Goal: Task Accomplishment & Management: Complete application form

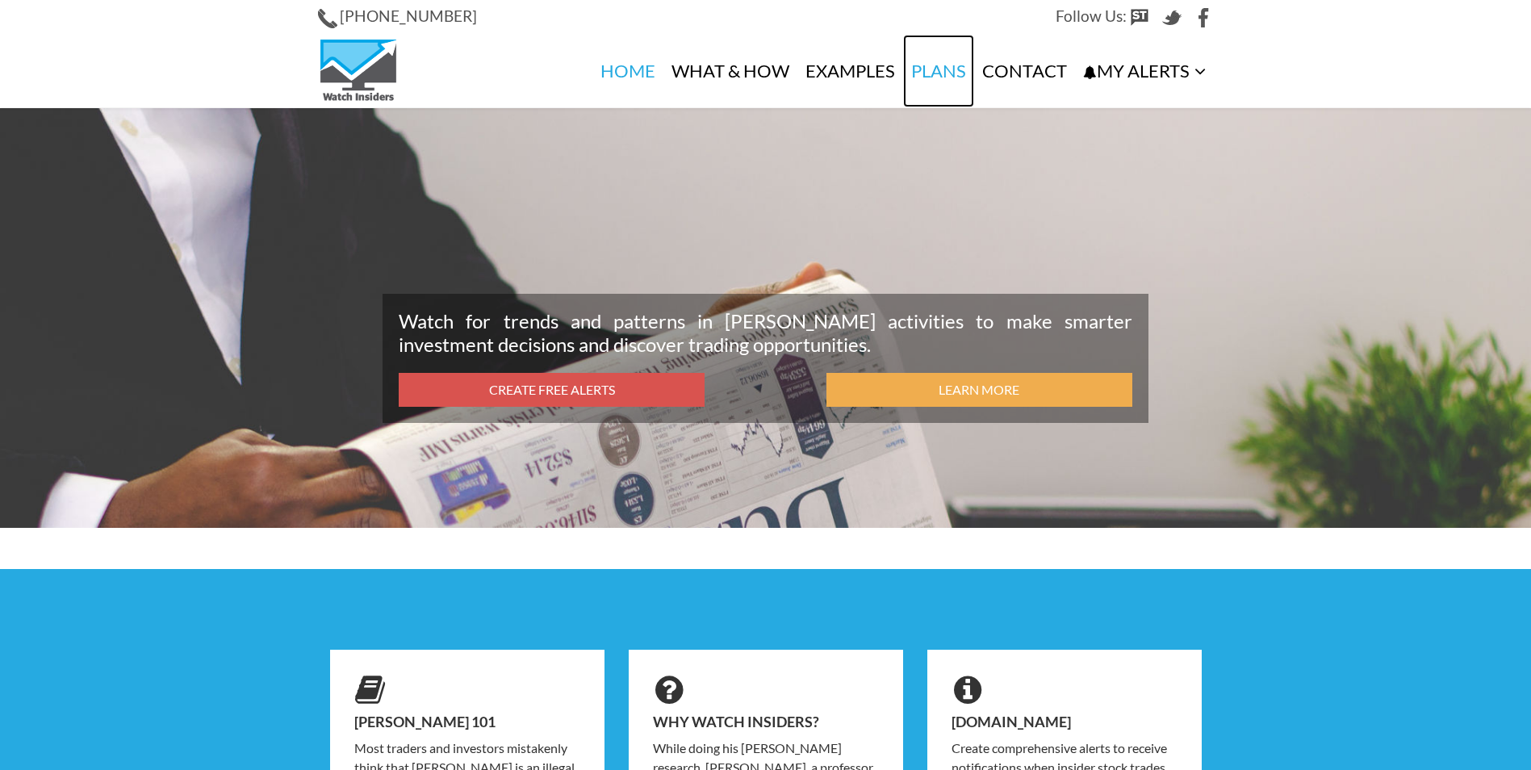
click at [936, 66] on link "Plans" at bounding box center [938, 71] width 71 height 73
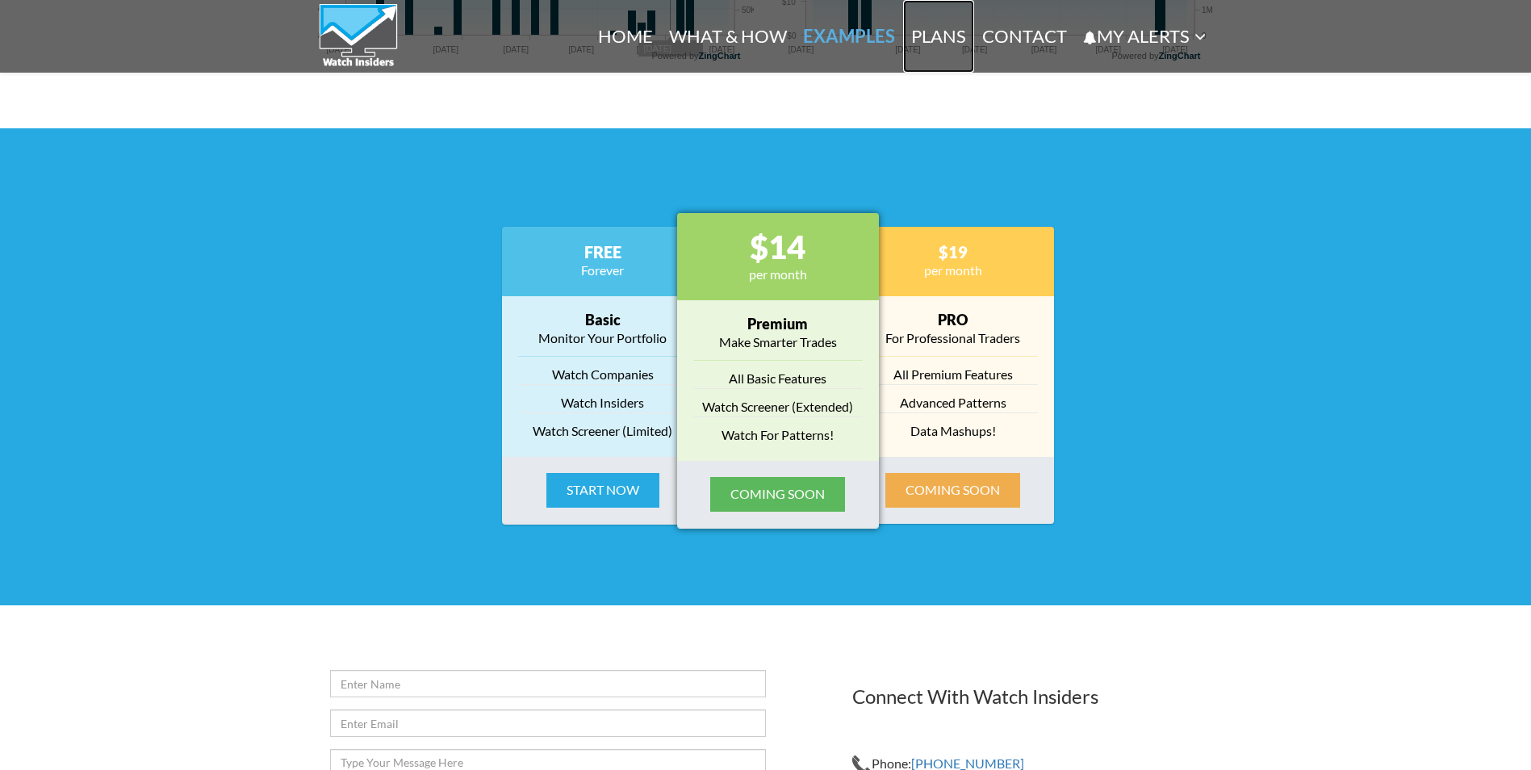
scroll to position [1922, 0]
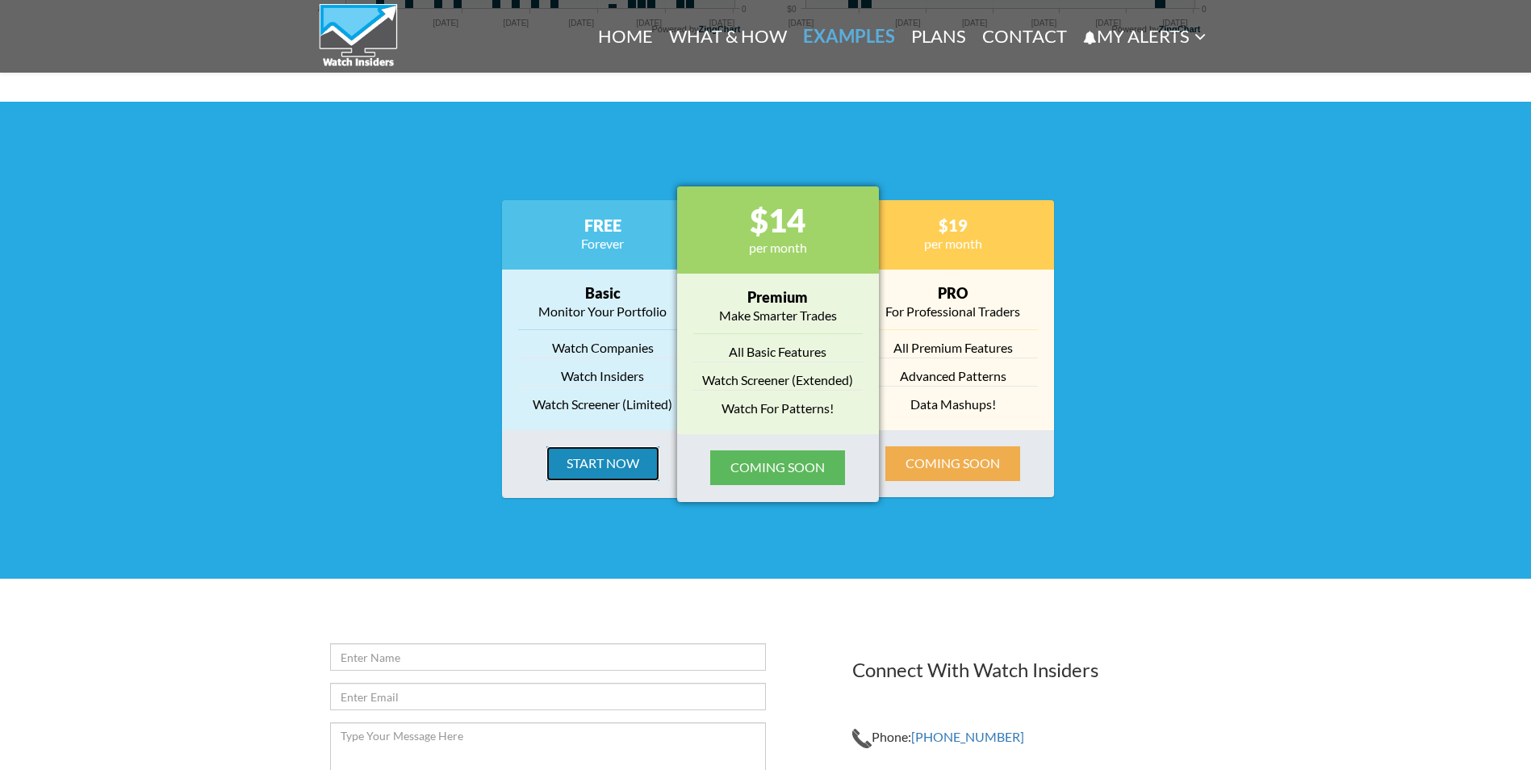
click at [591, 462] on button "Start Now" at bounding box center [602, 463] width 113 height 35
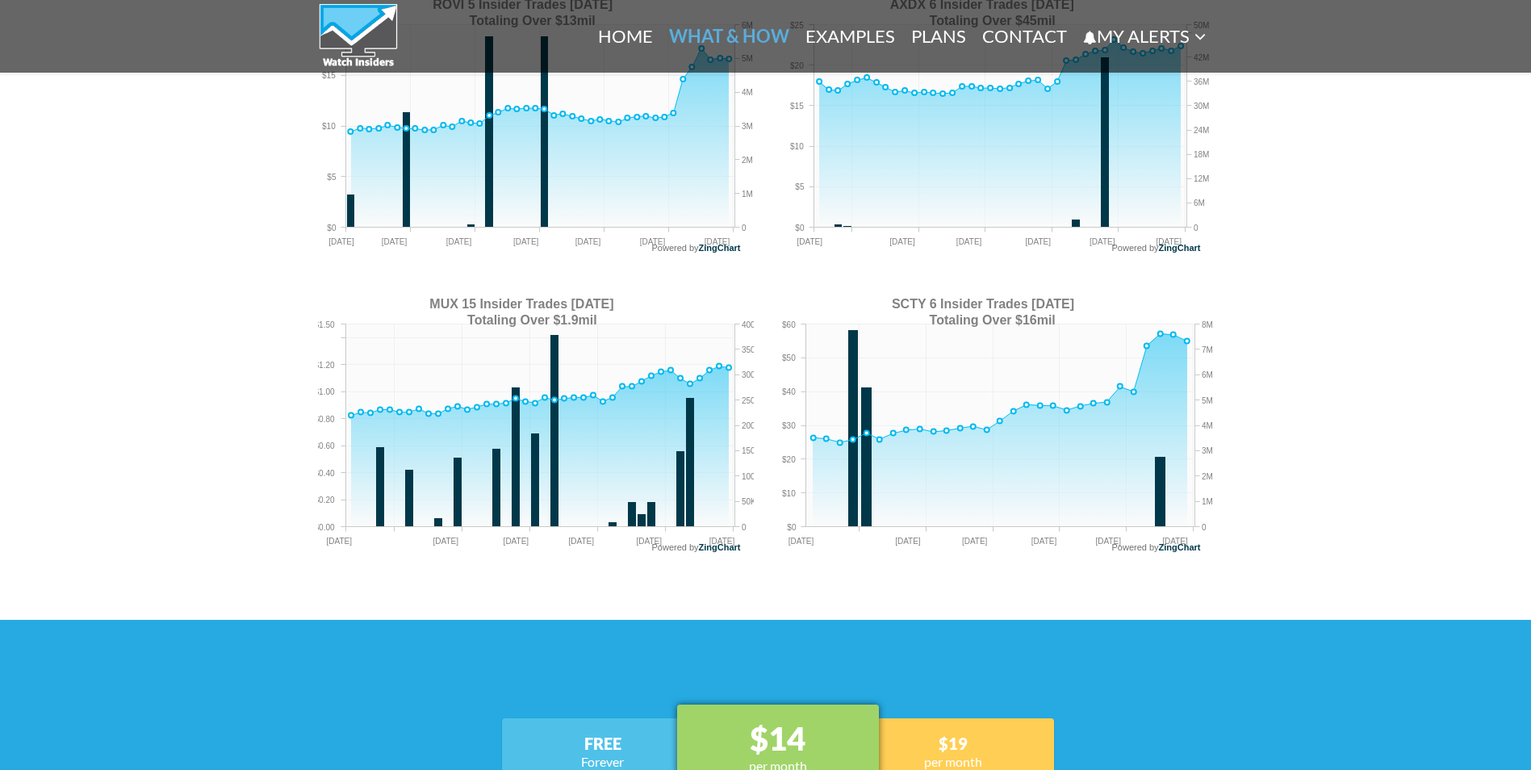
scroll to position [1105, 0]
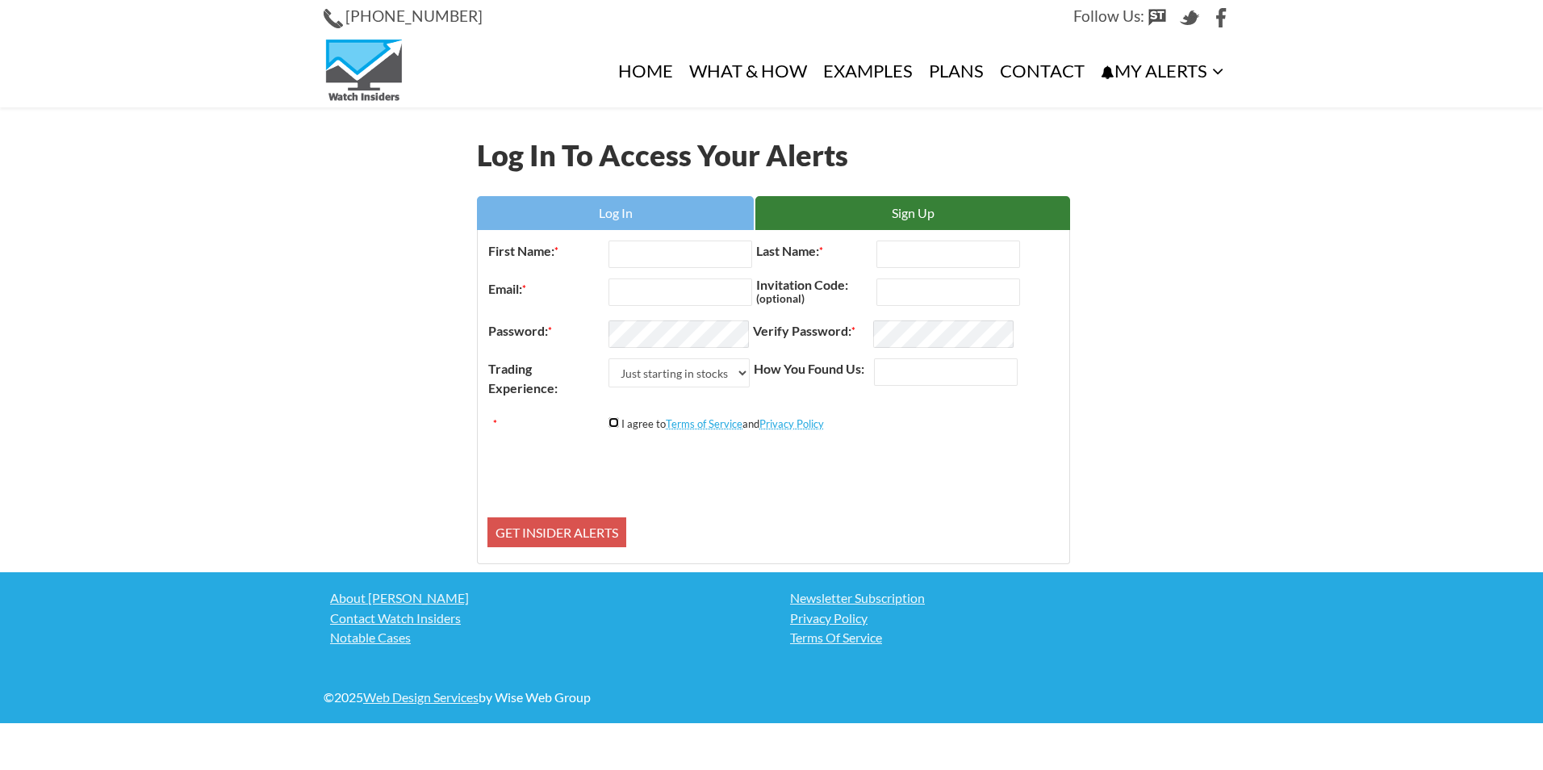
click at [608, 418] on input "*" at bounding box center [613, 422] width 10 height 10
checkbox input "true"
click at [842, 215] on link "Sign Up" at bounding box center [912, 213] width 315 height 34
click at [688, 261] on input "First Name: *" at bounding box center [680, 253] width 144 height 27
type input "Cyryl"
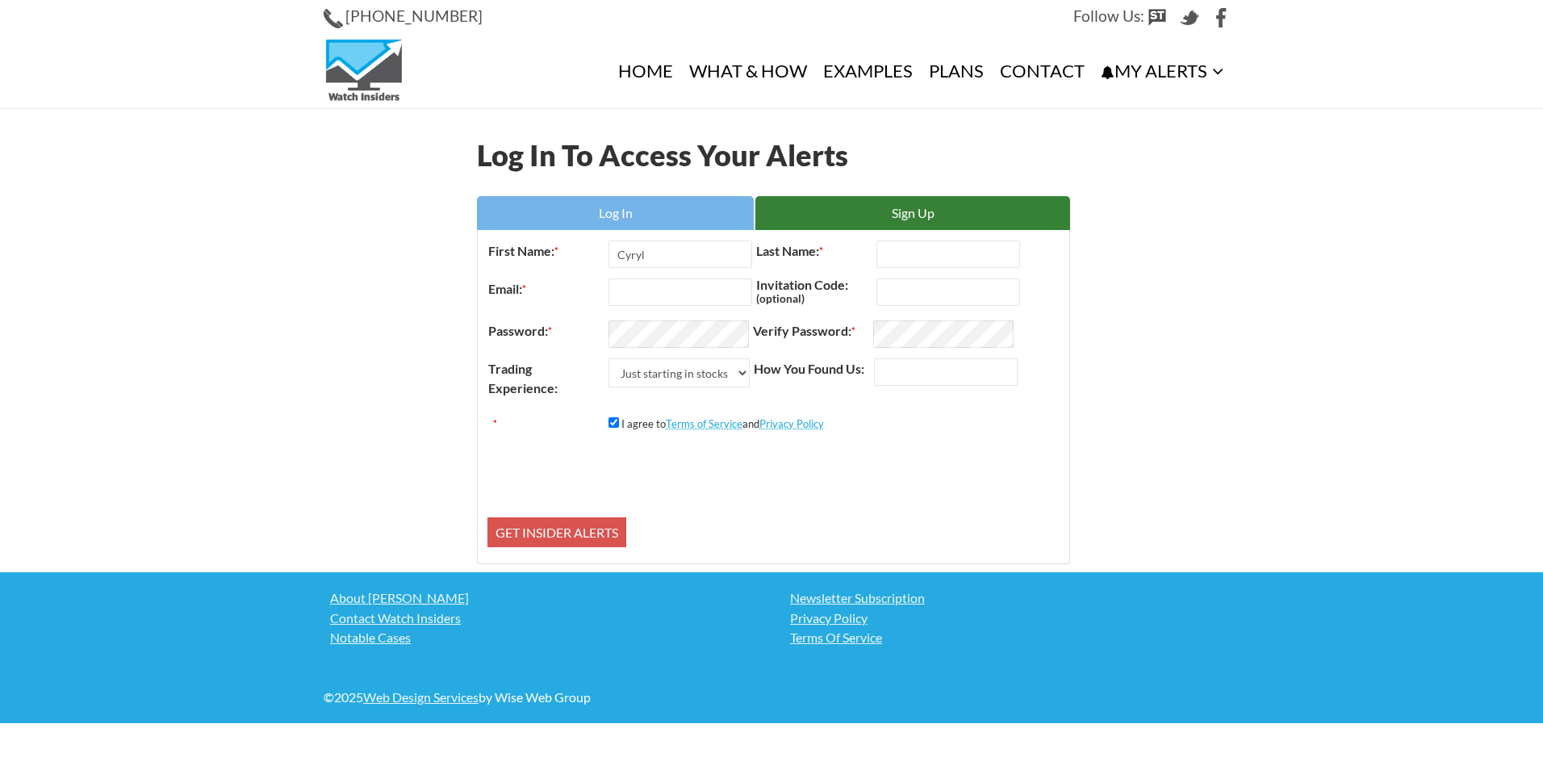
type input "Zakrzewski"
type input "cyryl.zakrzewski@gmail.com"
click at [733, 373] on select "Just starting in stocks I know the basics I am an active trader I am a trading …" at bounding box center [678, 372] width 141 height 29
select select "2"
click at [608, 358] on select "Just starting in stocks I know the basics I am an active trader I am a trading …" at bounding box center [678, 372] width 141 height 29
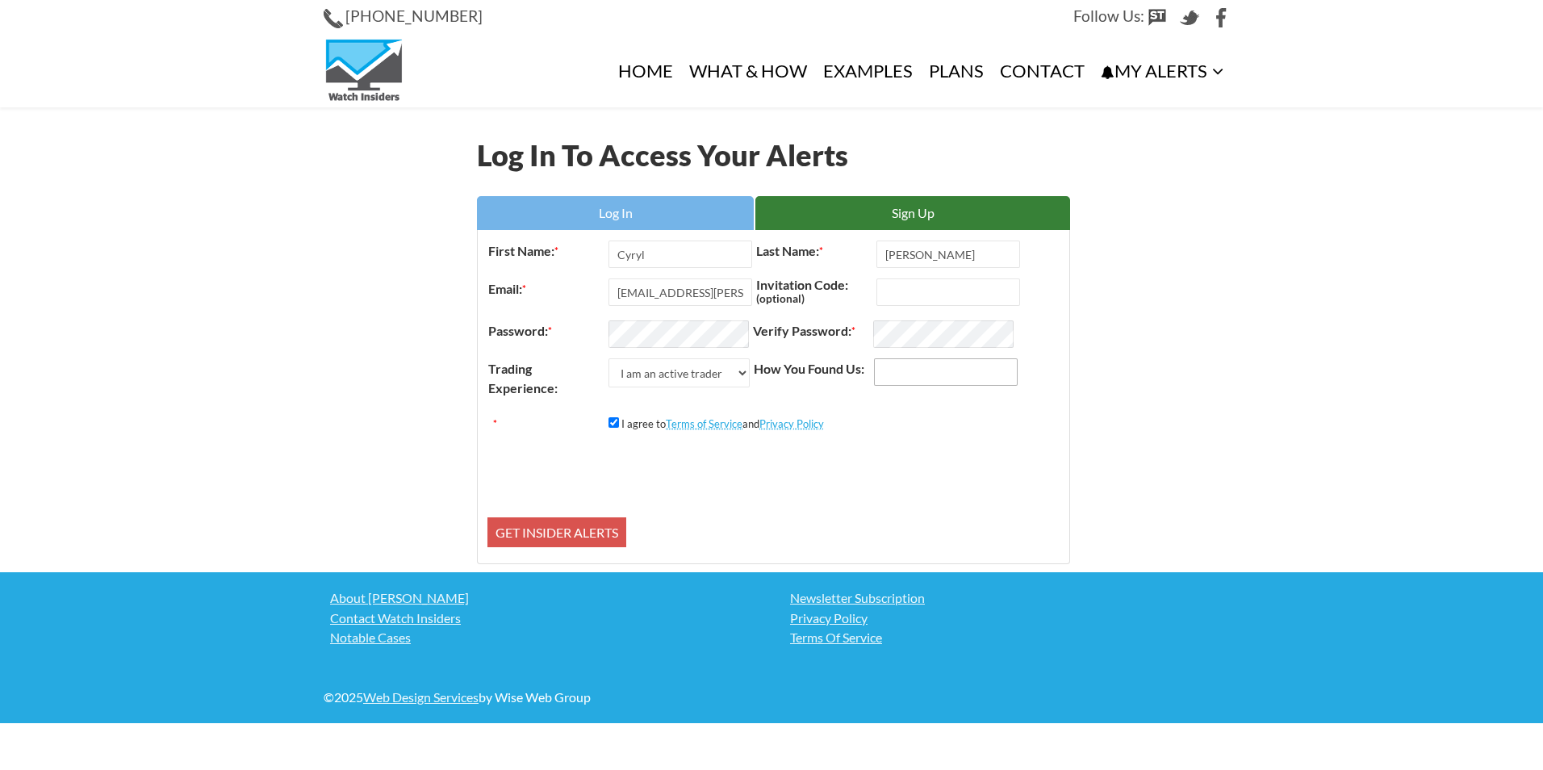
click at [880, 372] on input "How You Found Us:" at bounding box center [946, 371] width 144 height 27
click at [875, 370] on input "How You Found Us:" at bounding box center [946, 371] width 144 height 27
type input "chatgpt"
click at [591, 535] on input "Get Insider Alerts" at bounding box center [556, 532] width 139 height 31
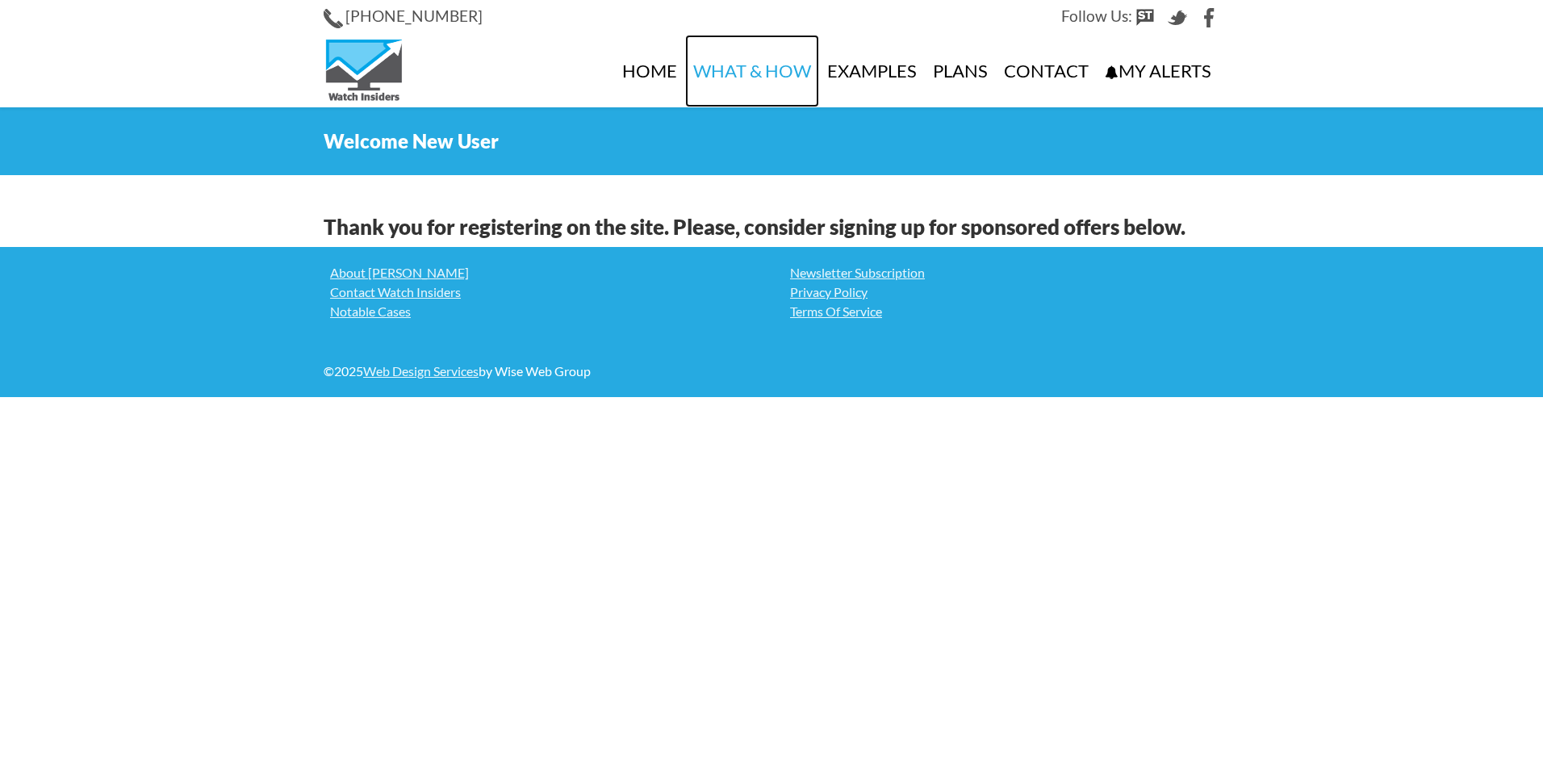
click at [704, 79] on link "What & How" at bounding box center [752, 71] width 134 height 73
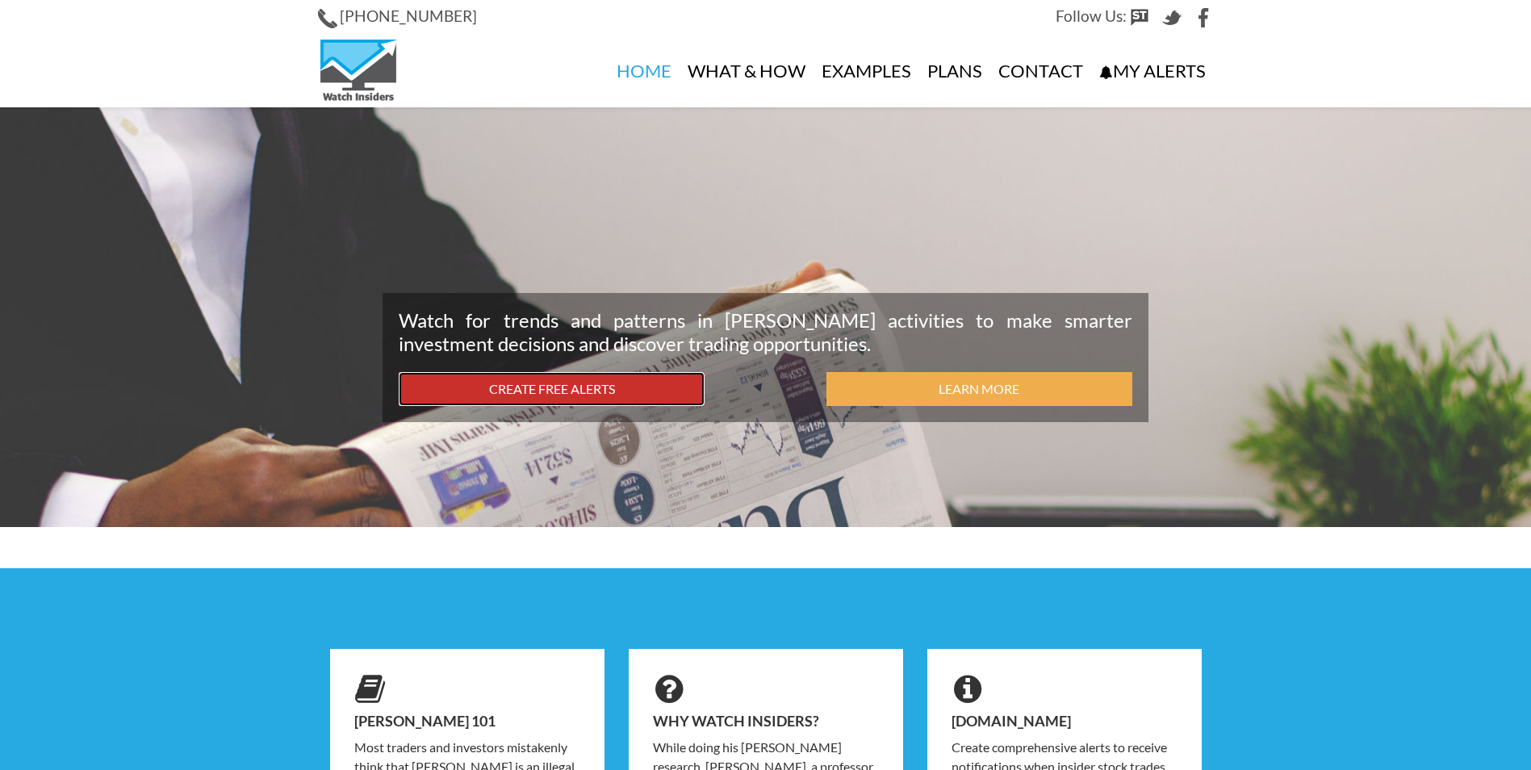
click at [591, 385] on link "Create Free Alerts" at bounding box center [552, 389] width 306 height 35
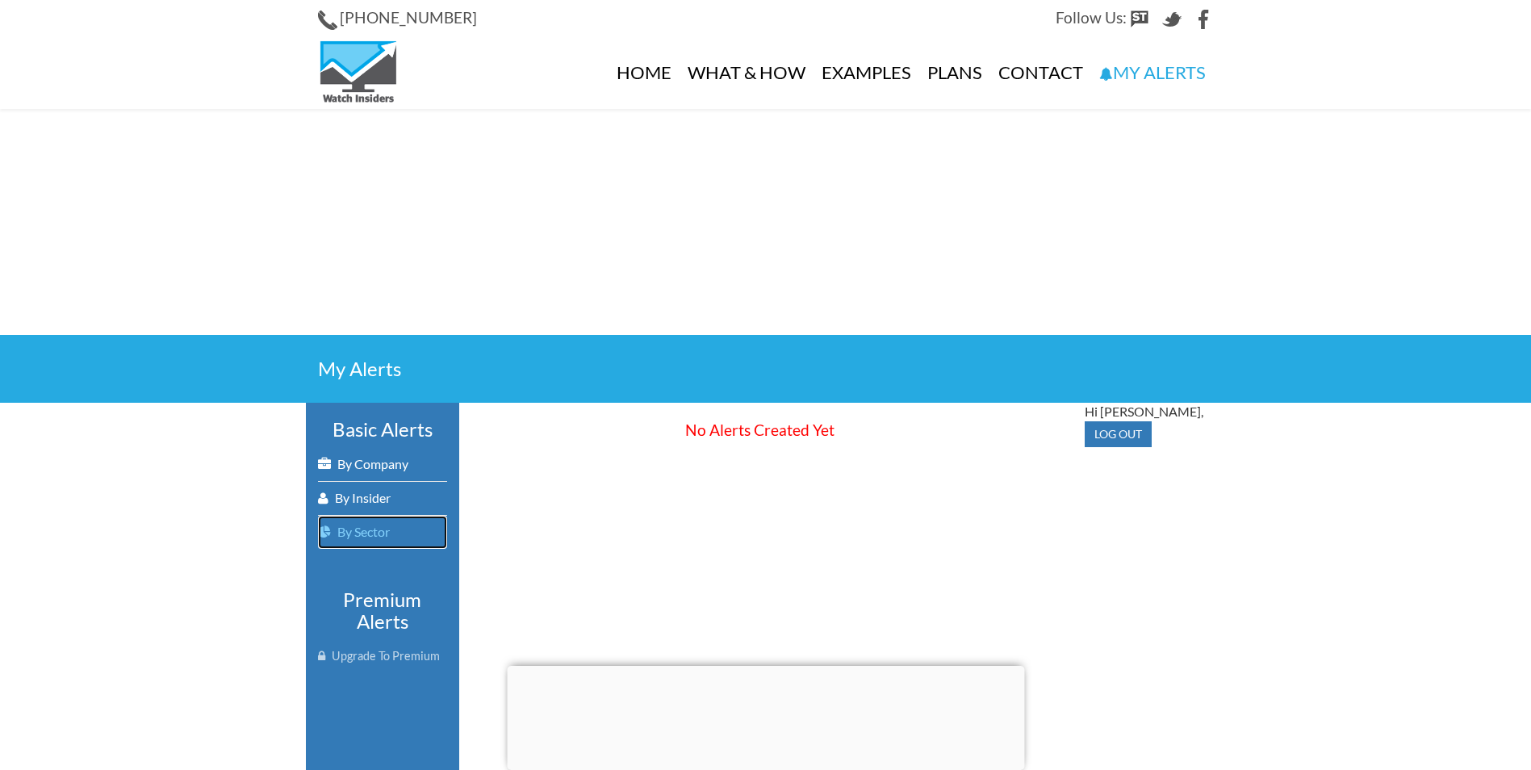
click at [375, 533] on link "By Sector" at bounding box center [382, 532] width 129 height 33
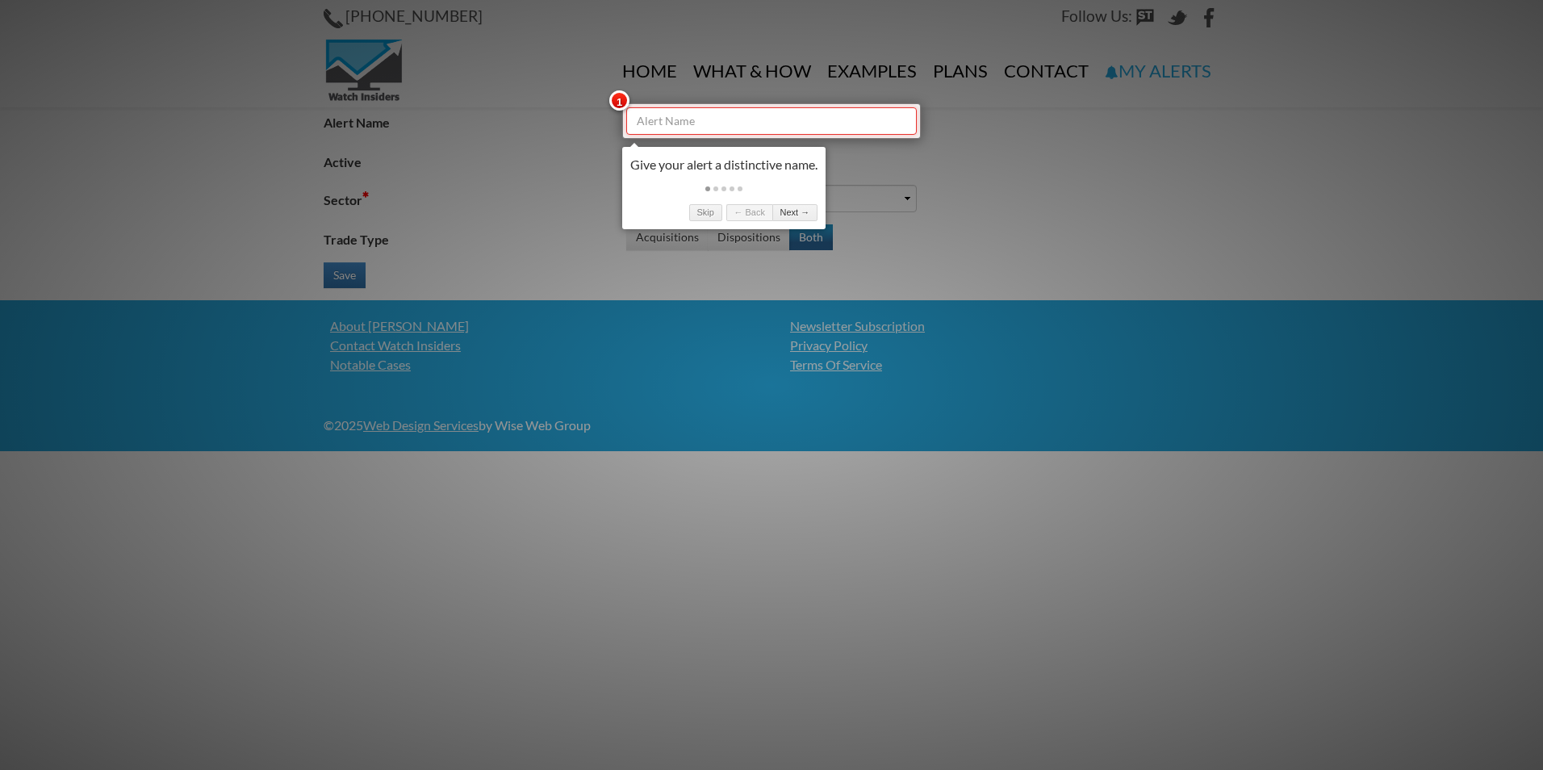
click at [737, 127] on input "Alert Name" at bounding box center [771, 120] width 290 height 27
type input "medico"
click at [904, 196] on div at bounding box center [771, 385] width 1543 height 770
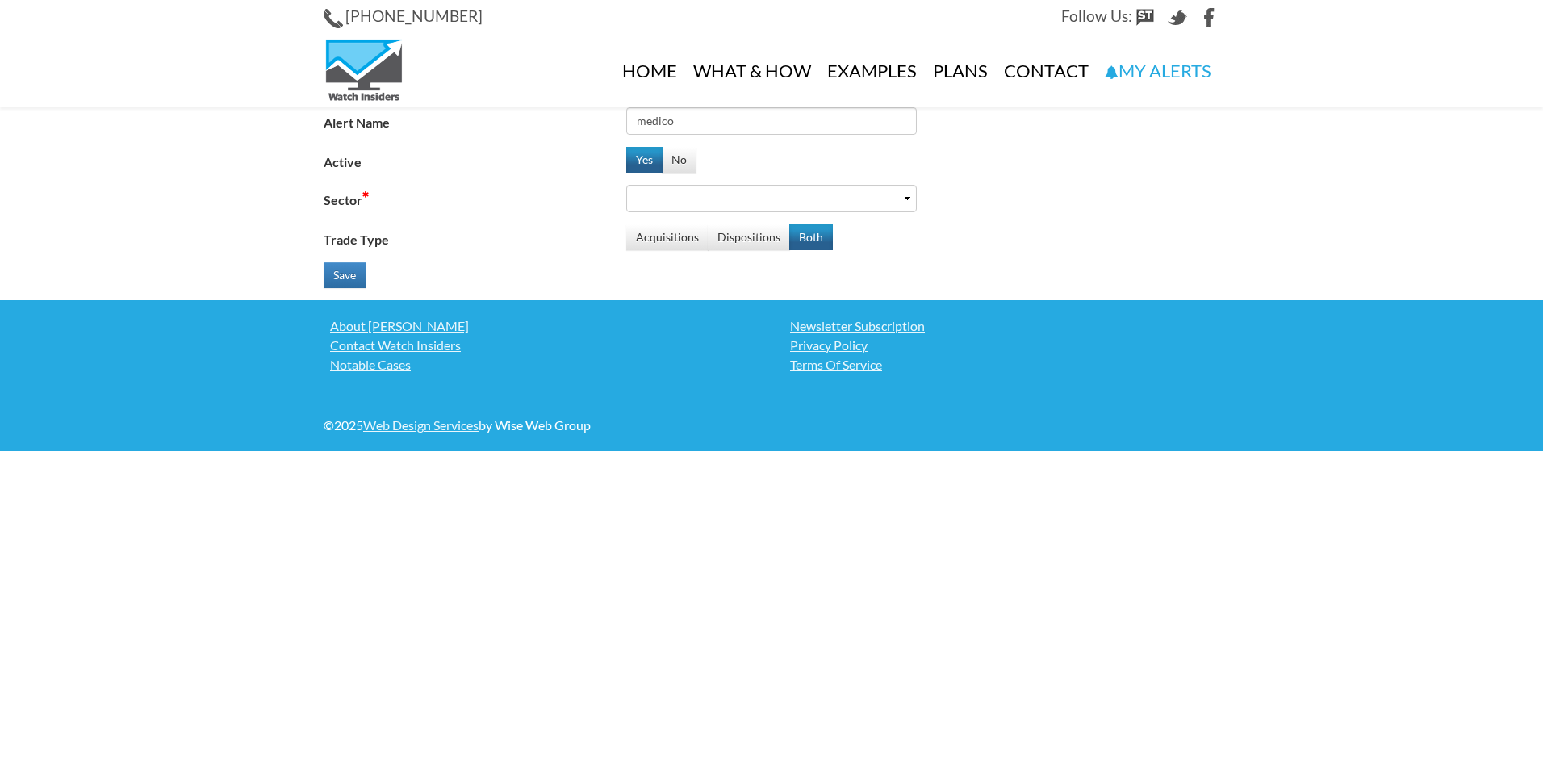
click at [345, 203] on label "Sector" at bounding box center [475, 197] width 303 height 25
click at [626, 203] on select "Basic Materials Communication Services Consumer Cyclical Consumer Defensive Ene…" at bounding box center [771, 198] width 290 height 27
click at [703, 121] on input "medico" at bounding box center [771, 120] width 290 height 27
click at [727, 198] on select "Basic Materials Communication Services Consumer Cyclical Consumer Defensive Ene…" at bounding box center [771, 198] width 290 height 27
select select "Healthcare"
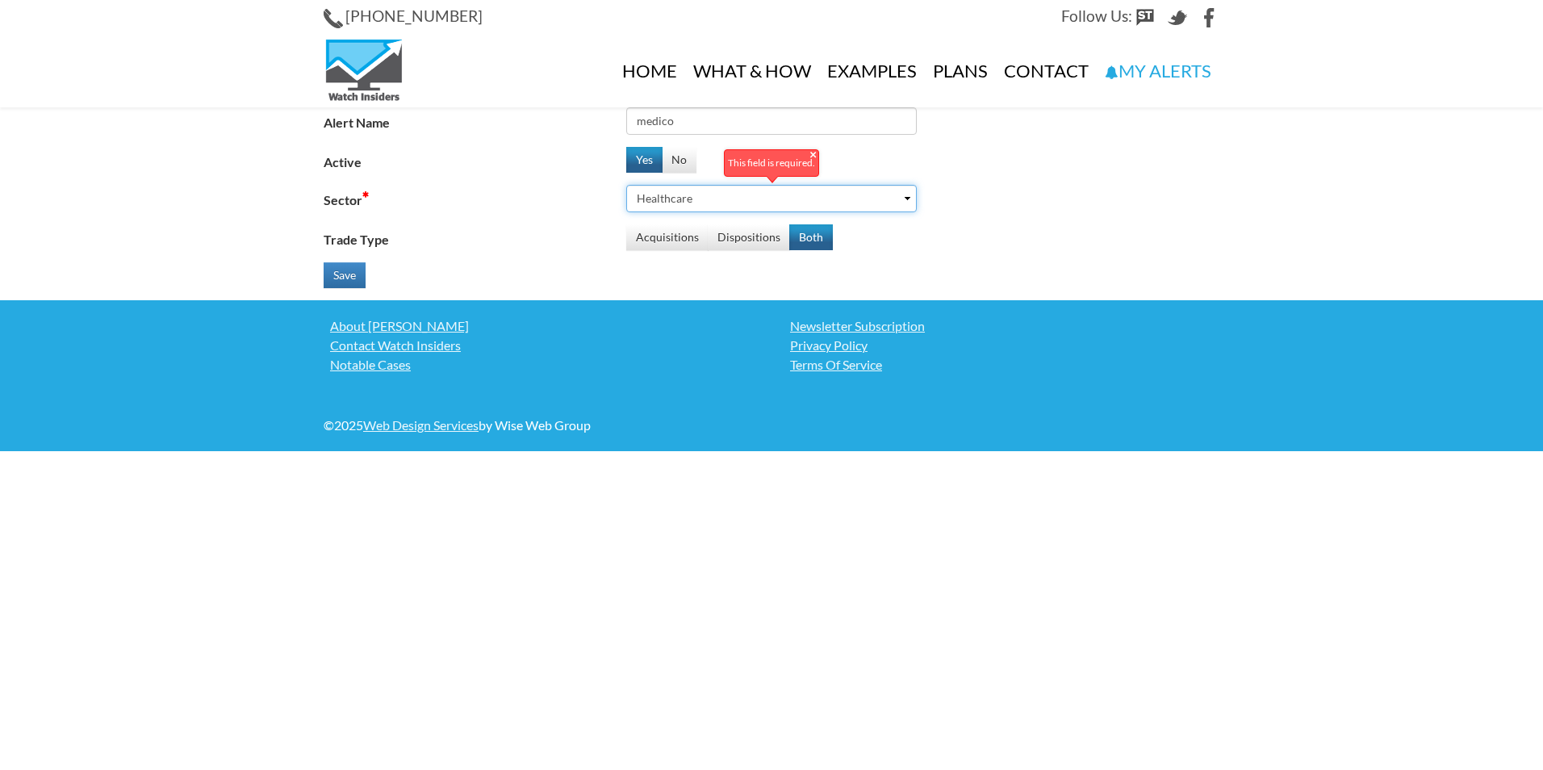
click at [626, 185] on select "Basic Materials Communication Services Consumer Cyclical Consumer Defensive Ene…" at bounding box center [771, 198] width 290 height 27
click at [808, 240] on button "Both" at bounding box center [811, 237] width 44 height 26
click at [335, 274] on button "Save" at bounding box center [345, 275] width 42 height 26
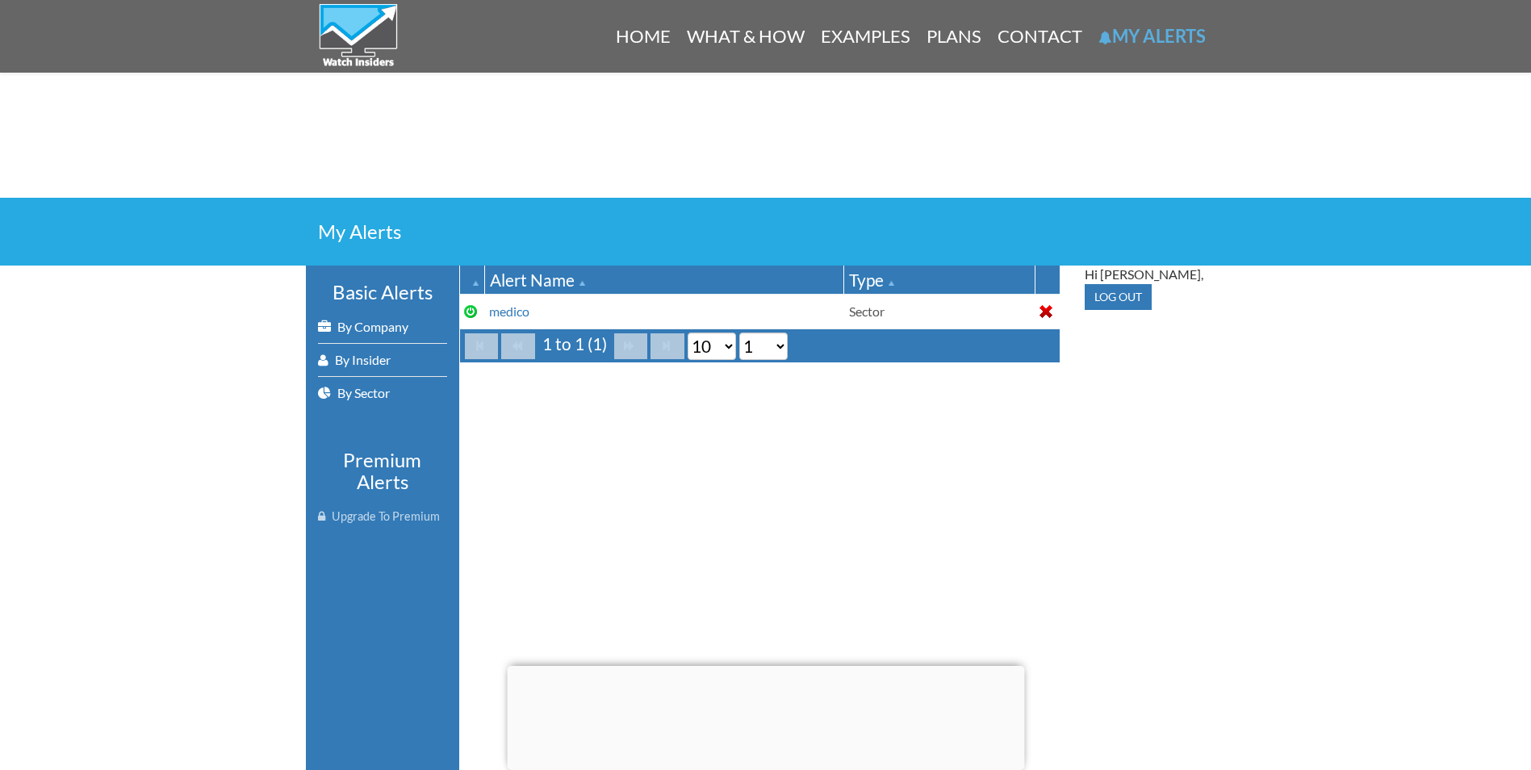
scroll to position [161, 0]
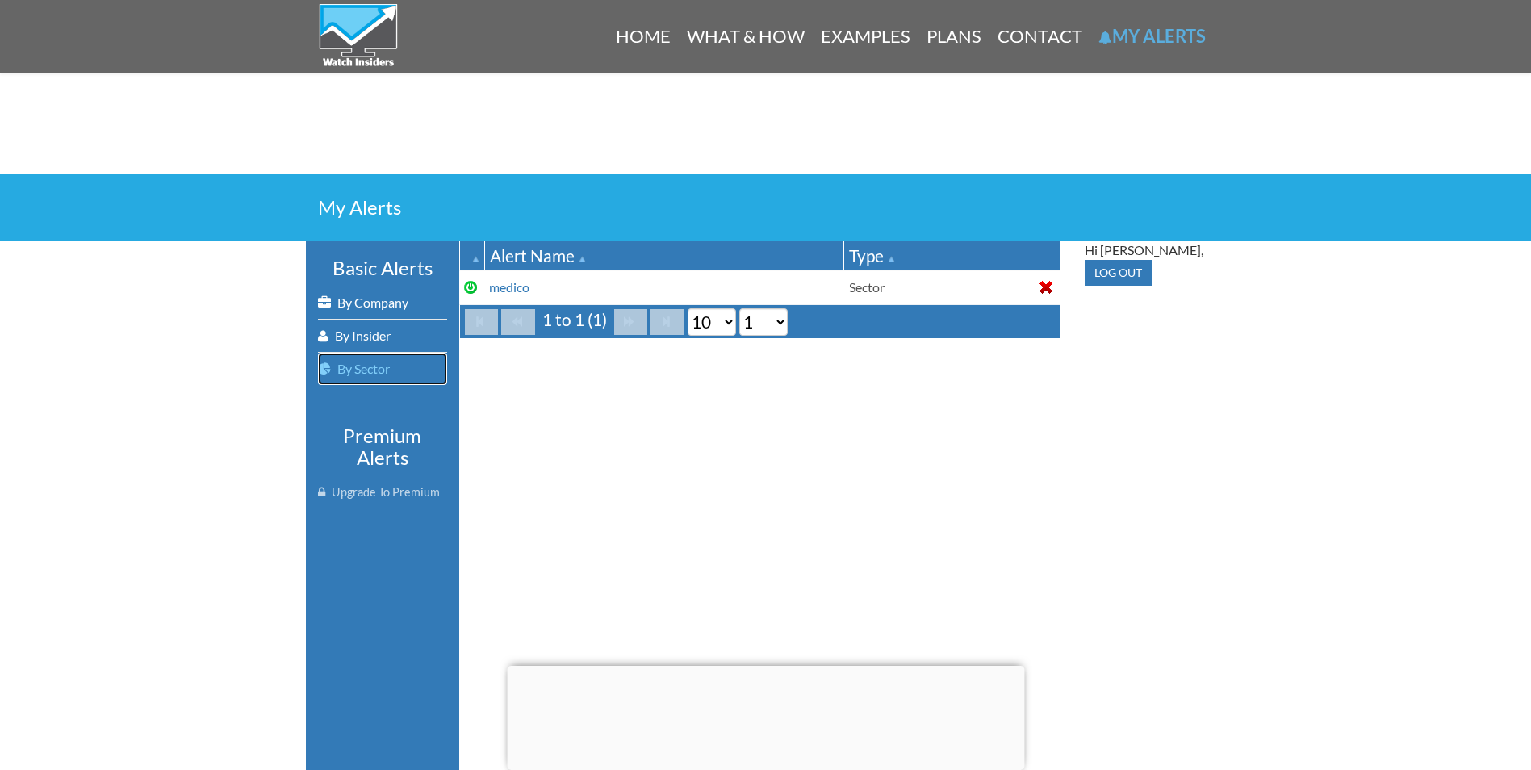
click at [387, 365] on link "By Sector" at bounding box center [382, 369] width 129 height 32
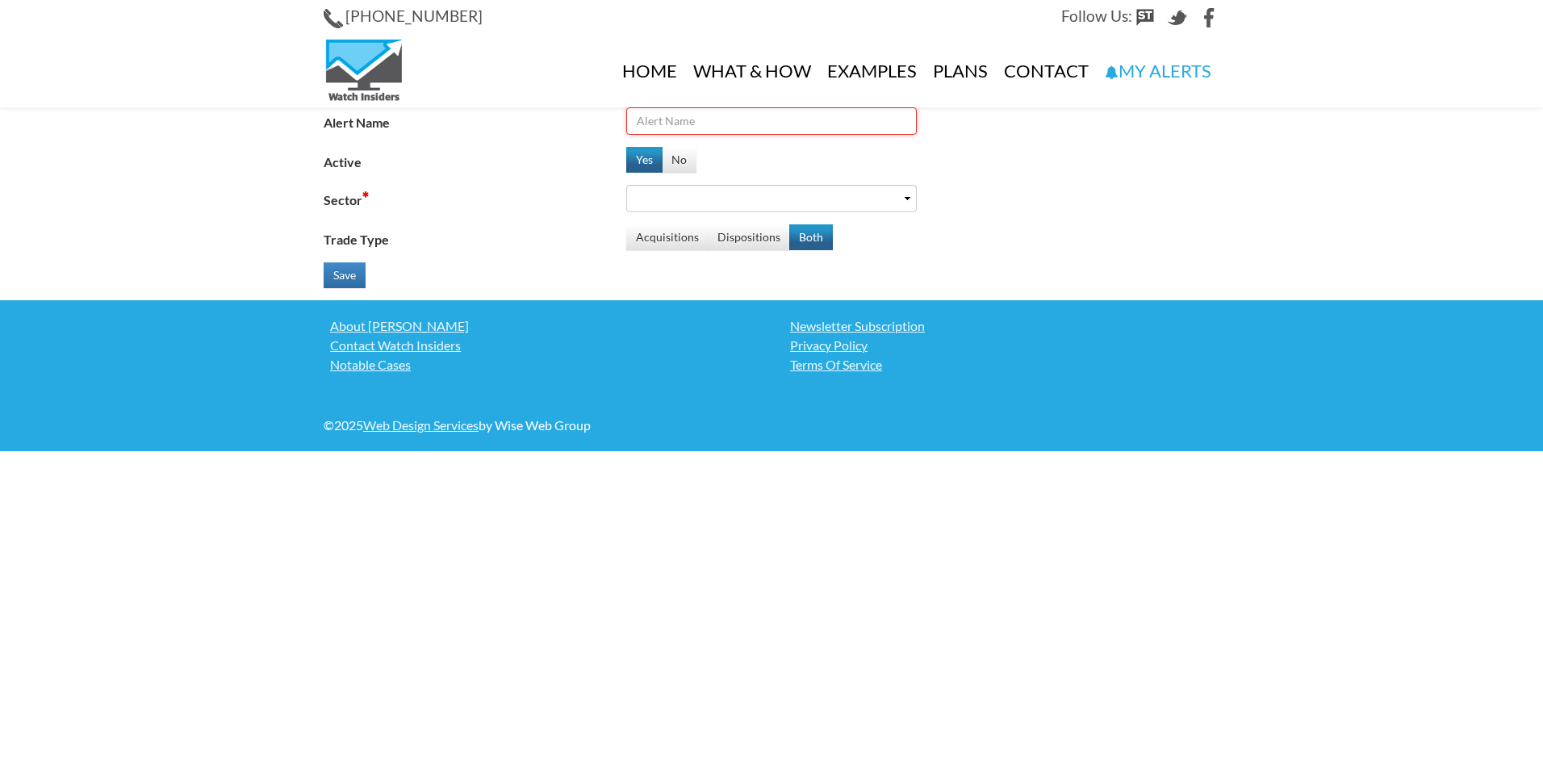
click at [742, 126] on input "Alert Name" at bounding box center [771, 120] width 290 height 27
click at [748, 116] on input "Alert Name" at bounding box center [771, 120] width 290 height 27
type input "materials"
click at [907, 193] on select "Basic Materials Communication Services Consumer Cyclical Consumer Defensive Ene…" at bounding box center [771, 198] width 290 height 27
select select "Basic Materials"
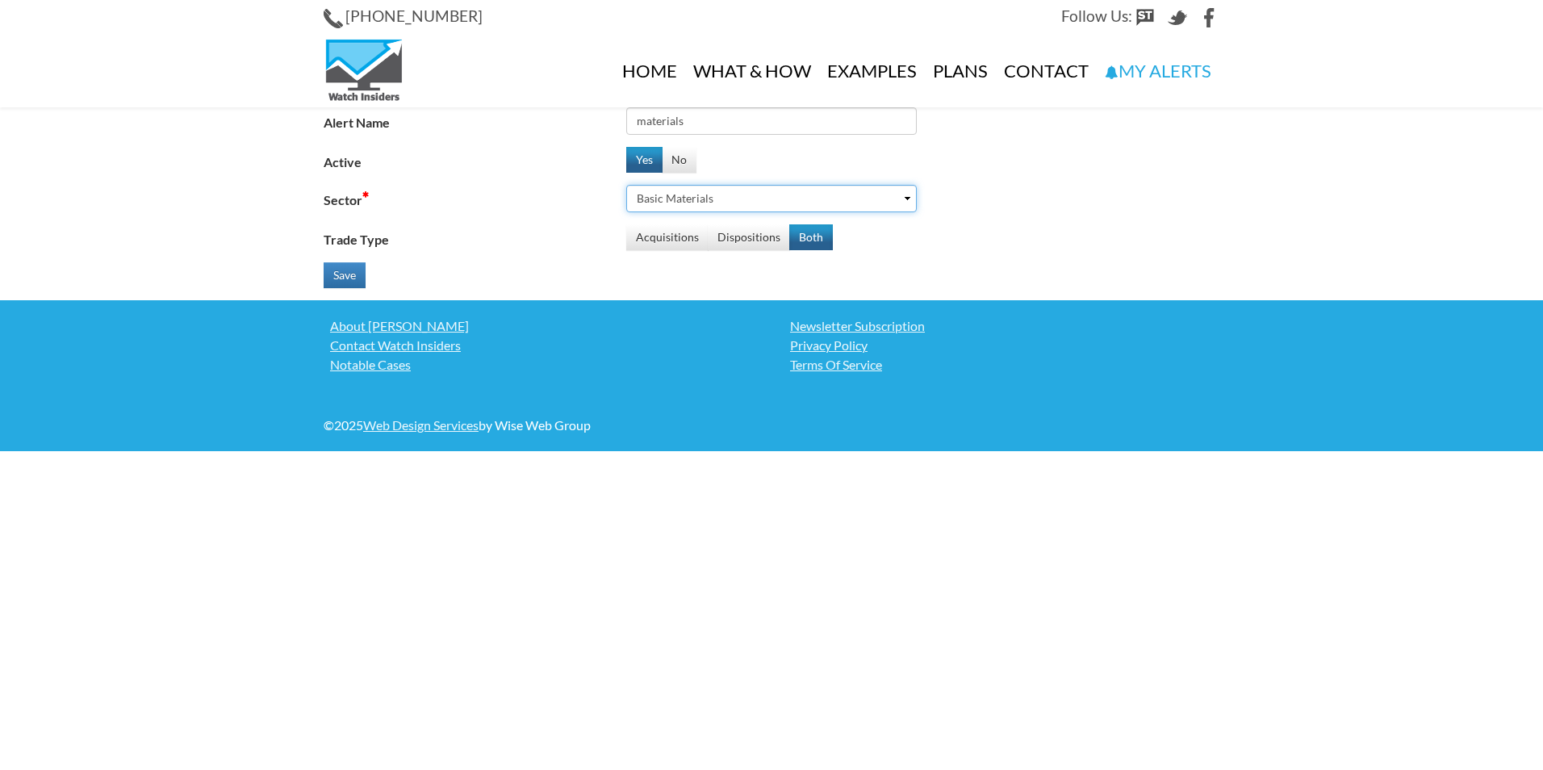
click at [626, 185] on select "Basic Materials Communication Services Consumer Cyclical Consumer Defensive Ene…" at bounding box center [771, 198] width 290 height 27
click at [801, 237] on button "Both" at bounding box center [811, 237] width 44 height 26
click at [342, 277] on button "Save" at bounding box center [345, 275] width 42 height 26
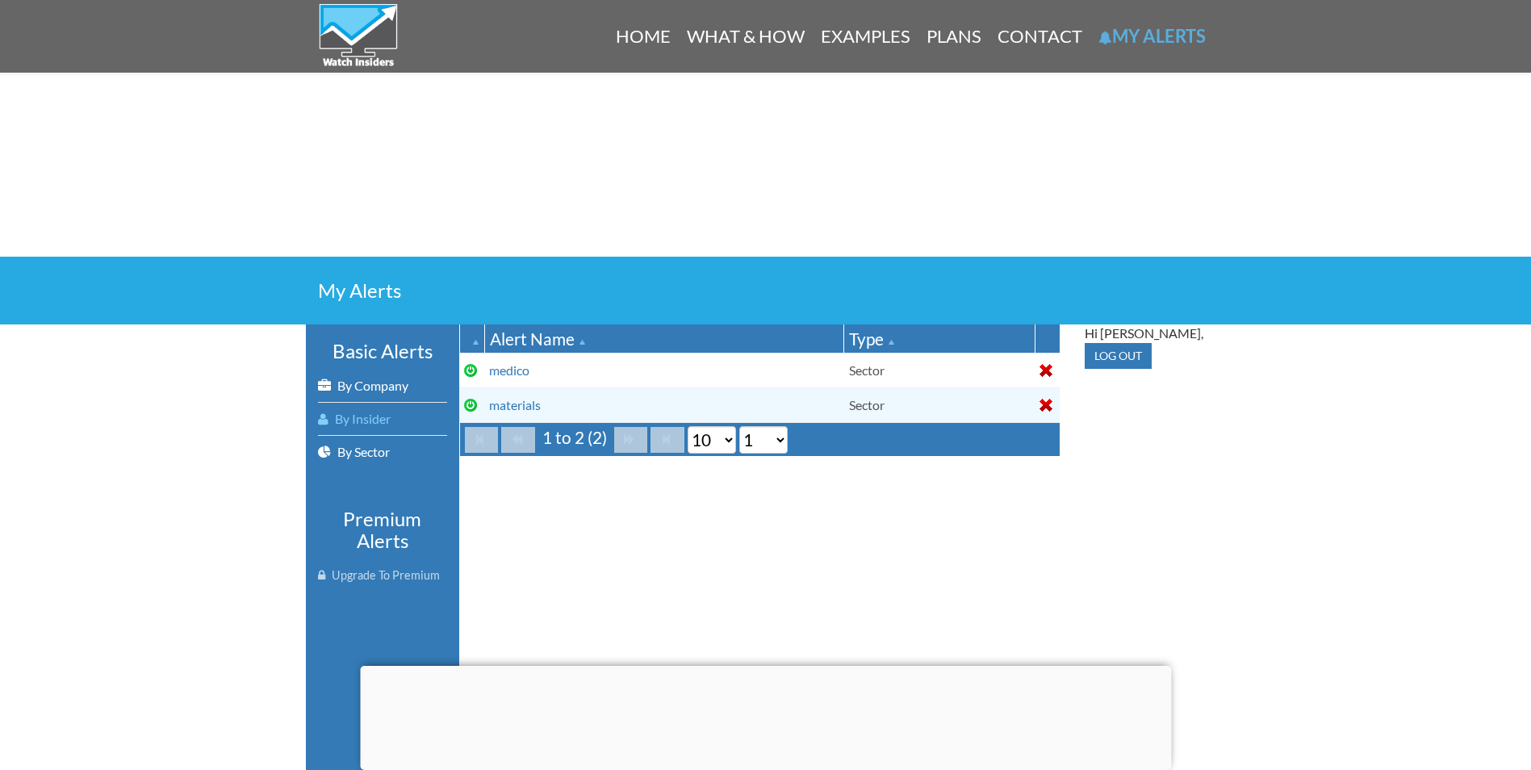
scroll to position [81, 0]
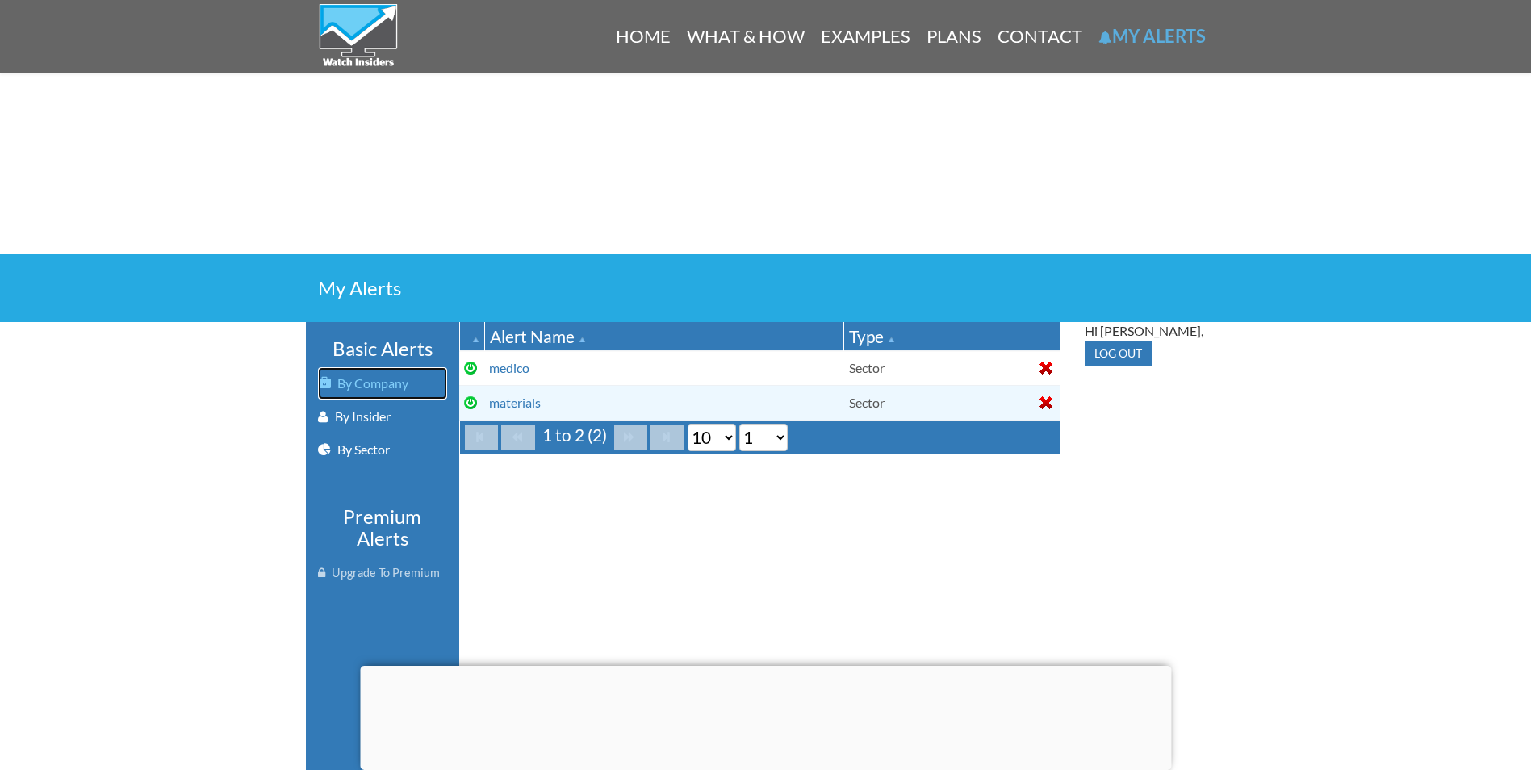
click at [396, 390] on link "By Company" at bounding box center [382, 383] width 129 height 32
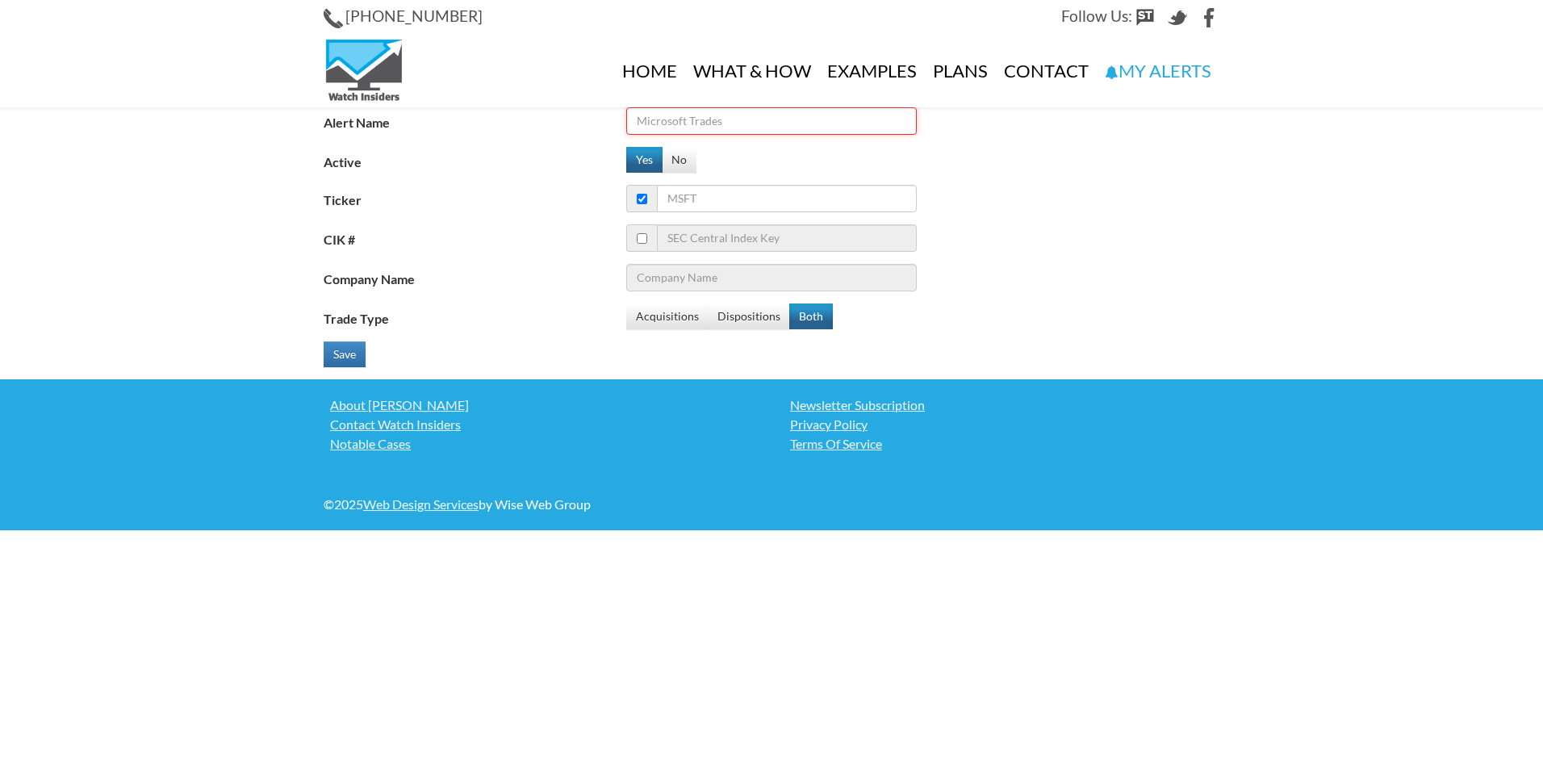
click at [713, 114] on input "Alert Name" at bounding box center [771, 120] width 290 height 27
click at [703, 124] on input "arvn" at bounding box center [771, 120] width 290 height 27
drag, startPoint x: 700, startPoint y: 124, endPoint x: 571, endPoint y: 107, distance: 130.3
click at [571, 107] on div "+1 (847) 282-4471 Follow Us: Home What & How Examples Plans Contact My Alerts A…" at bounding box center [771, 265] width 1543 height 530
click at [681, 124] on input "arvn" at bounding box center [771, 120] width 290 height 27
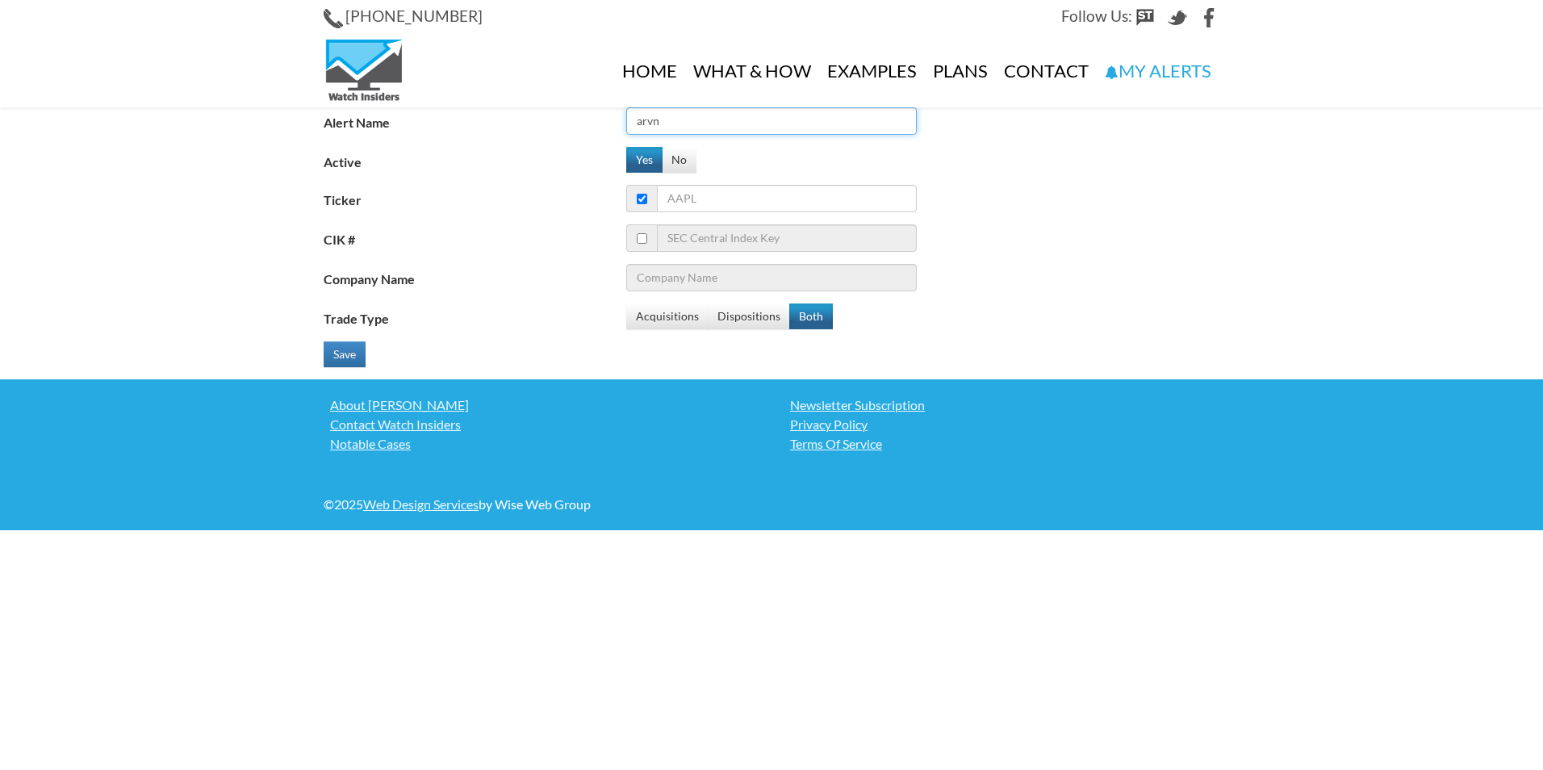
type input "arvn"
click at [700, 191] on input "Ticker" at bounding box center [787, 198] width 260 height 27
type input "ar"
type input "Antero Resources Corp"
type input "arv"
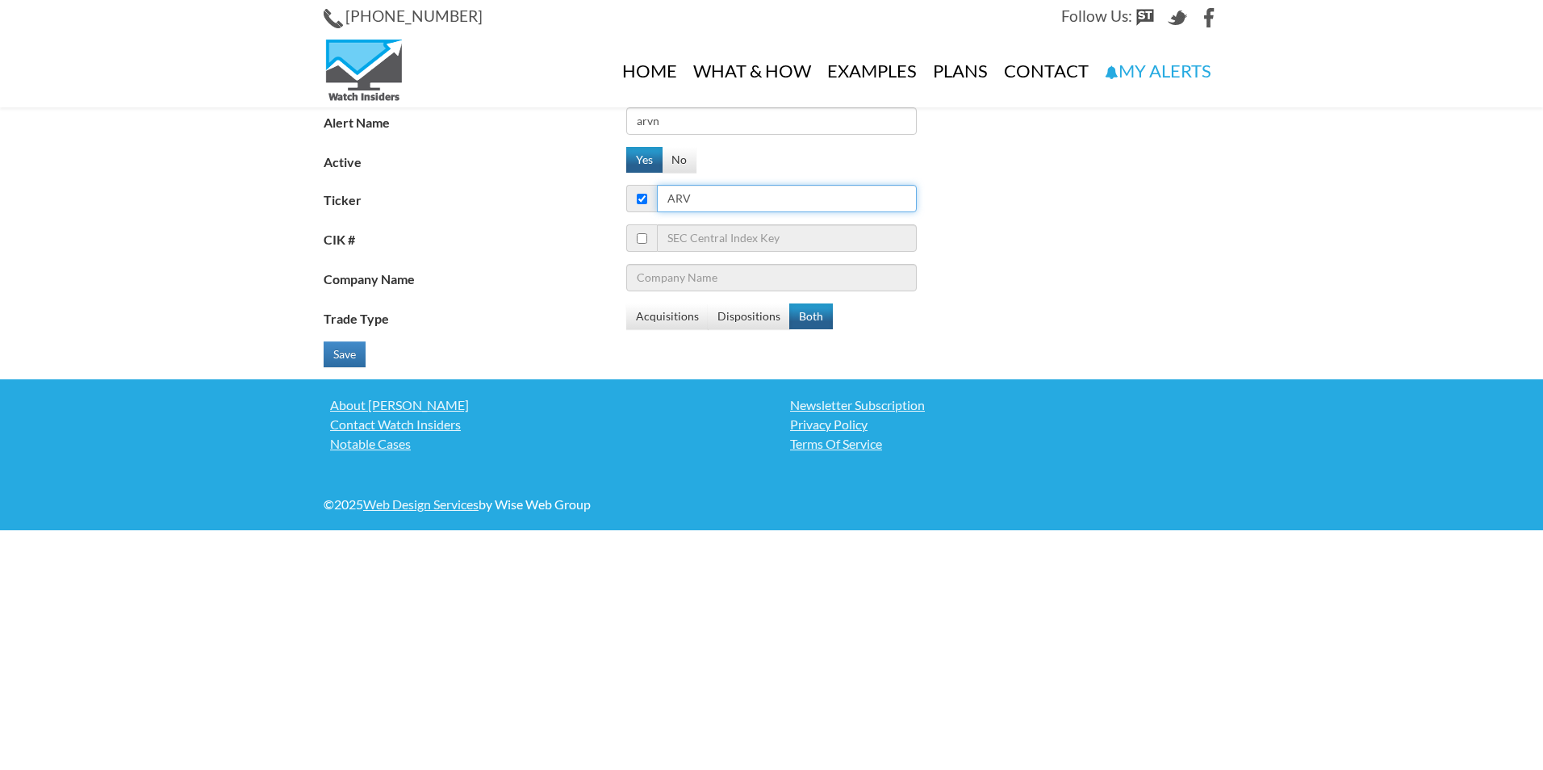
type input "arvn"
type input "Arvinas Inc"
type input "arvn"
click at [637, 244] on input "checkbox" at bounding box center [642, 238] width 10 height 10
checkbox input "true"
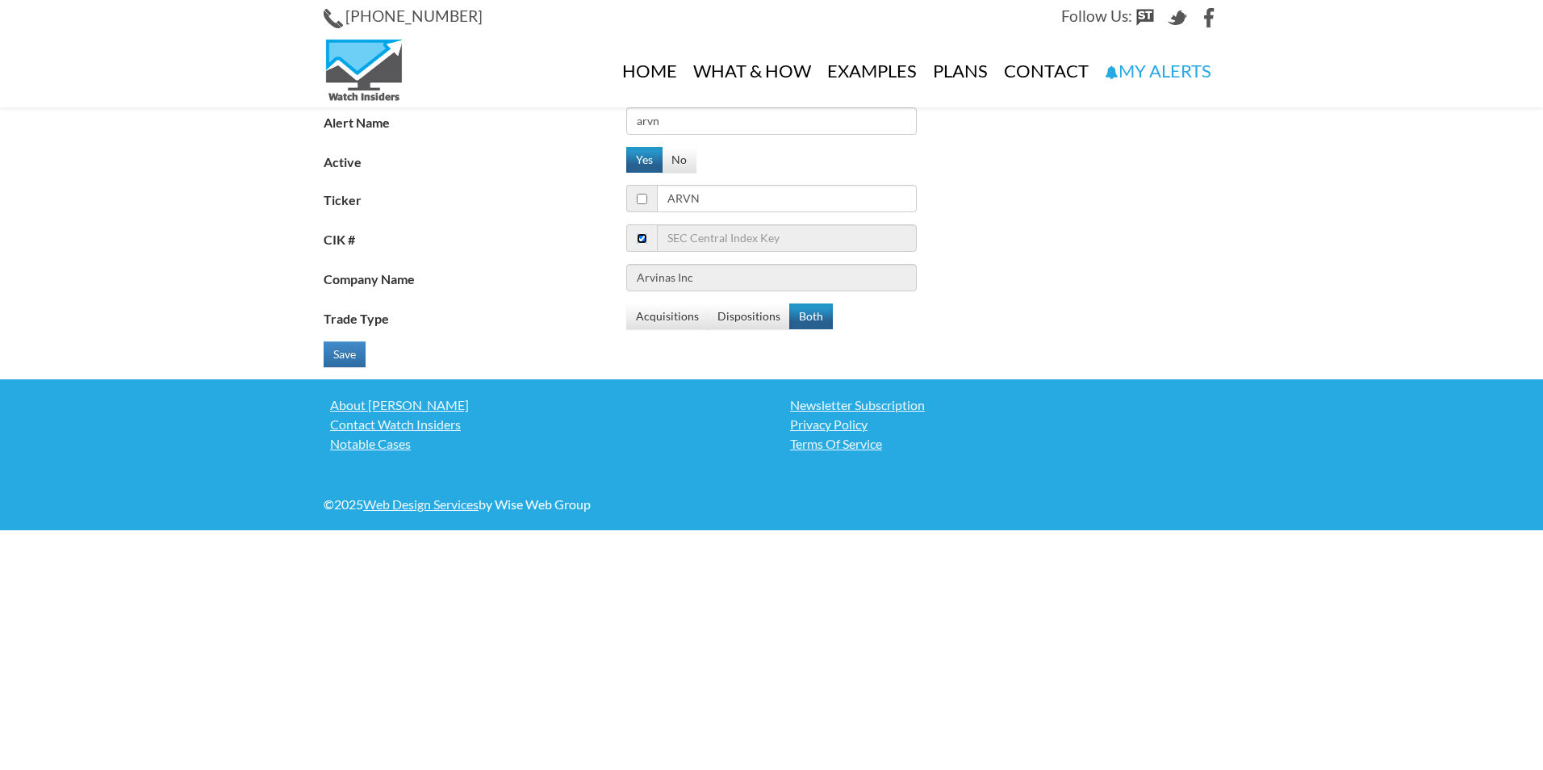
checkbox input "false"
click at [641, 194] on span at bounding box center [641, 198] width 31 height 27
click at [641, 197] on input "checkbox" at bounding box center [642, 199] width 10 height 10
checkbox input "true"
checkbox input "false"
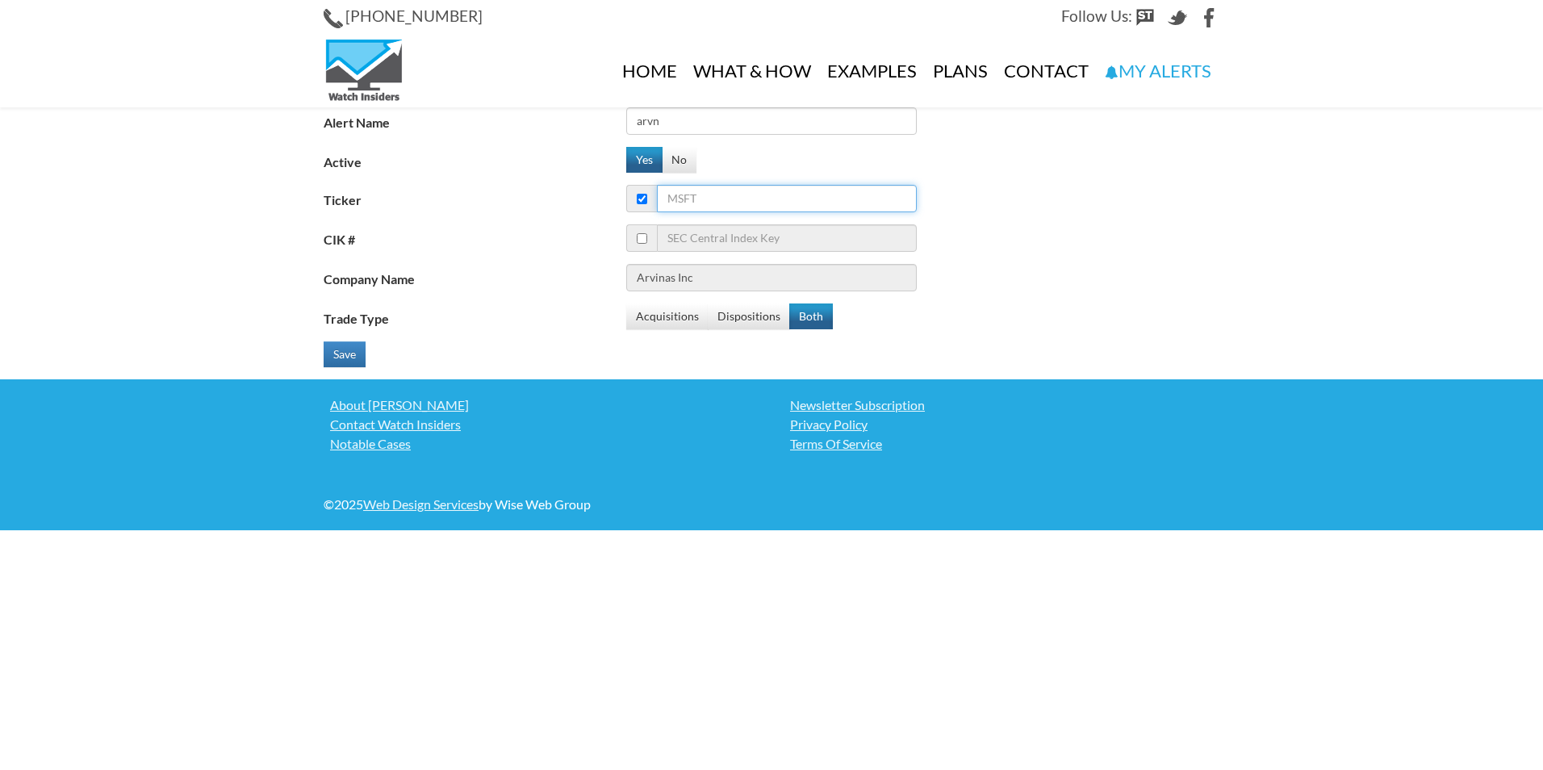
click at [716, 198] on input "Ticker" at bounding box center [787, 198] width 260 height 27
type input "a"
type input "Agilent Technologies Inc."
type input "ar"
type input "Antero Resources Corp"
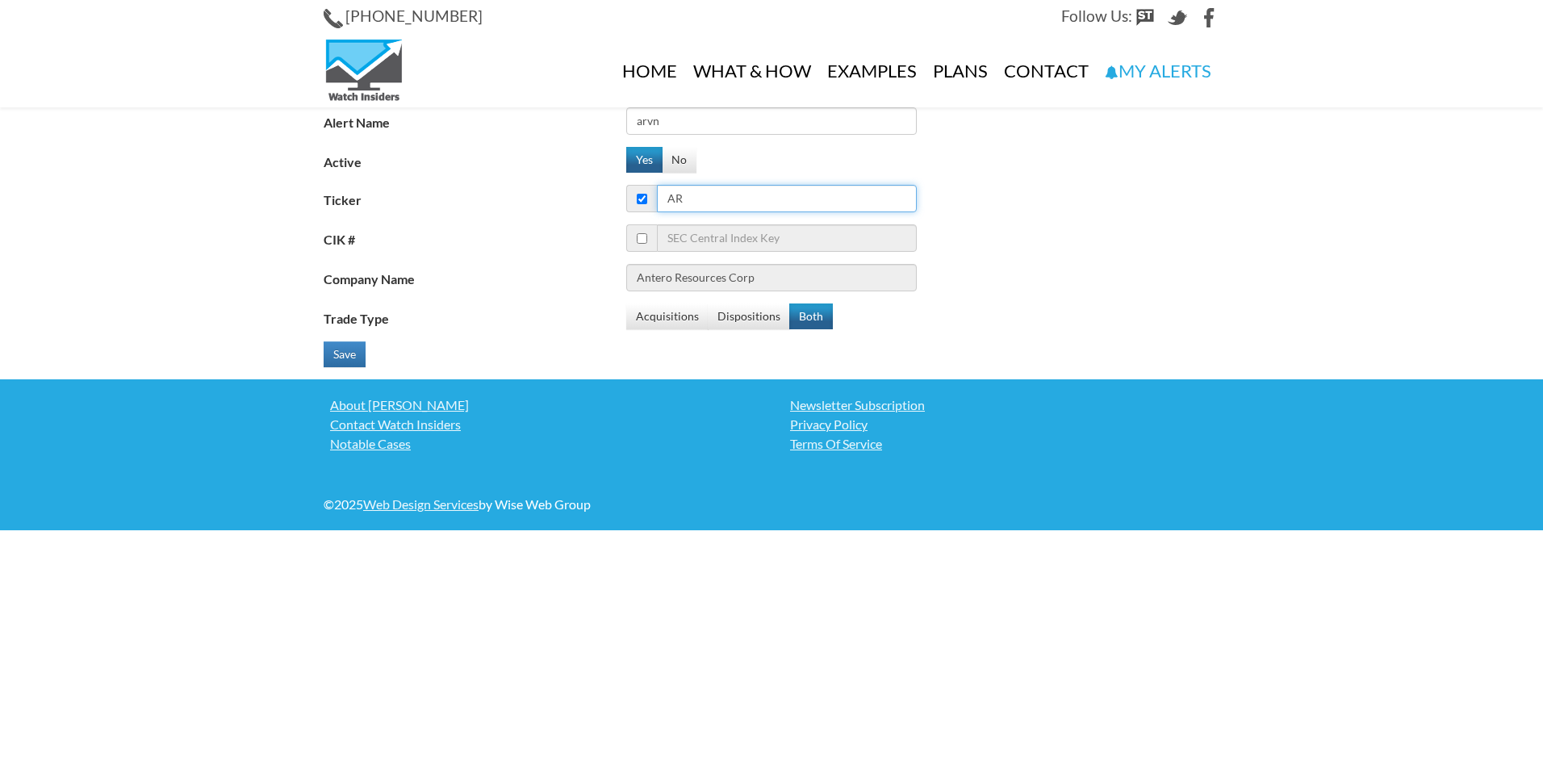
type input "arv"
type input "arvn"
type input "Arvinas Inc"
type input "arvn"
click at [808, 318] on button "Both" at bounding box center [811, 316] width 44 height 26
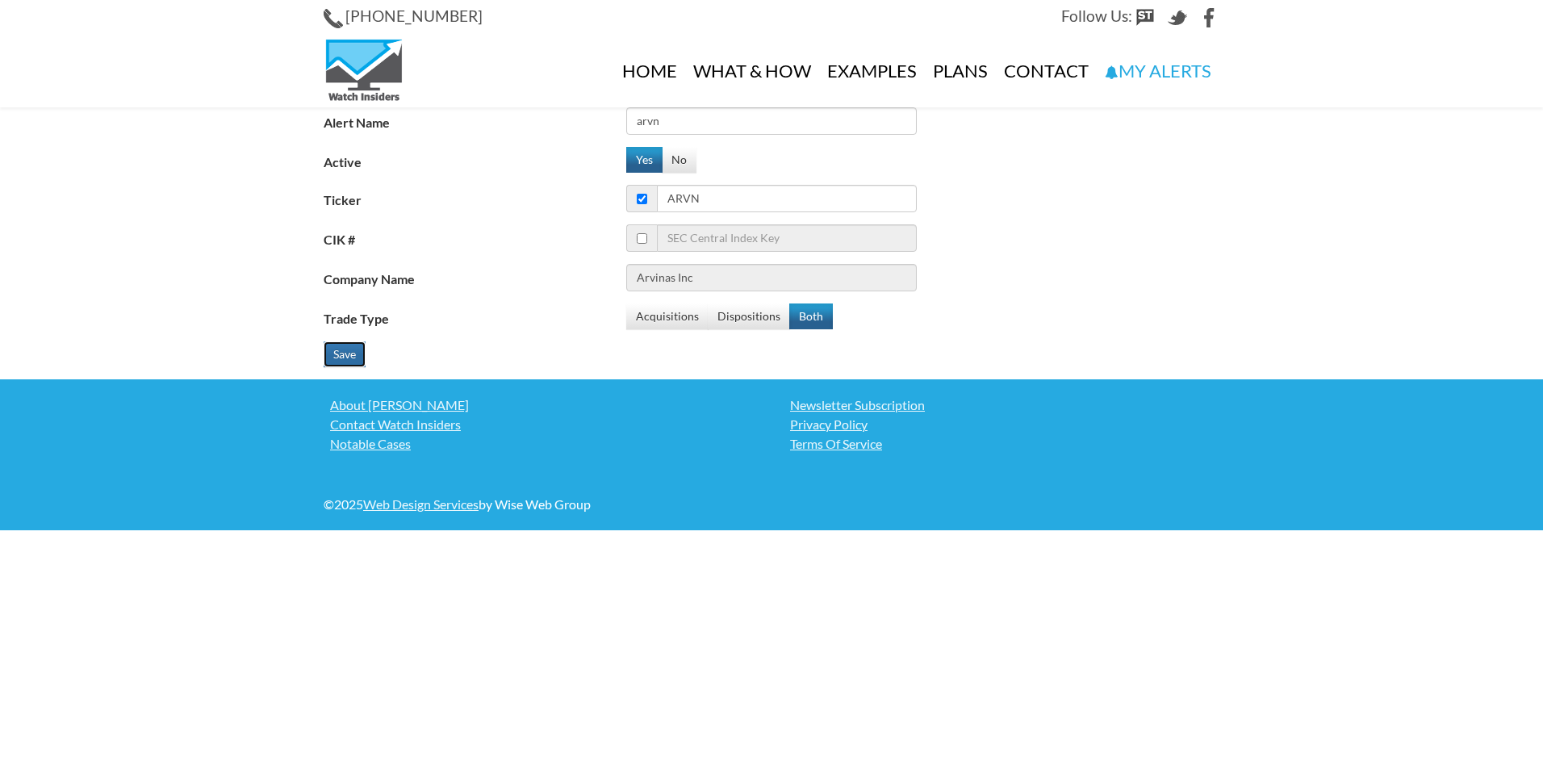
click at [349, 357] on button "Save" at bounding box center [345, 354] width 42 height 26
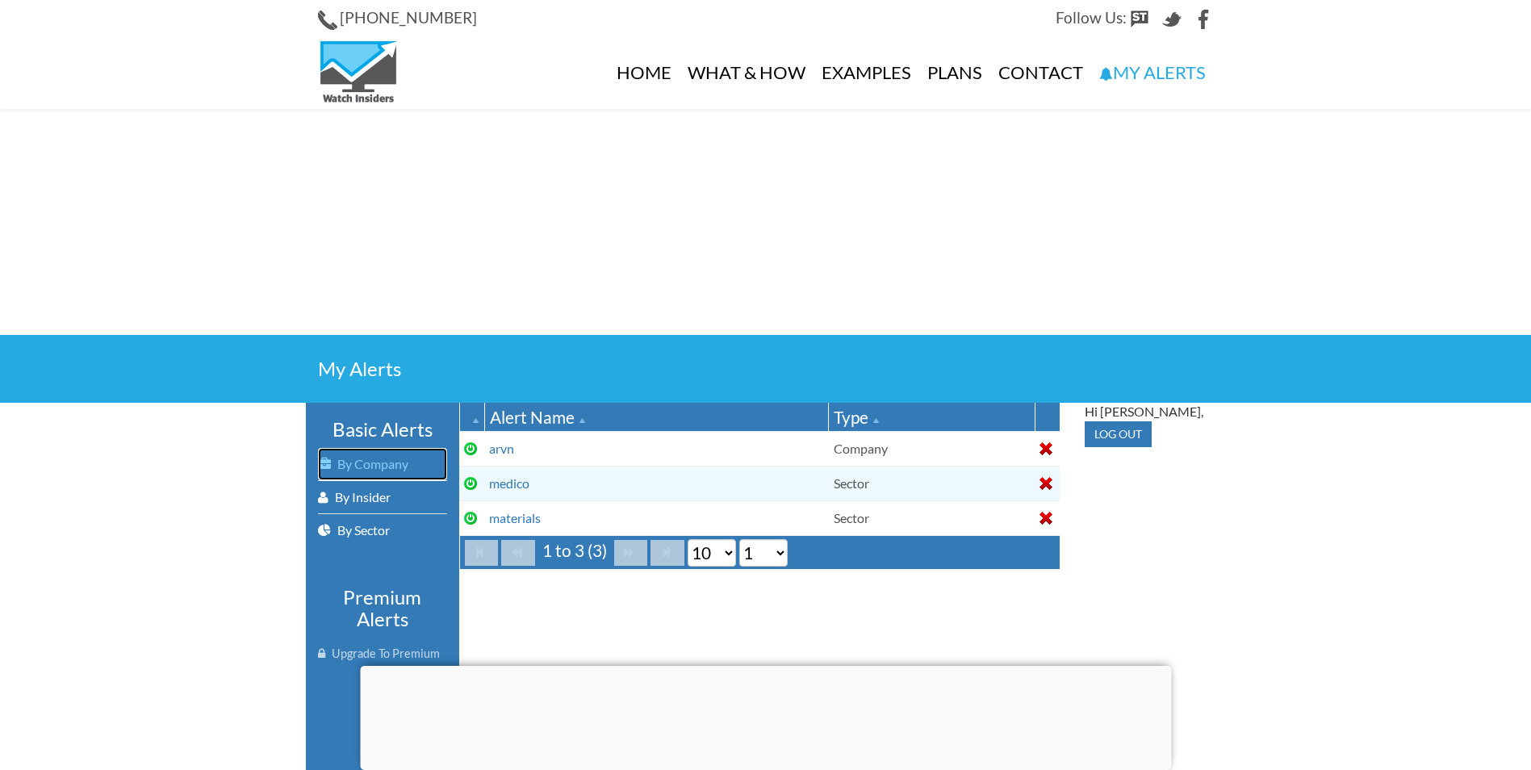
click at [393, 465] on link "By Company" at bounding box center [382, 464] width 129 height 32
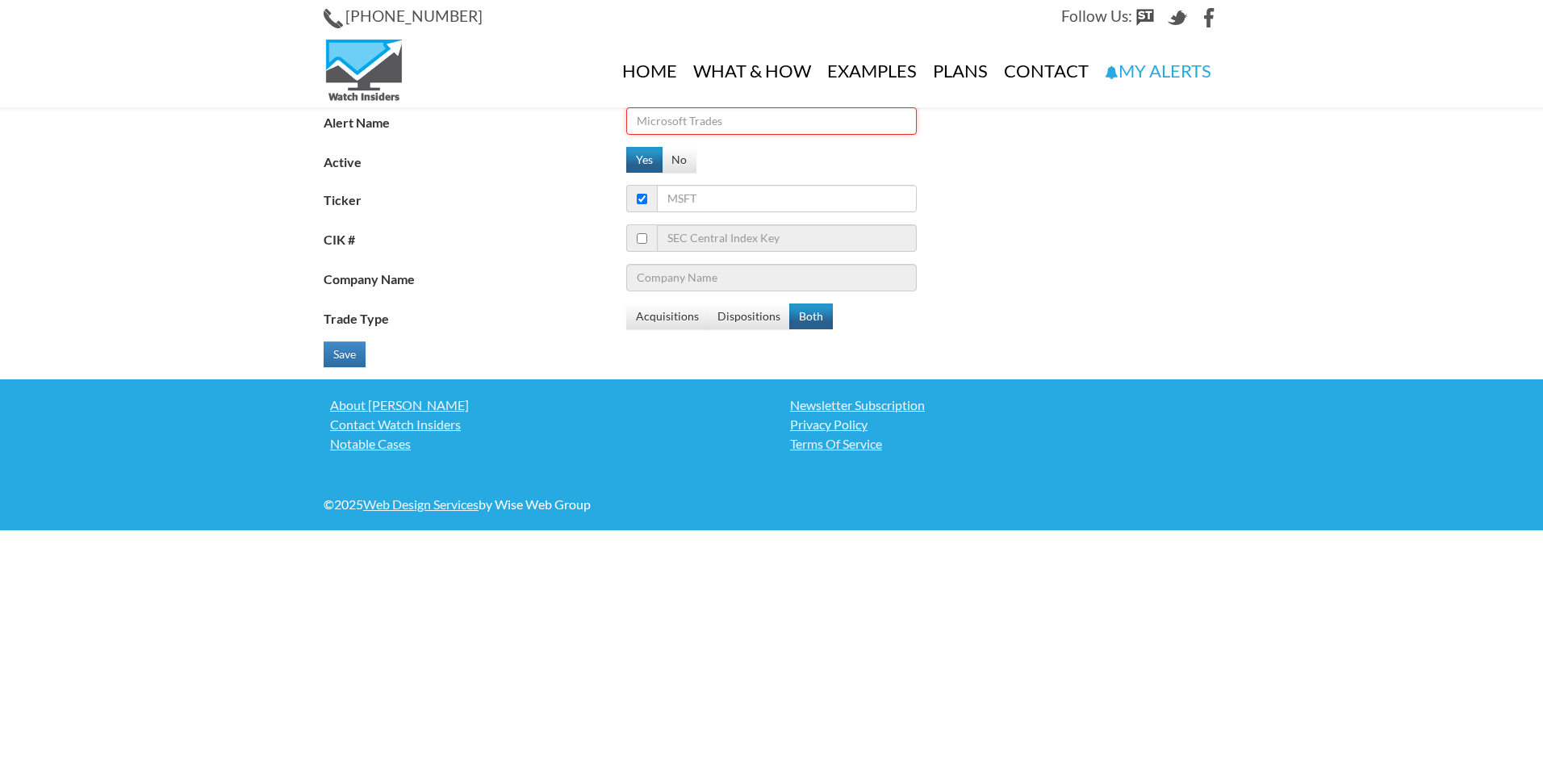
click at [699, 117] on input "Alert Name" at bounding box center [771, 120] width 290 height 27
type input "iova"
click at [699, 194] on input "Ticker" at bounding box center [787, 198] width 260 height 27
type input "io"
type input "Intelsat S.A"
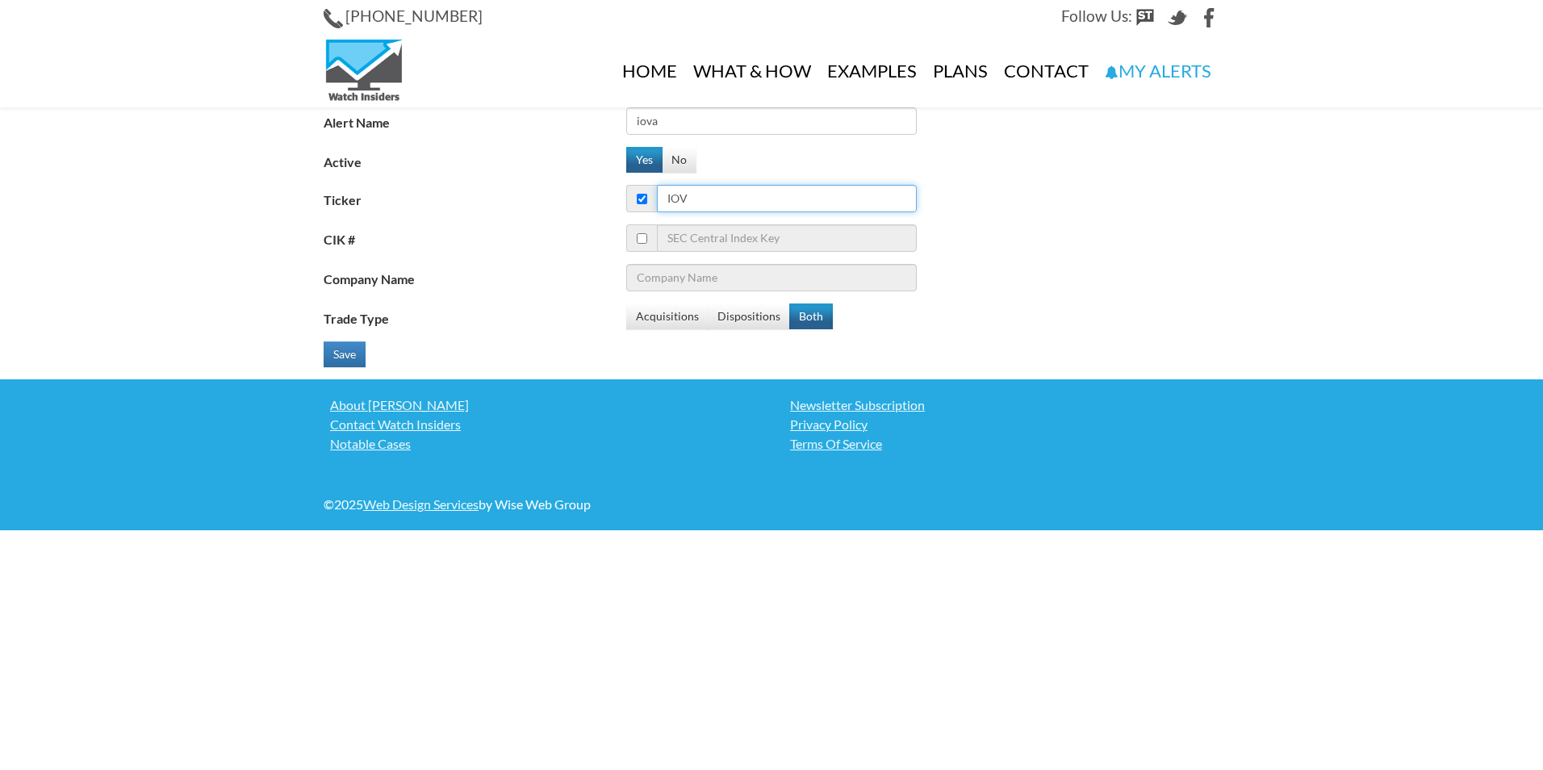
type input "iova"
type input "Iovance Biotherapeutics Inc"
type input "iova"
click at [798, 314] on button "Both" at bounding box center [811, 316] width 44 height 26
click at [366, 353] on div "Save" at bounding box center [475, 354] width 303 height 26
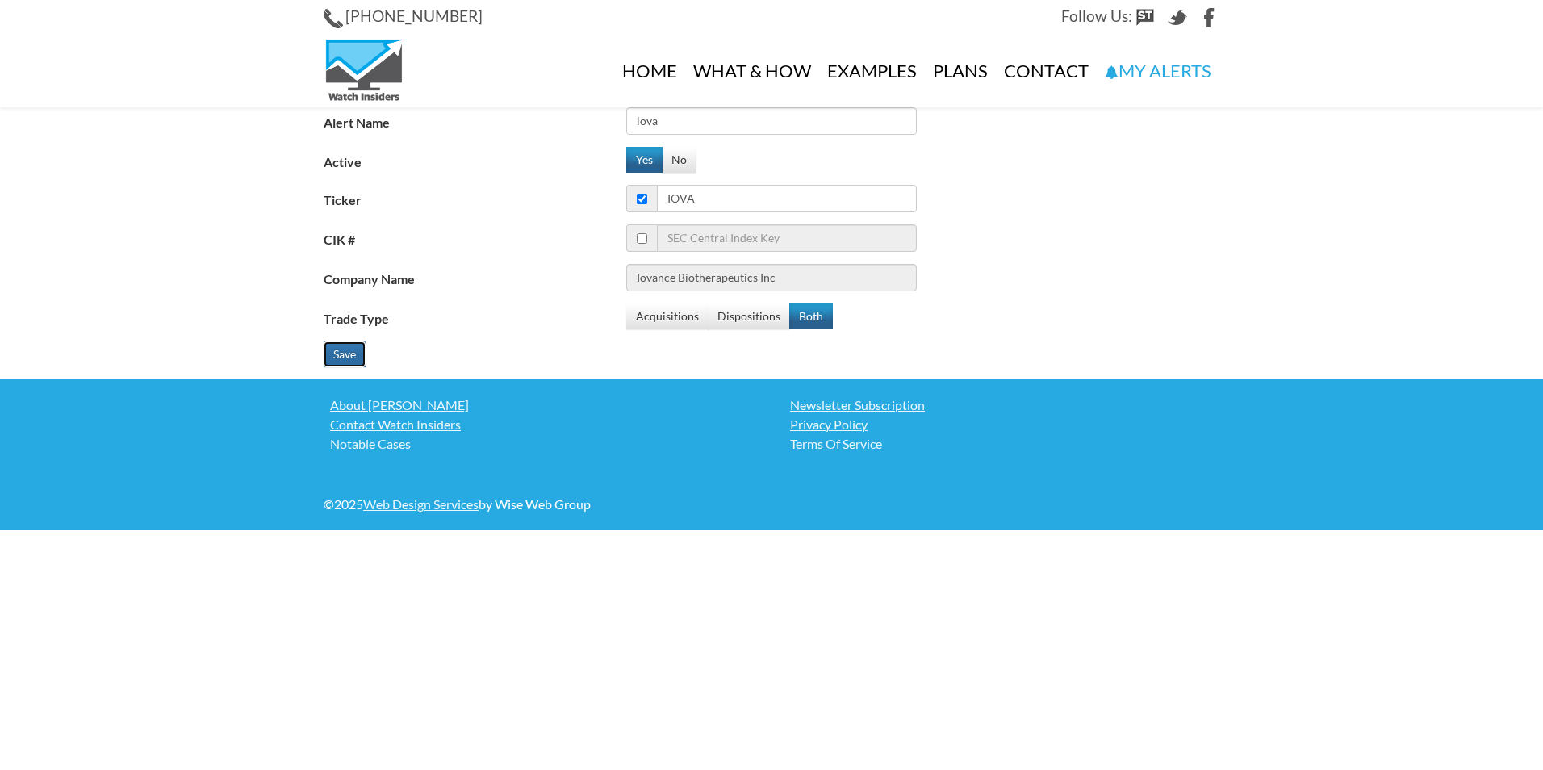
click at [347, 353] on button "Save" at bounding box center [345, 354] width 42 height 26
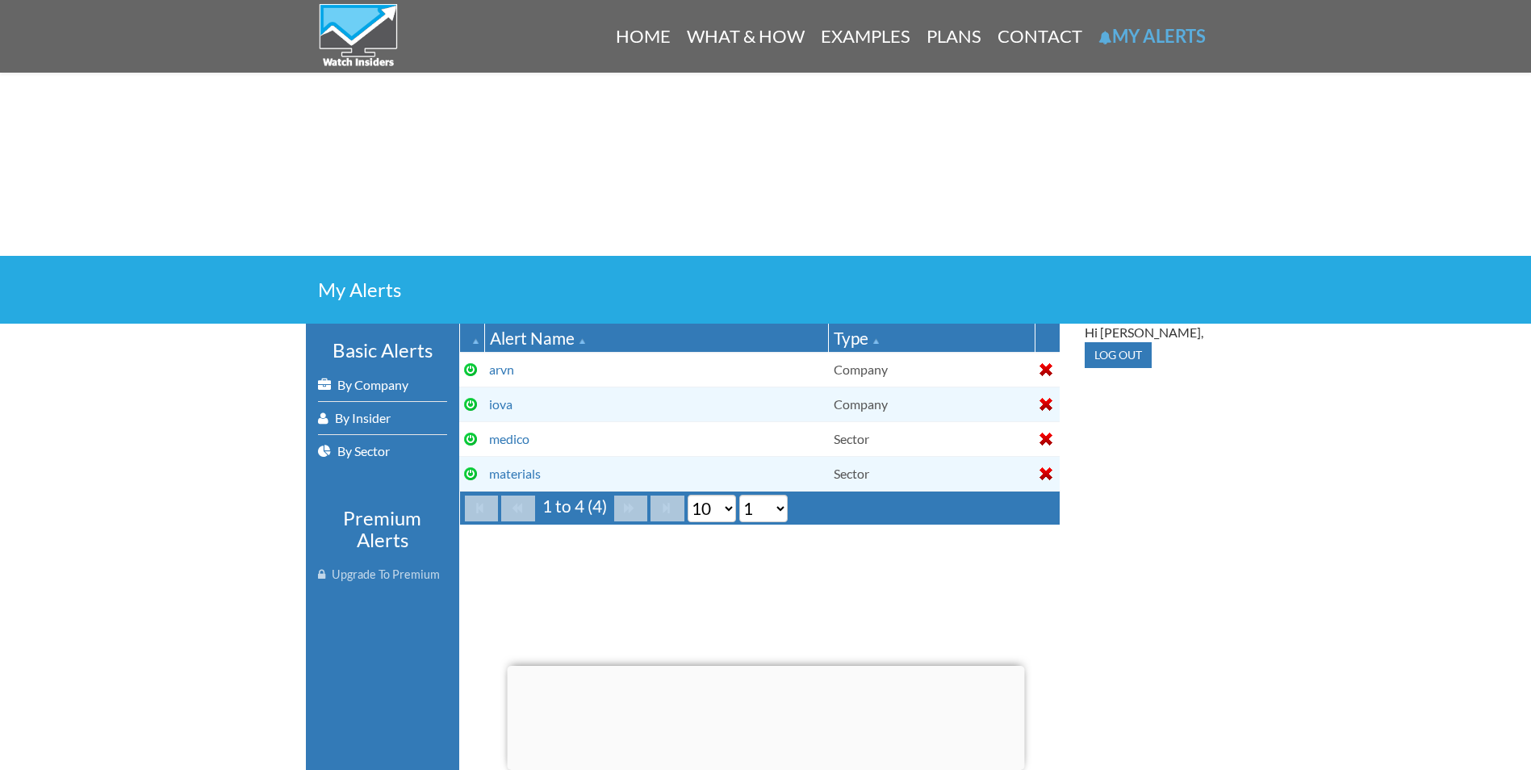
scroll to position [81, 0]
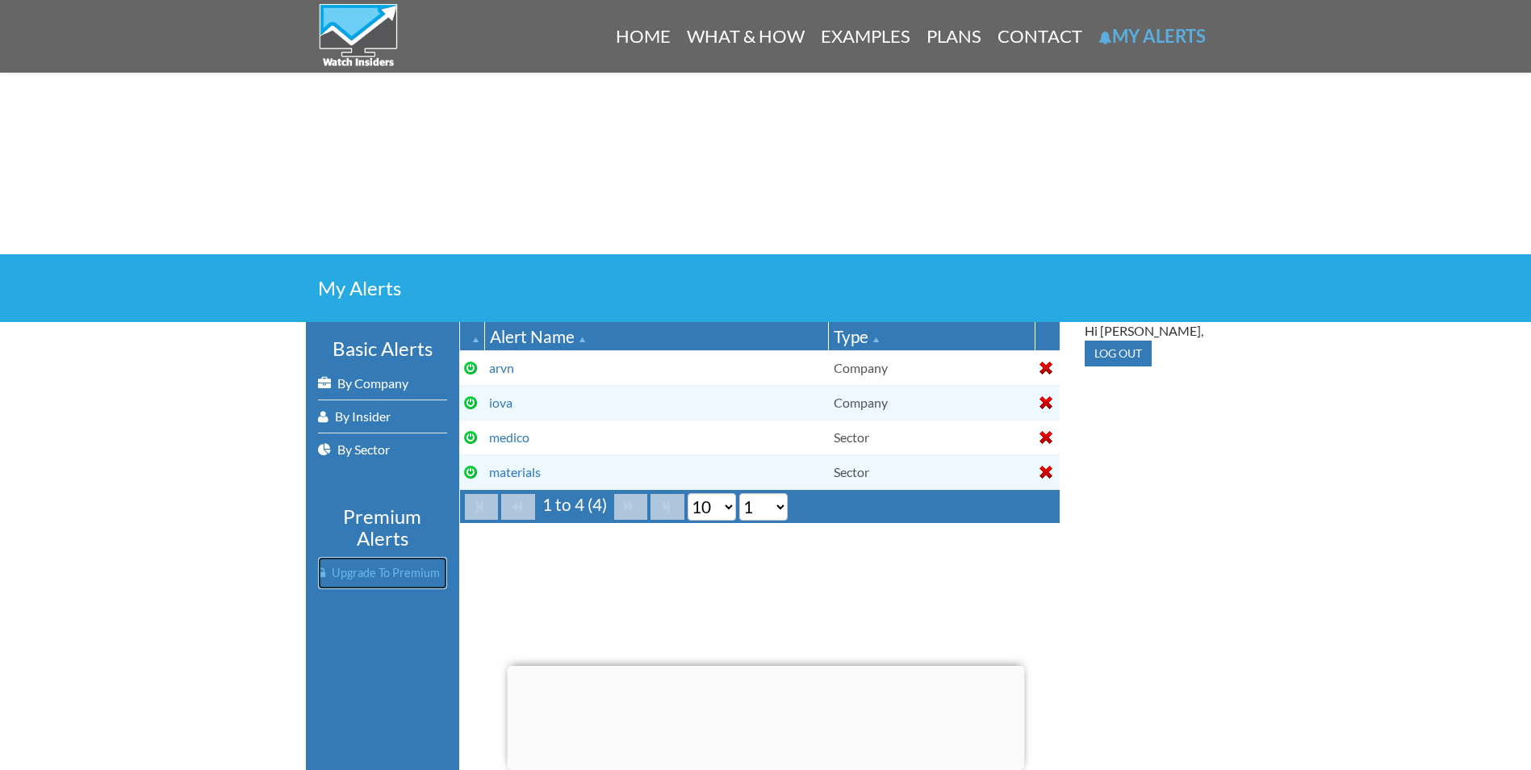
click at [386, 574] on link "Upgrade To Premium" at bounding box center [382, 573] width 129 height 32
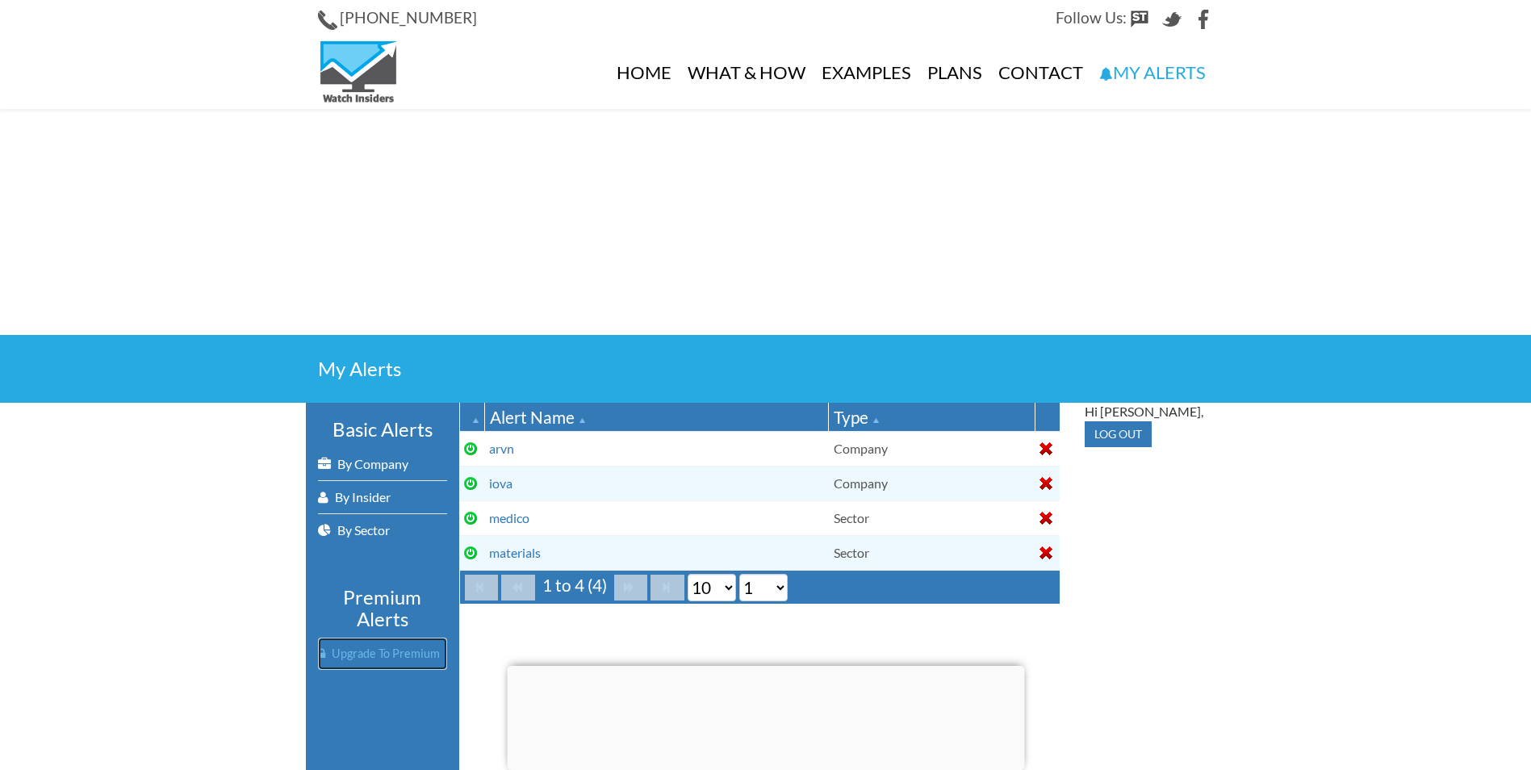
click at [372, 656] on link "Upgrade To Premium" at bounding box center [382, 653] width 129 height 32
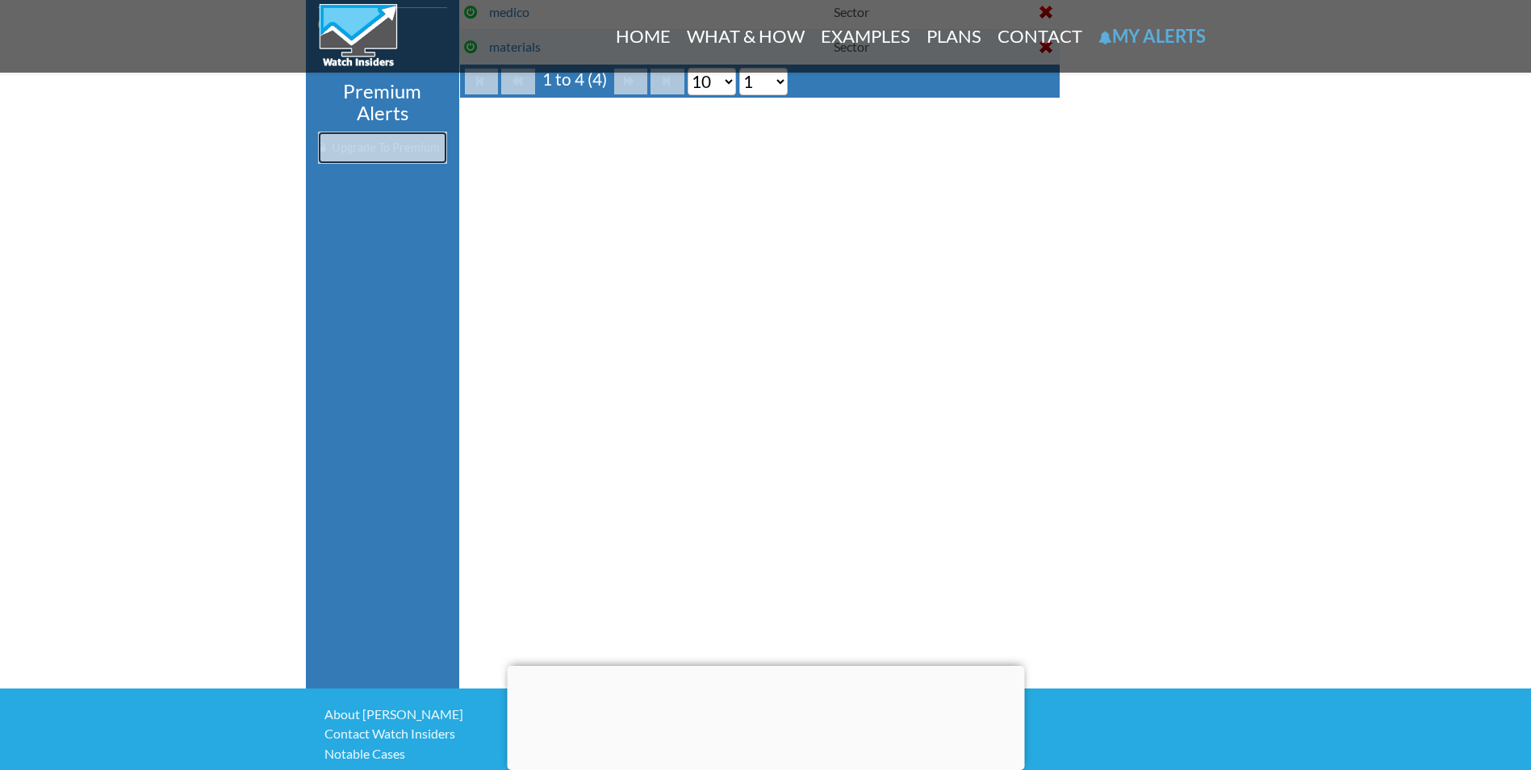
scroll to position [565, 0]
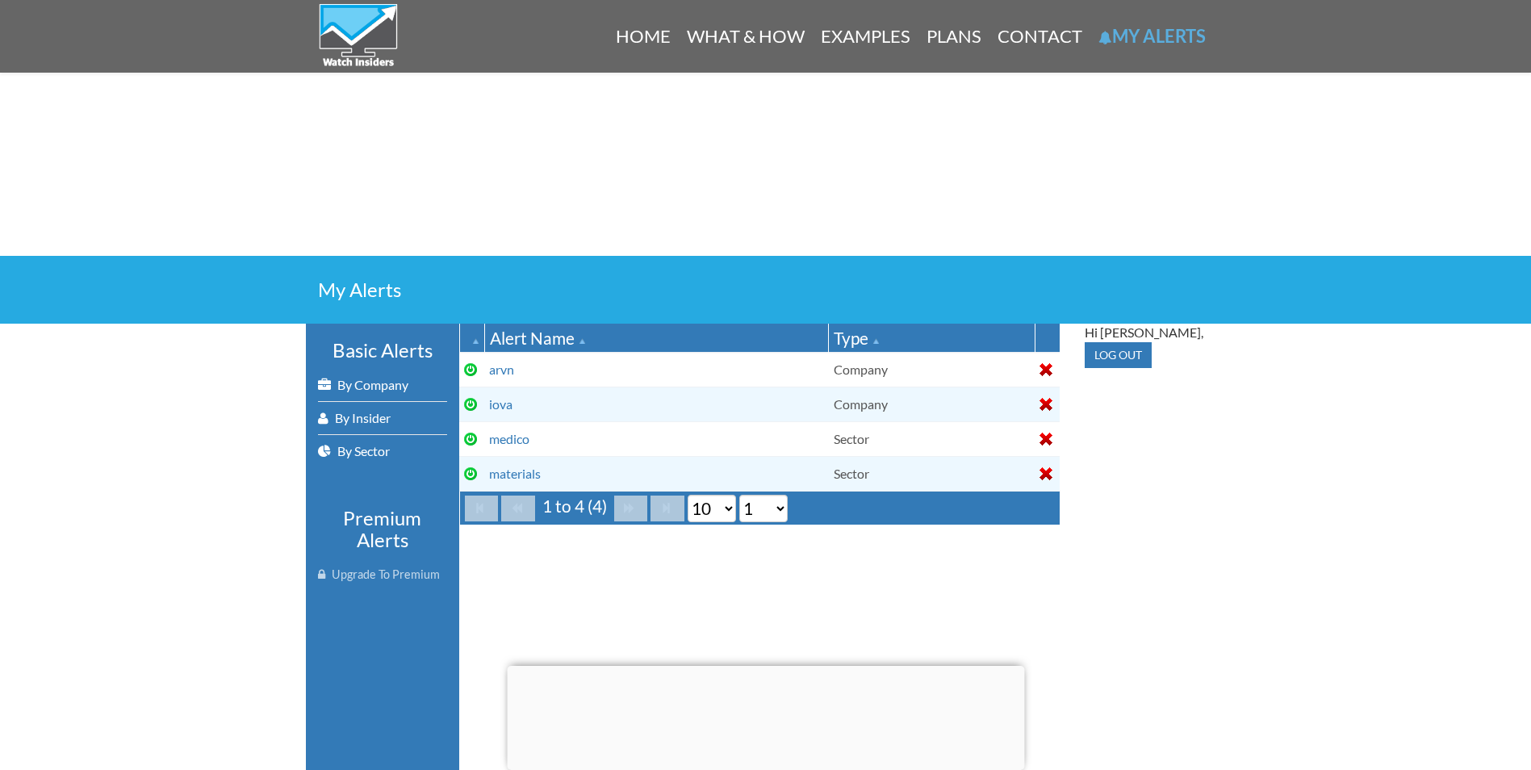
scroll to position [81, 0]
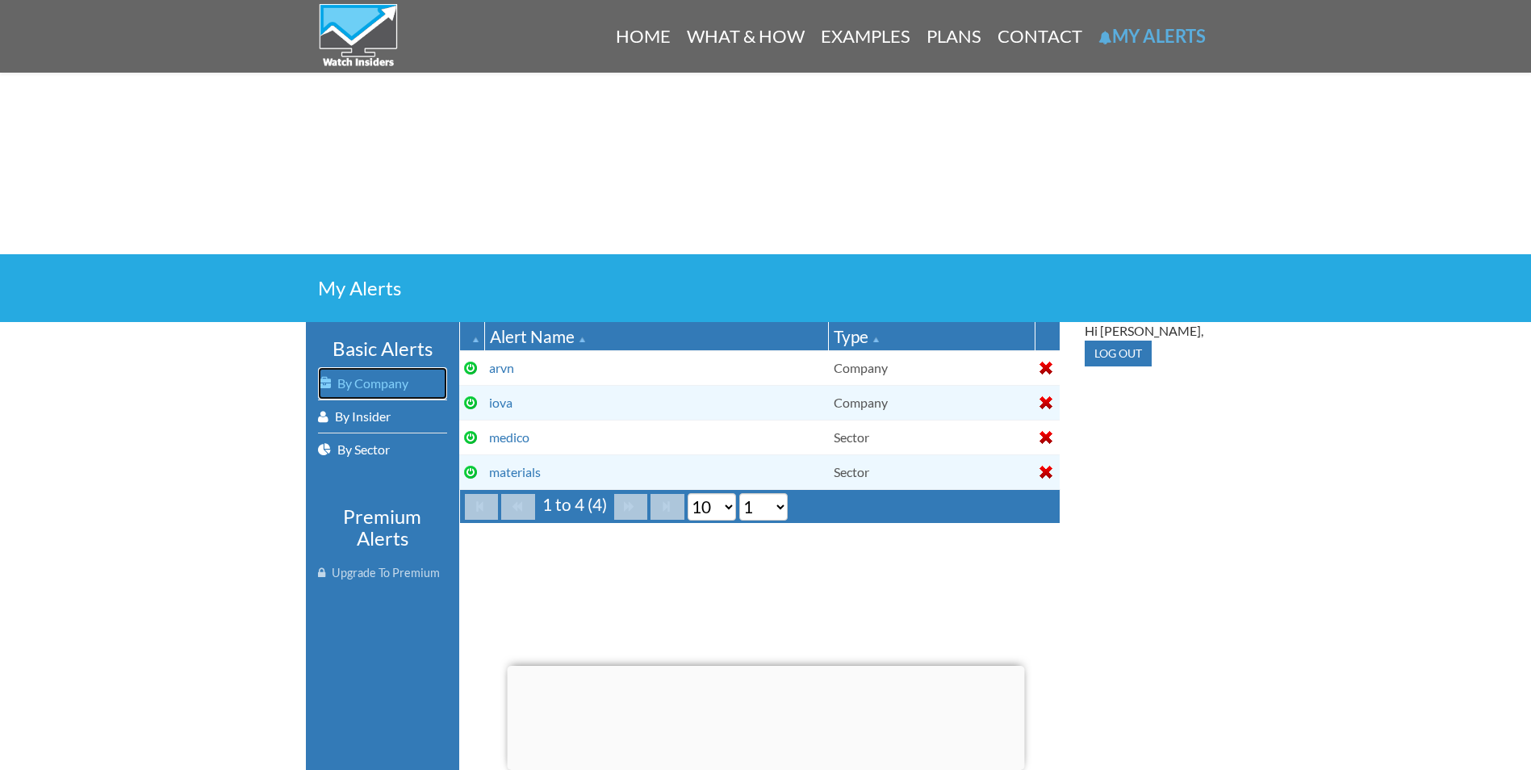
click at [385, 386] on link "By Company" at bounding box center [382, 383] width 129 height 32
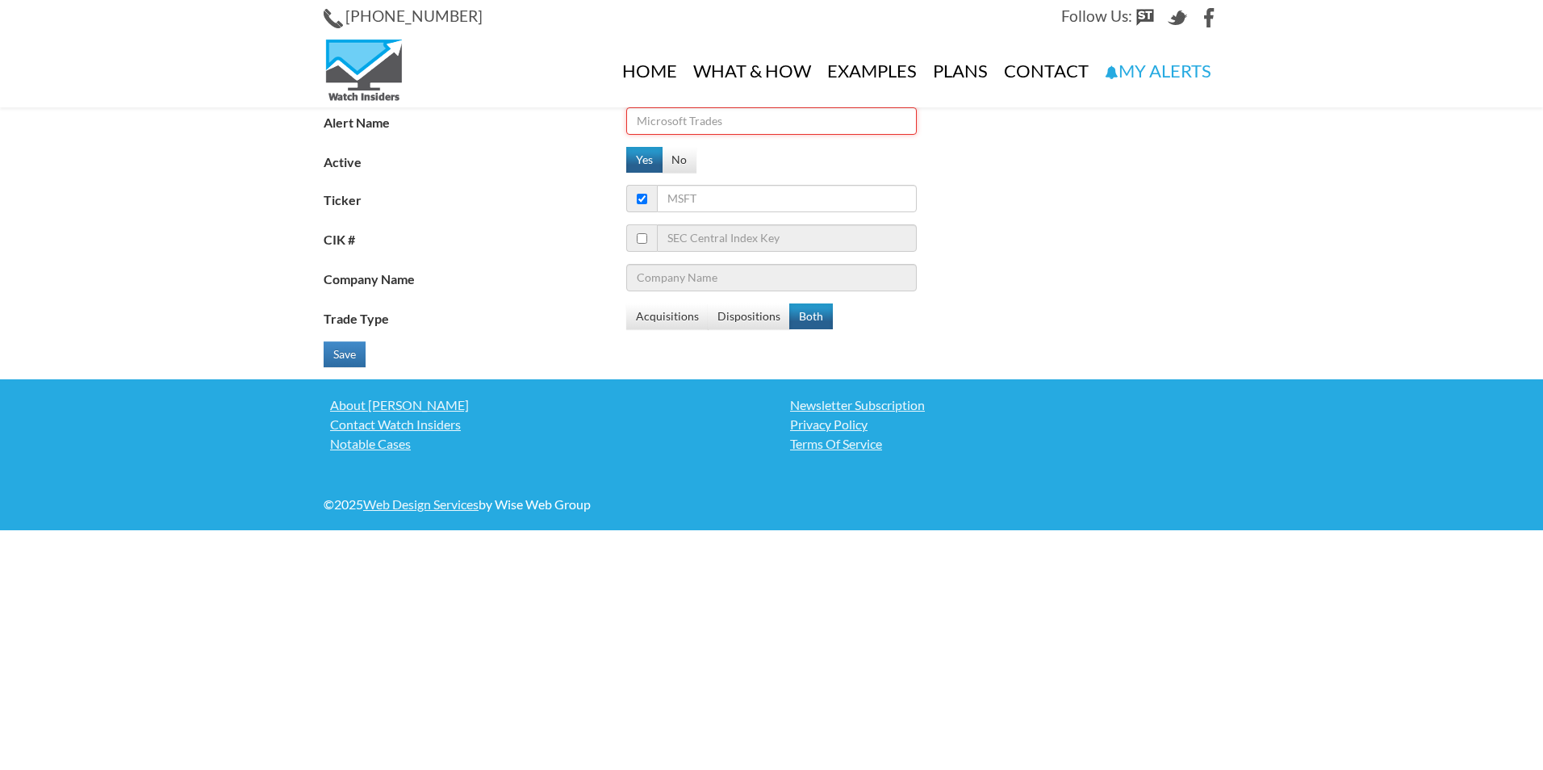
click at [761, 123] on input "Alert Name" at bounding box center [771, 120] width 290 height 27
type input "arwr"
click at [723, 188] on input "Ticker" at bounding box center [787, 198] width 260 height 27
type input "a"
type input "Agilent Technologies Inc."
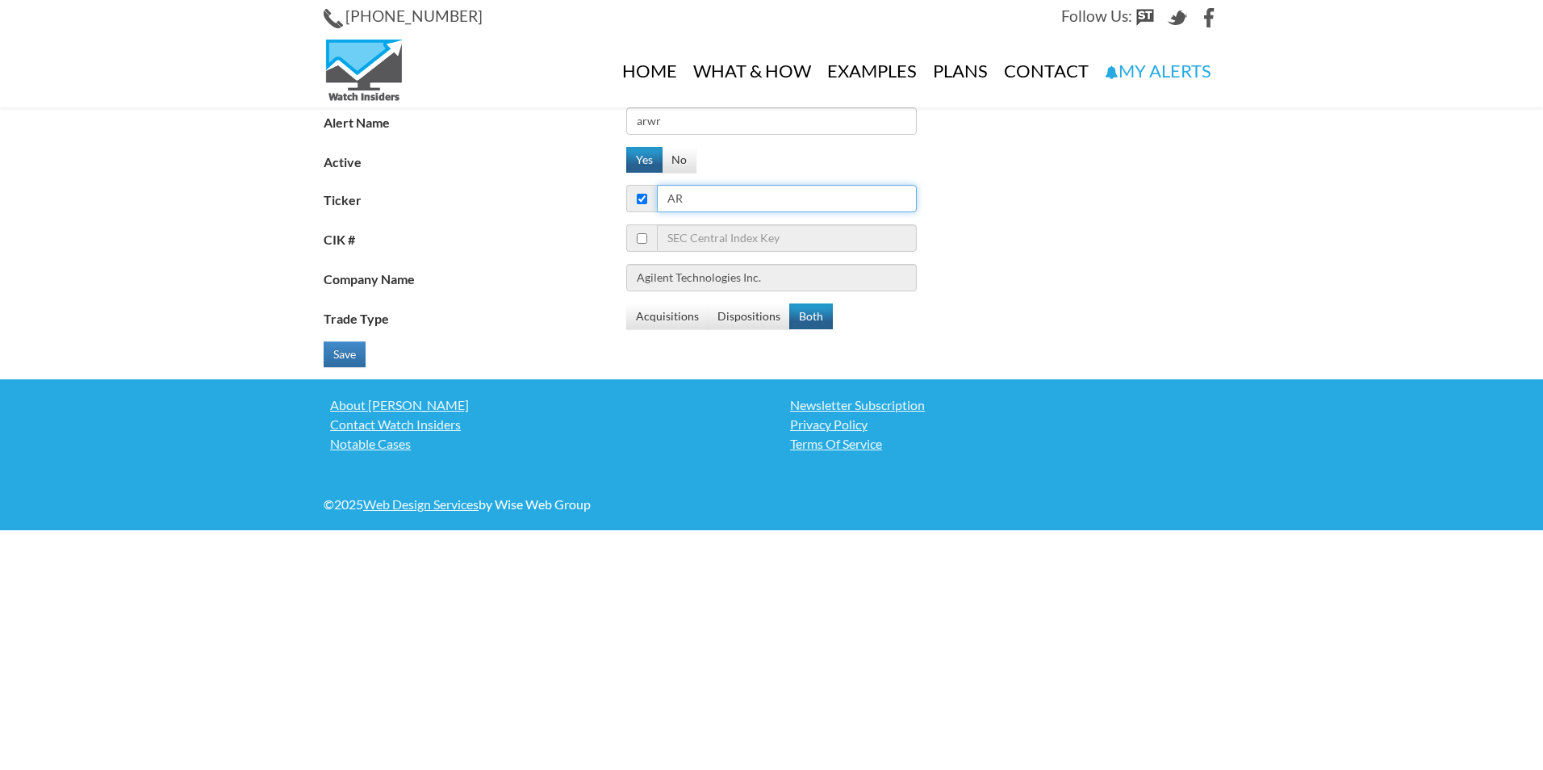
type input "arw"
type input "Arrow Electronics Inc."
type input "arwr"
type input "Arrowhead Pharmaceuticals Inc."
type input "arwr"
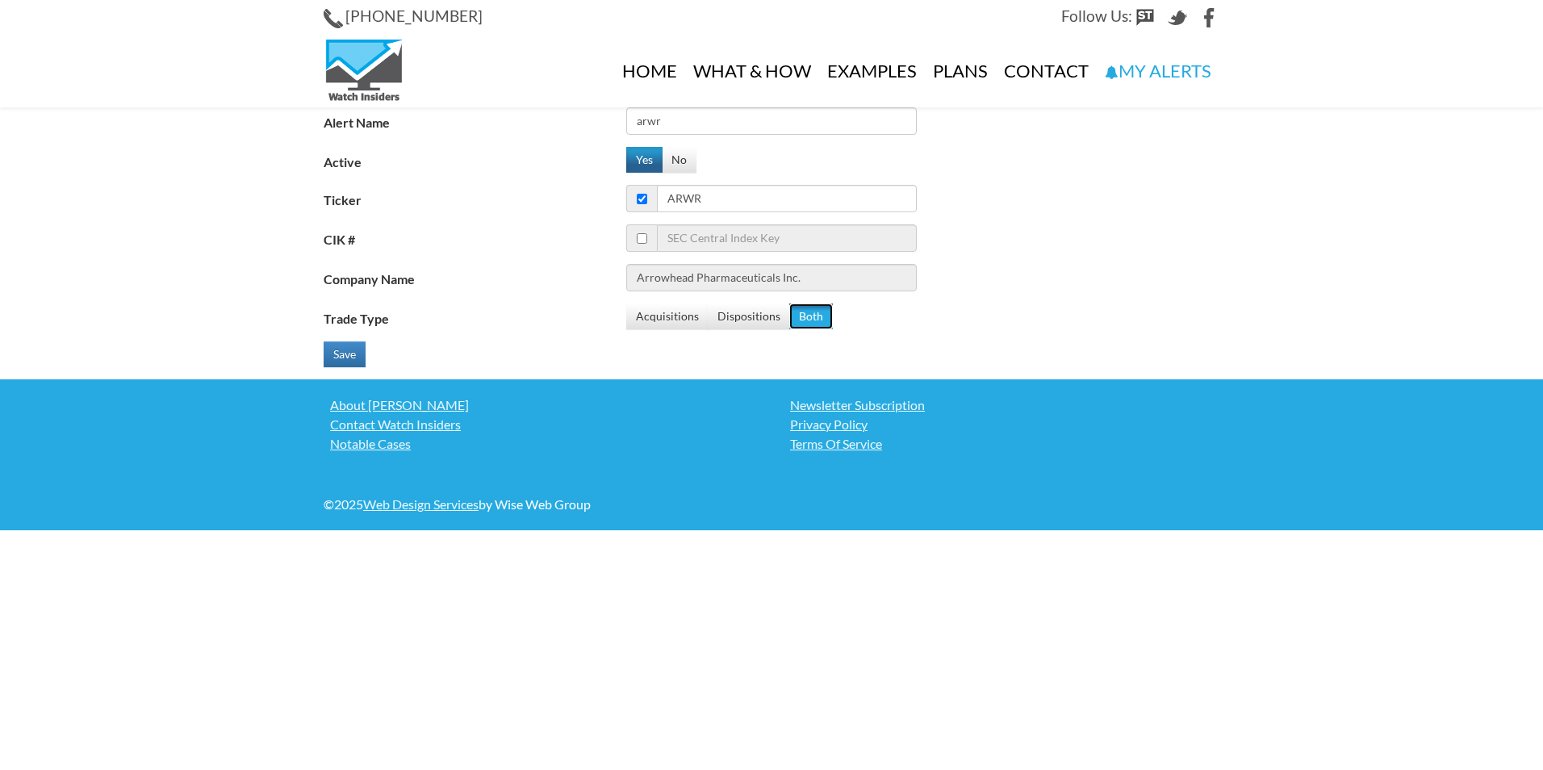
click at [811, 318] on button "Both" at bounding box center [811, 316] width 44 height 26
click at [334, 356] on button "Save" at bounding box center [345, 354] width 42 height 26
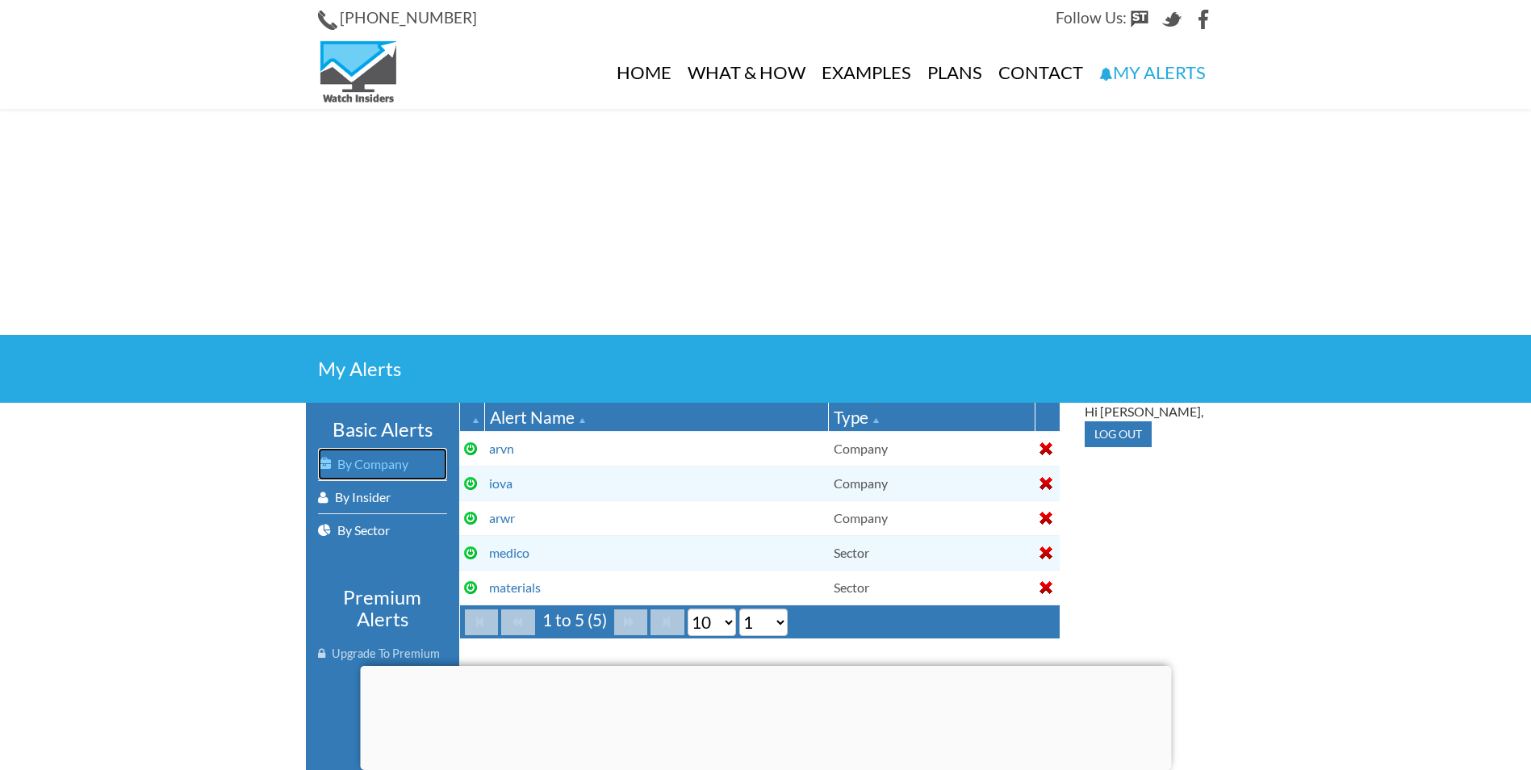
click at [397, 466] on link "By Company" at bounding box center [382, 464] width 129 height 32
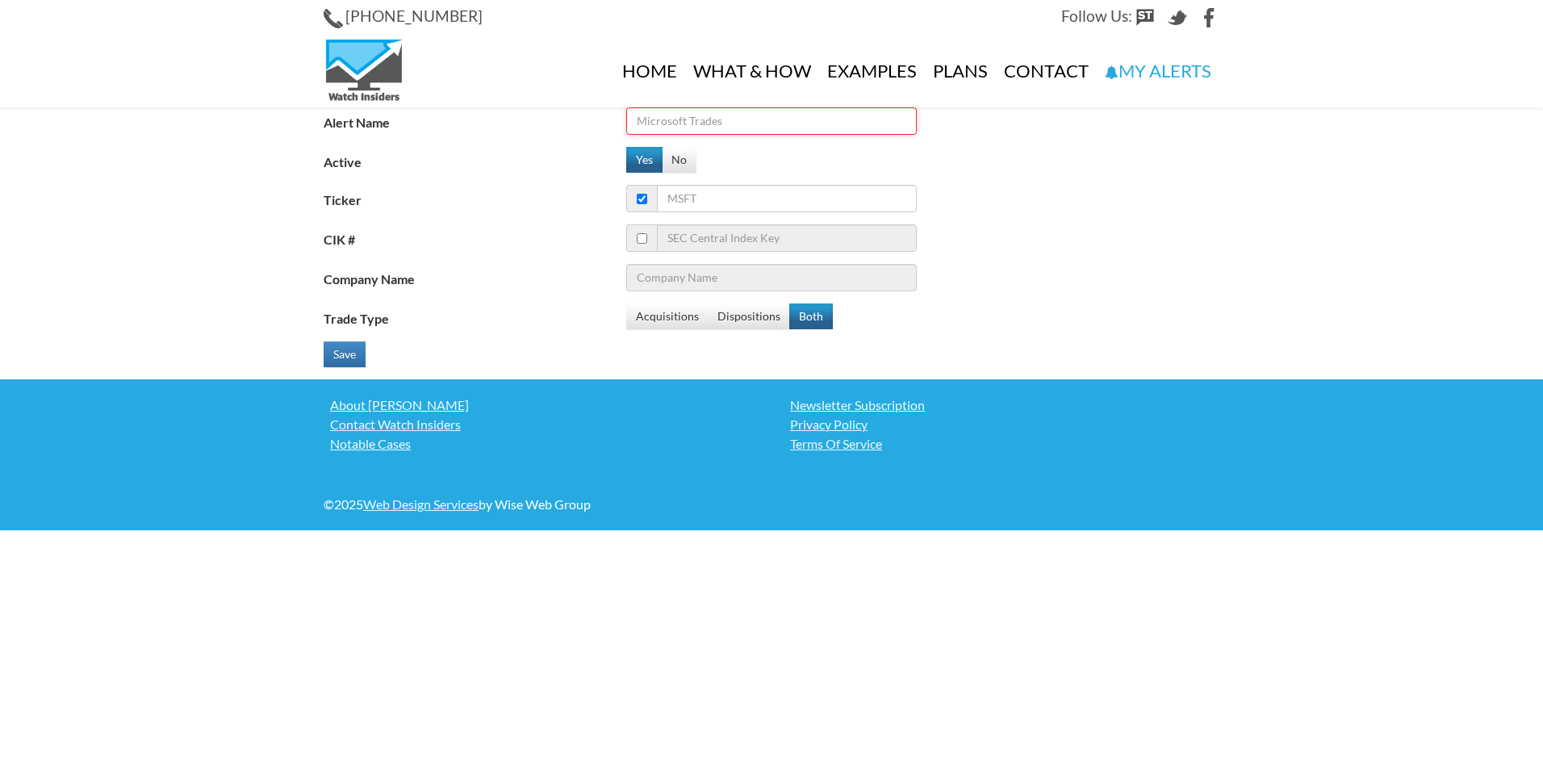
click at [726, 123] on input "Alert Name" at bounding box center [771, 120] width 290 height 27
type input "ntla"
click at [848, 195] on input "Ticker" at bounding box center [787, 198] width 260 height 27
type input "ntla"
type input "Nortel Inversora S.A."
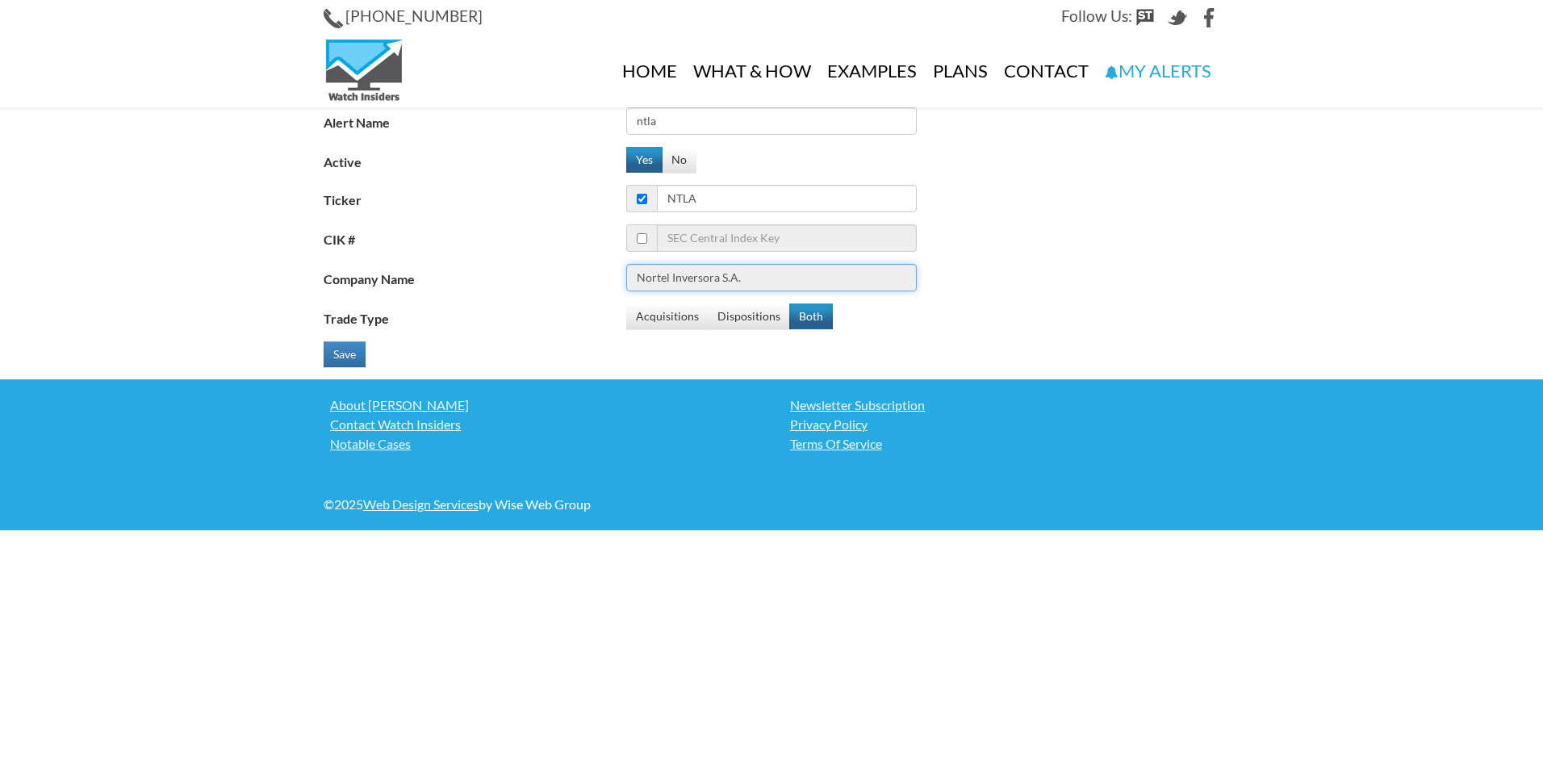
click at [770, 286] on input "Nortel Inversora S.A." at bounding box center [771, 277] width 290 height 27
click at [716, 198] on input "ntla" at bounding box center [787, 198] width 260 height 27
type input "ntla"
type input "Intellia Therapeutics Inc"
click at [808, 324] on button "Both" at bounding box center [811, 316] width 44 height 26
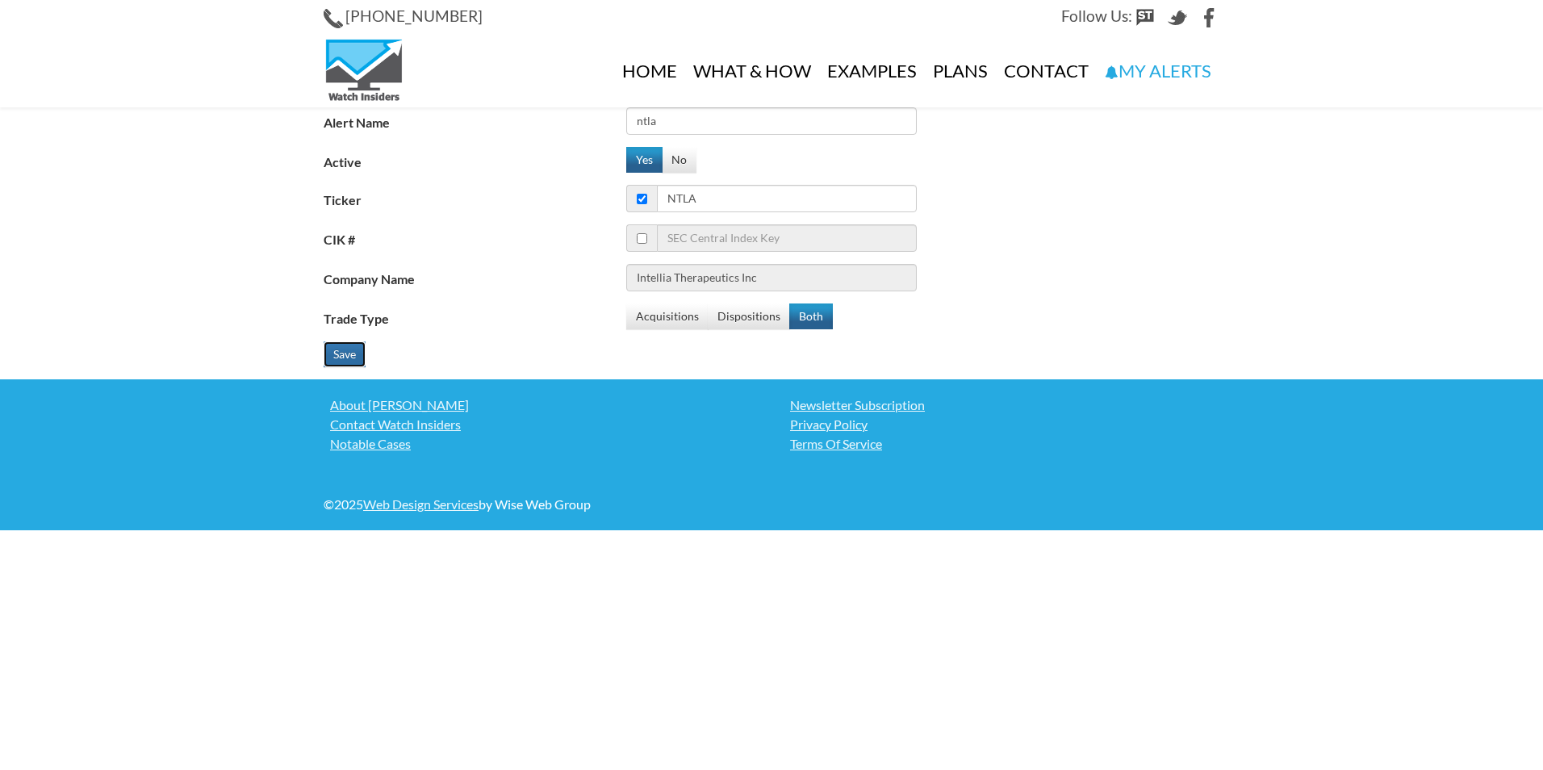
click at [335, 354] on button "Save" at bounding box center [345, 354] width 42 height 26
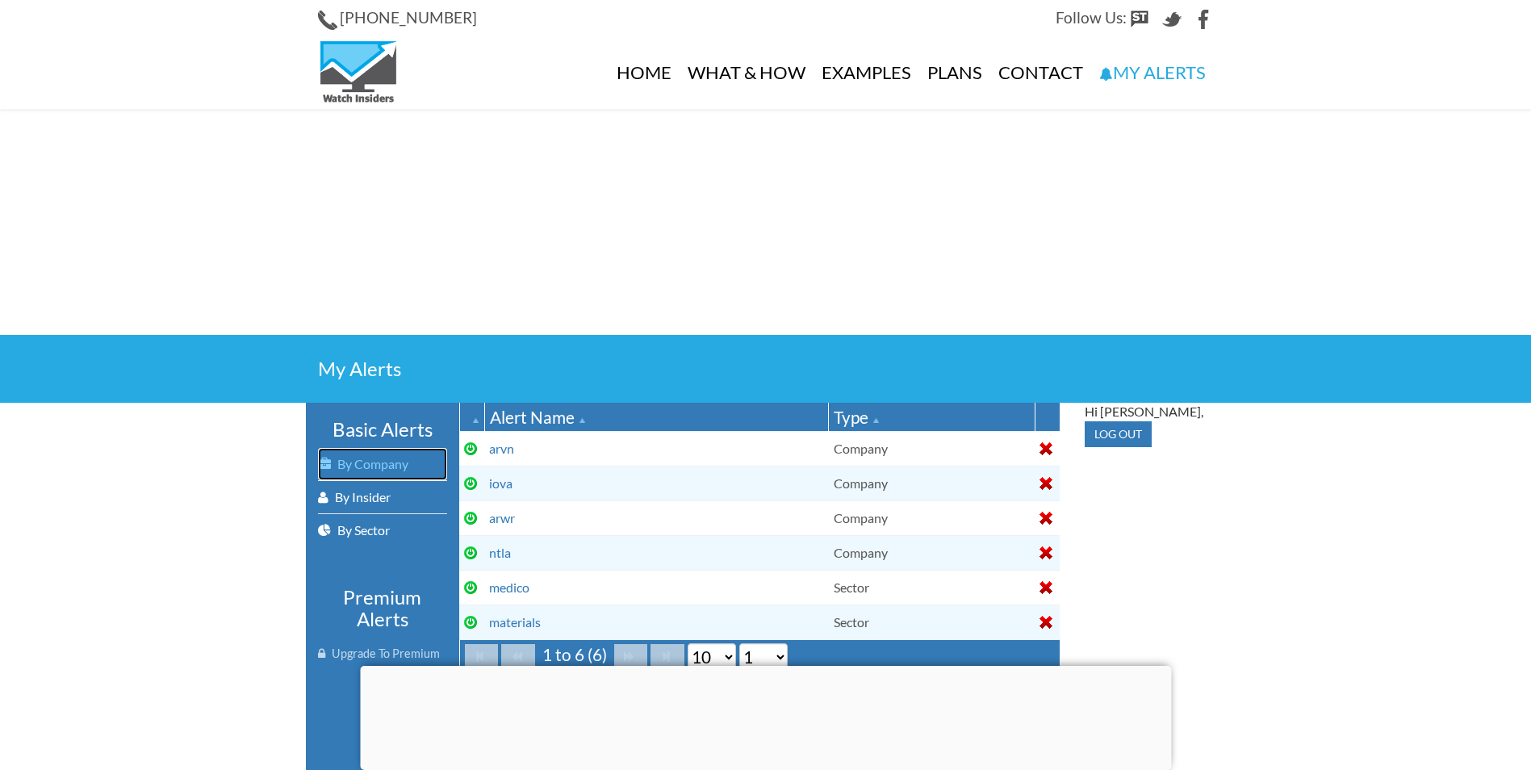
click at [374, 464] on link "By Company" at bounding box center [382, 464] width 129 height 32
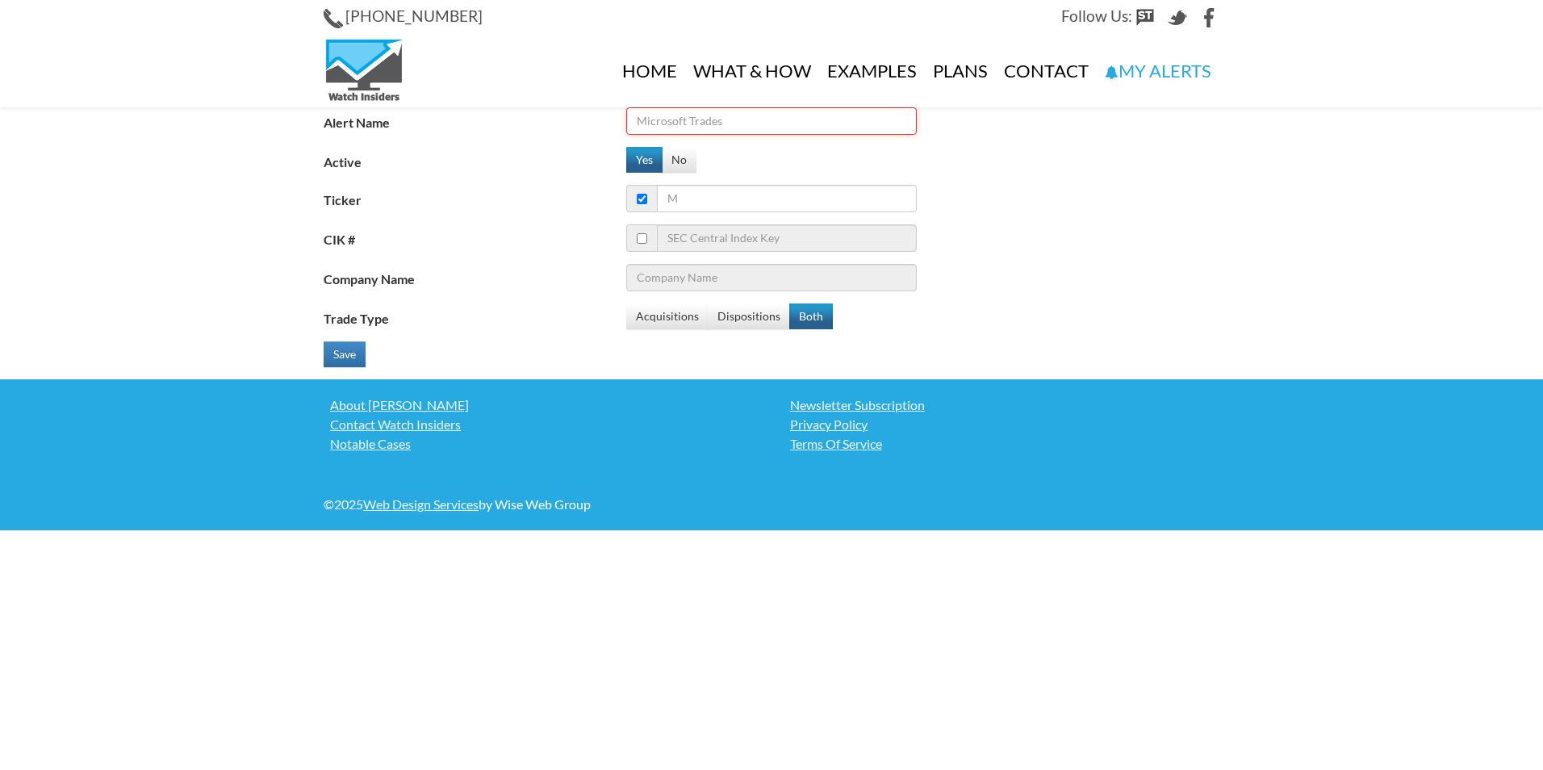
click at [720, 119] on input "Alert Name" at bounding box center [771, 120] width 290 height 27
type input "cgtx"
click at [702, 201] on input "Ticker" at bounding box center [787, 198] width 260 height 27
type input "c"
type input "Citigroup Inc"
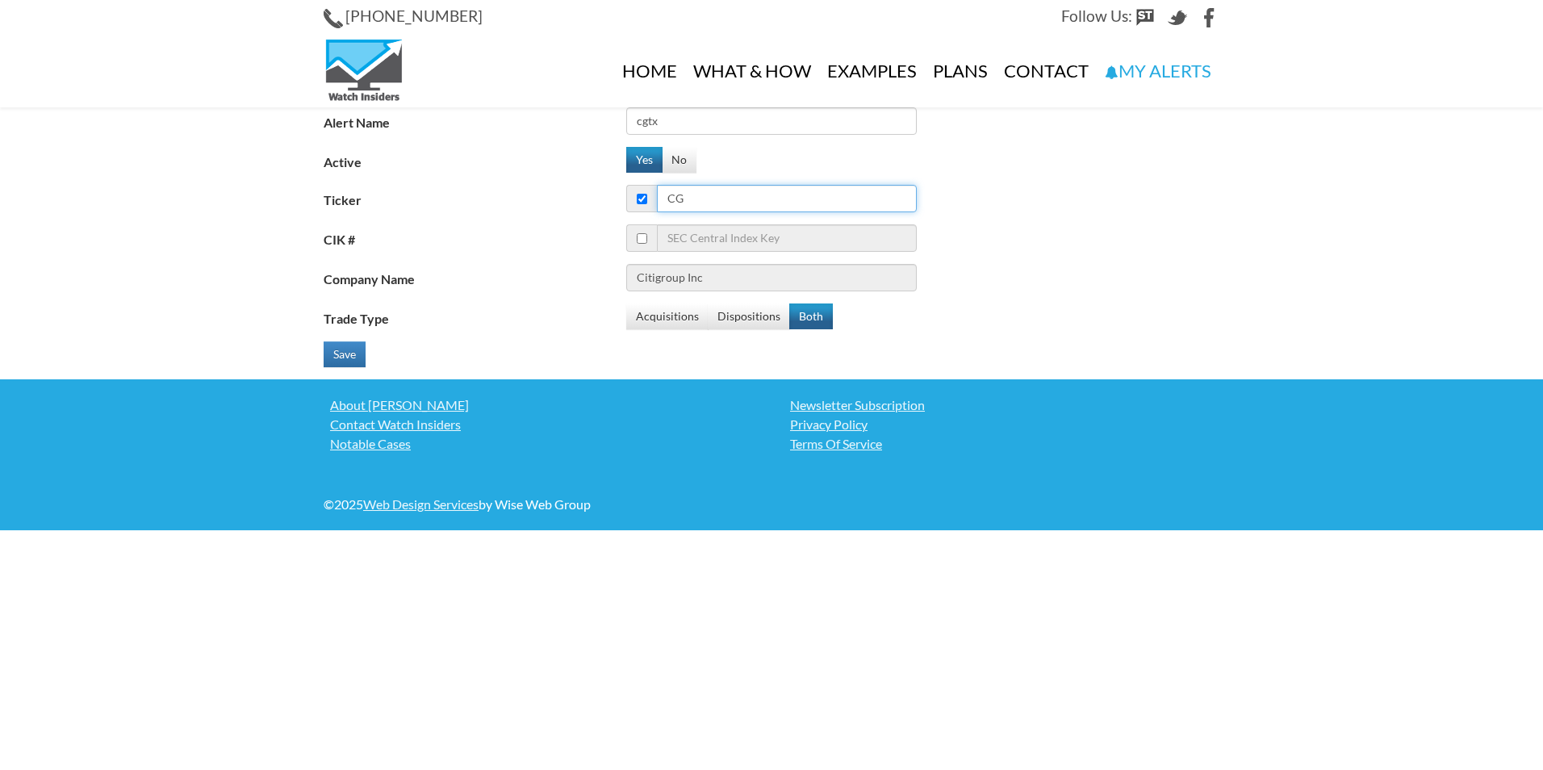
type input "cgt"
type input "Carlyle Group Inc (The)"
type input "cgtx"
type input "Cognition Therapeutics Inc"
type input "cgtx"
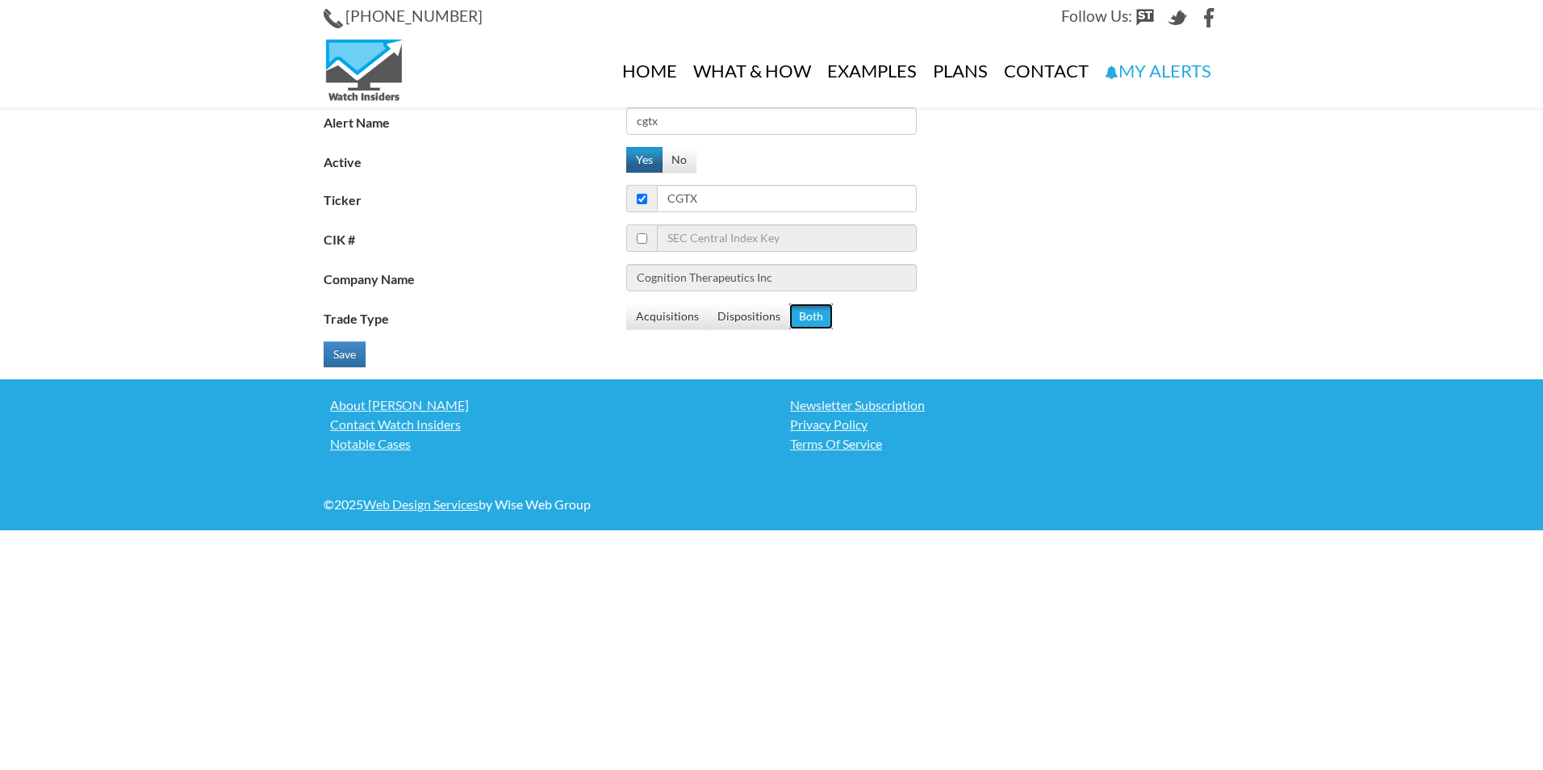
click at [800, 312] on button "Both" at bounding box center [811, 316] width 44 height 26
click at [346, 353] on button "Save" at bounding box center [345, 354] width 42 height 26
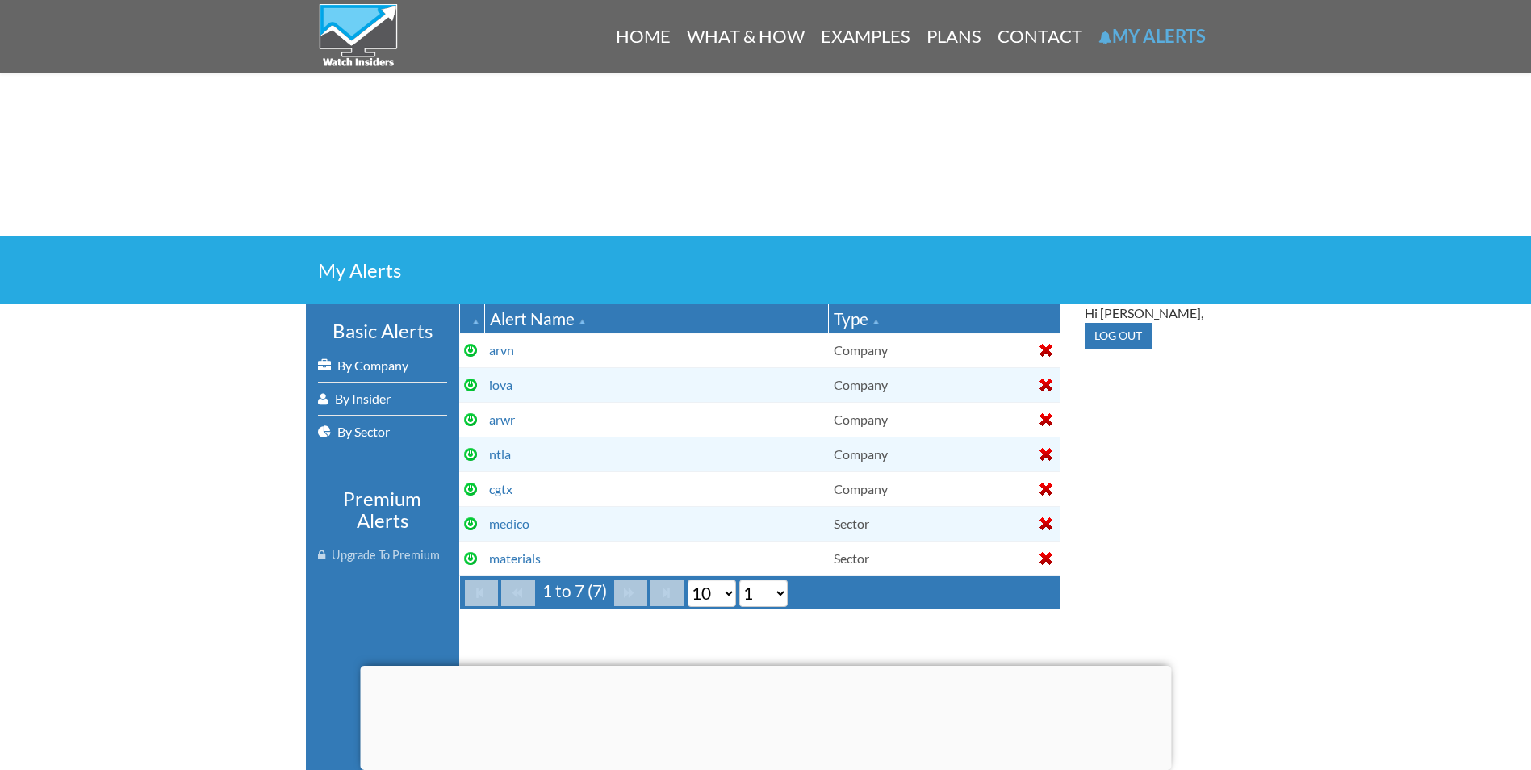
scroll to position [161, 0]
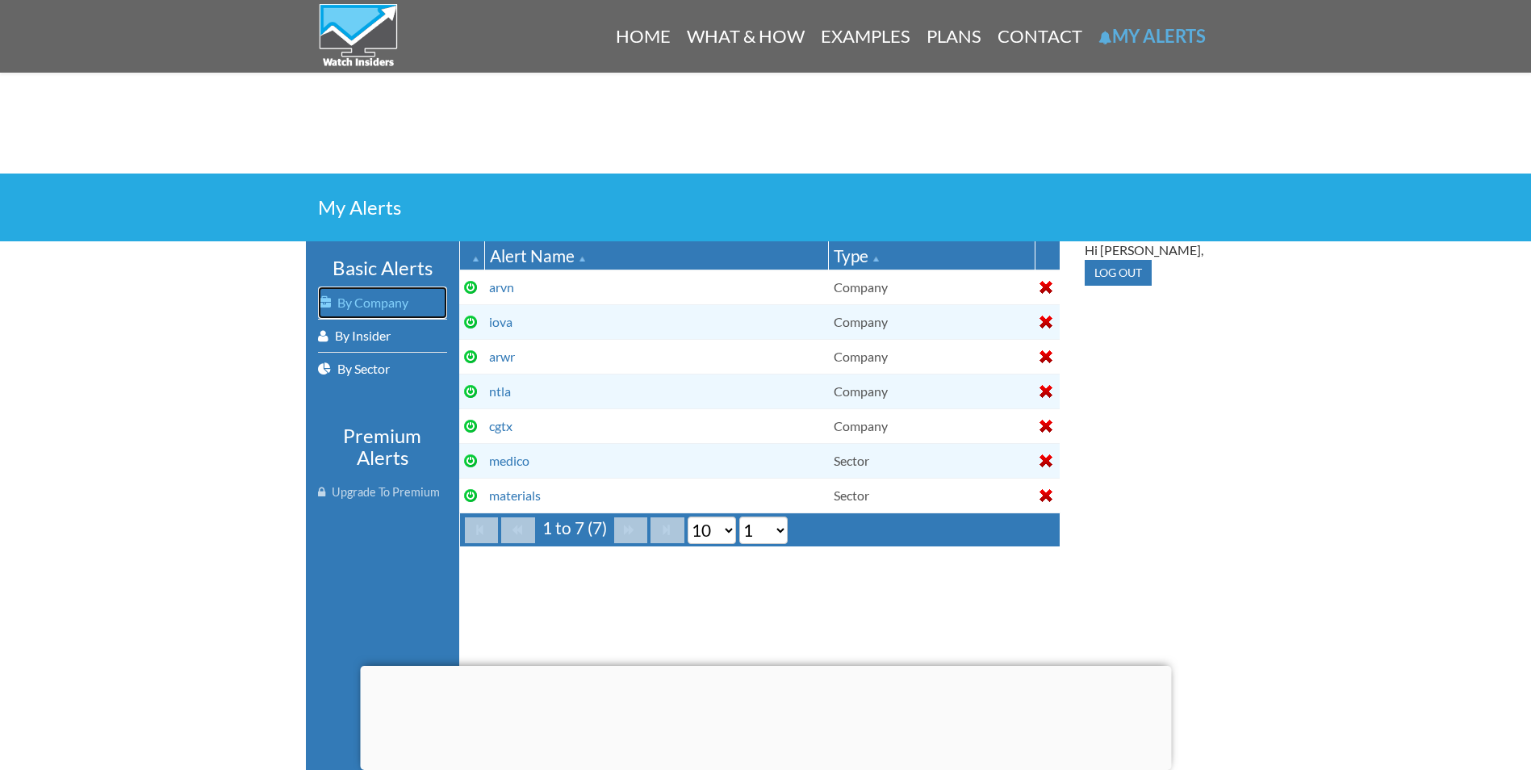
click at [385, 305] on link "By Company" at bounding box center [382, 302] width 129 height 32
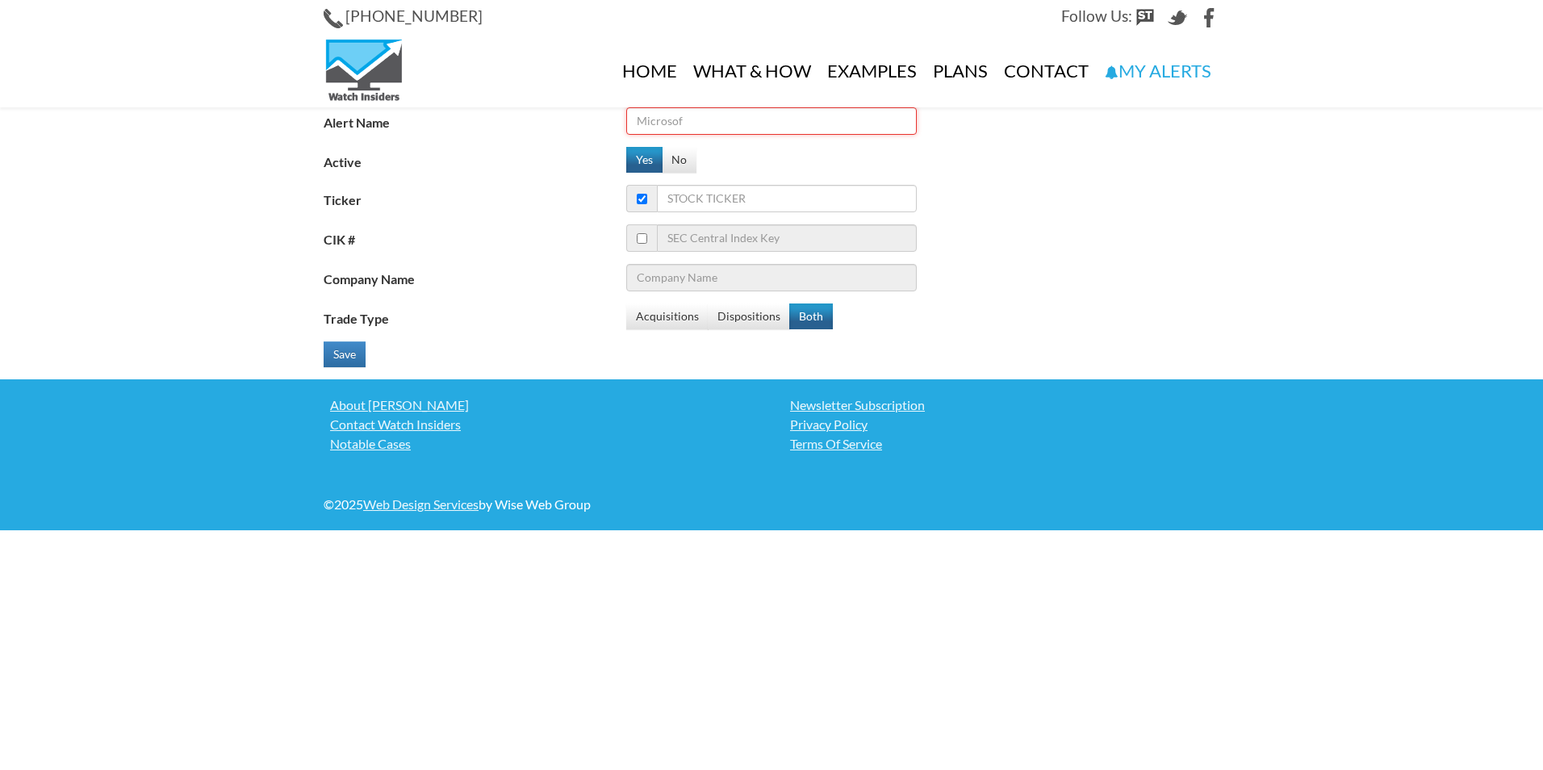
click at [687, 122] on input "Alert Name" at bounding box center [771, 120] width 290 height 27
type input "irwd"
click at [731, 198] on input "Ticker" at bounding box center [787, 198] width 260 height 27
type input "ir"
type input "Intelsat S.A"
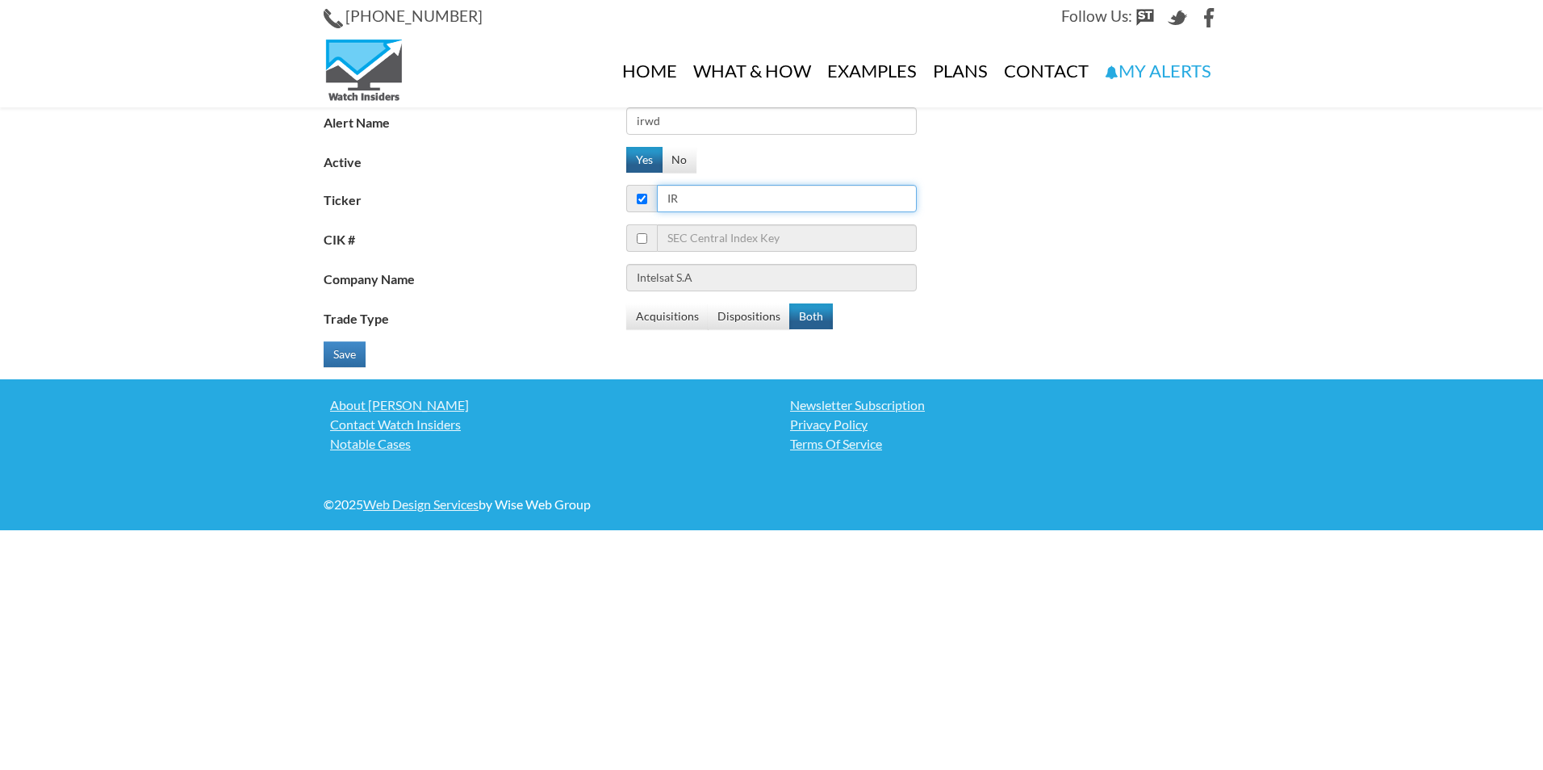
type input "irw"
type input "[PERSON_NAME] Inc"
type input "irwd"
type input "Ironwood Pharmaceuticals Inc - Ordinary Shares - Class A"
type input "irwd"
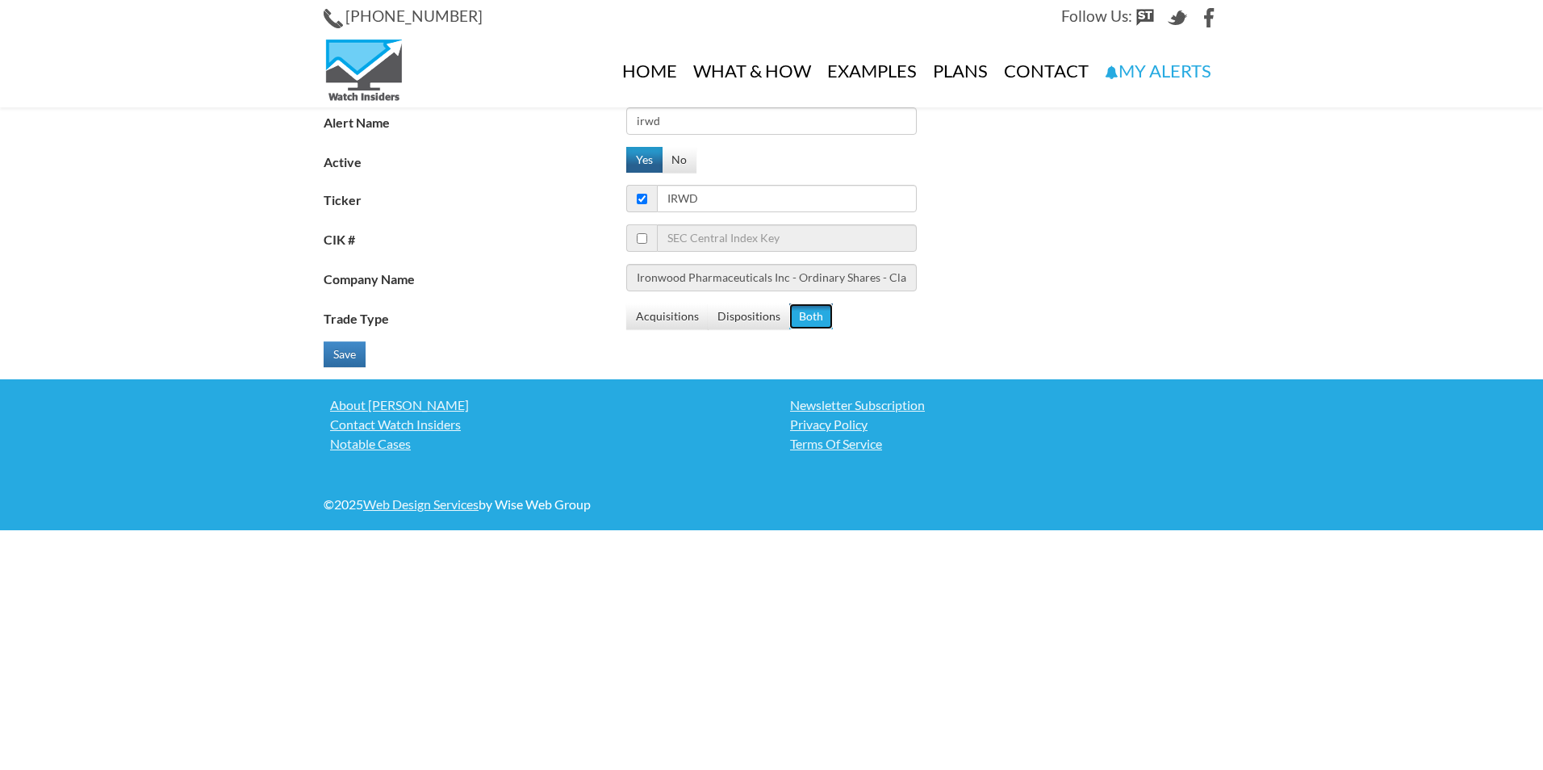
click at [808, 315] on button "Both" at bounding box center [811, 316] width 44 height 26
click at [340, 356] on button "Save" at bounding box center [345, 354] width 42 height 26
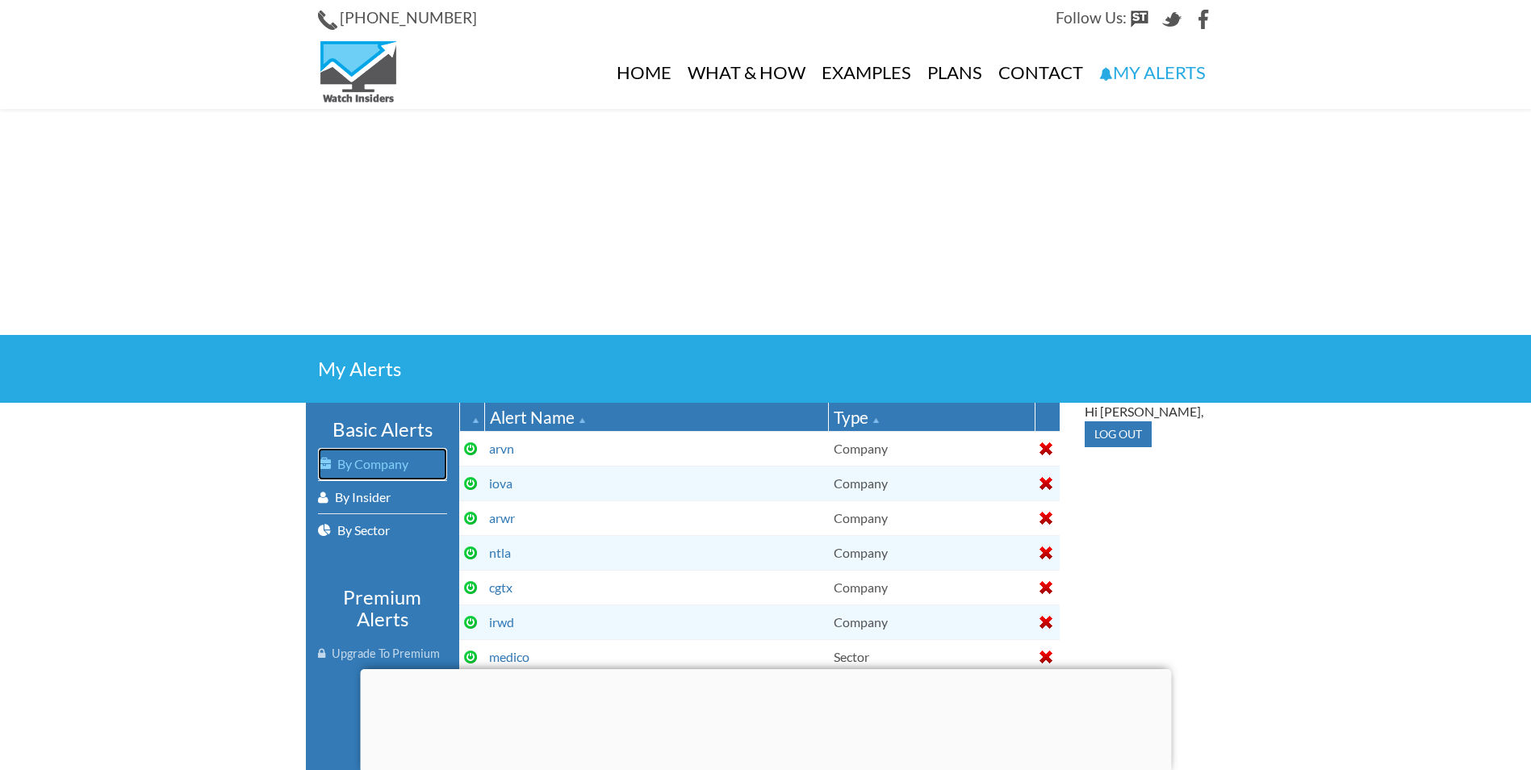
click at [386, 463] on link "By Company" at bounding box center [382, 464] width 129 height 32
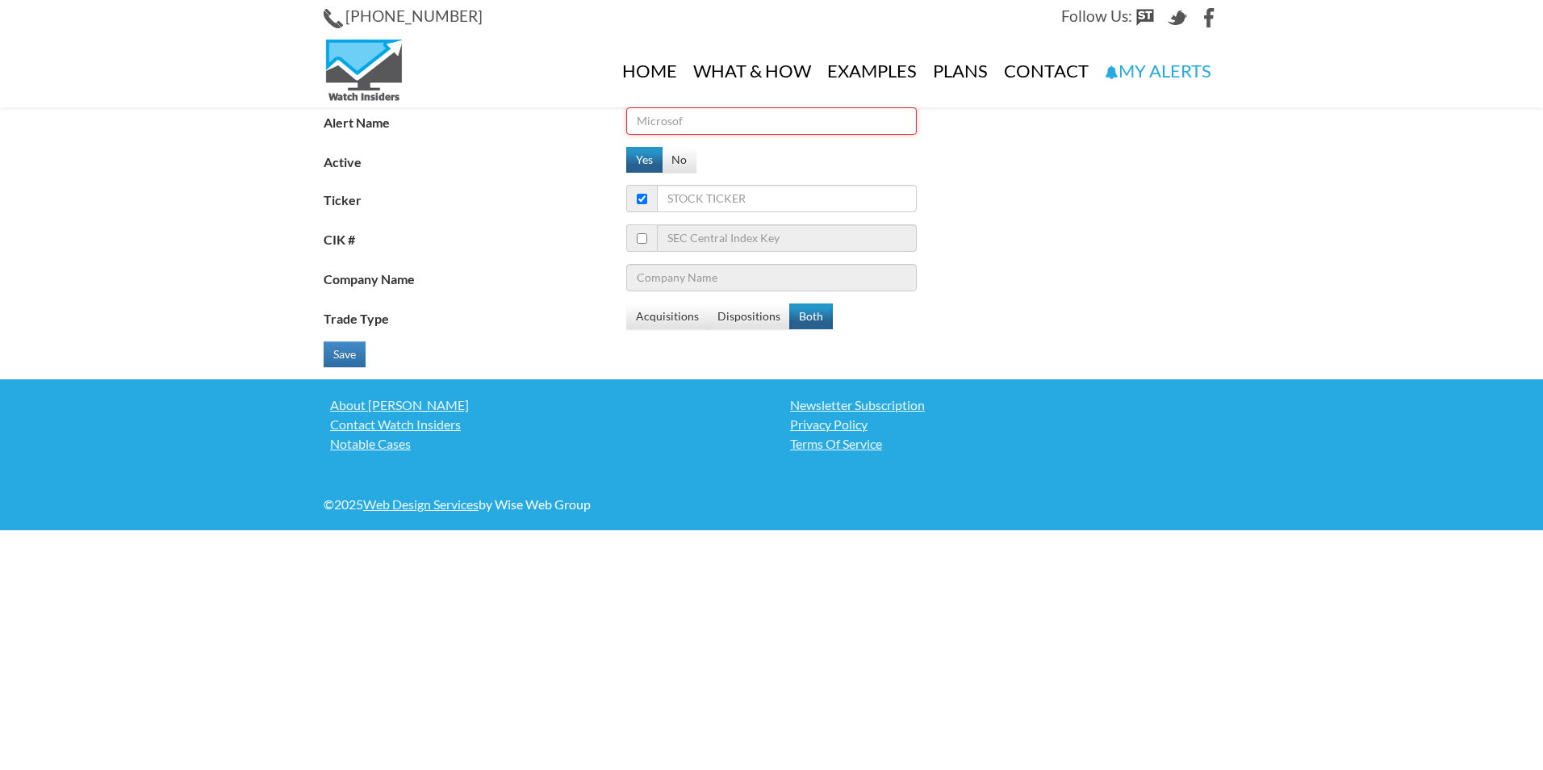
click at [712, 123] on input "Alert Name" at bounding box center [771, 120] width 290 height 27
type input "prta"
click at [711, 198] on input "Ticker" at bounding box center [787, 198] width 260 height 27
type input "pr"
type input "Pandora"
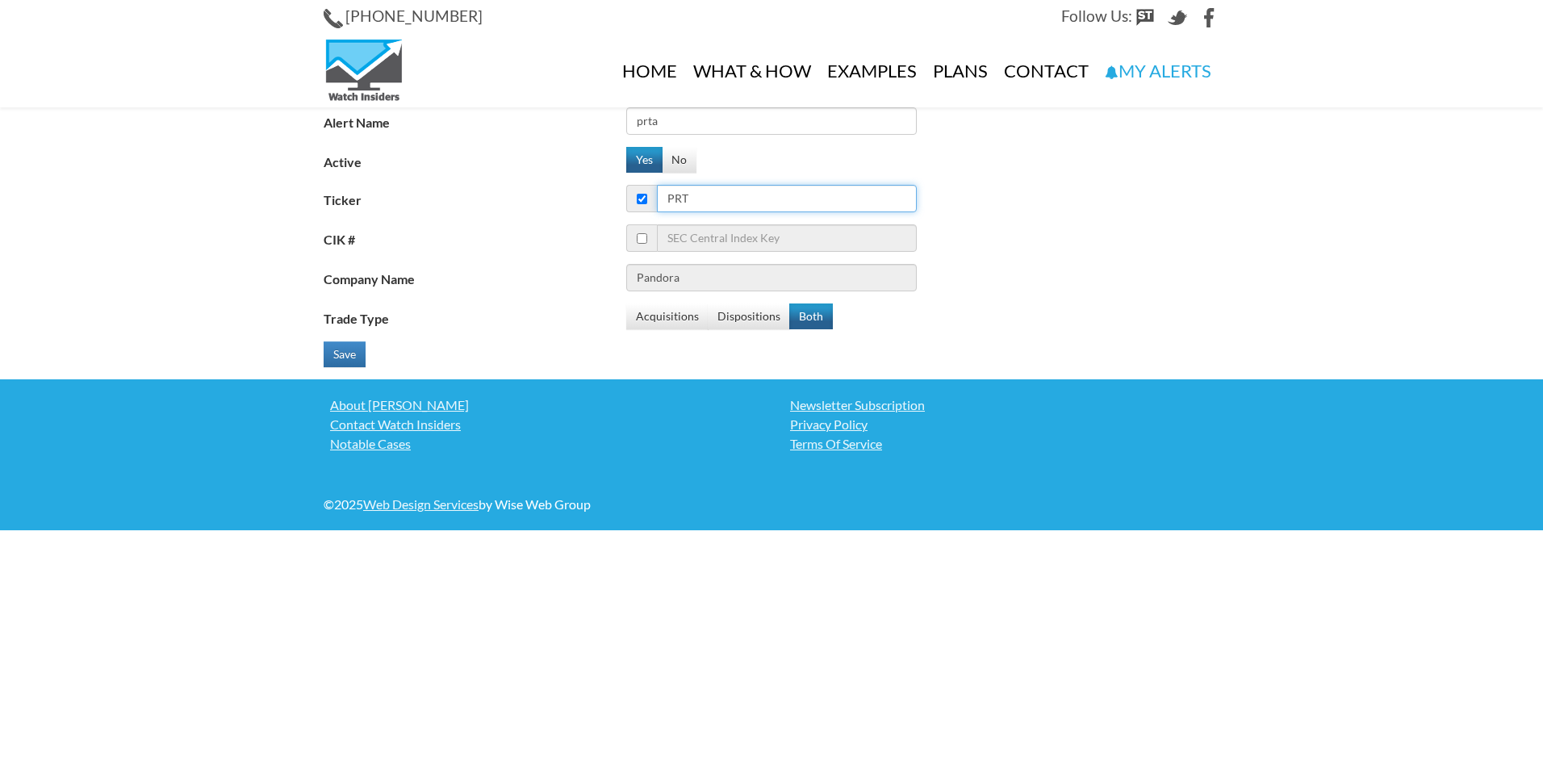
type input "prta"
type input "Prothena Corporation plc"
type input "prta"
click at [808, 314] on button "Both" at bounding box center [811, 316] width 44 height 26
click at [347, 349] on button "Save" at bounding box center [345, 354] width 42 height 26
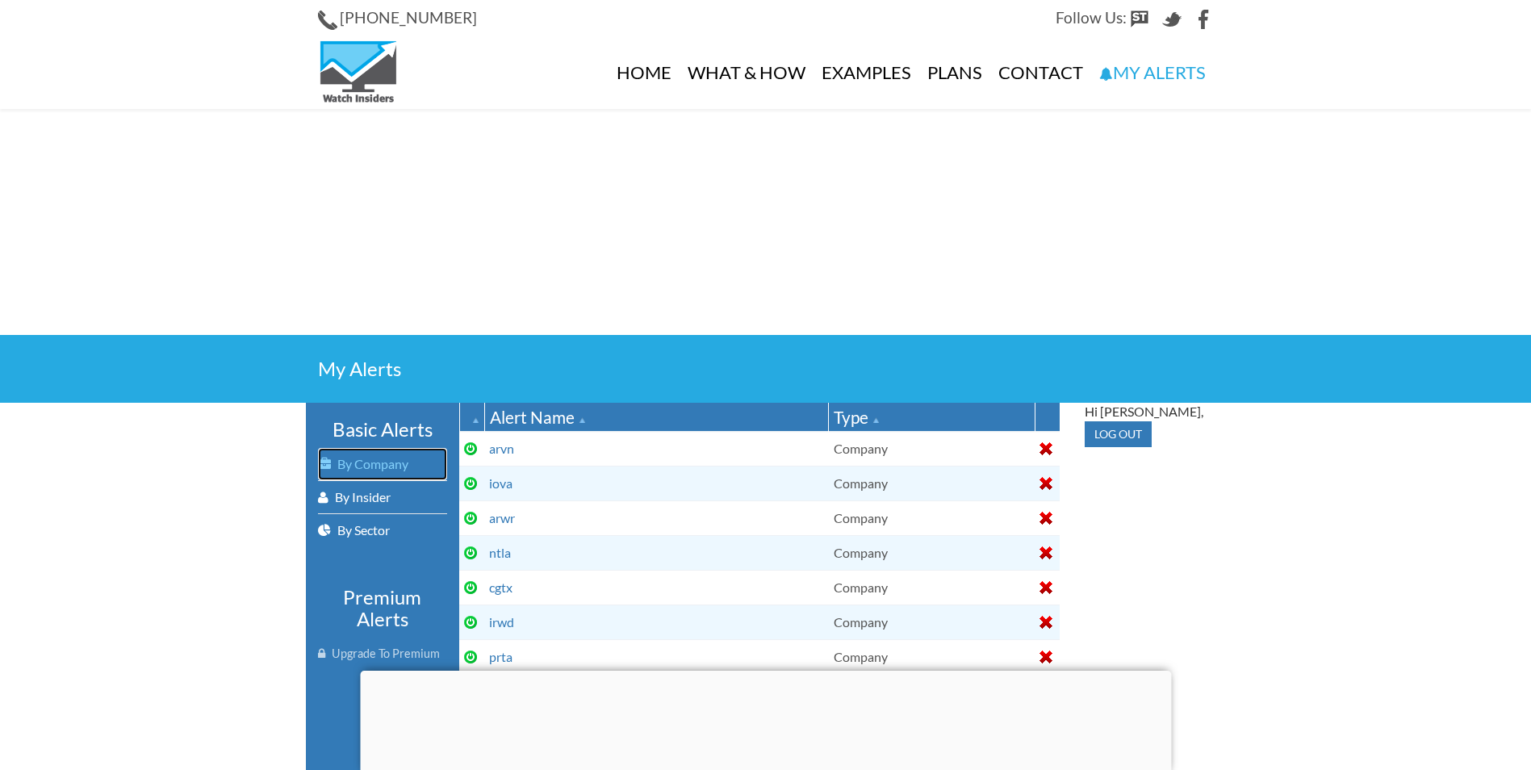
click at [379, 460] on link "By Company" at bounding box center [382, 464] width 129 height 32
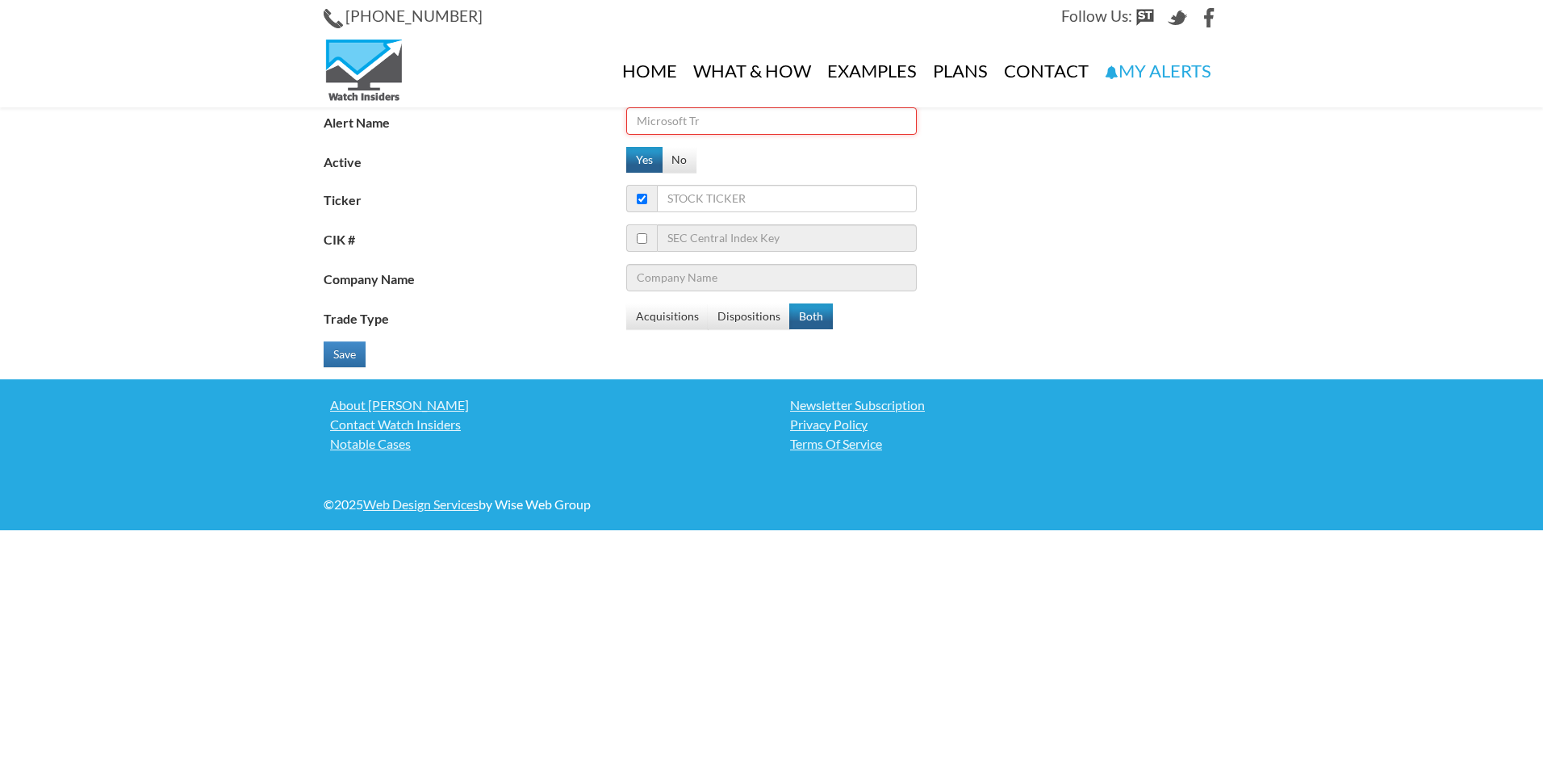
click at [713, 128] on input "Alert Name" at bounding box center [771, 120] width 290 height 27
type input "kpti"
click at [717, 198] on input "Ticker" at bounding box center [787, 198] width 260 height 27
type input "kp"
type input "Kellanova"
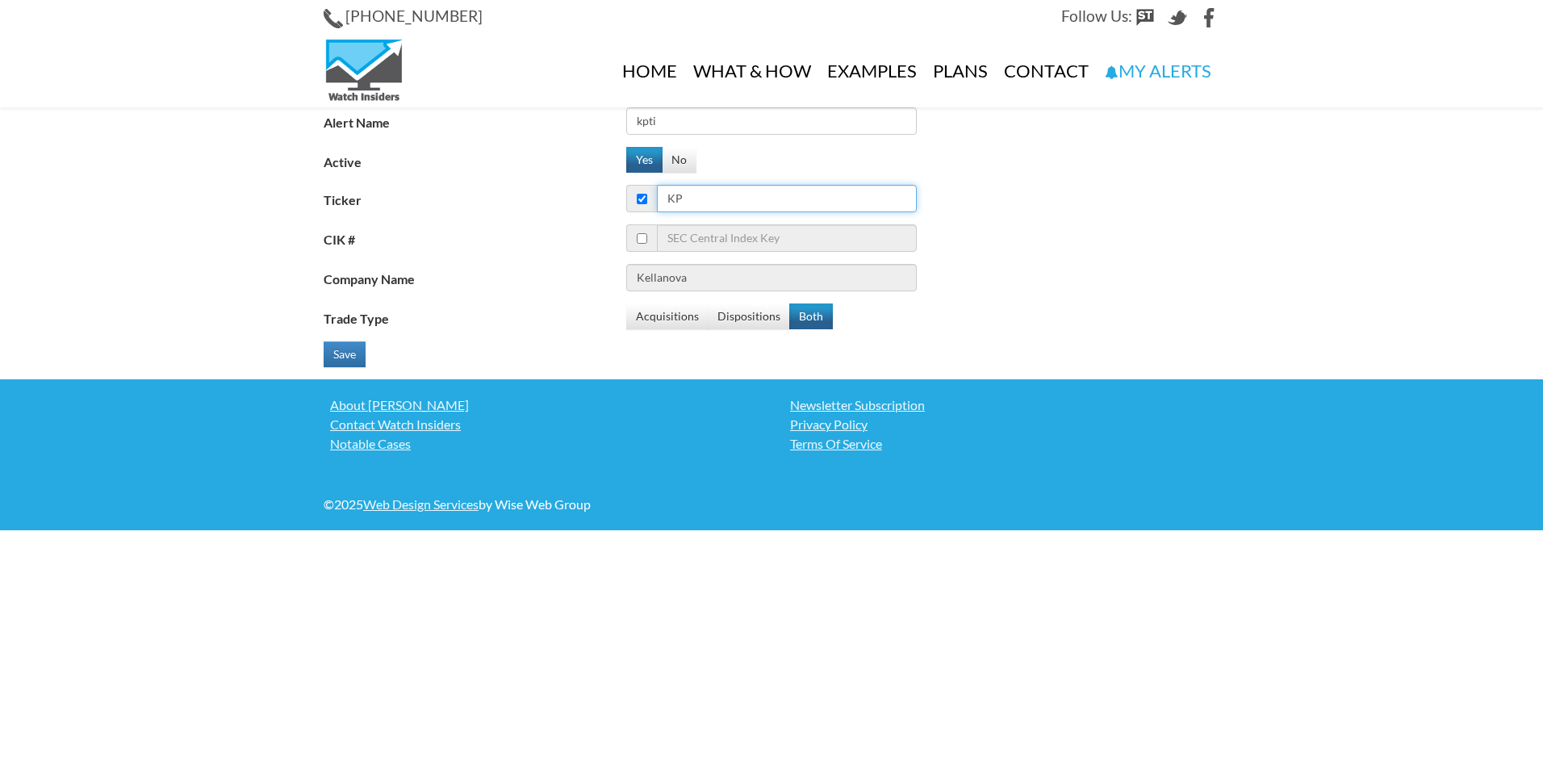
type input "kpt"
type input "Klockner Pentaplast Inc."
type input "kpti"
type input "Karyopharm Therapeutics Inc"
type input "kpti"
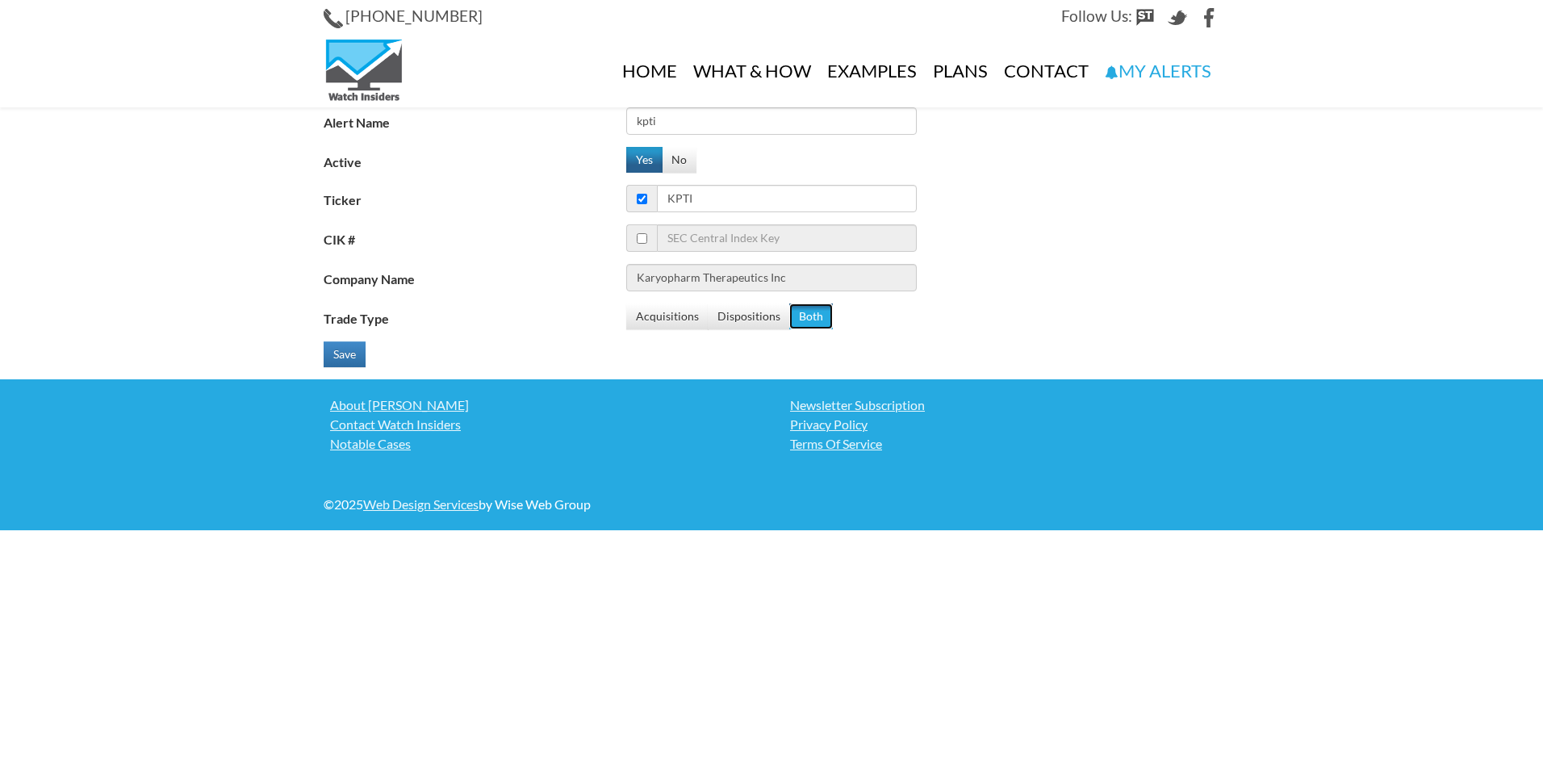
click at [801, 317] on button "Both" at bounding box center [811, 316] width 44 height 26
click at [343, 357] on button "Save" at bounding box center [345, 354] width 42 height 26
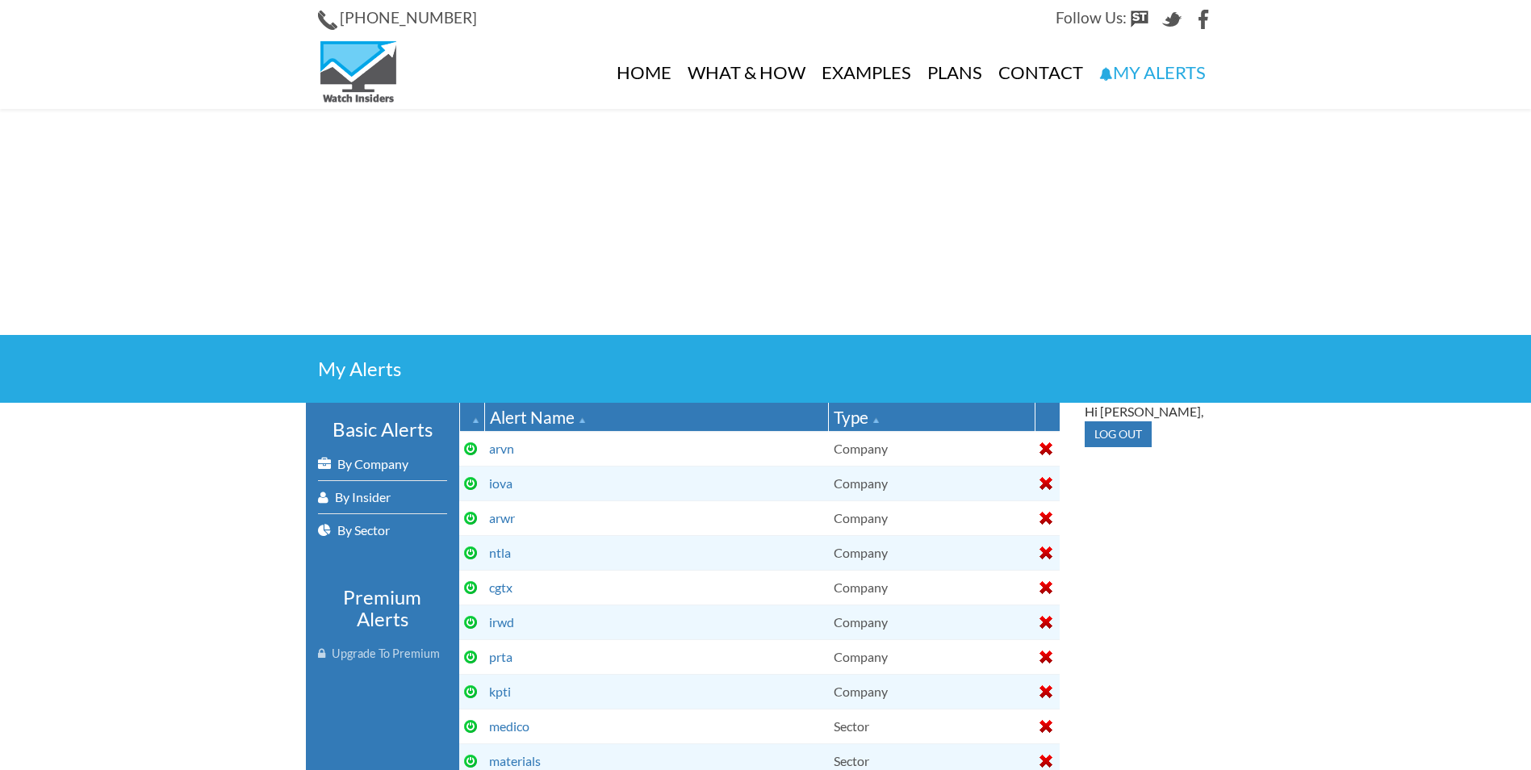
select select
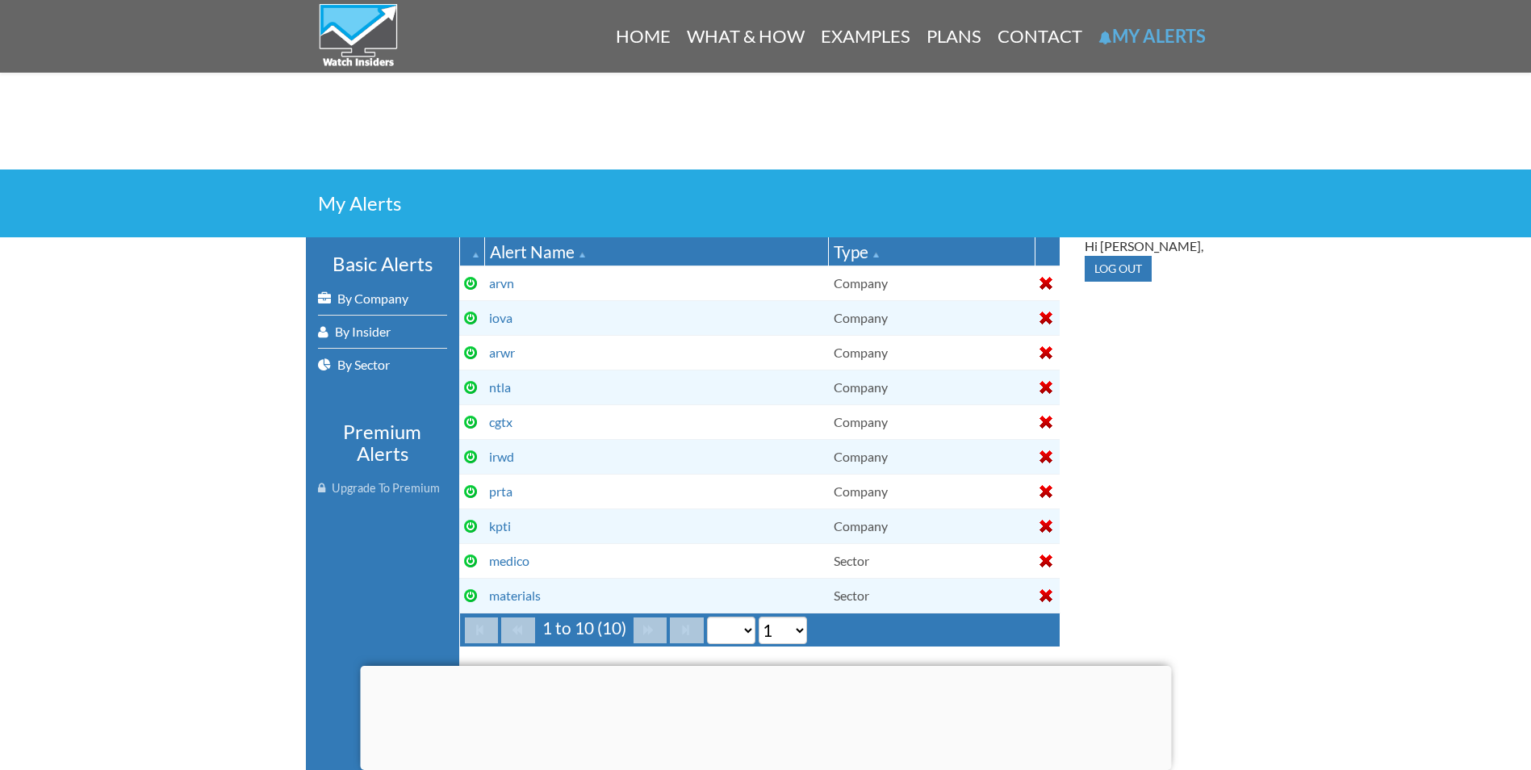
scroll to position [161, 0]
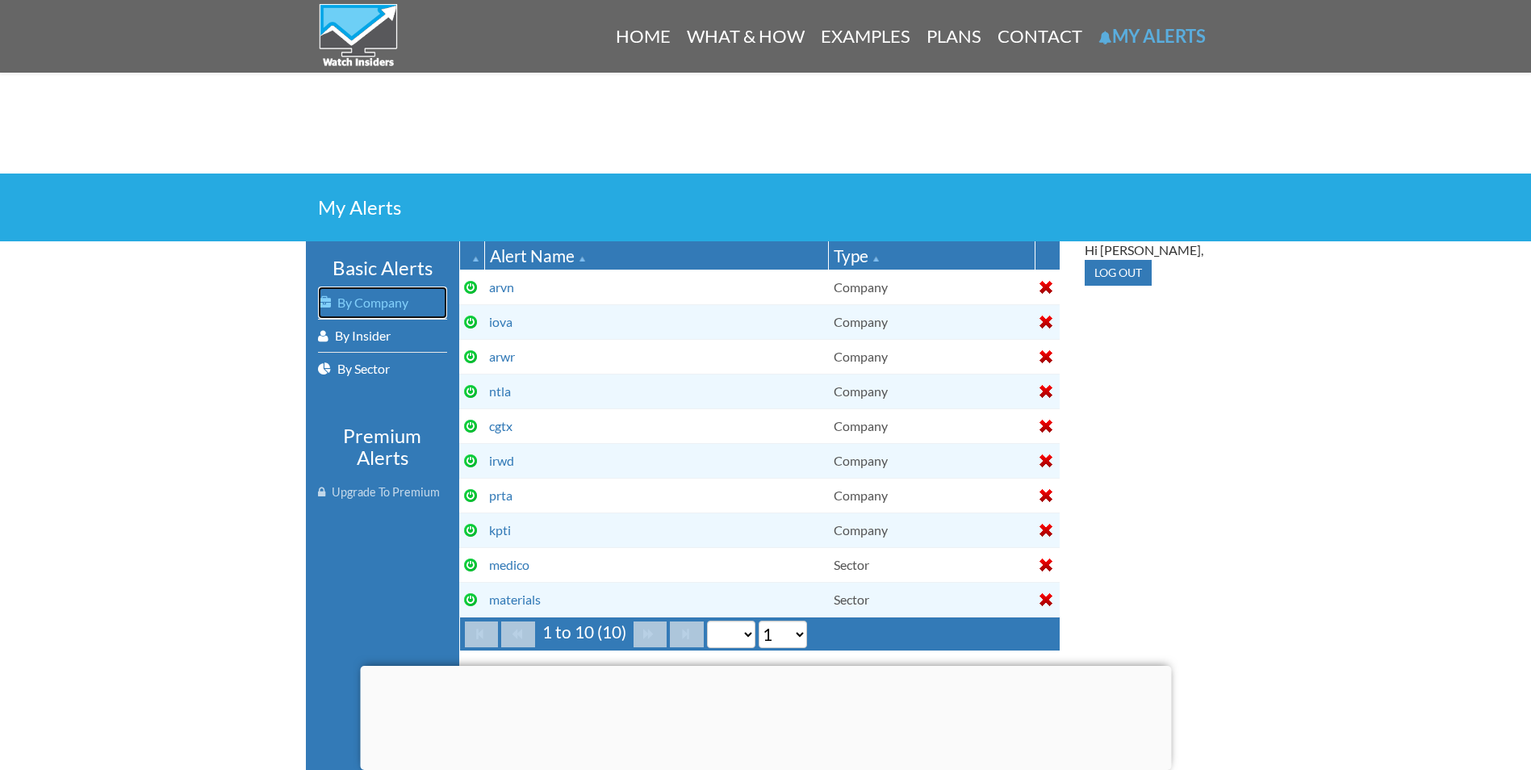
click at [383, 297] on link "By Company" at bounding box center [382, 302] width 129 height 32
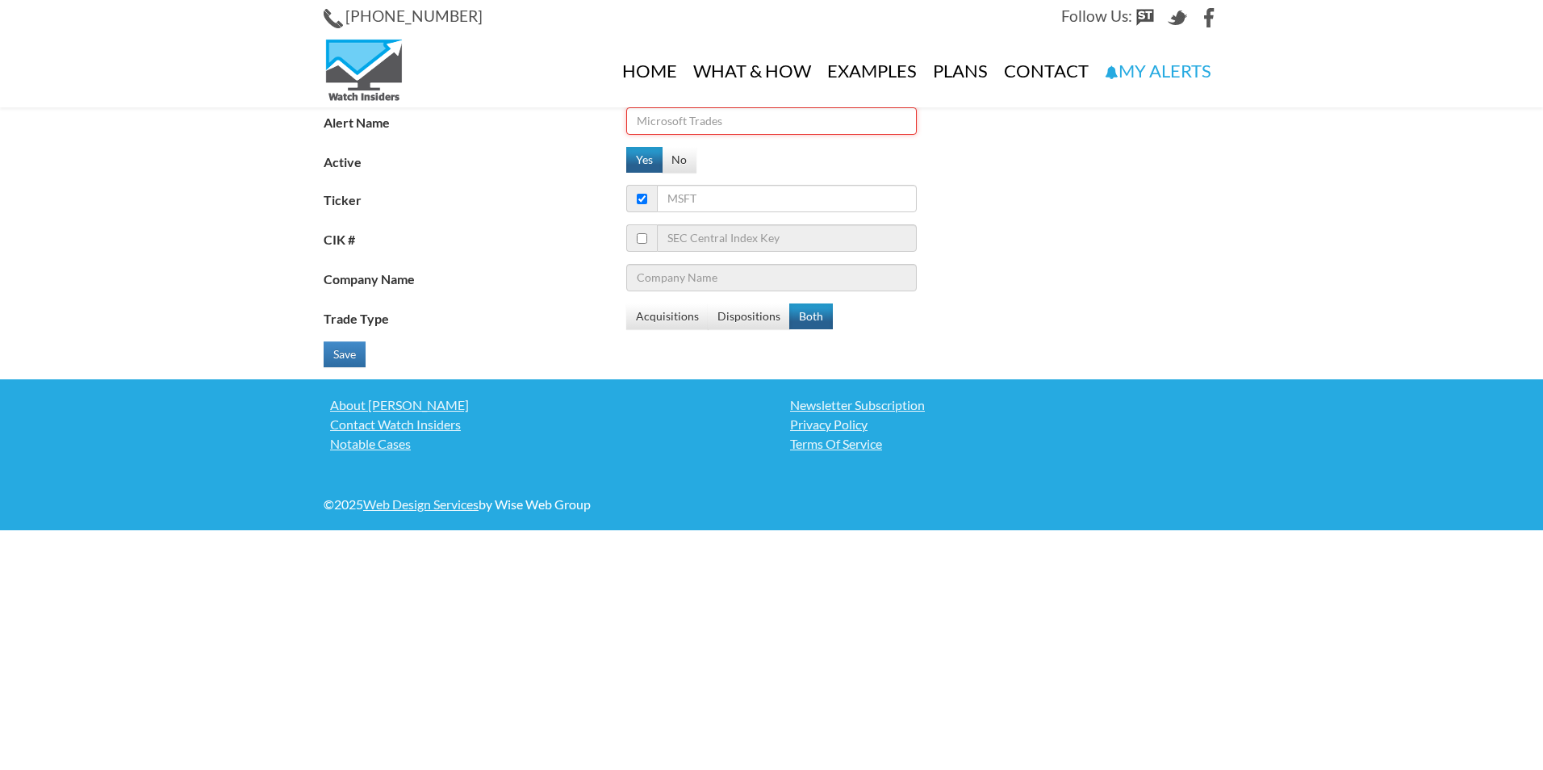
click at [759, 115] on input "Alert Name" at bounding box center [771, 120] width 290 height 27
type input "kura"
click at [760, 198] on input "Ticker" at bounding box center [787, 198] width 260 height 27
type input "ku"
type input "Kellanova"
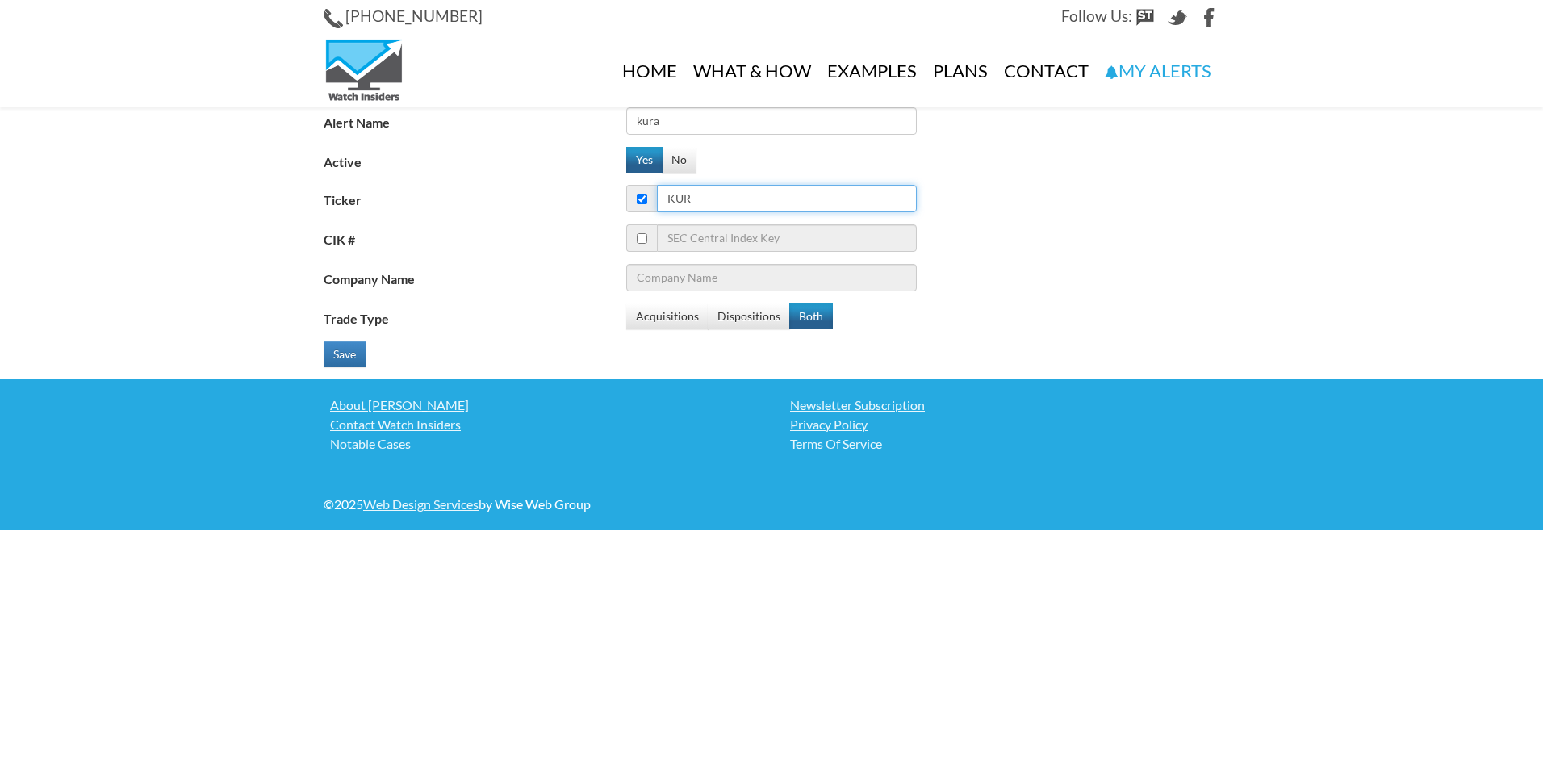
type input "kura"
type input "Kura Oncology Inc"
type input "kura"
click at [796, 312] on button "Both" at bounding box center [811, 316] width 44 height 26
click at [331, 356] on button "Save" at bounding box center [345, 354] width 42 height 26
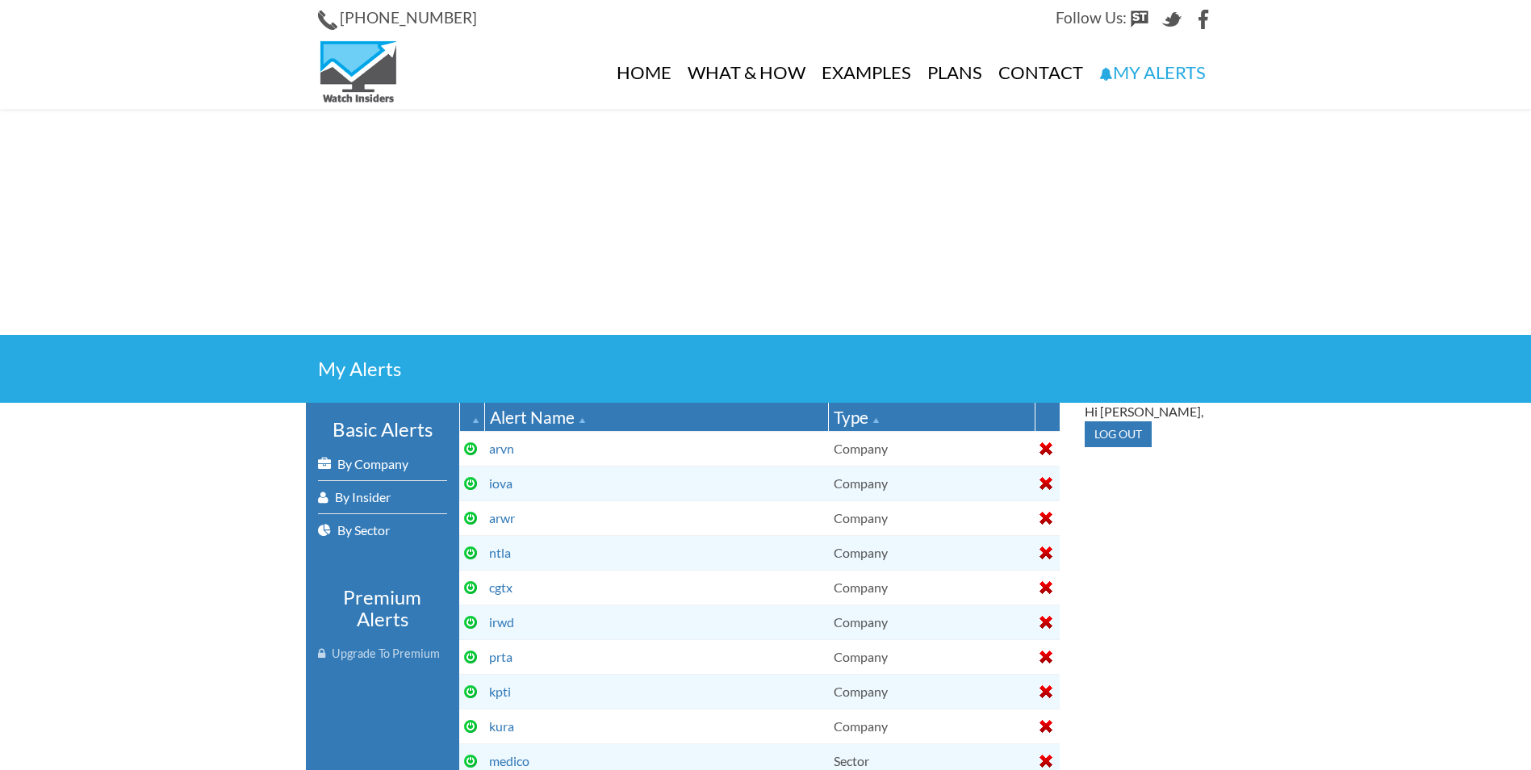
select select
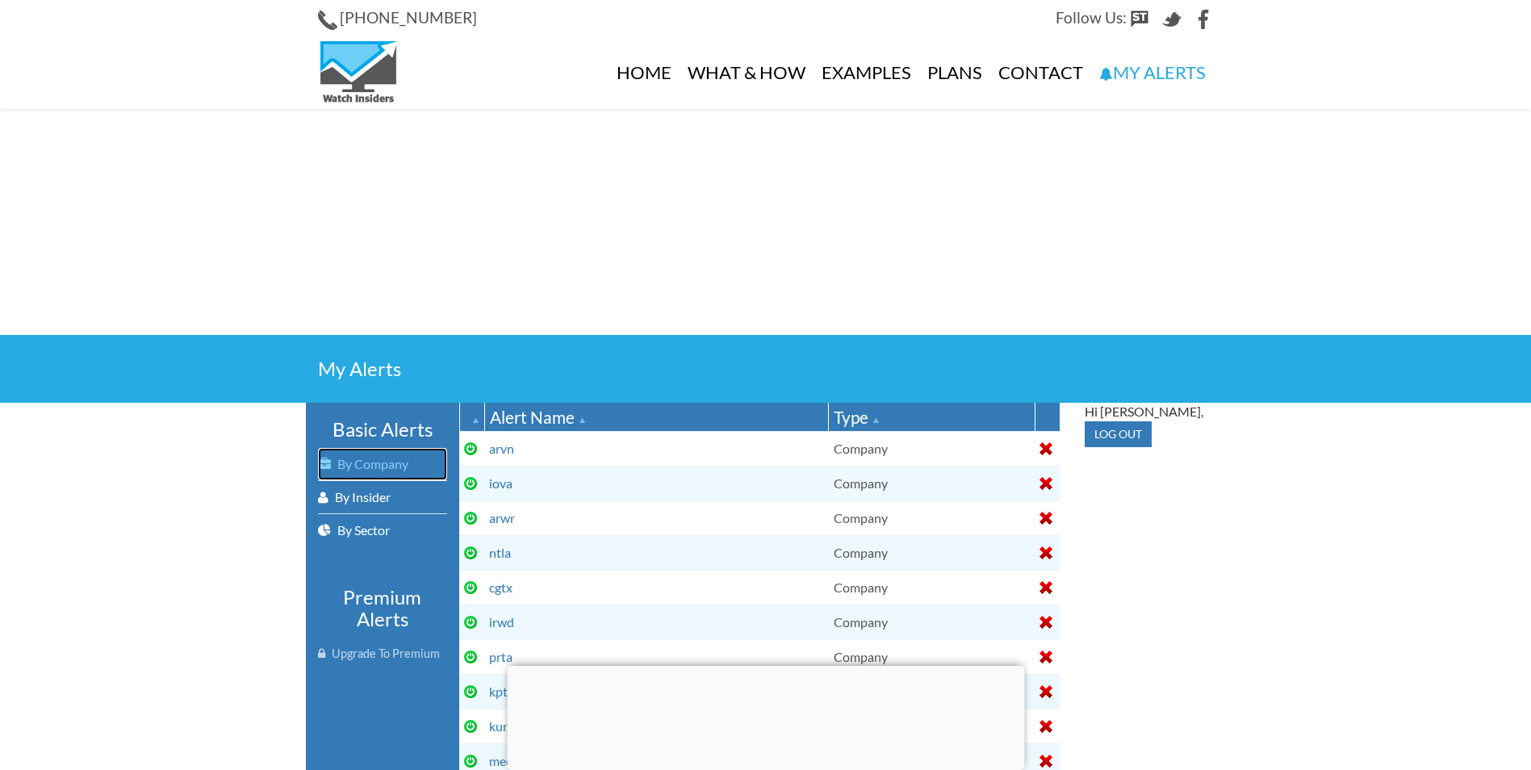
click at [383, 465] on link "By Company" at bounding box center [382, 464] width 129 height 32
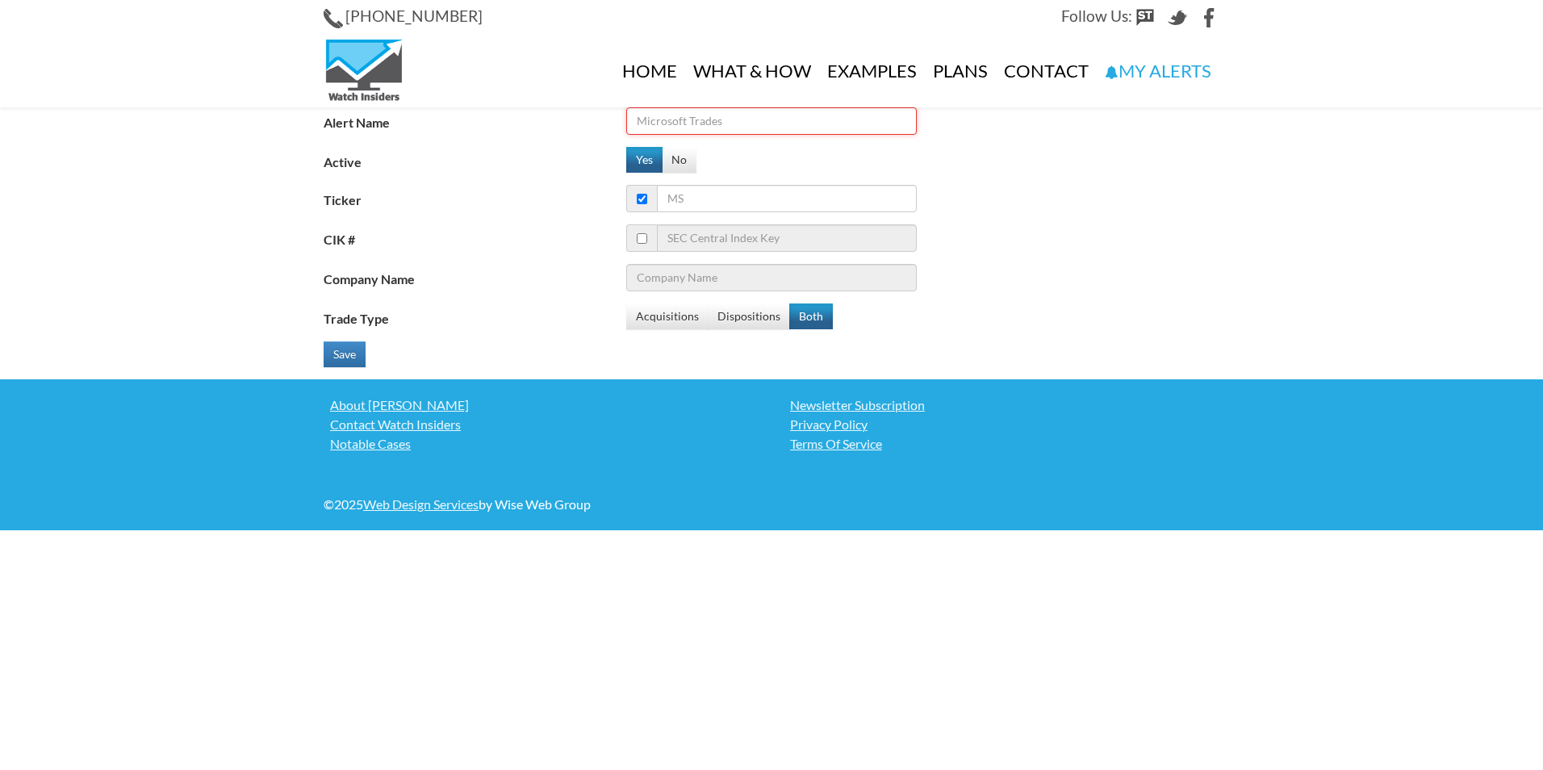
click at [725, 126] on input "Alert Name" at bounding box center [771, 120] width 290 height 27
type input "pfe"
click at [695, 194] on input "Ticker" at bounding box center [787, 198] width 260 height 27
type input "pf"
type input "Pandora"
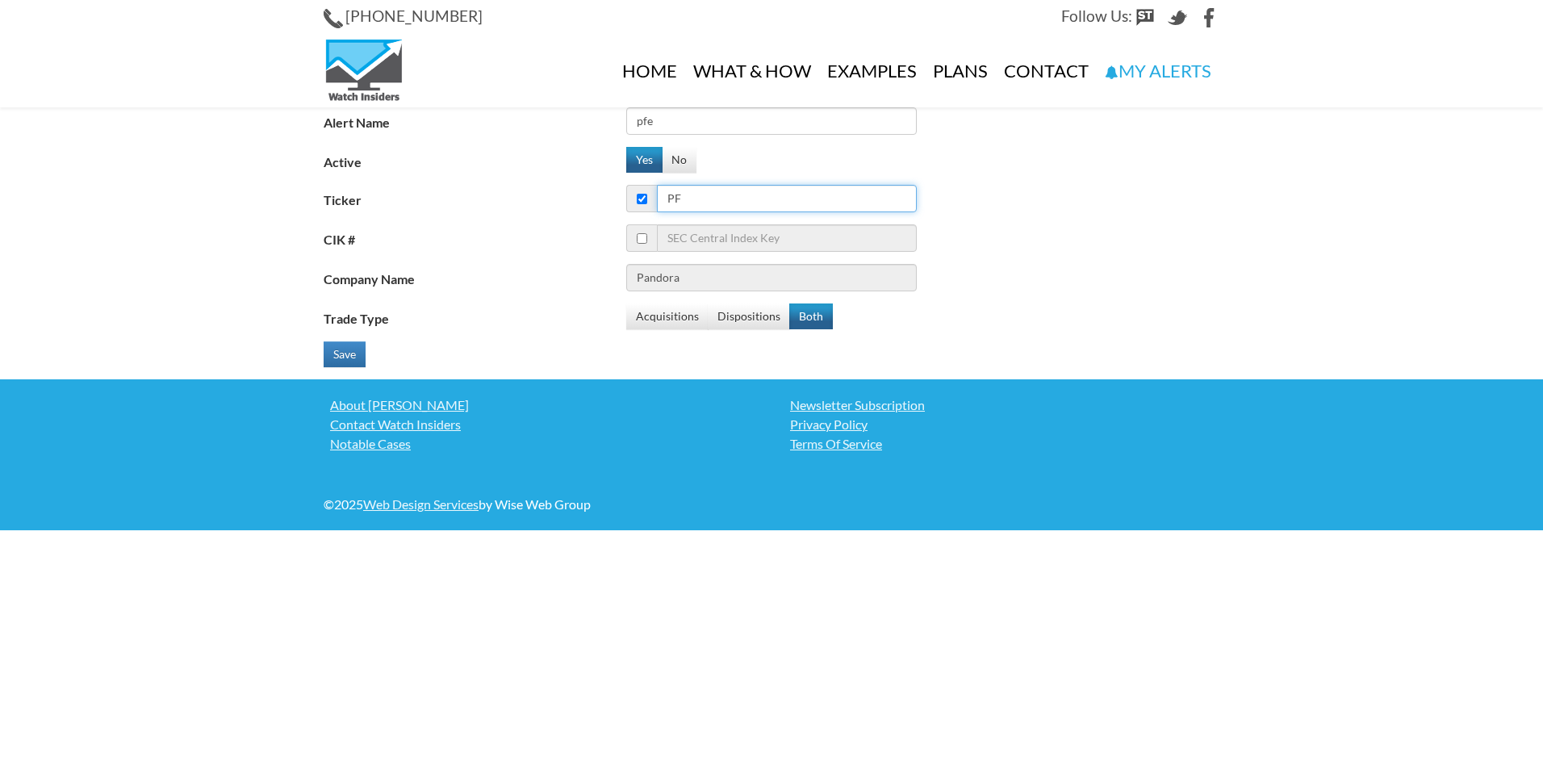
type input "pfe"
type input "Pfizer Inc"
type input "pfe"
click at [801, 315] on button "Both" at bounding box center [811, 316] width 44 height 26
click at [337, 355] on button "Save" at bounding box center [345, 354] width 42 height 26
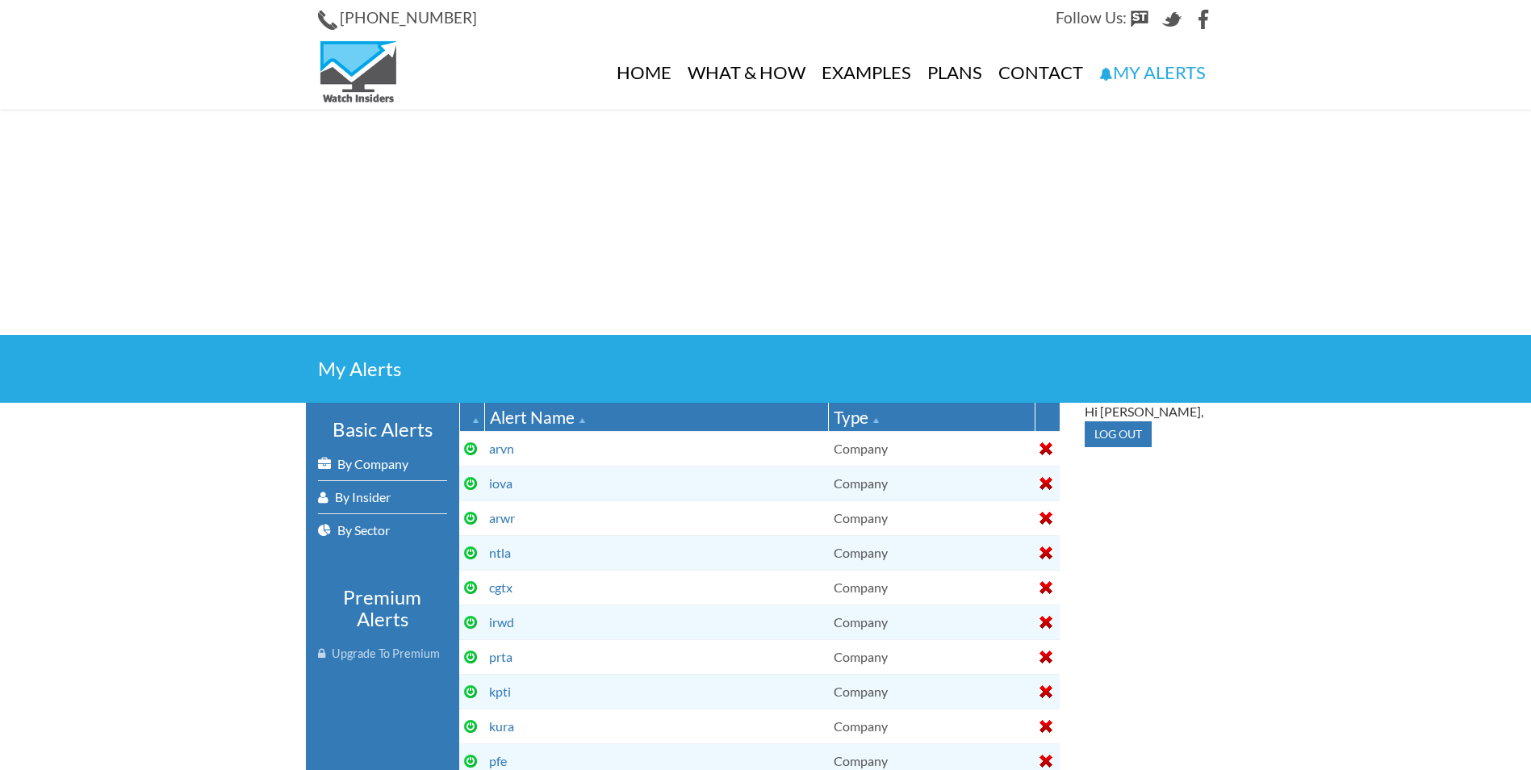
select select
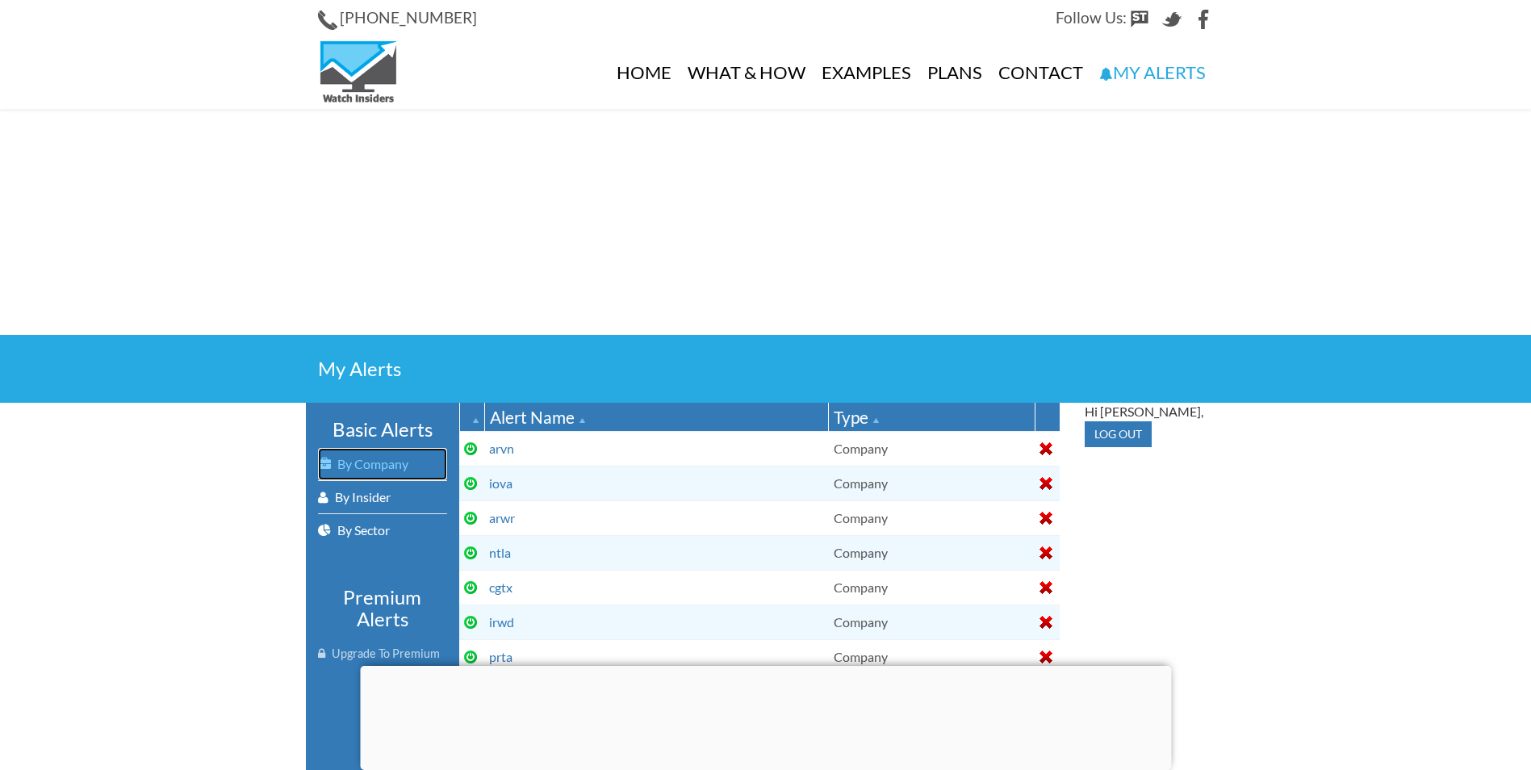
click at [393, 457] on link "By Company" at bounding box center [382, 464] width 129 height 32
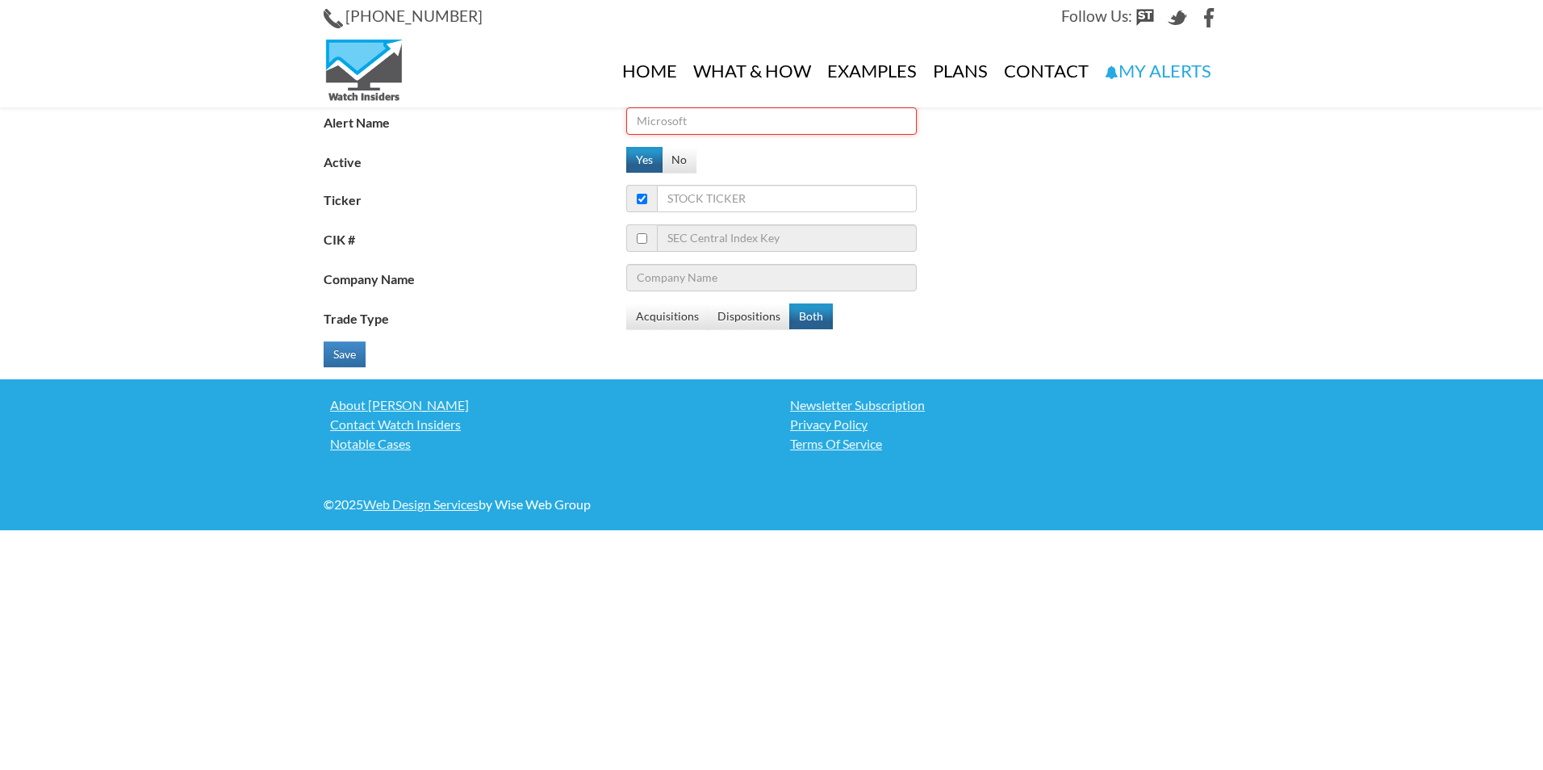
click at [727, 125] on input "Alert Name" at bounding box center [771, 120] width 290 height 27
type input "novo"
click at [708, 196] on input "Ticker" at bounding box center [787, 198] width 260 height 27
type input "novo"
type input "NOV Inc"
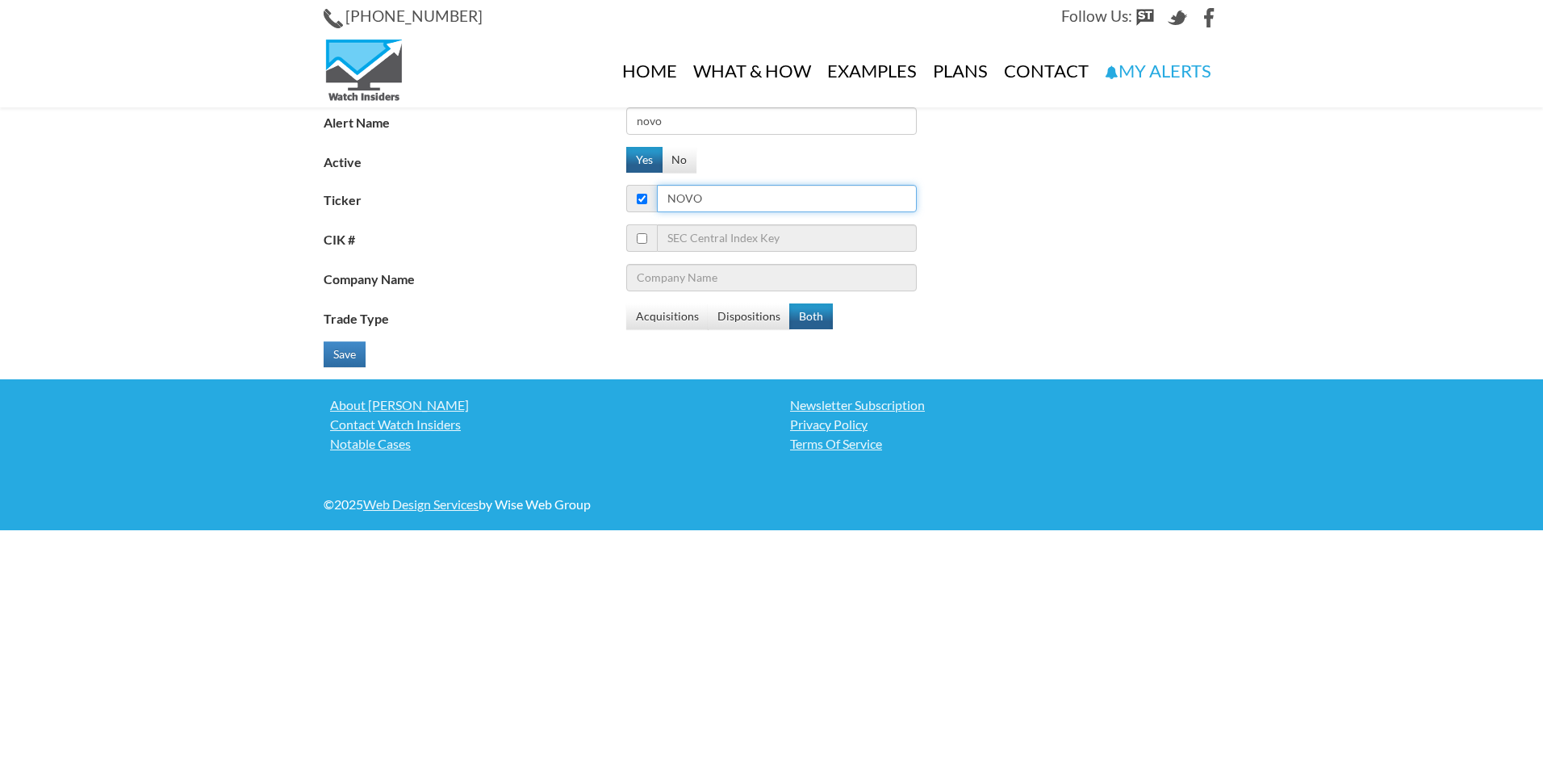
click at [779, 204] on input "novo" at bounding box center [787, 198] width 260 height 27
type input "nov"
type input "NOV Inc"
type input "novo"
type input "no"
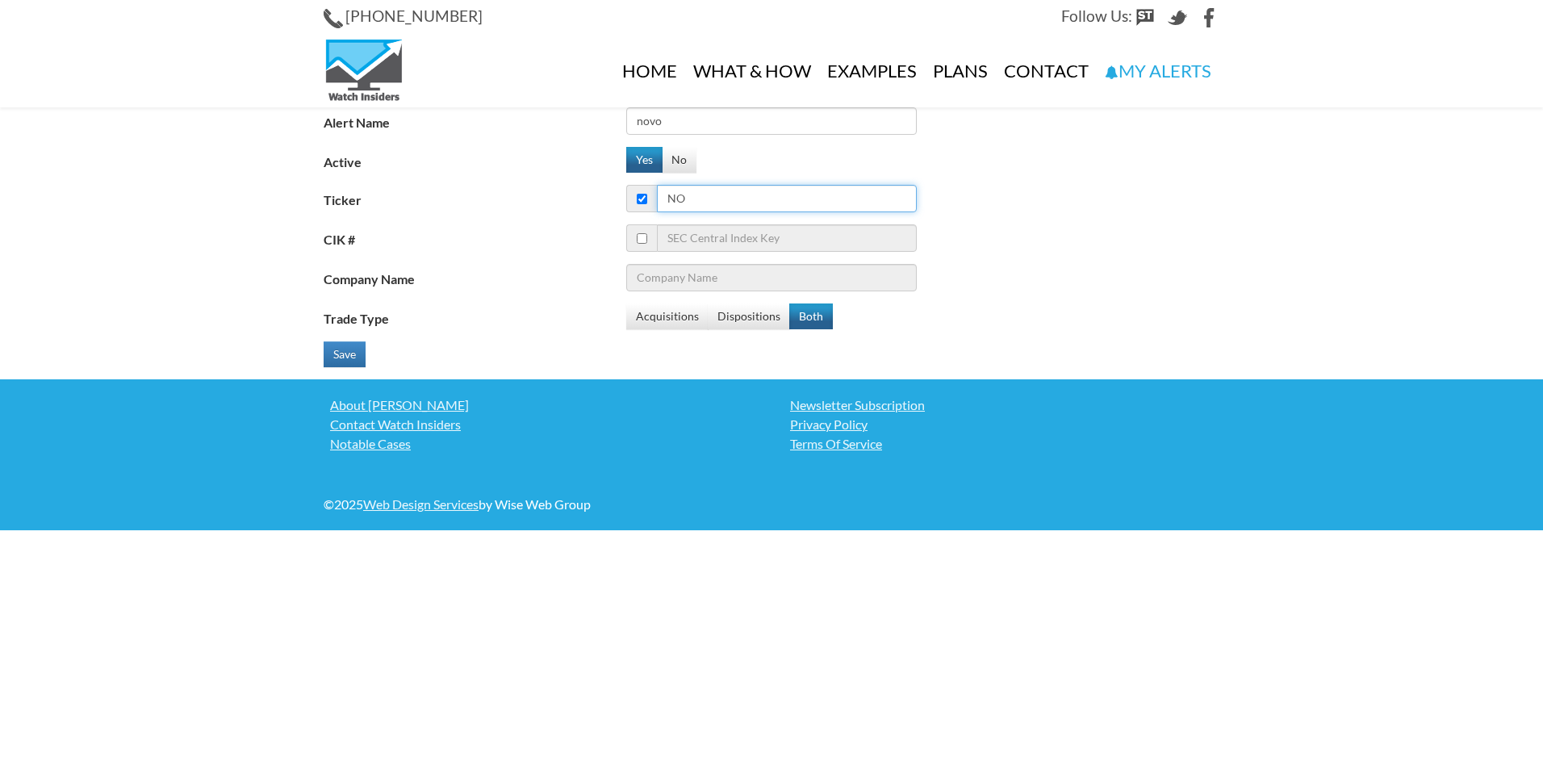
type input "NOV Inc"
type input "n"
type input "novo"
type input "NOV Inc"
type input "novo"
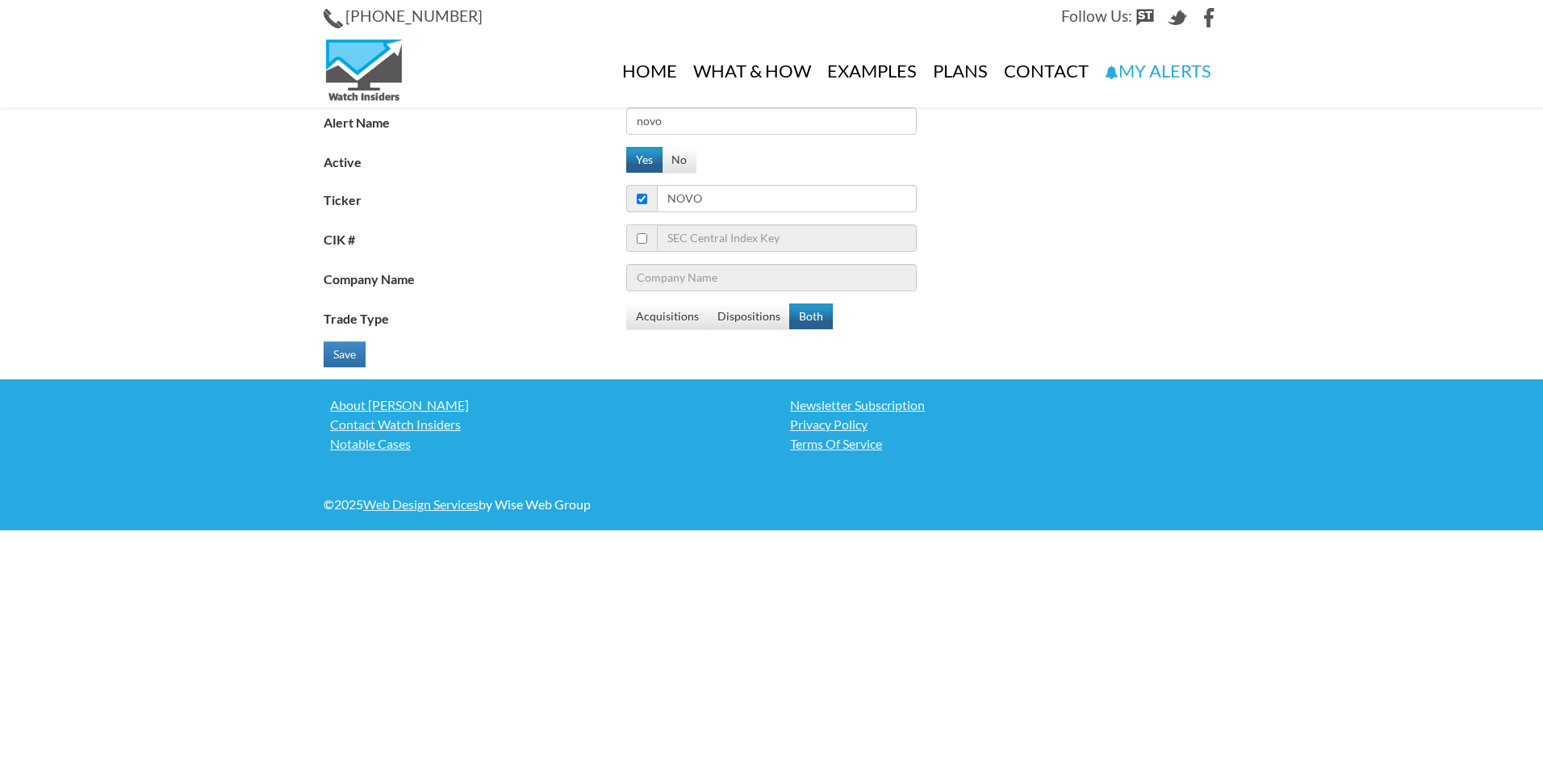
click at [782, 294] on fieldset "Alert Name novo Active Yes No Ticker novo CIK # Company Name Trade Type Acquisi…" at bounding box center [772, 243] width 896 height 272
click at [780, 286] on input "Company Name" at bounding box center [771, 277] width 290 height 27
drag, startPoint x: 678, startPoint y: 113, endPoint x: 554, endPoint y: 131, distance: 125.5
click at [554, 131] on div "Alert Name novo" at bounding box center [778, 120] width 908 height 27
click at [683, 119] on input "Alert Name" at bounding box center [771, 120] width 290 height 27
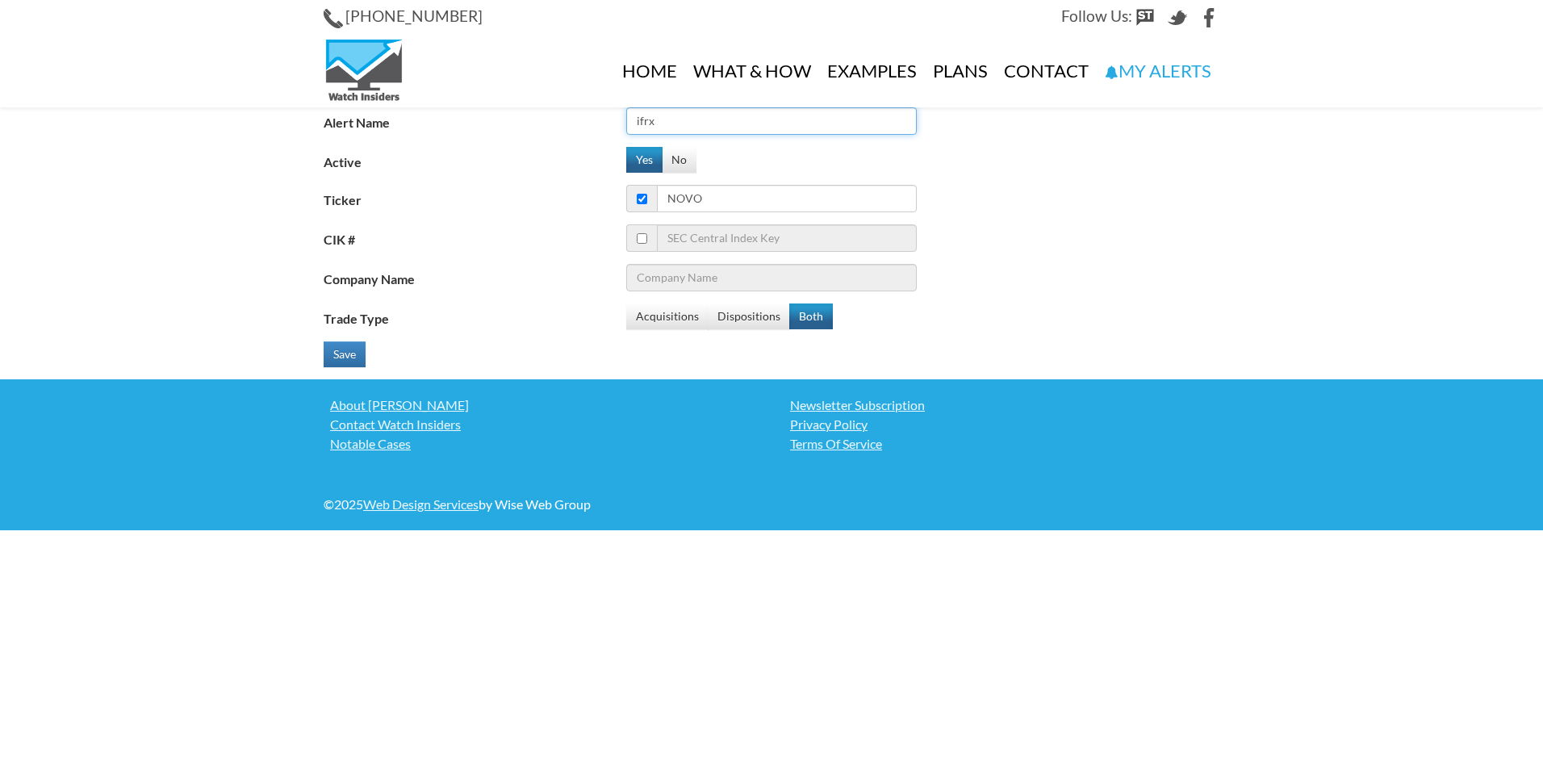
type input "ifrx"
drag, startPoint x: 725, startPoint y: 190, endPoint x: 595, endPoint y: 200, distance: 130.3
click at [595, 200] on div "Ticker novo" at bounding box center [778, 198] width 908 height 27
type input "if"
type input "Intelsat S.A"
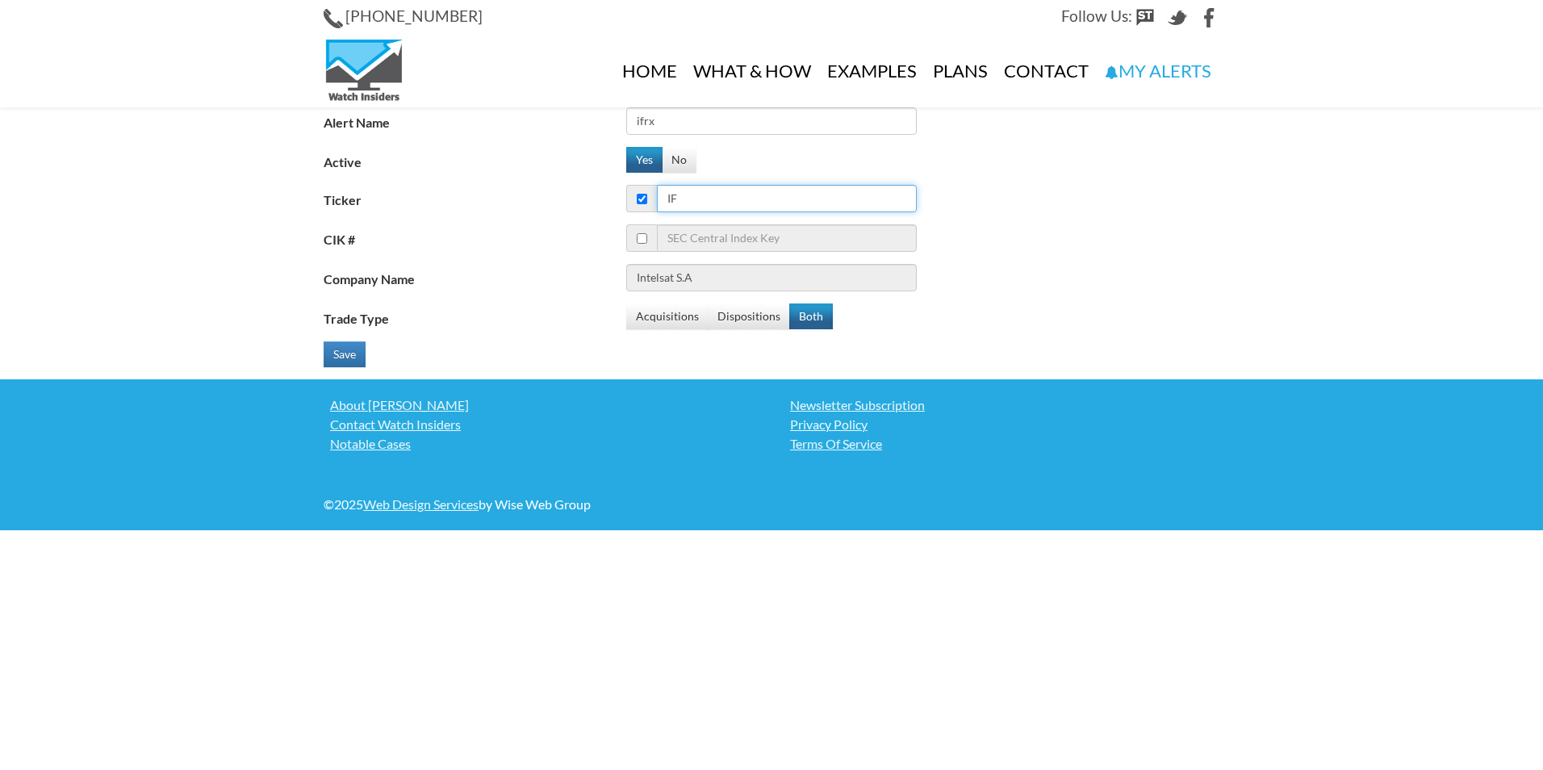
type input "ifr"
type input "Aberdeen Indonesia Fund, Inc."
type input "ifrx"
type input "InflaRx N.V."
type input "ifrx"
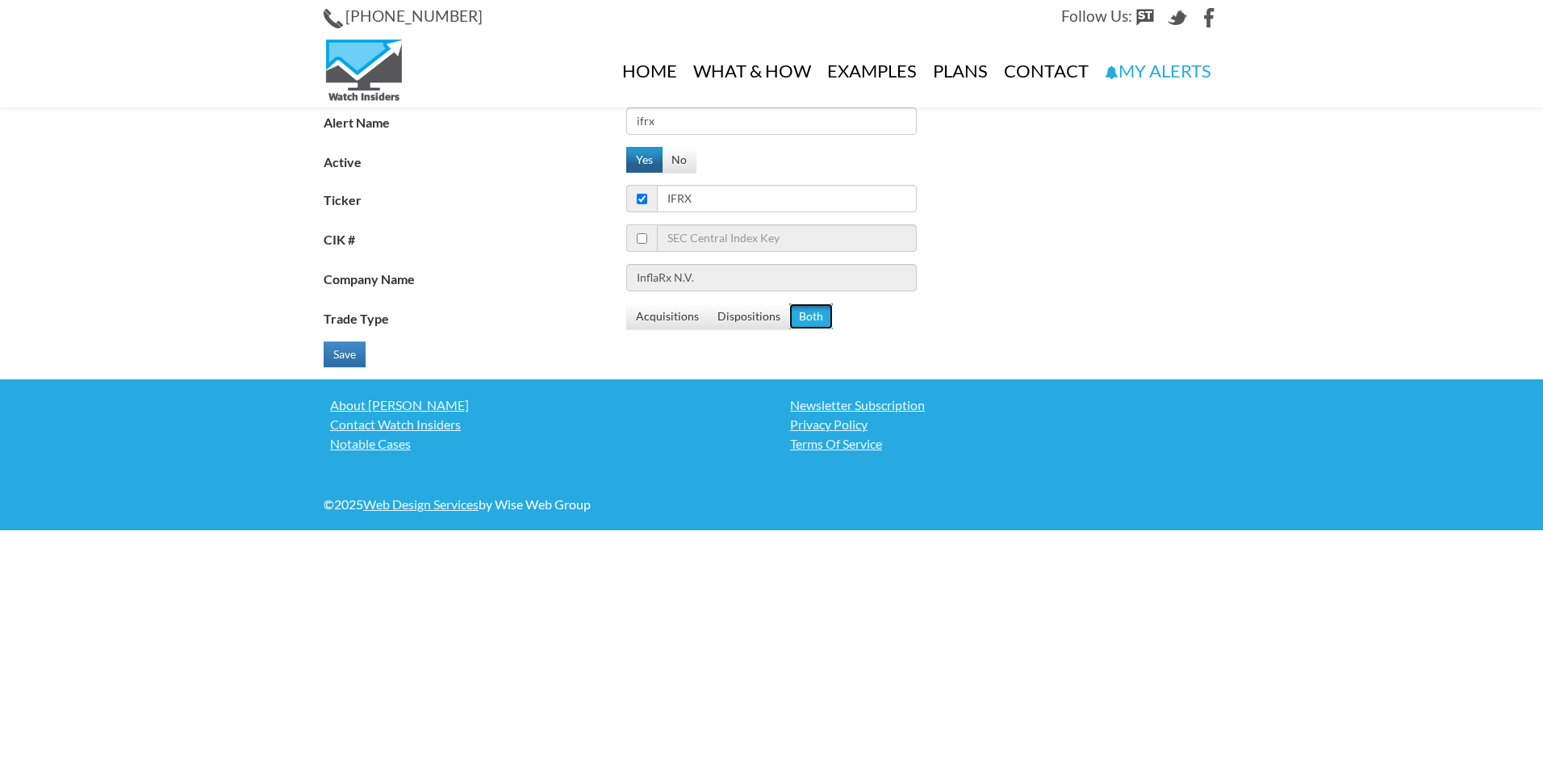
click at [794, 312] on button "Both" at bounding box center [811, 316] width 44 height 26
click at [355, 361] on button "Save" at bounding box center [345, 354] width 42 height 26
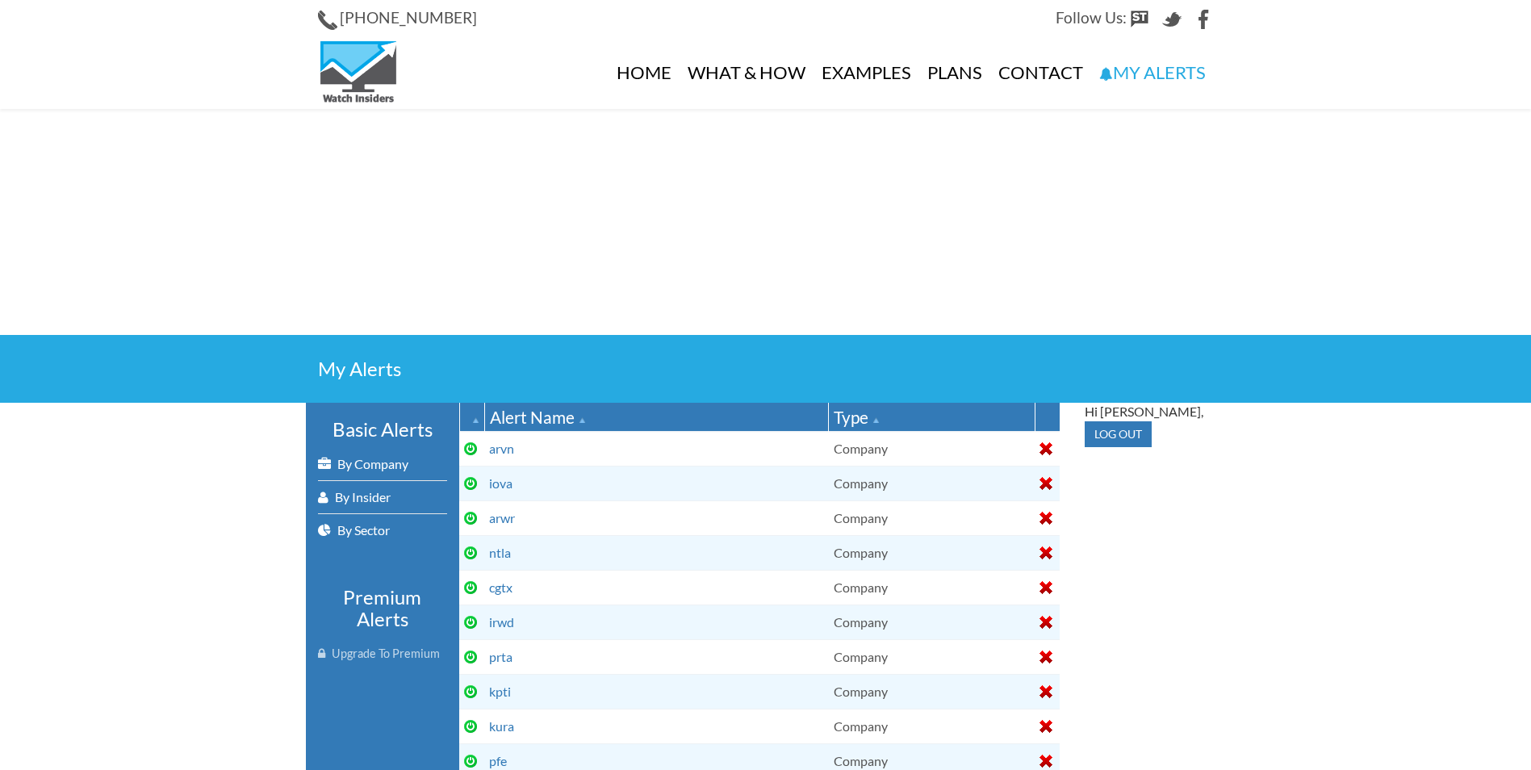
select select
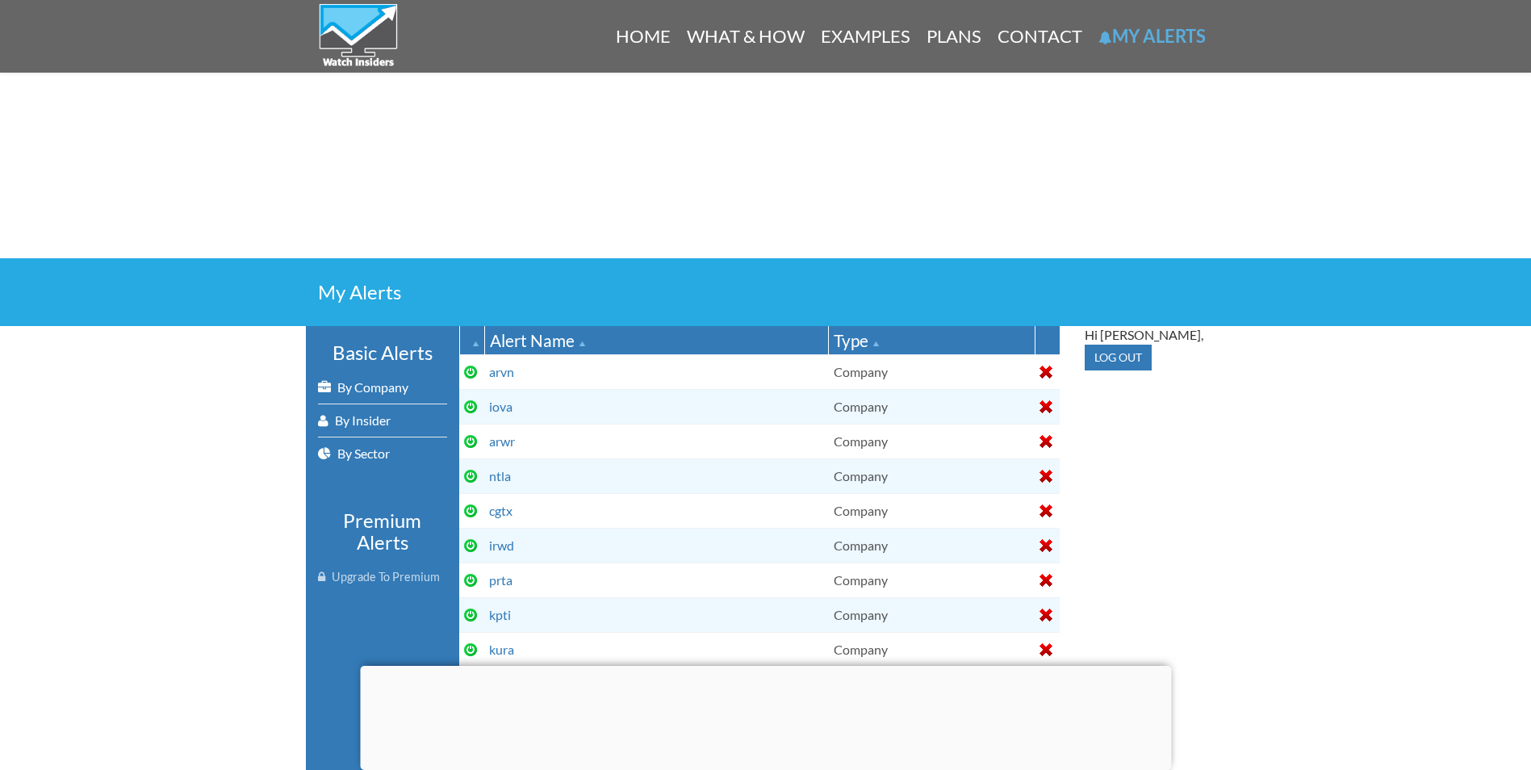
scroll to position [81, 0]
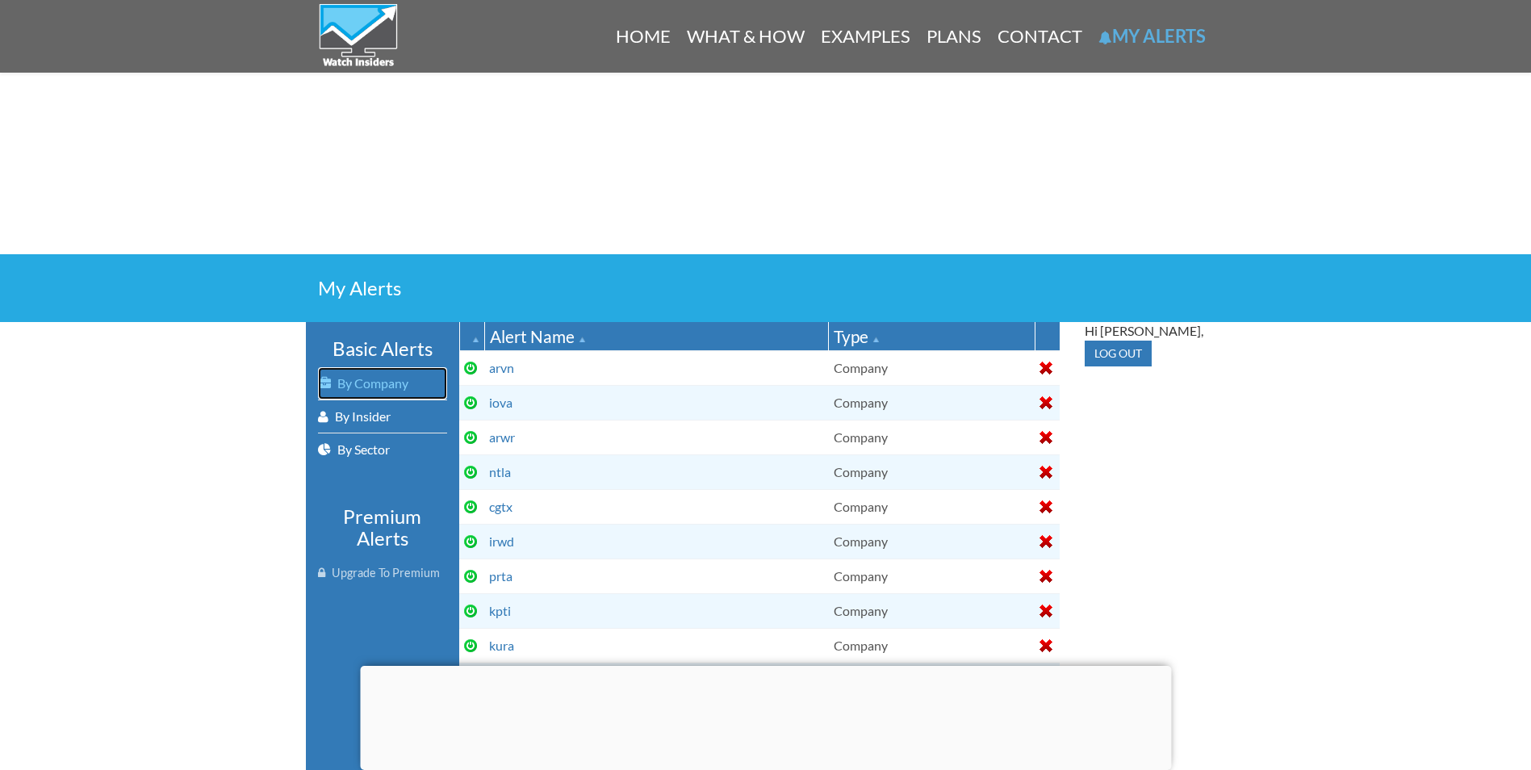
click at [406, 380] on link "By Company" at bounding box center [382, 383] width 129 height 32
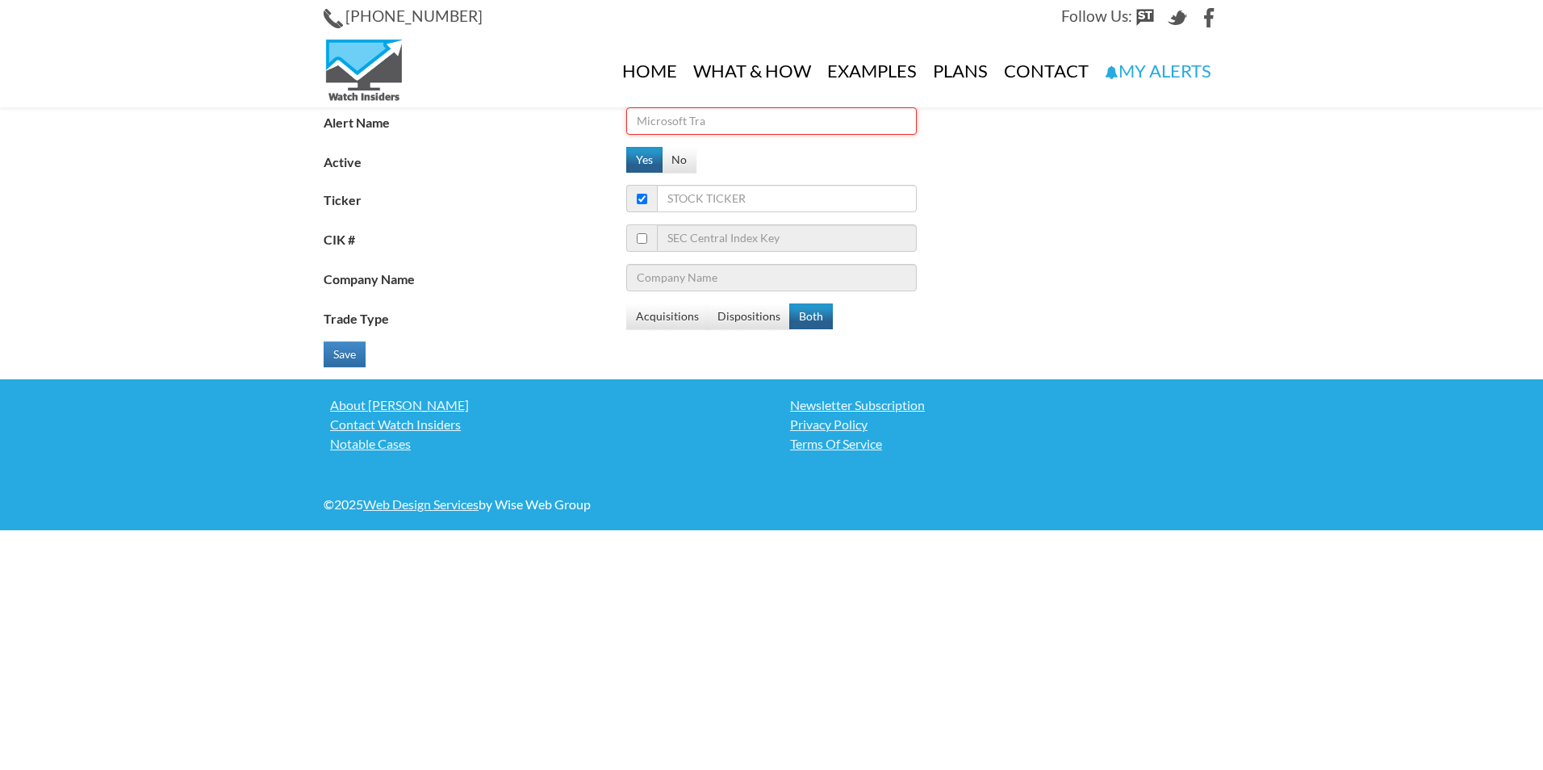
click at [796, 127] on input "Alert Name" at bounding box center [771, 120] width 290 height 27
type input "pstv"
click at [783, 197] on input "Ticker" at bounding box center [787, 198] width 260 height 27
type input "ps"
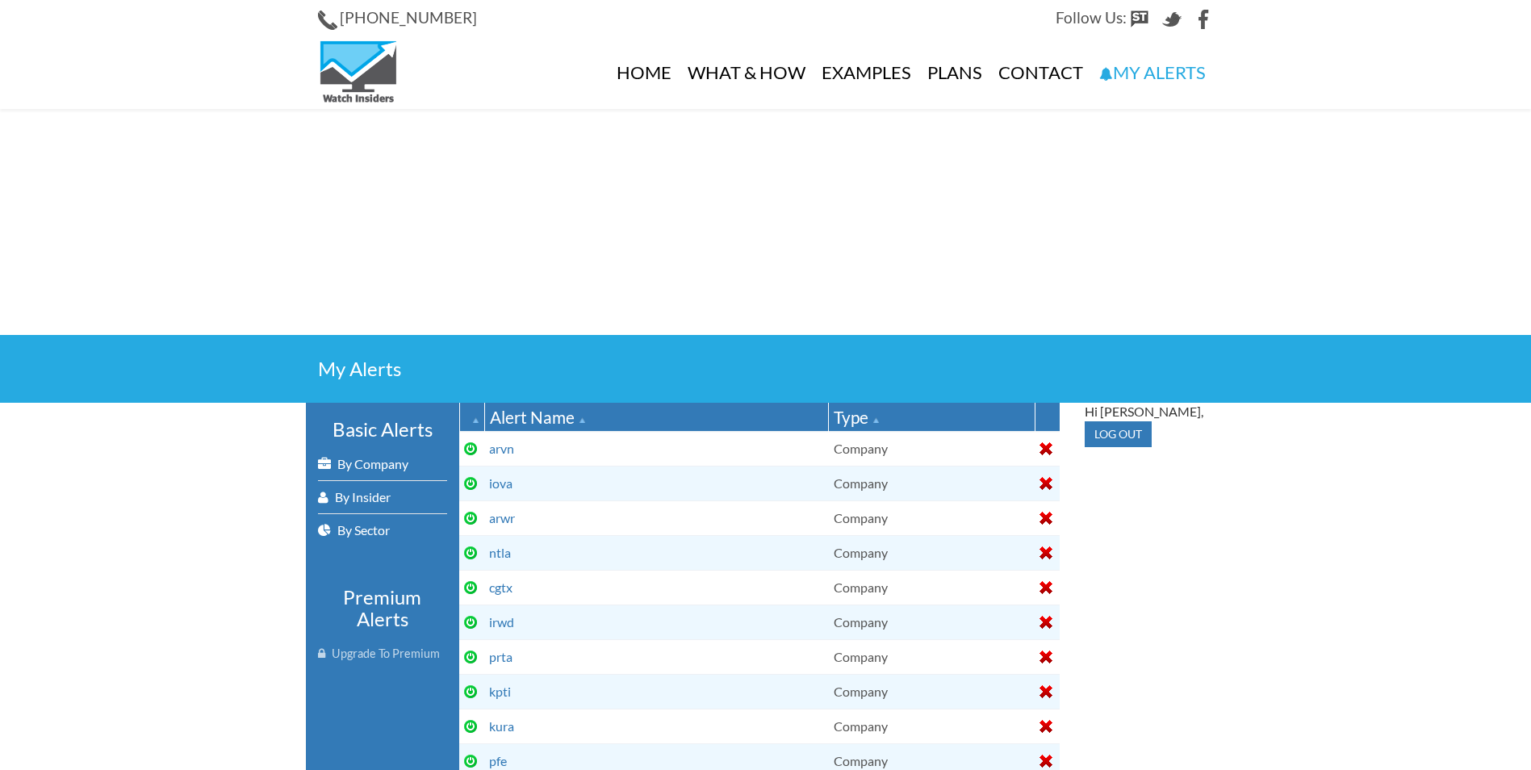
select select
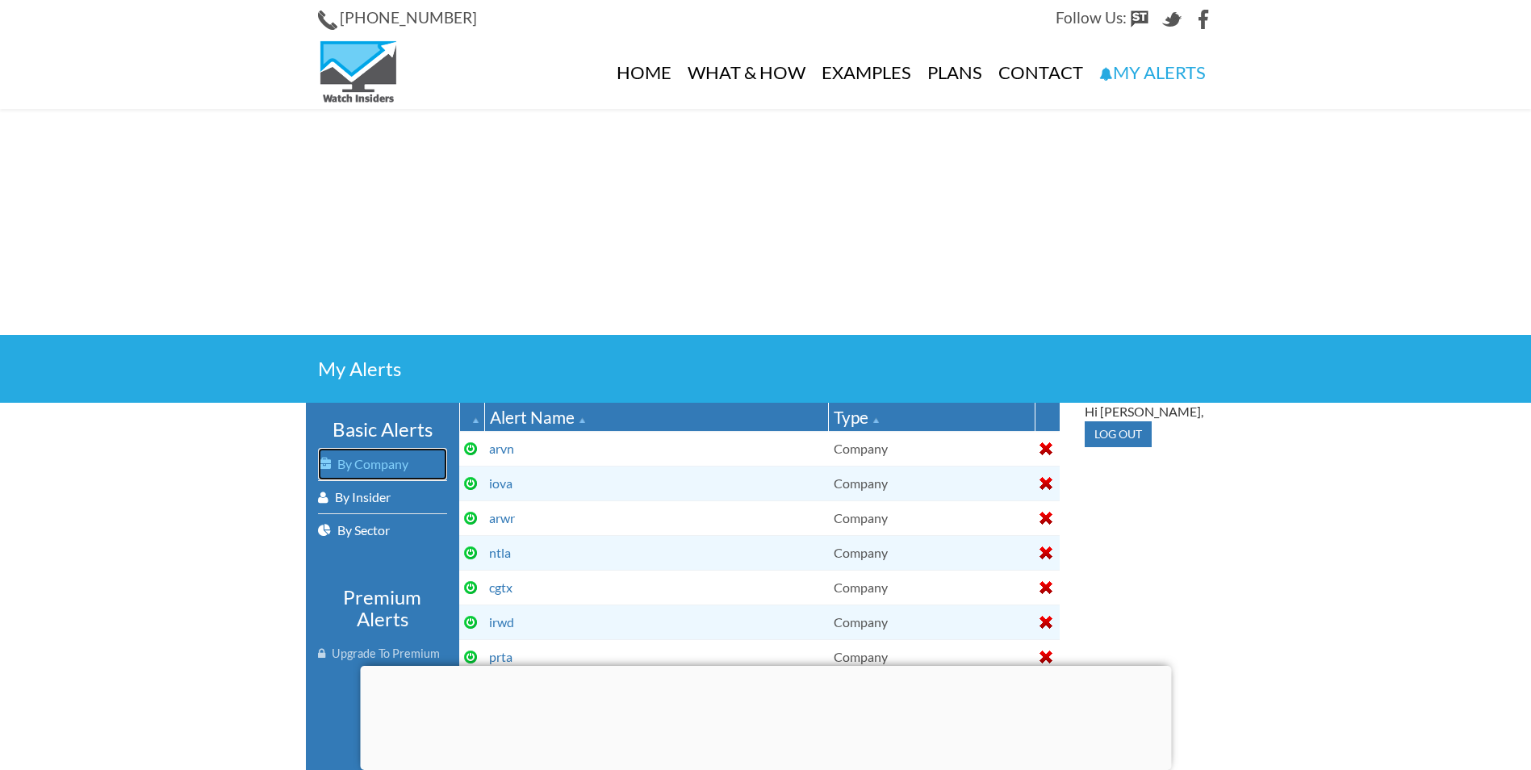
click at [367, 464] on link "By Company" at bounding box center [382, 464] width 129 height 32
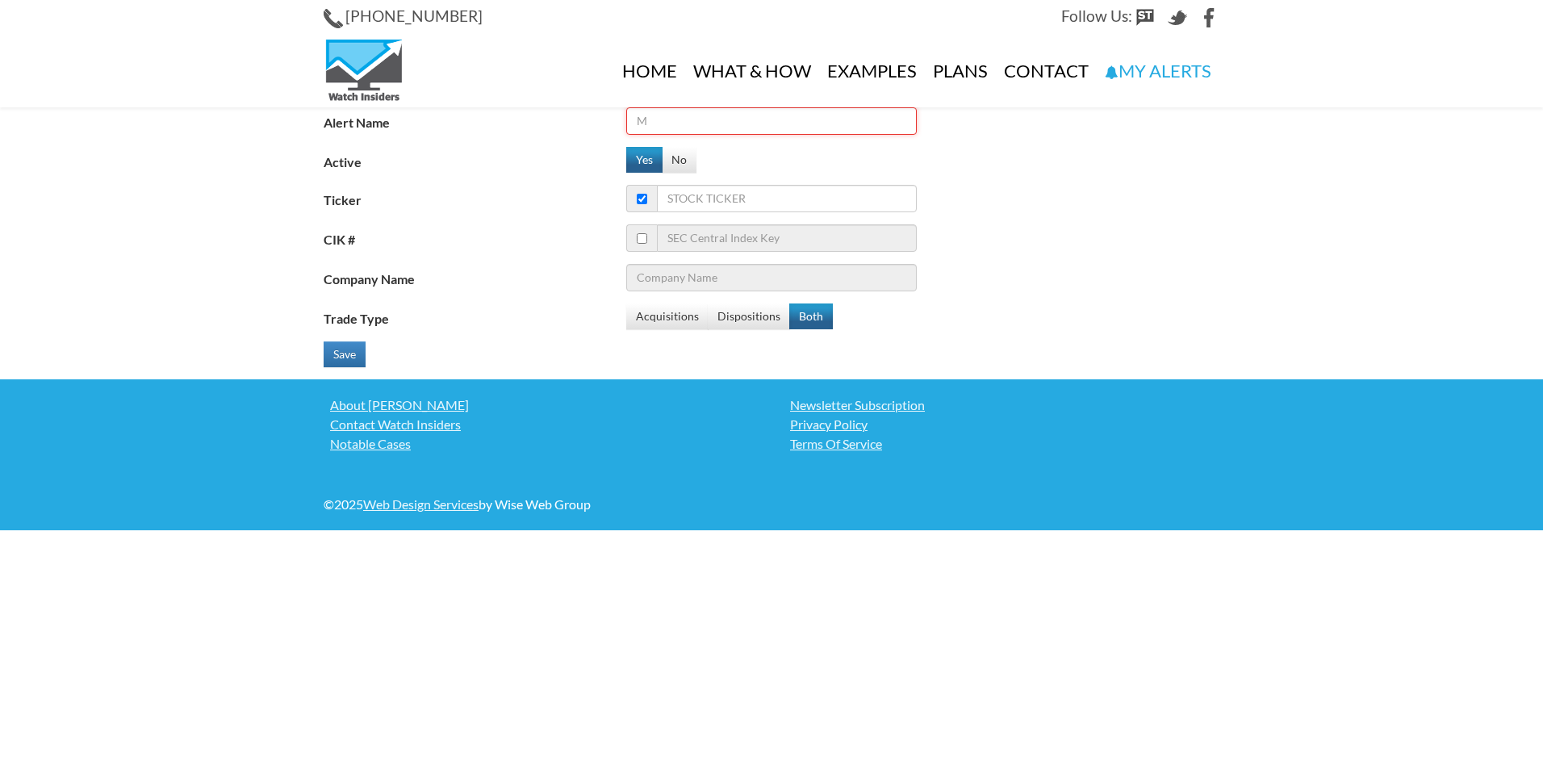
click at [690, 120] on input "Alert Name" at bounding box center [771, 120] width 290 height 27
type input "olma"
click at [693, 210] on input "Ticker" at bounding box center [787, 198] width 260 height 27
type input "olm"
type input "Realty Income Corp."
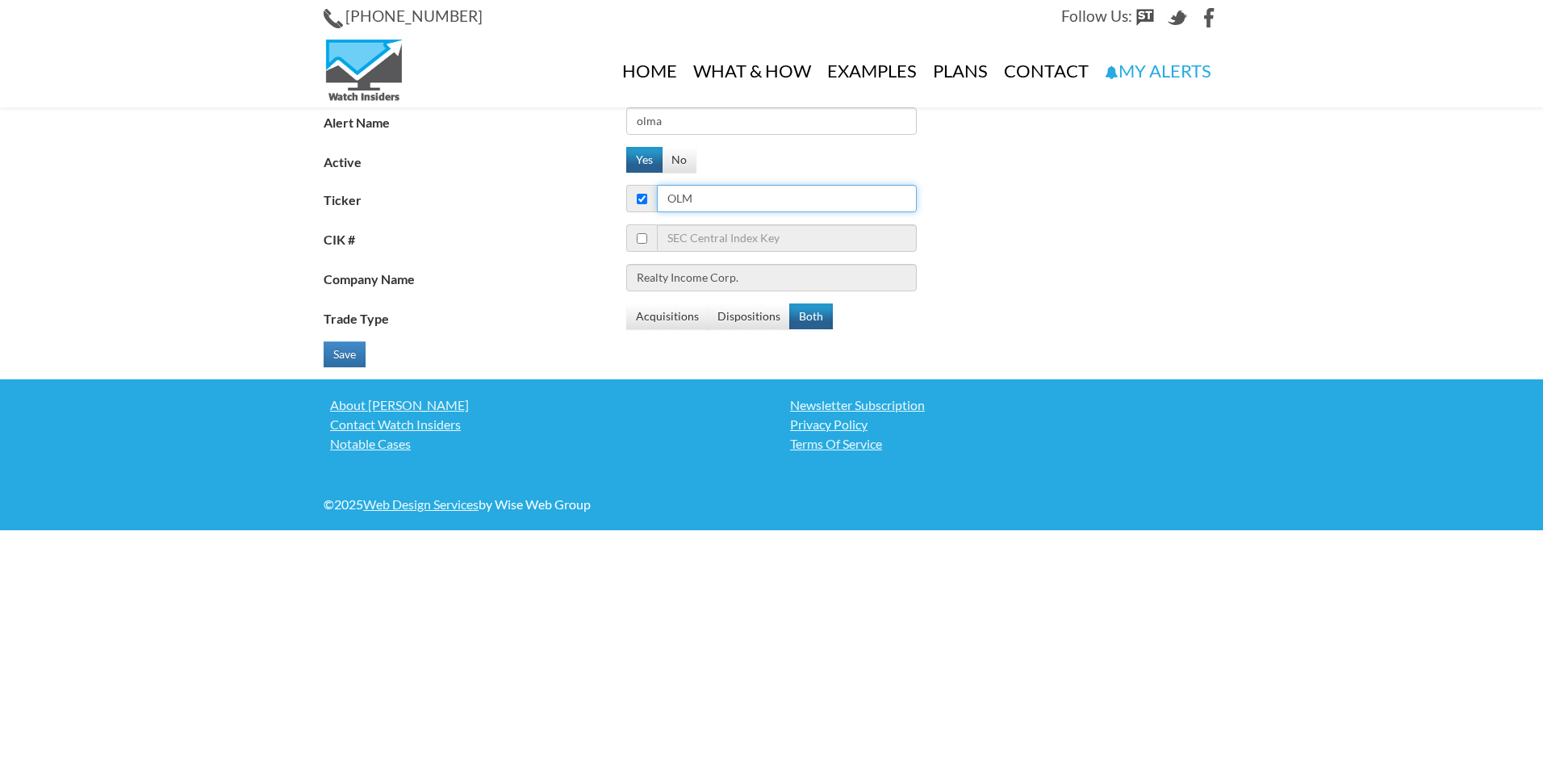
type input "olma"
type input "Olema Pharmaceuticals Inc"
type input "olma"
click at [796, 316] on button "Both" at bounding box center [811, 316] width 44 height 26
click at [340, 353] on button "Save" at bounding box center [345, 354] width 42 height 26
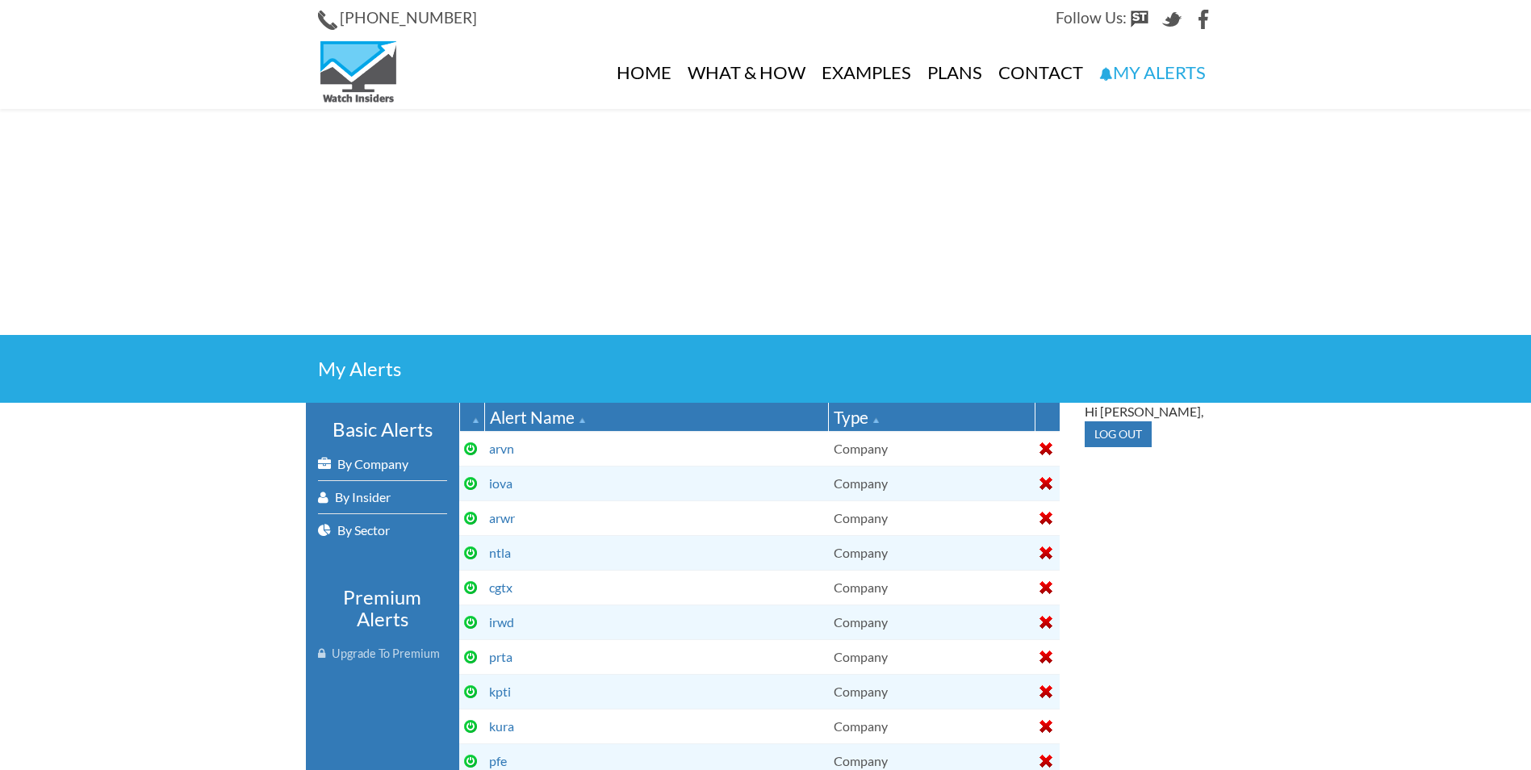
select select
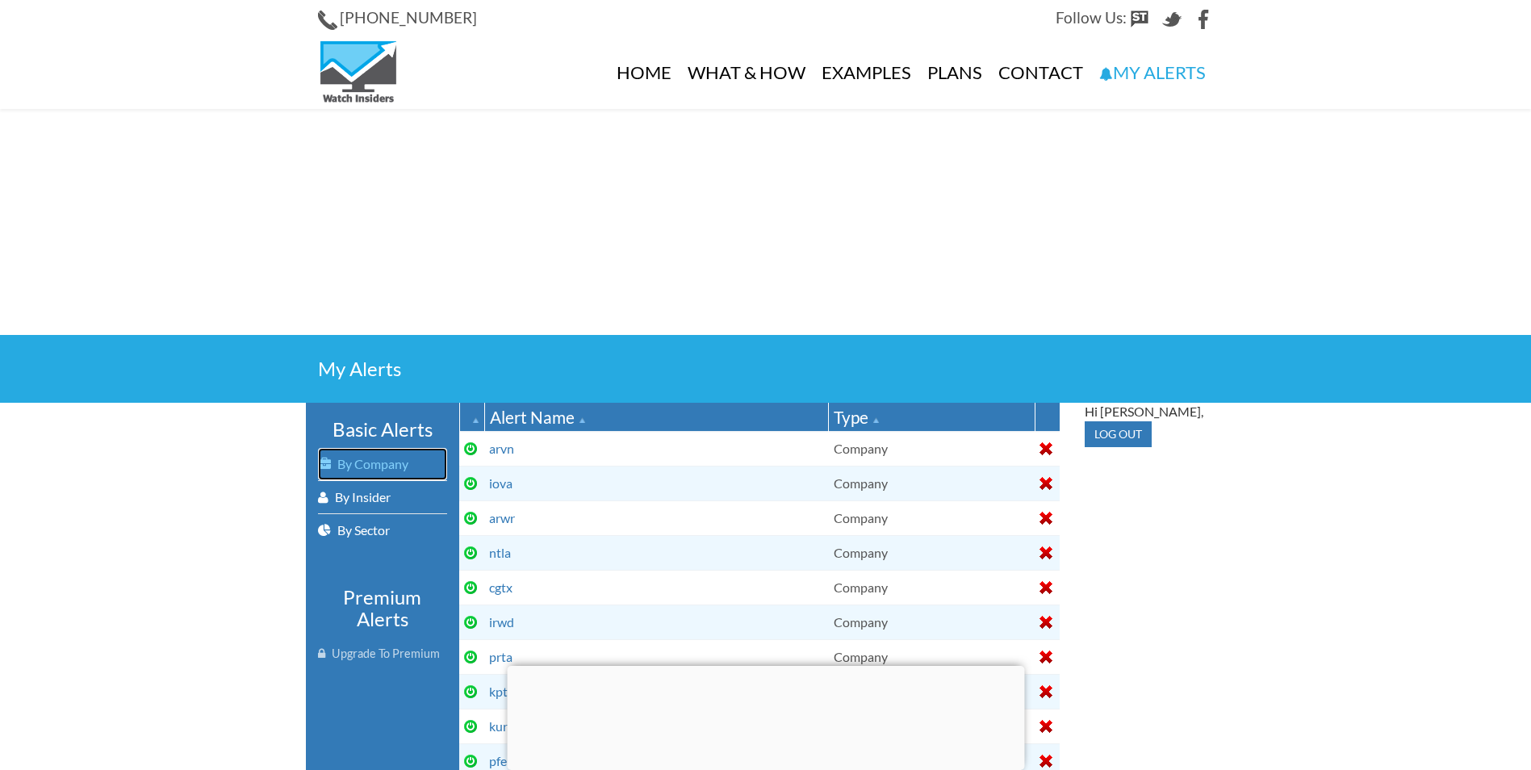
click at [380, 460] on link "By Company" at bounding box center [382, 464] width 129 height 32
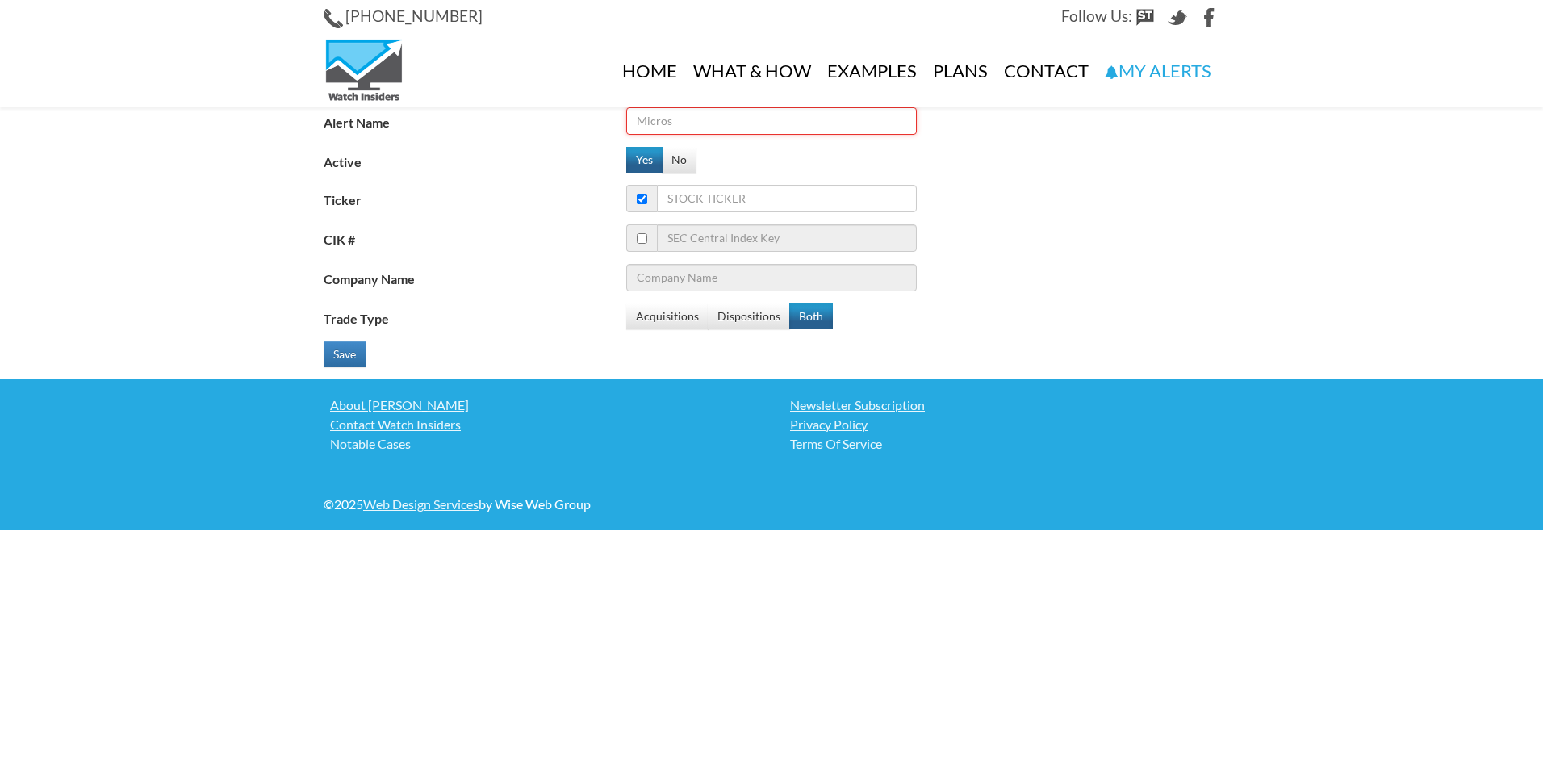
click at [716, 127] on input "Alert Name" at bounding box center [771, 120] width 290 height 27
type input "sgmo"
click at [716, 196] on input "Ticker" at bounding box center [787, 198] width 260 height 27
type input "s"
type input "SentinelOne Inc"
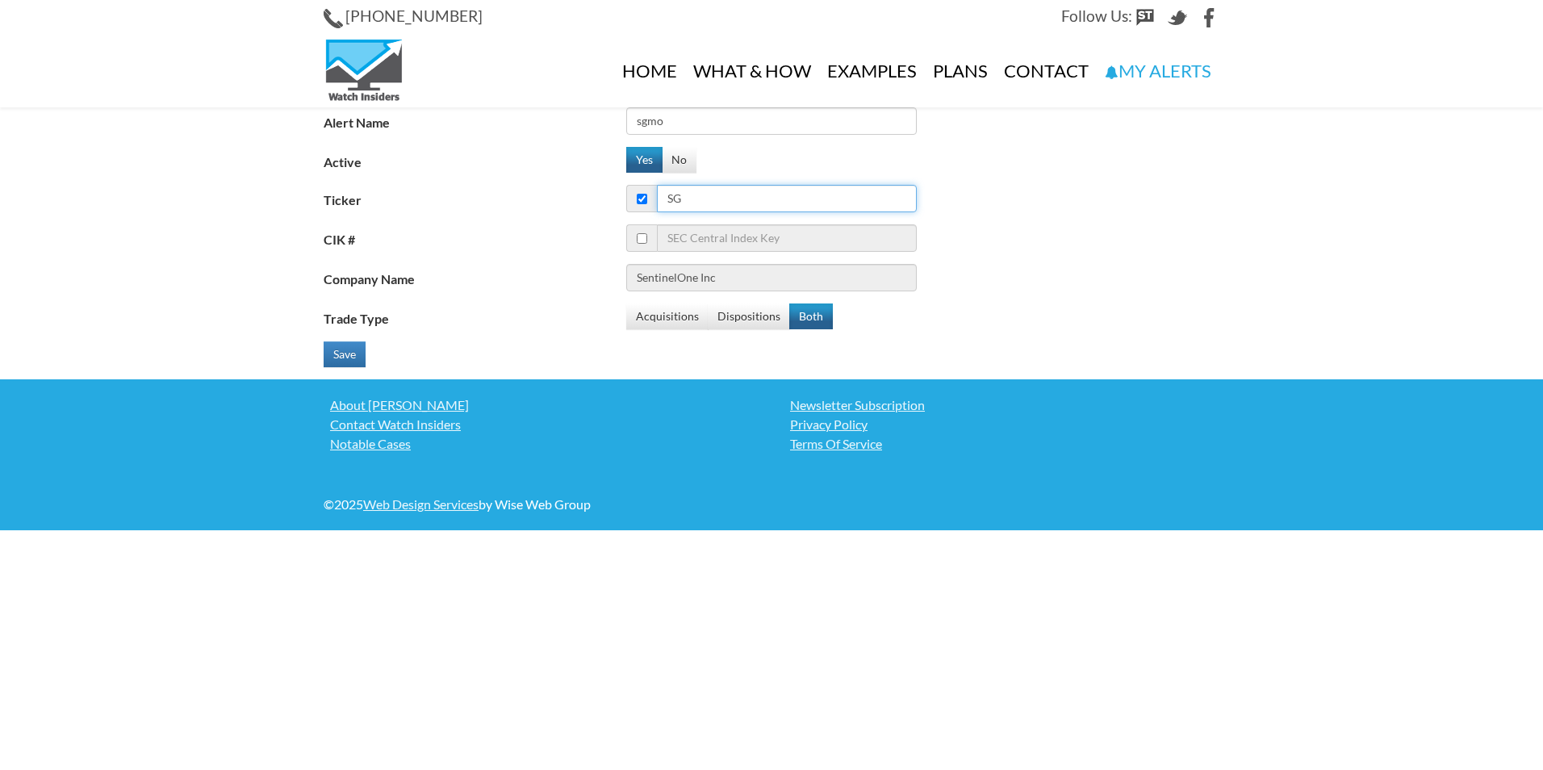
type input "sgm"
type input "Sweetgreen Inc - Ordinary Shares - Class A"
type input "sgmo"
type input "Sangamo Therapeutics Inc"
type input "sgmo"
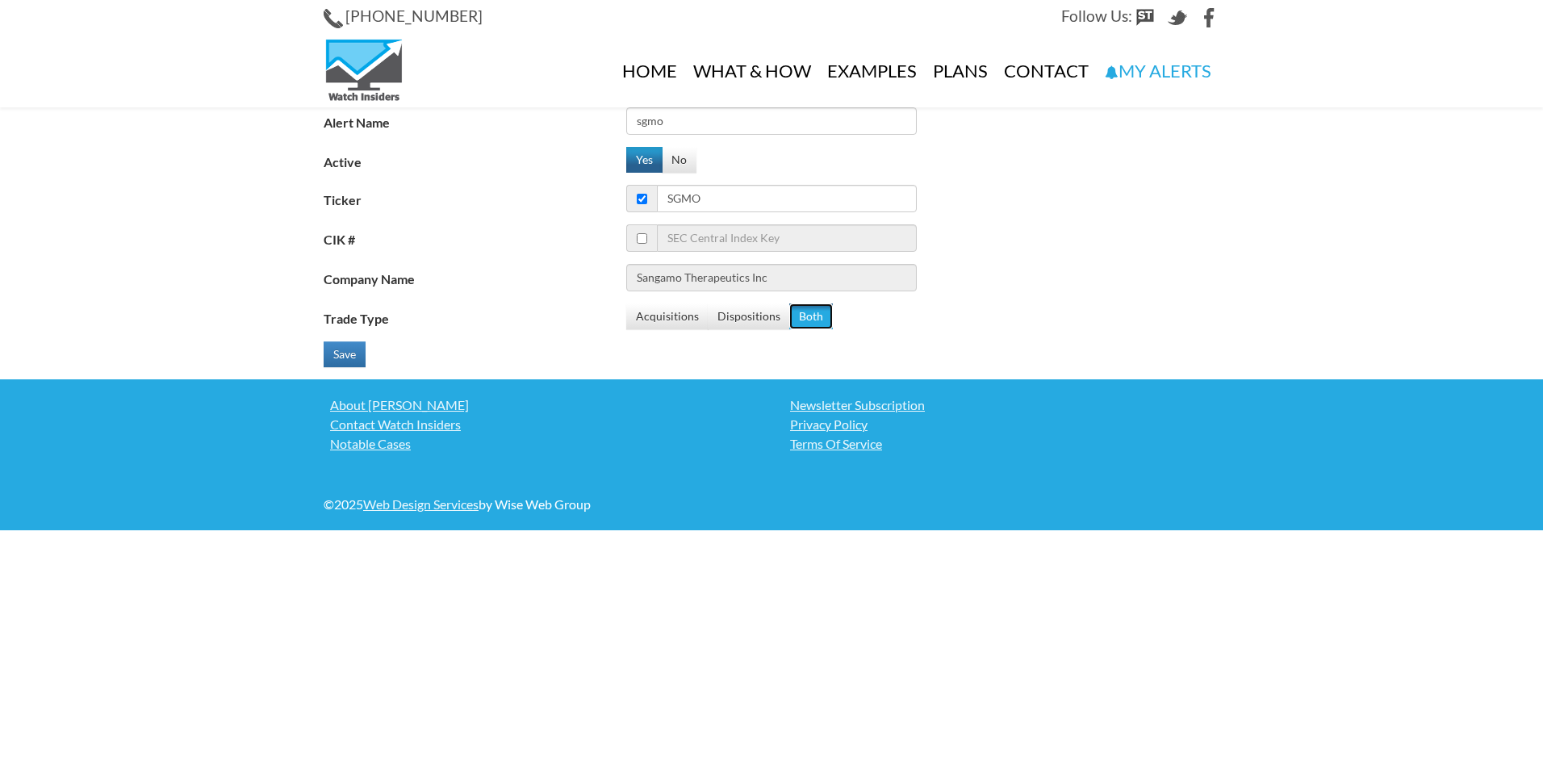
click at [804, 312] on button "Both" at bounding box center [811, 316] width 44 height 26
click at [357, 355] on button "Save" at bounding box center [345, 354] width 42 height 26
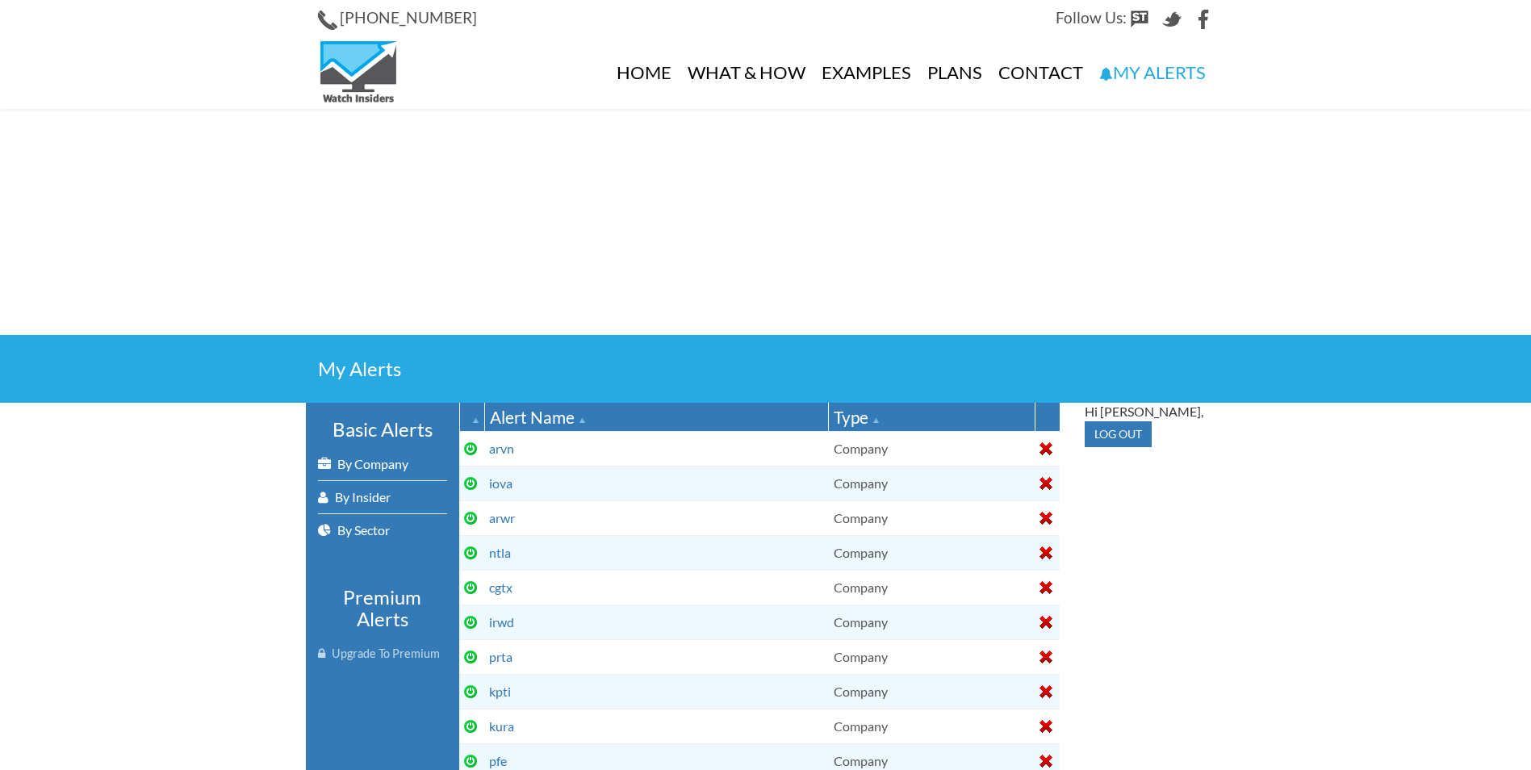
select select
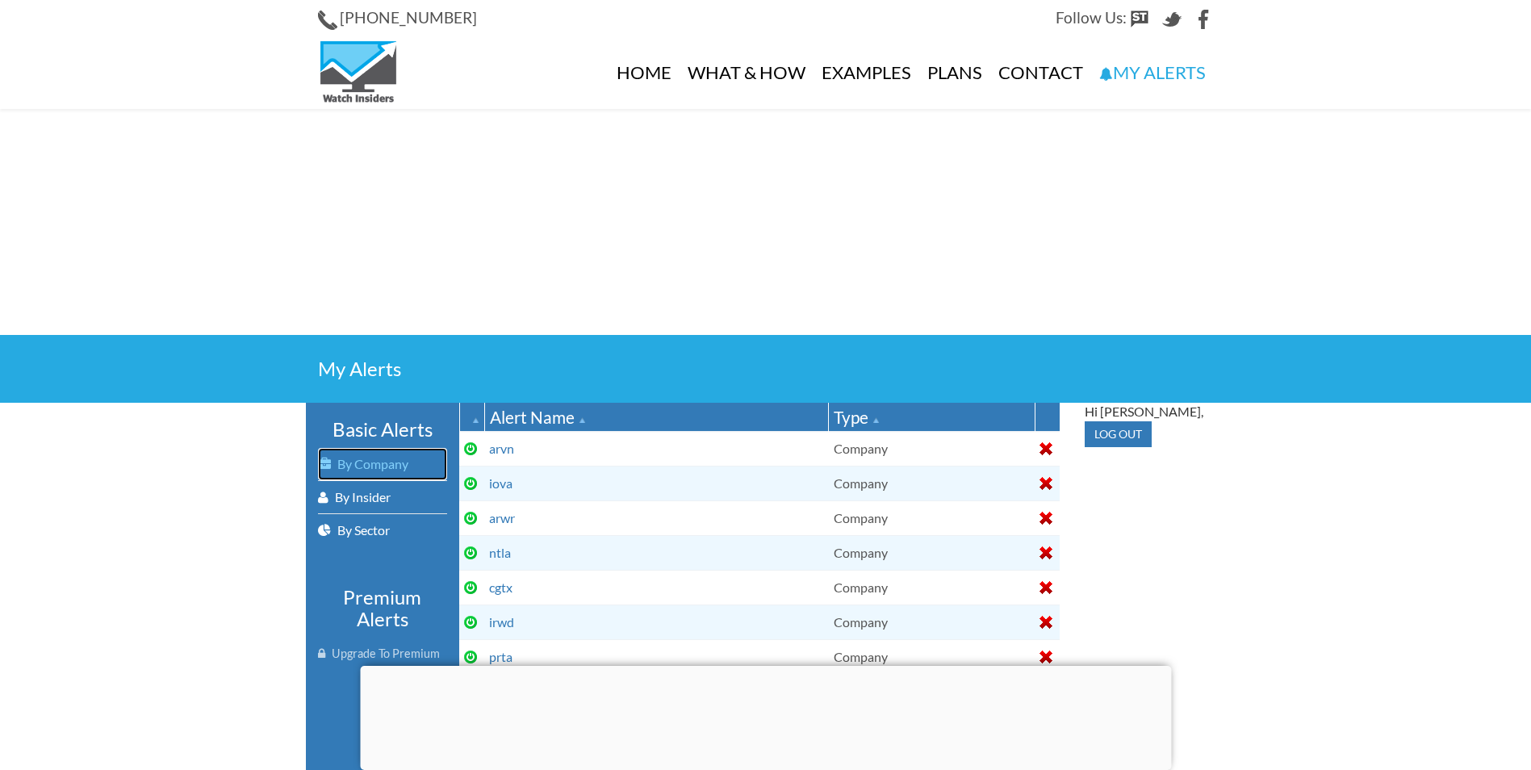
click at [388, 466] on link "By Company" at bounding box center [382, 464] width 129 height 32
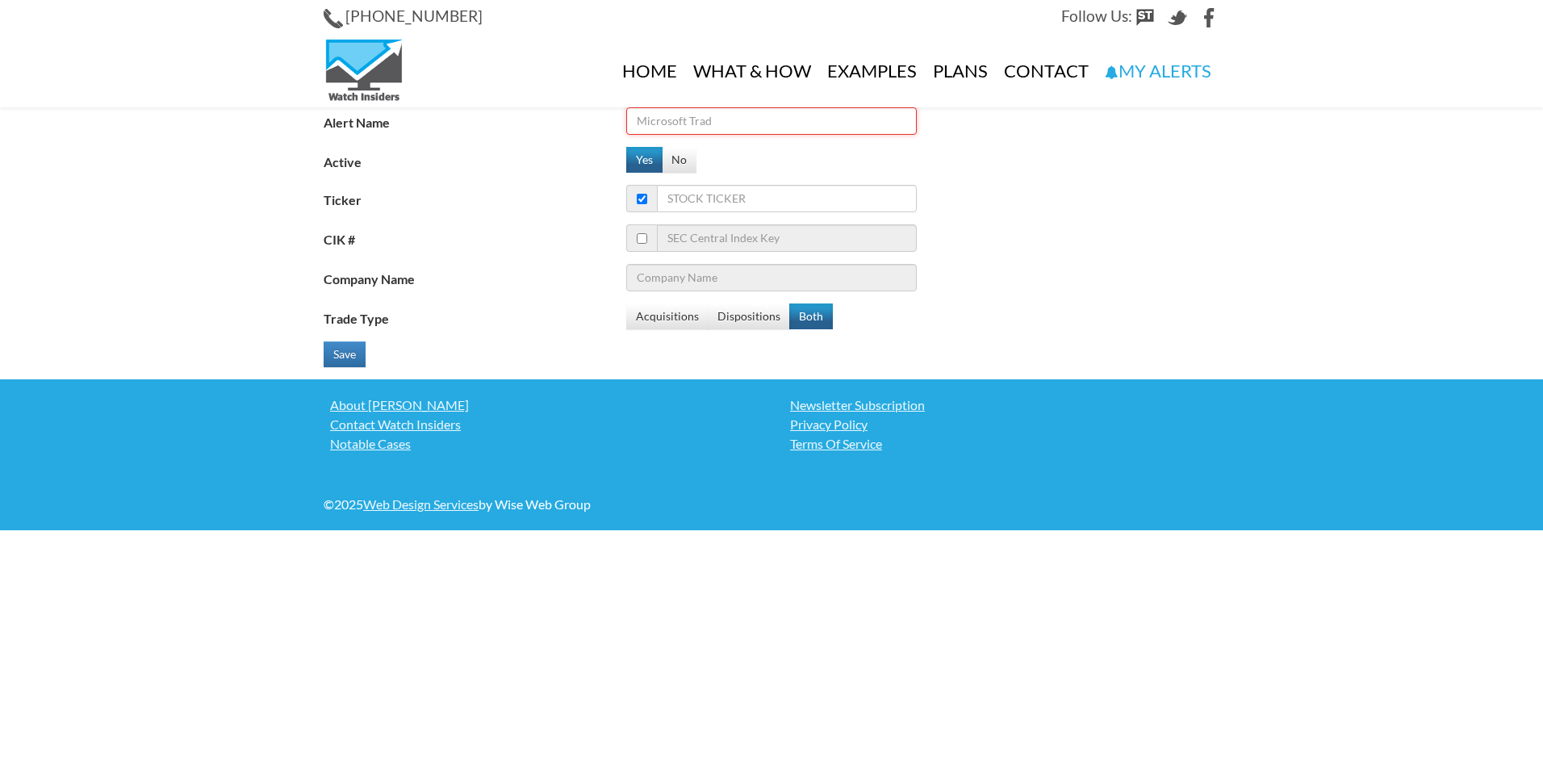
click at [780, 127] on input "Alert Name" at bounding box center [771, 120] width 290 height 27
type input "xncr"
click at [781, 202] on input "Ticker" at bounding box center [787, 198] width 260 height 27
type input "xn"
type input "United States Steel Corp."
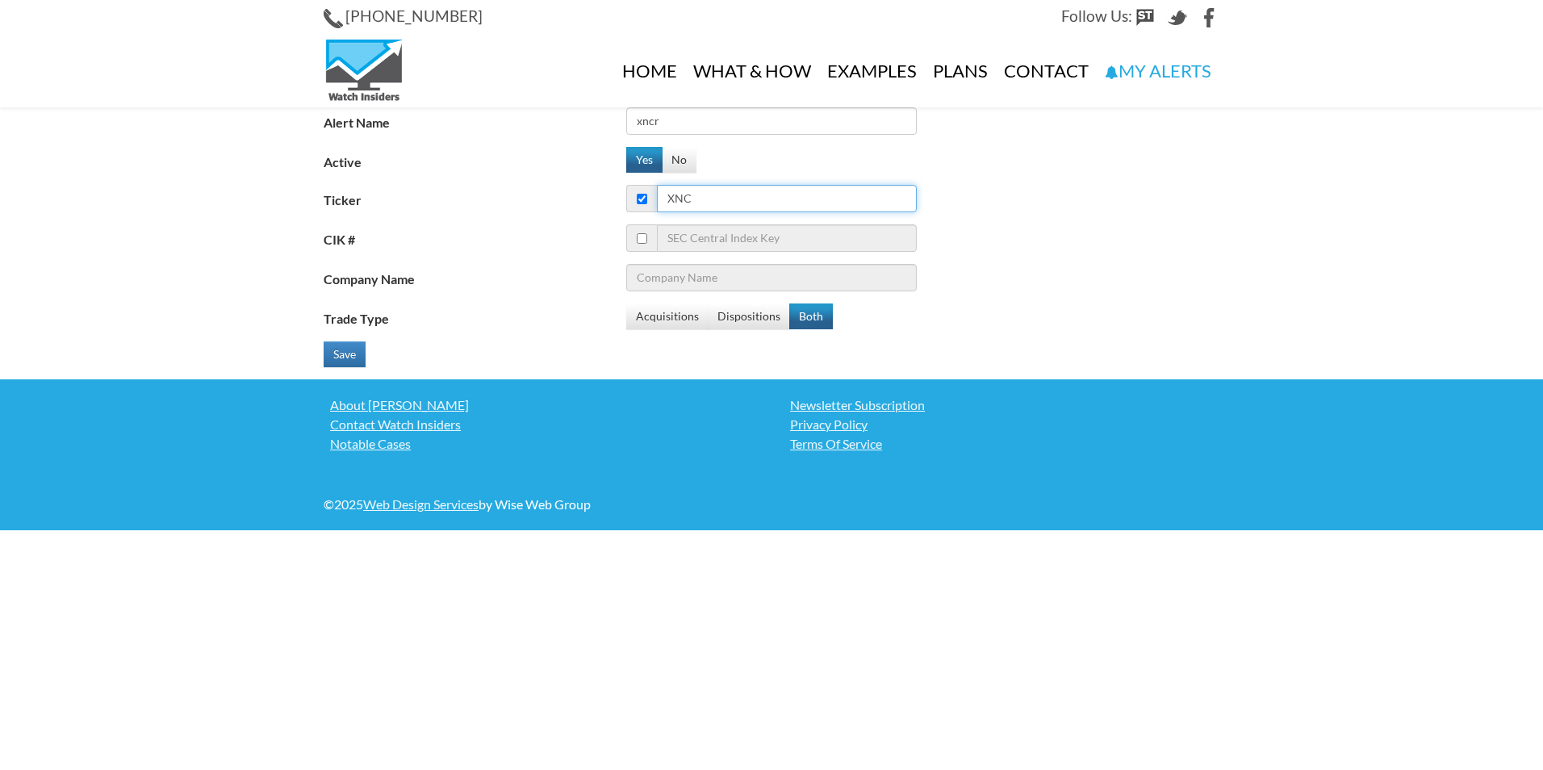
type input "xncr"
type input "Xencor Inc"
type input "xncr"
click at [813, 307] on button "Both" at bounding box center [811, 316] width 44 height 26
click at [354, 359] on button "Save" at bounding box center [345, 354] width 42 height 26
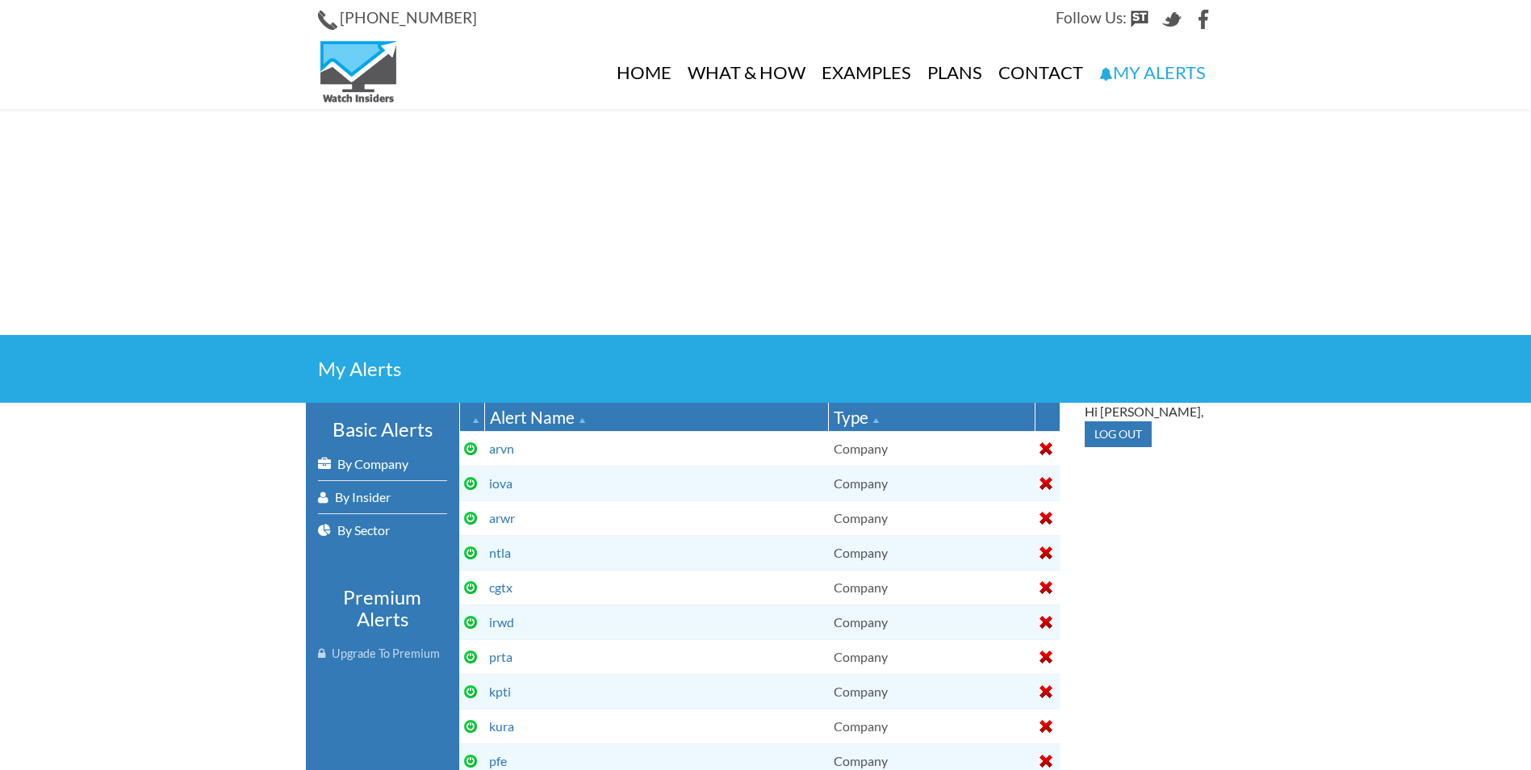
select select
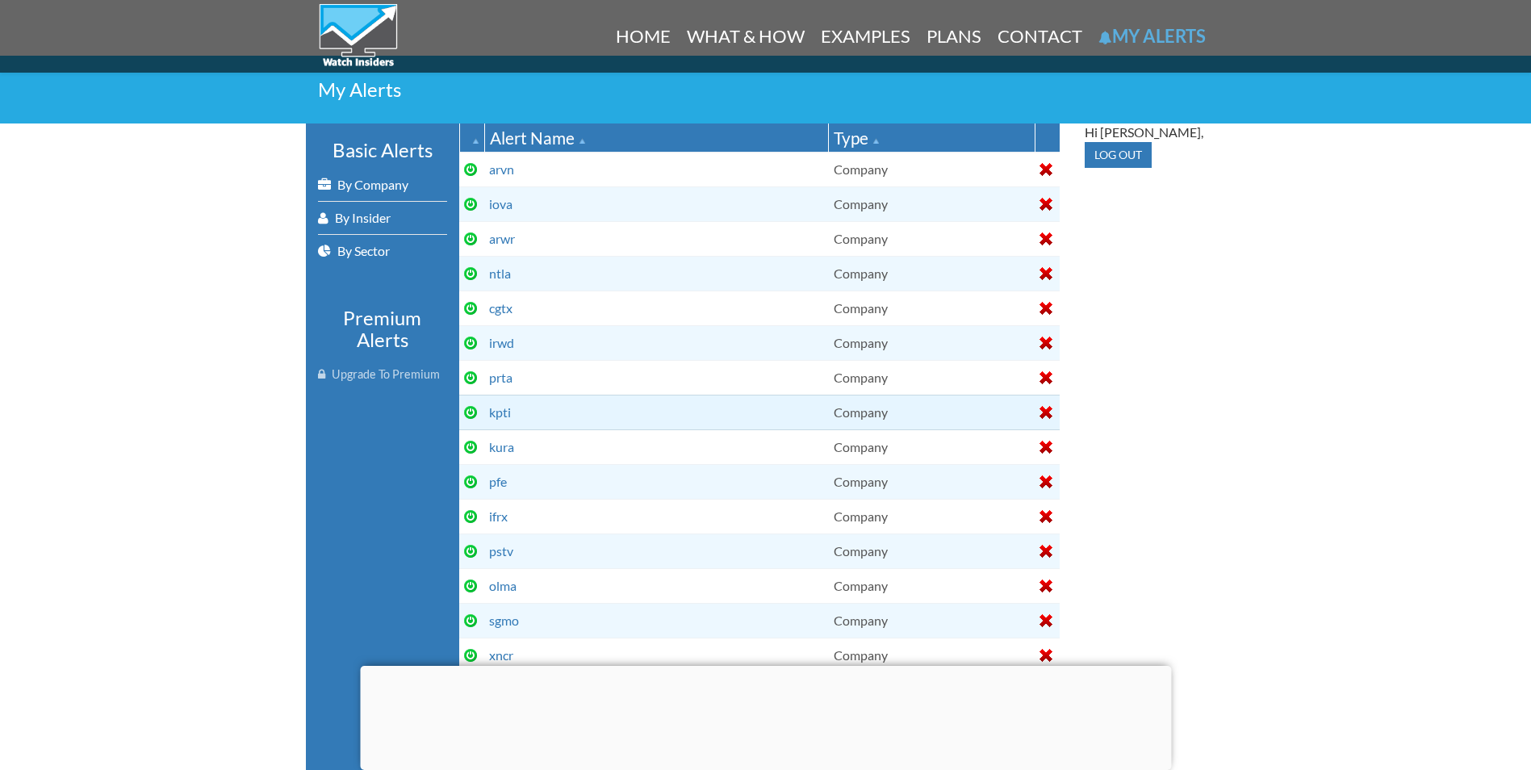
scroll to position [242, 0]
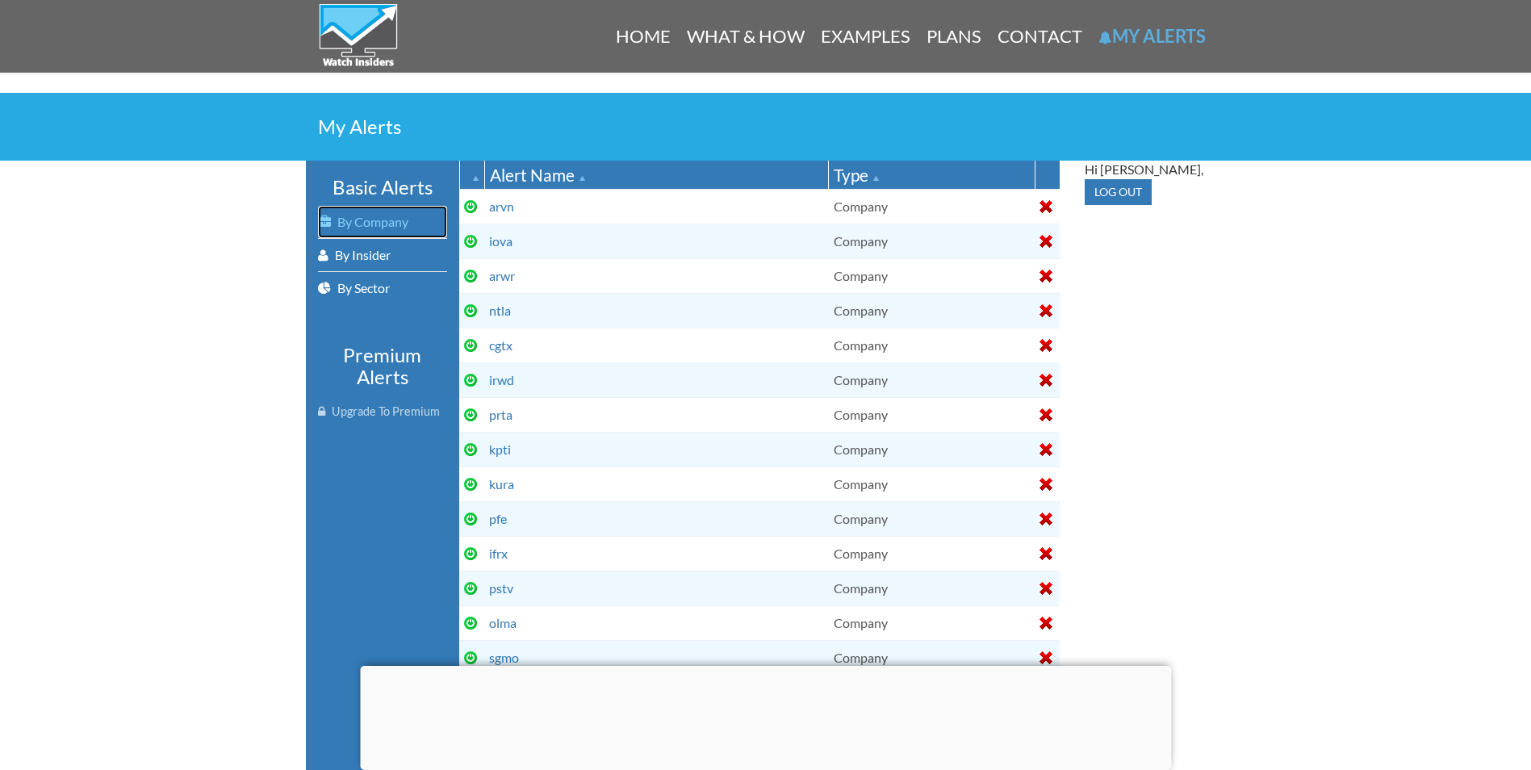
click at [392, 219] on link "By Company" at bounding box center [382, 222] width 129 height 32
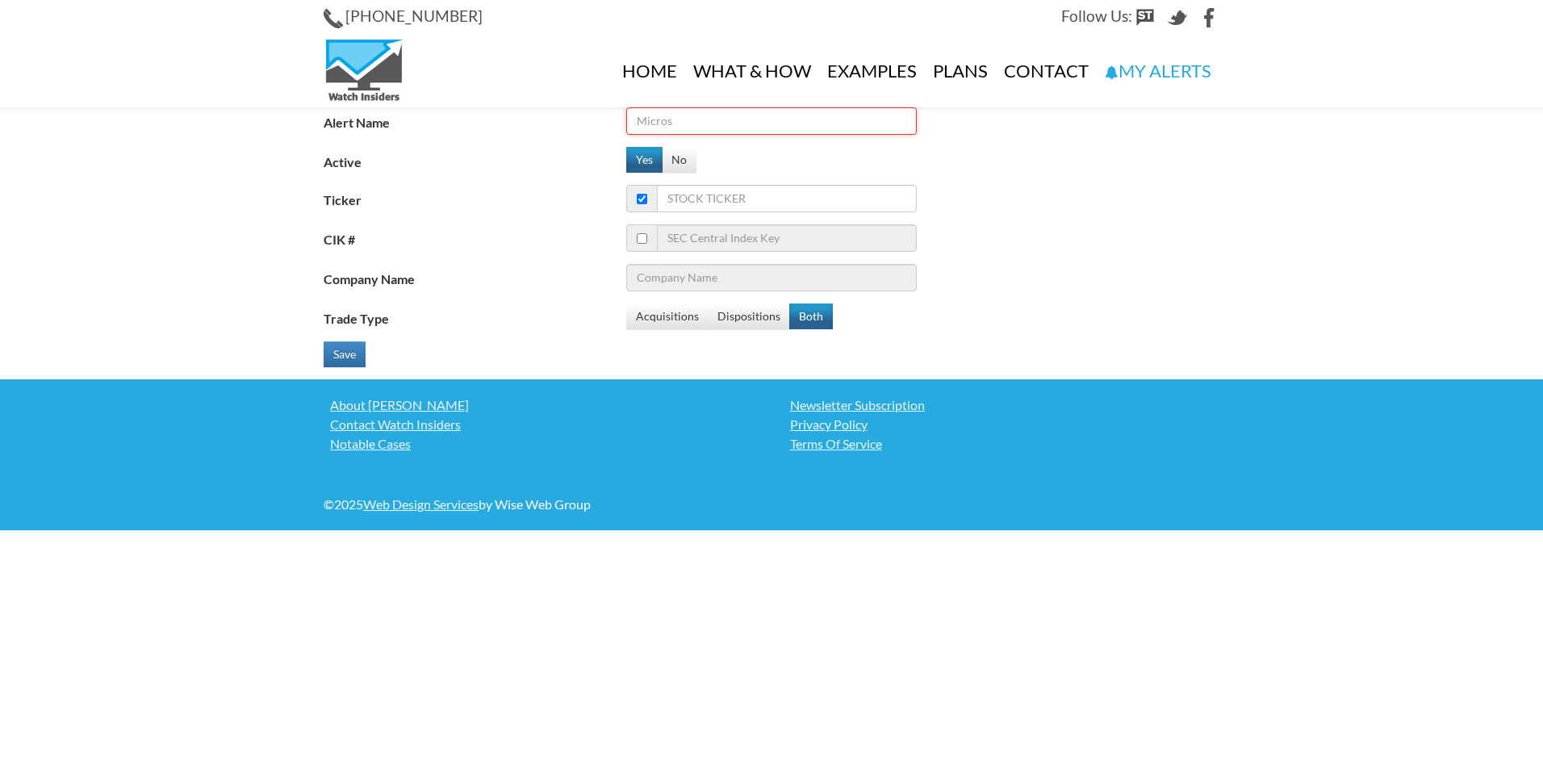
click at [691, 126] on input "Alert Name" at bounding box center [771, 120] width 290 height 27
type input "krro"
click at [705, 191] on input "Ticker" at bounding box center [787, 198] width 260 height 27
type input "kr"
type input "Kroger Co."
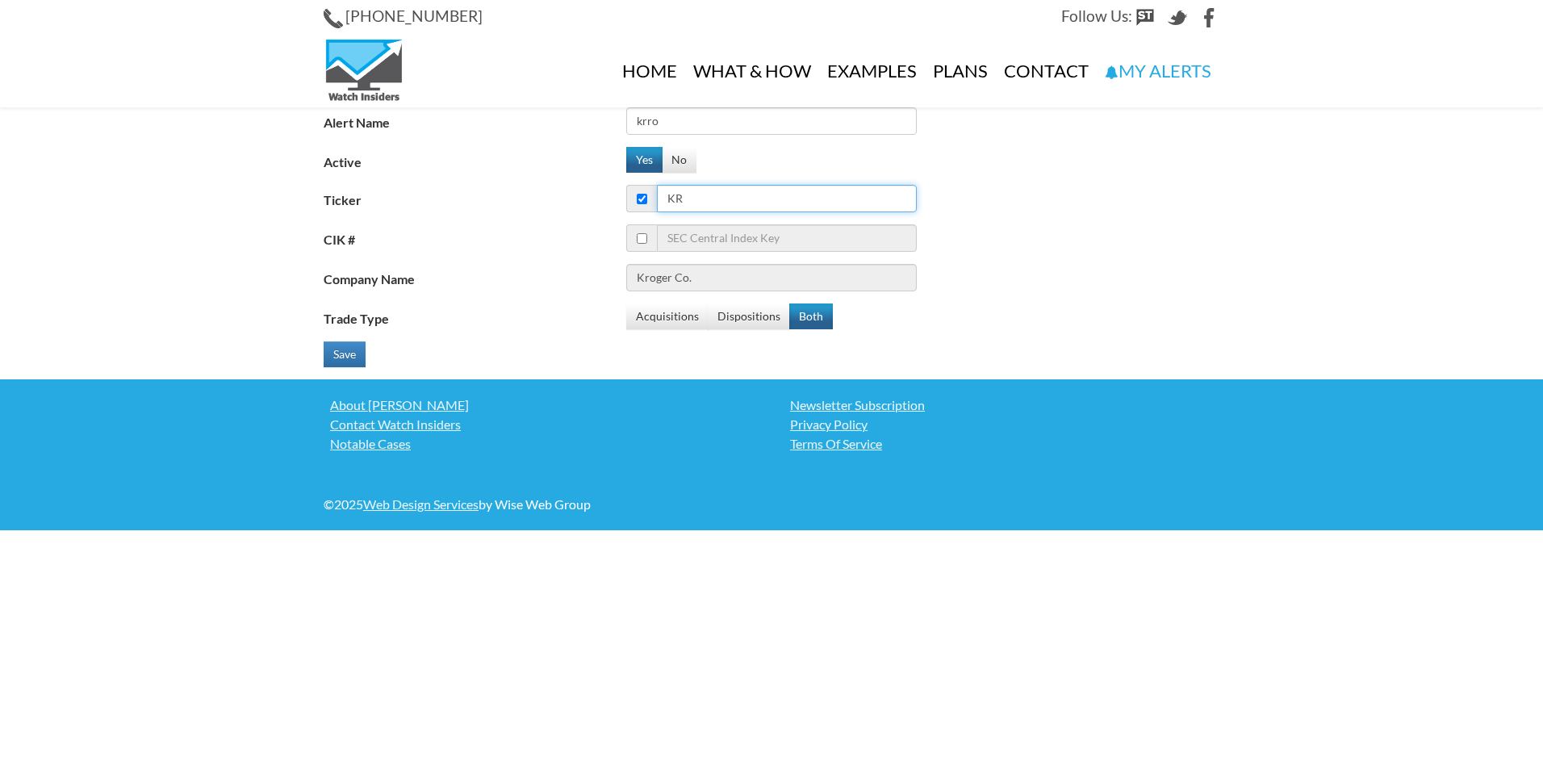
type input "krr"
type input "krro"
type input "Korro Bio Inc."
type input "krro"
click at [806, 315] on button "Both" at bounding box center [811, 316] width 44 height 26
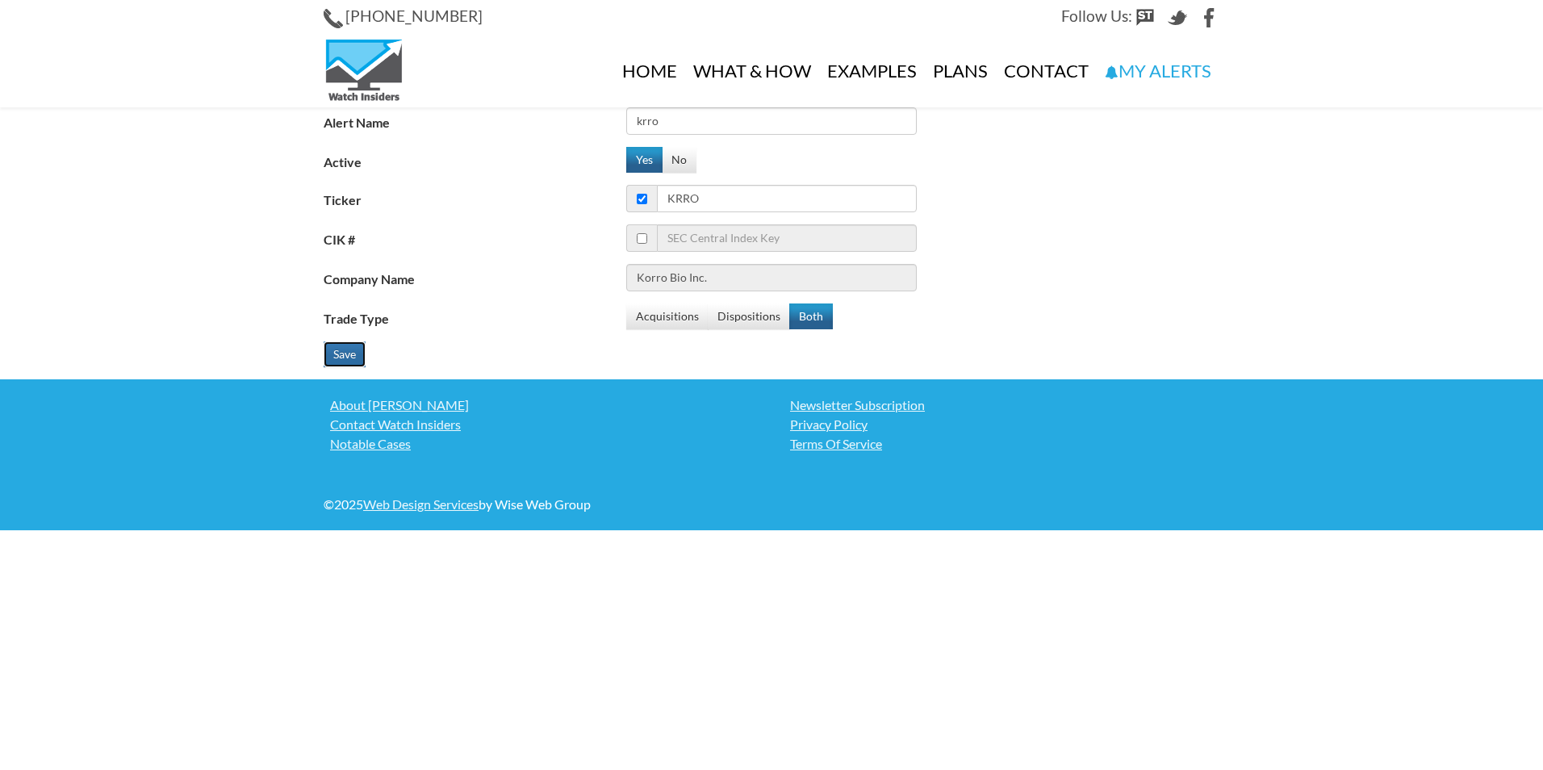
click at [336, 349] on button "Save" at bounding box center [345, 354] width 42 height 26
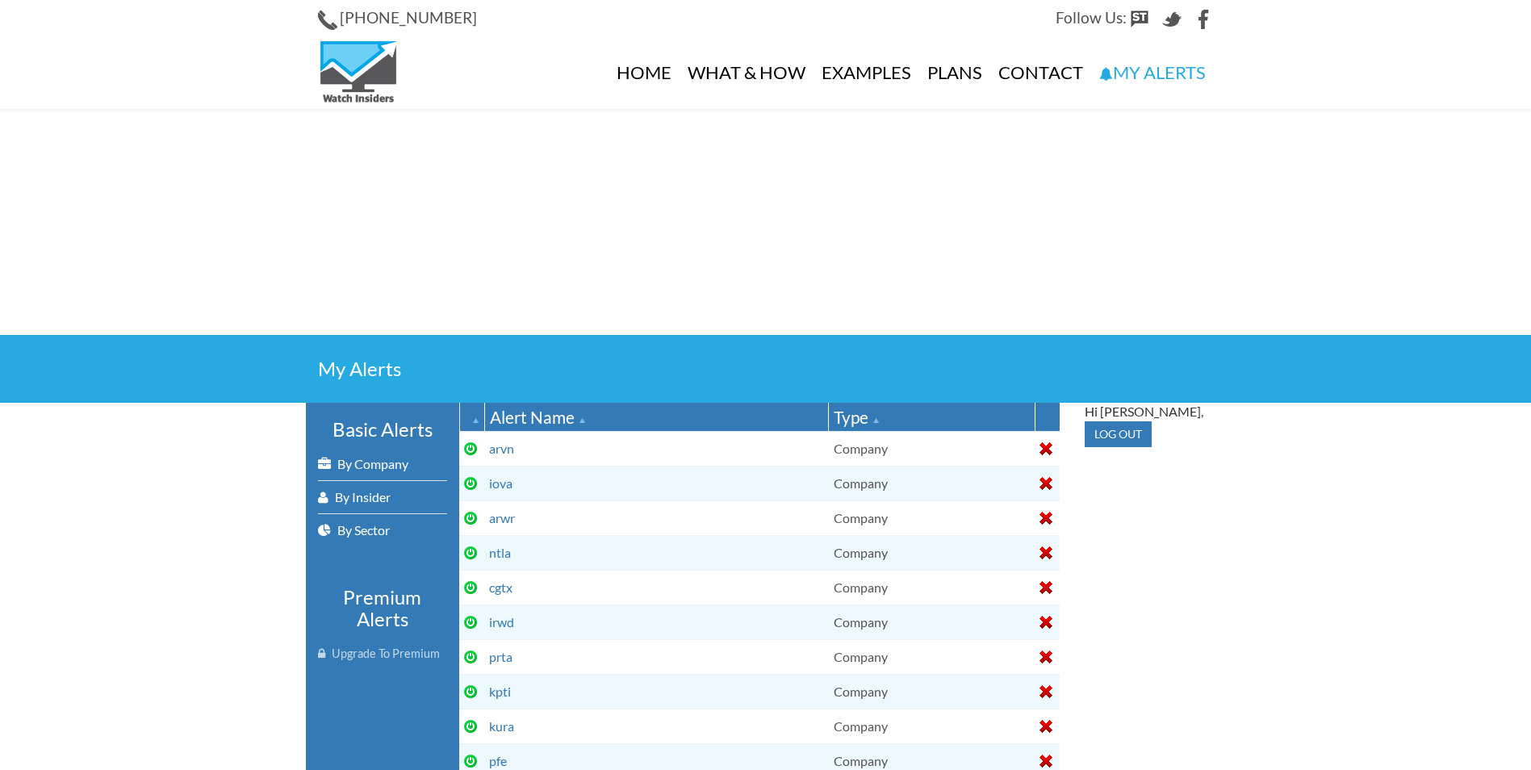
select select
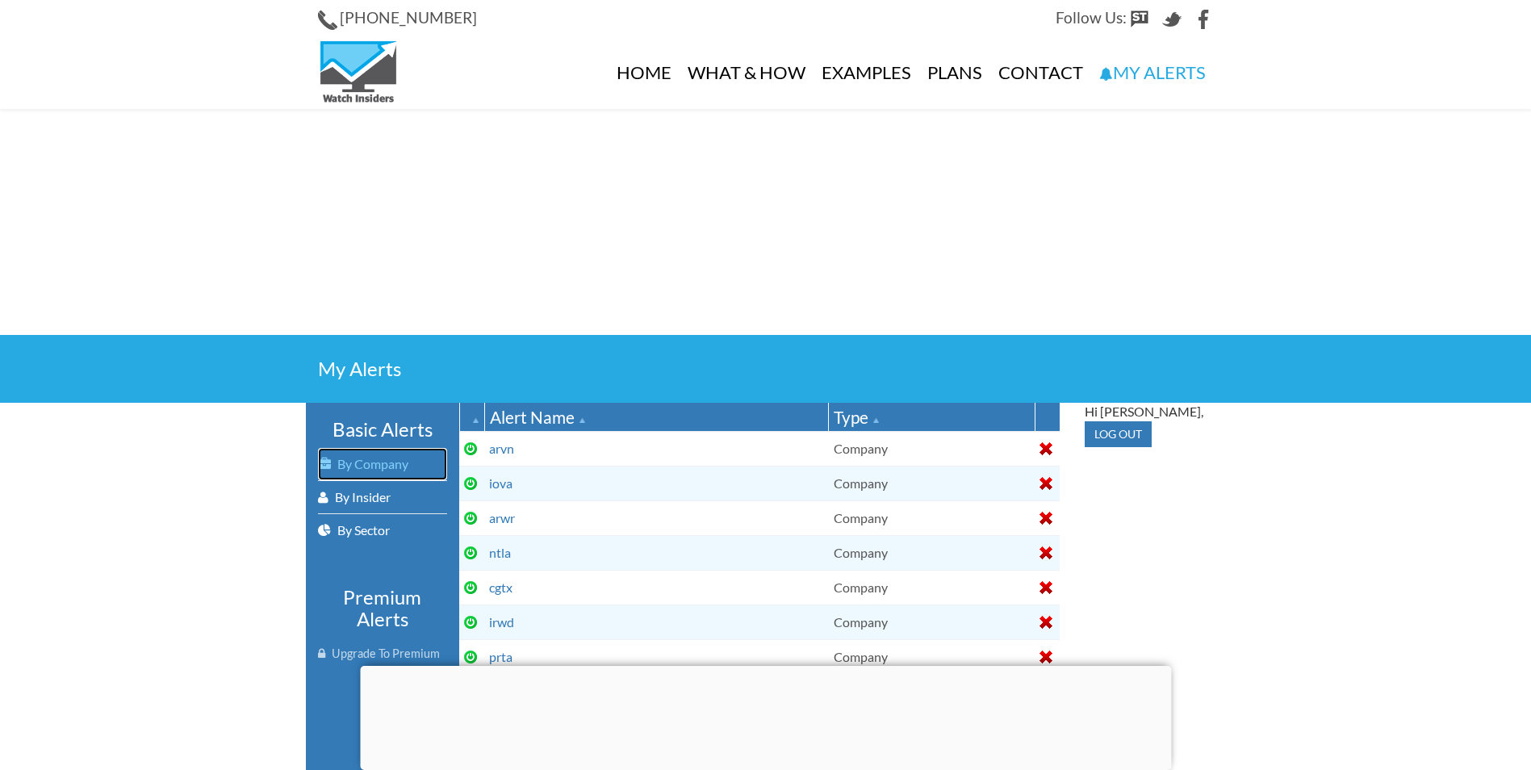
click at [354, 462] on link "By Company" at bounding box center [382, 464] width 129 height 32
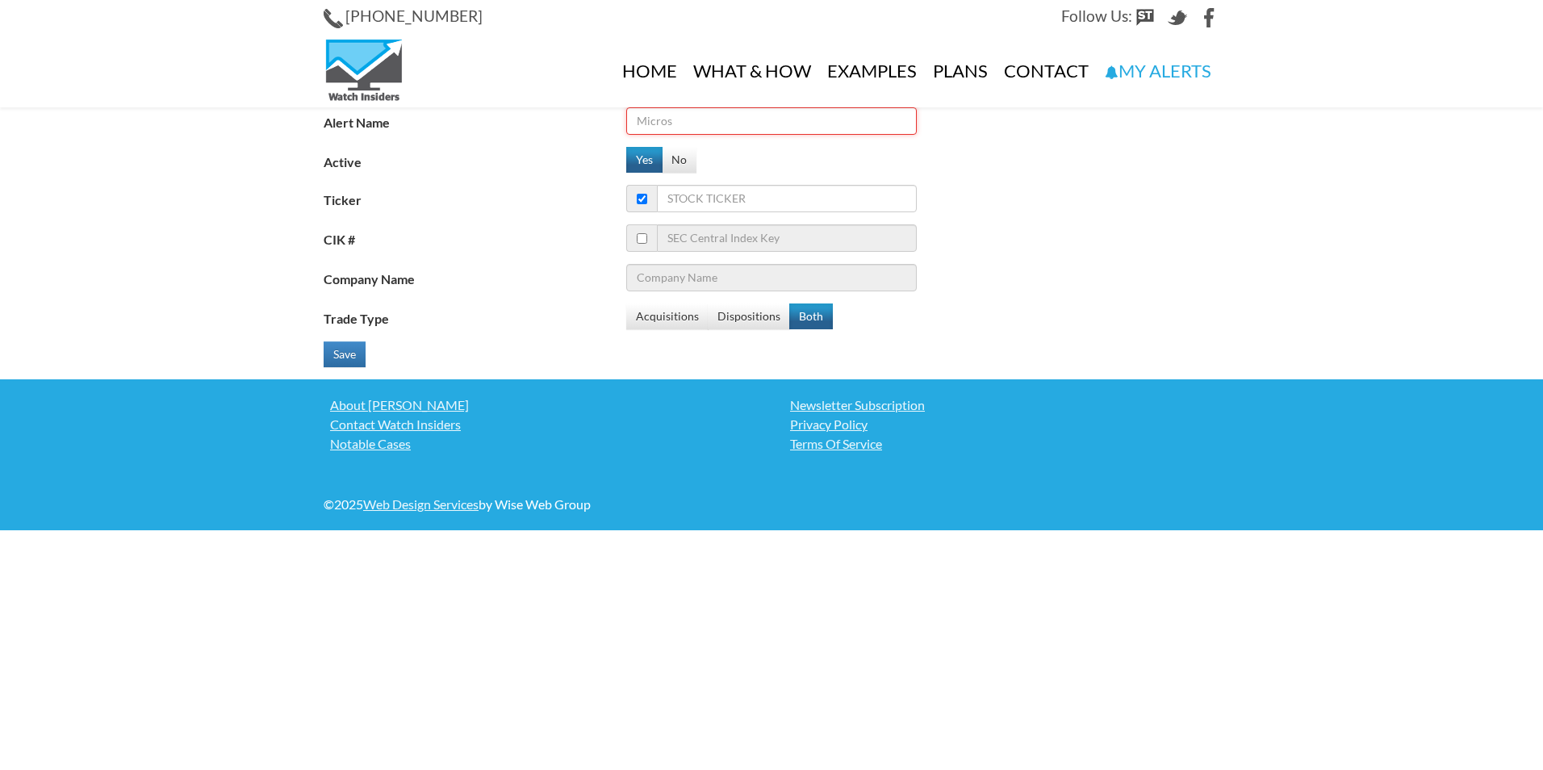
click at [685, 131] on input "Alert Name" at bounding box center [771, 120] width 290 height 27
type input "abeo"
click at [711, 192] on input "Ticker" at bounding box center [787, 198] width 260 height 27
type input "a"
type input "Agilent Technologies Inc."
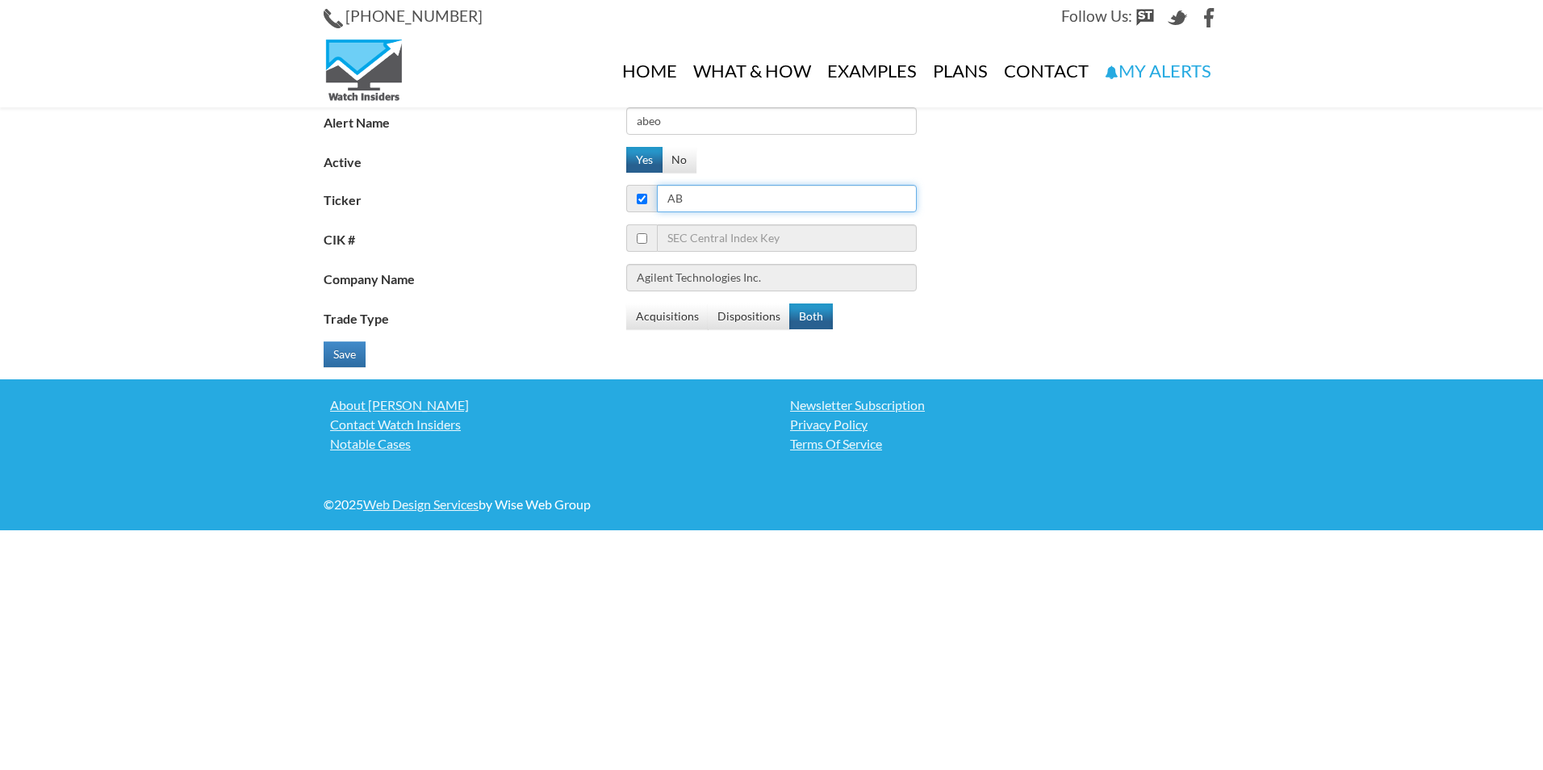
type input "abe"
type input "AllianceBernstein Holding L.P."
type input "abeo"
type input "Abeona Therapeutics Inc"
type input "abeo"
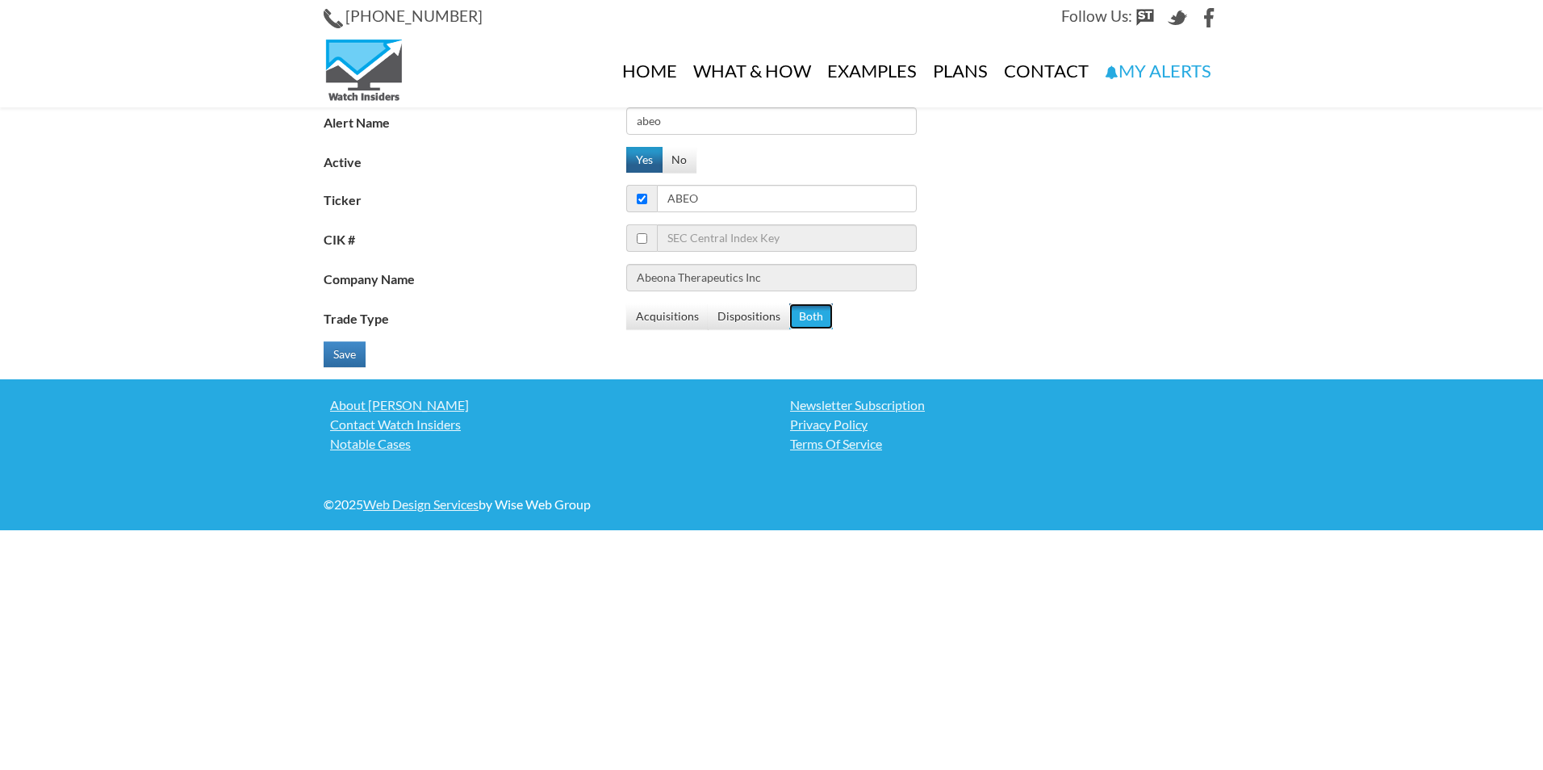
click at [806, 311] on button "Both" at bounding box center [811, 316] width 44 height 26
click at [357, 350] on button "Save" at bounding box center [345, 354] width 42 height 26
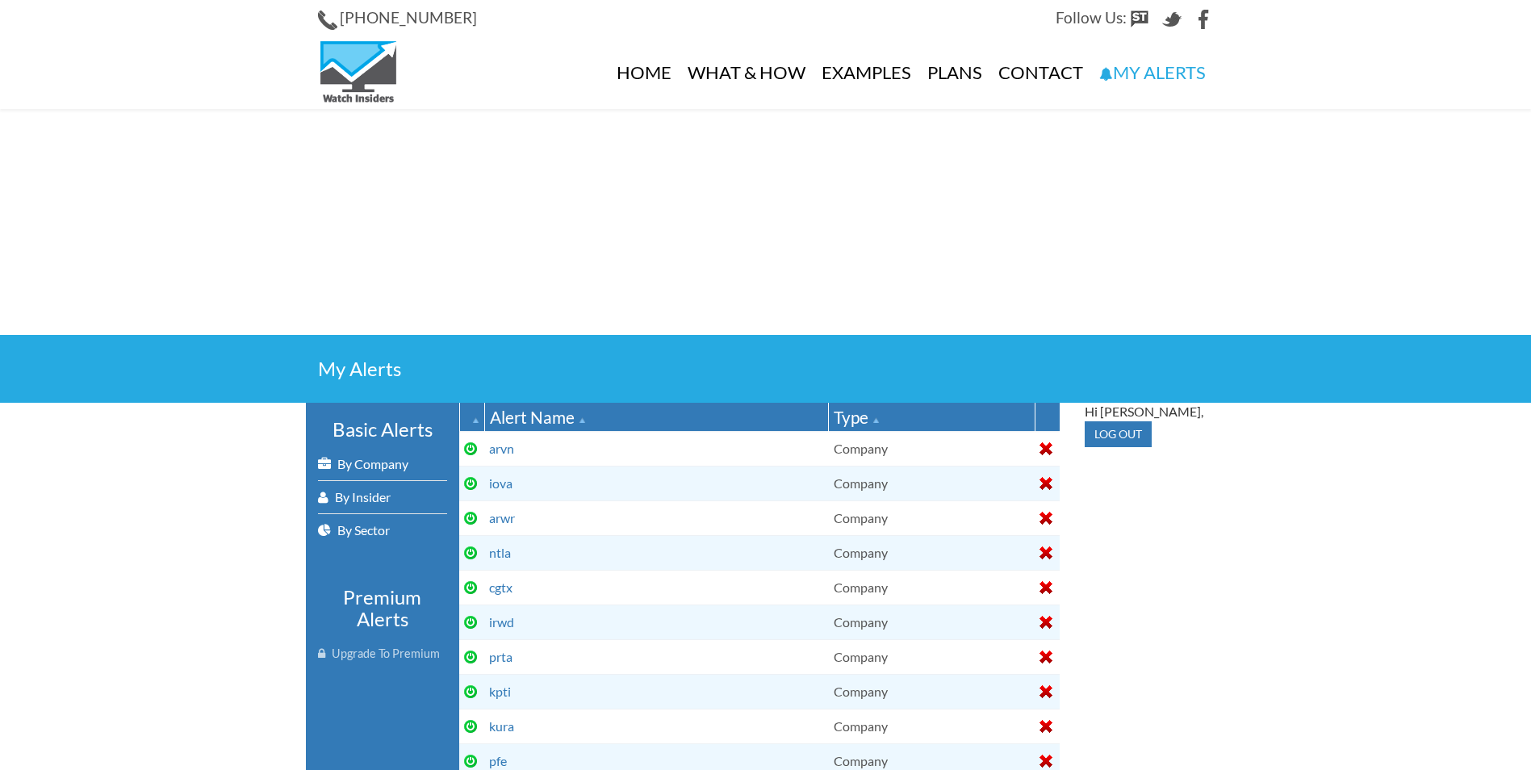
select select
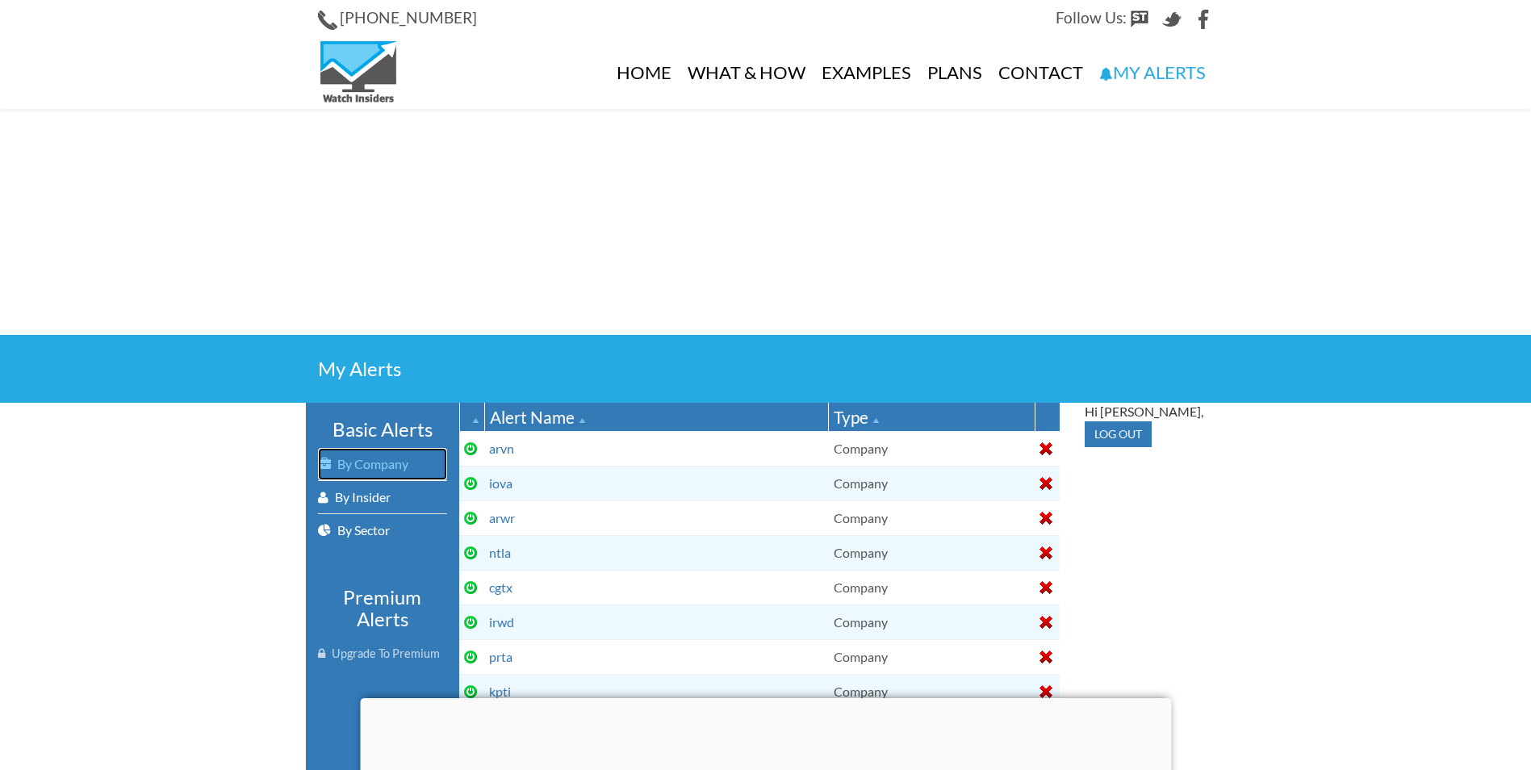
click at [399, 459] on link "By Company" at bounding box center [382, 464] width 129 height 32
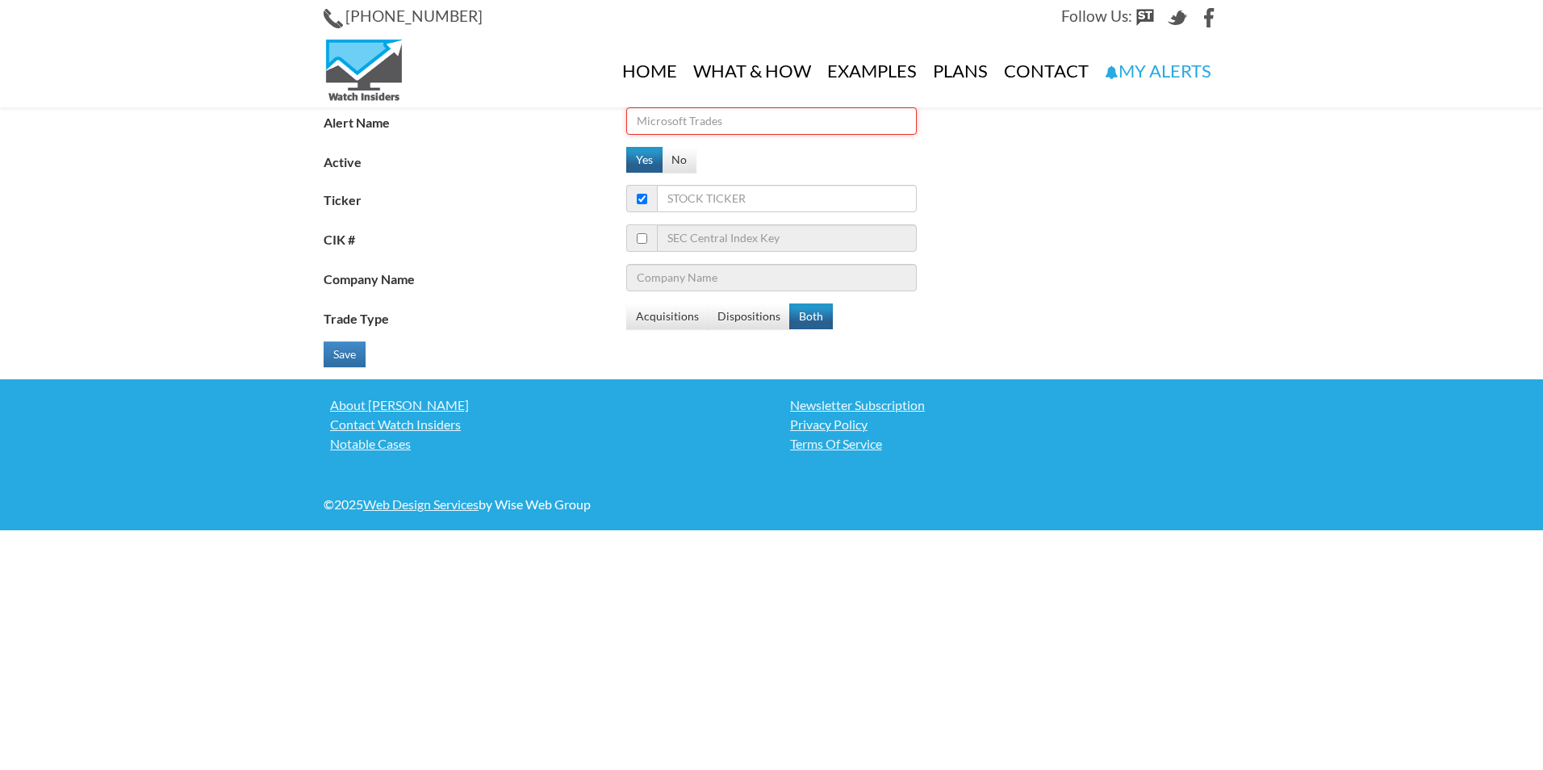
drag, startPoint x: 683, startPoint y: 123, endPoint x: 625, endPoint y: 157, distance: 68.0
click at [676, 123] on input "Alert Name" at bounding box center [771, 120] width 290 height 27
type input "tara"
click at [682, 195] on input "Ticker" at bounding box center [787, 198] width 260 height 27
type input "tara"
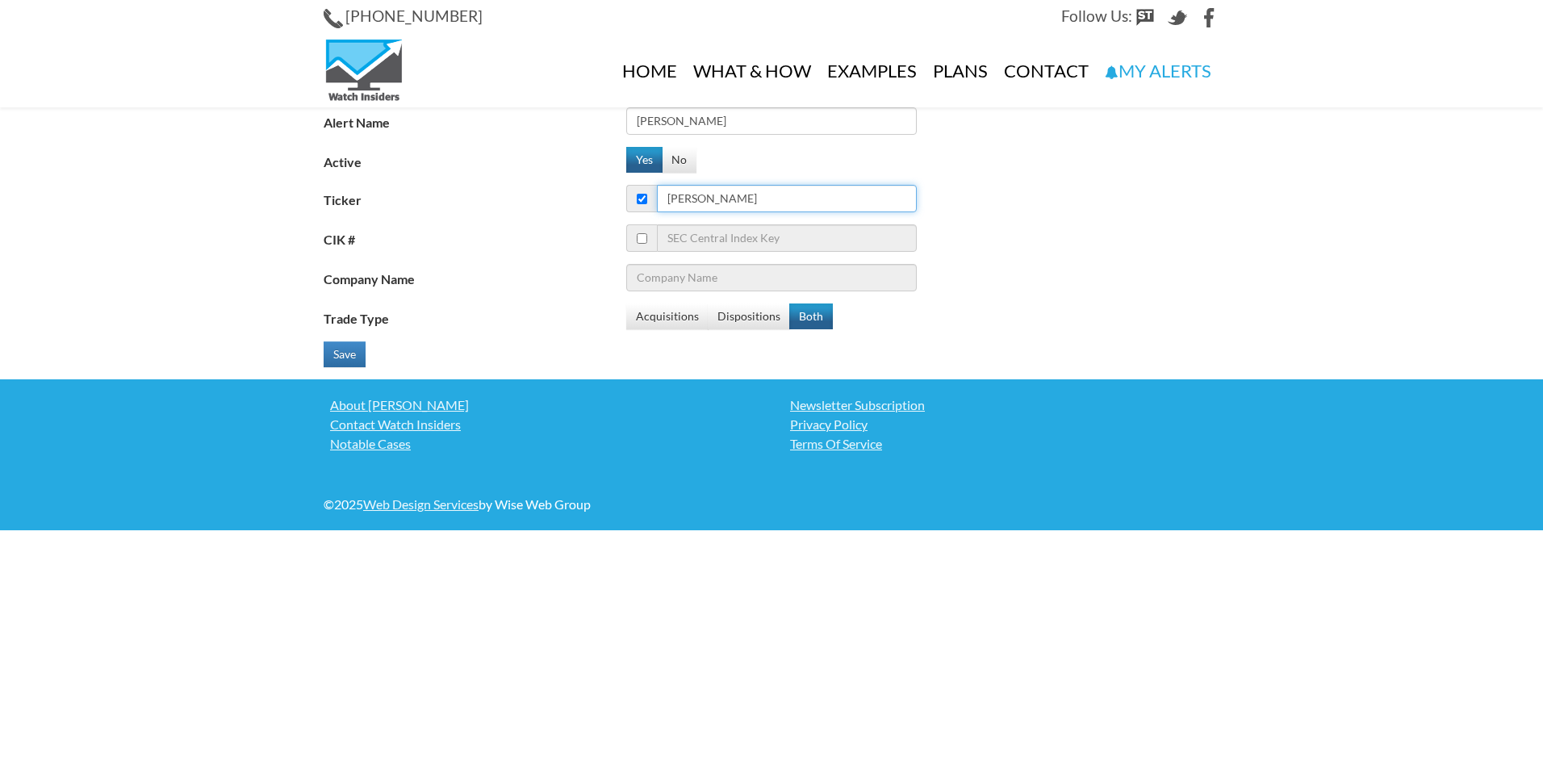
type input "AT&T Inc"
type input "Protara Therapeutics Inc"
type input "tara"
click at [804, 315] on button "Both" at bounding box center [811, 316] width 44 height 26
click at [357, 362] on button "Save" at bounding box center [345, 354] width 42 height 26
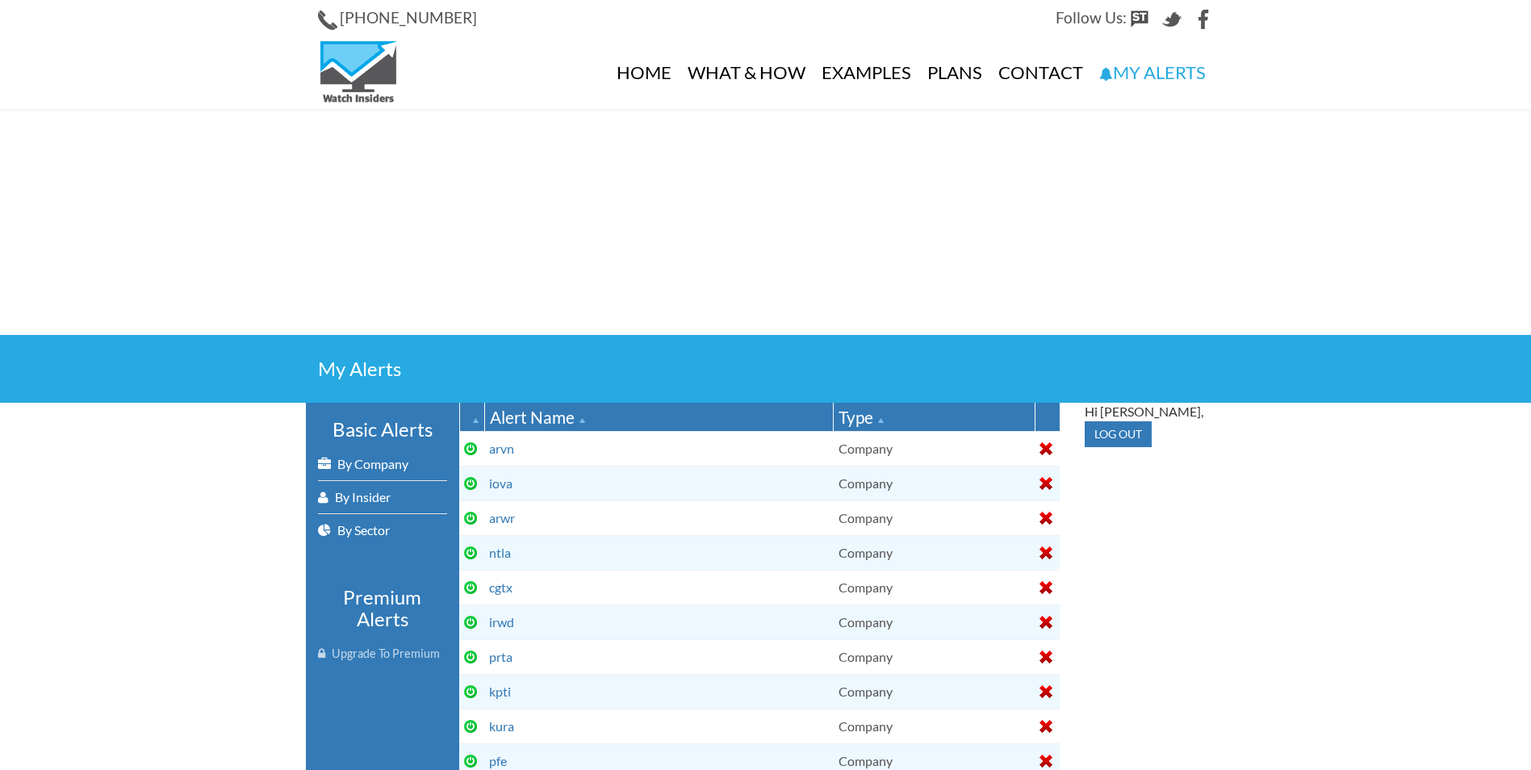
select select
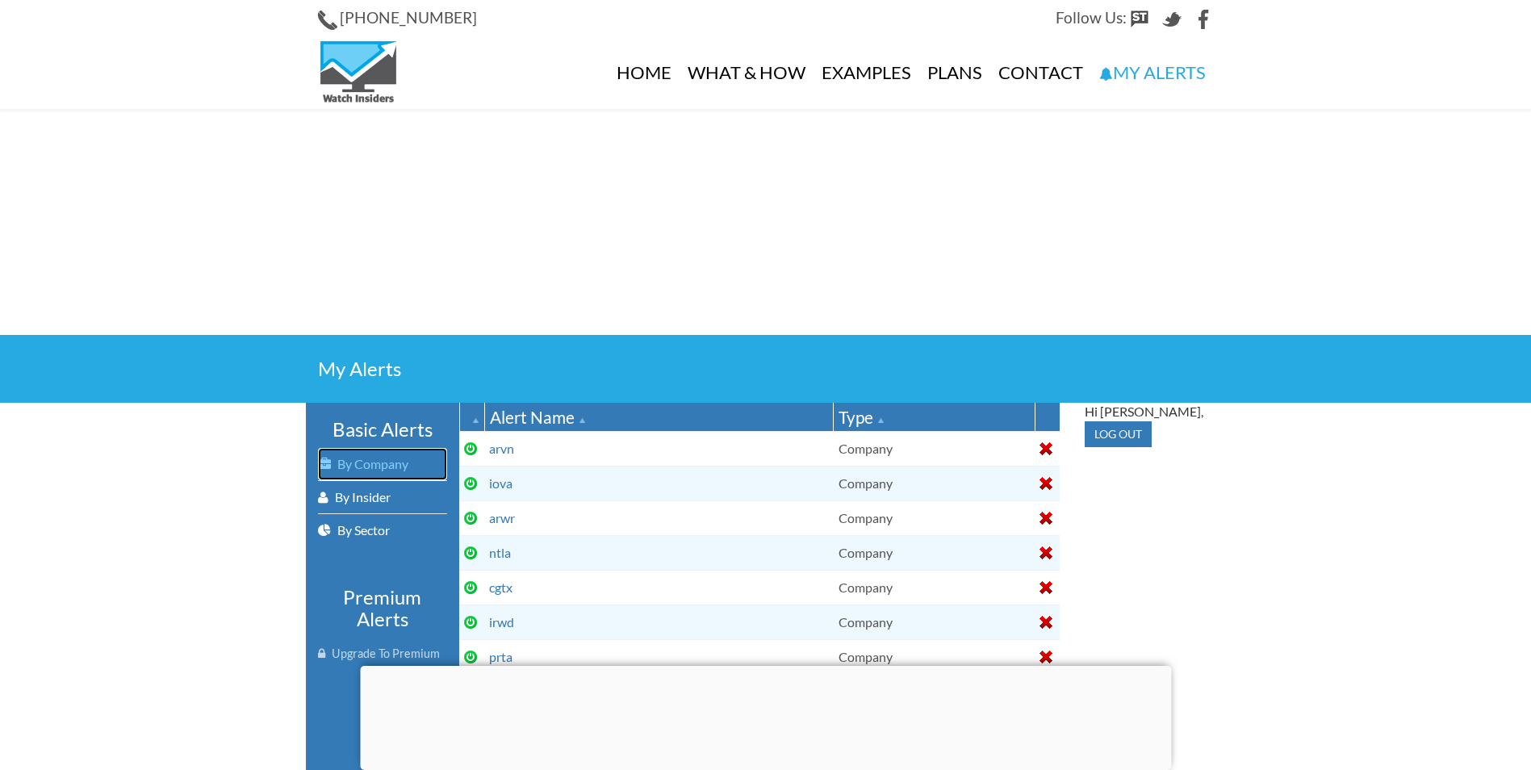
click at [366, 457] on link "By Company" at bounding box center [382, 464] width 129 height 32
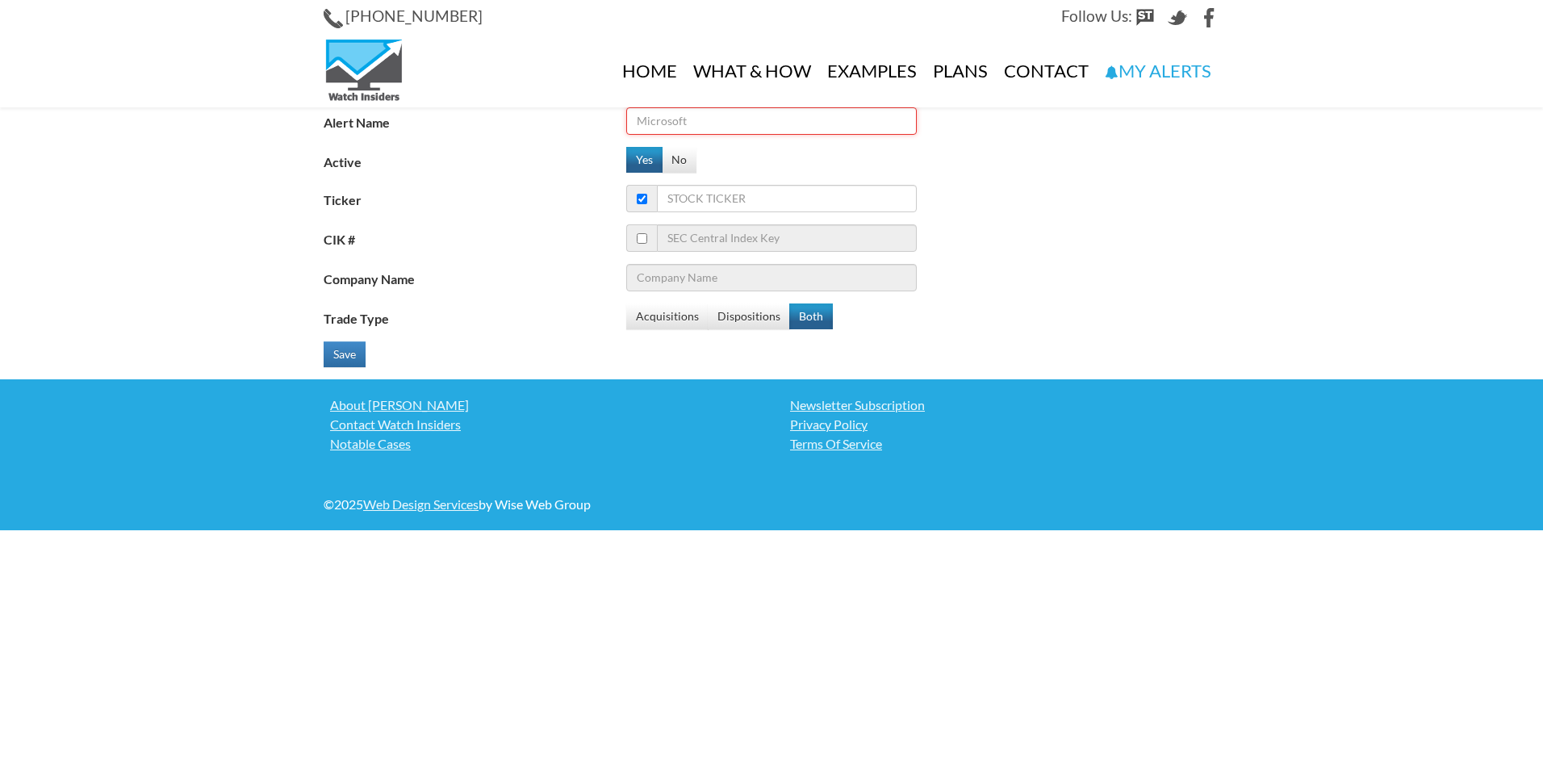
click at [671, 120] on input "Alert Name" at bounding box center [771, 120] width 290 height 27
type input "pypd"
click at [674, 204] on input "Ticker" at bounding box center [787, 198] width 260 height 27
type input "py"
type input "Pandora"
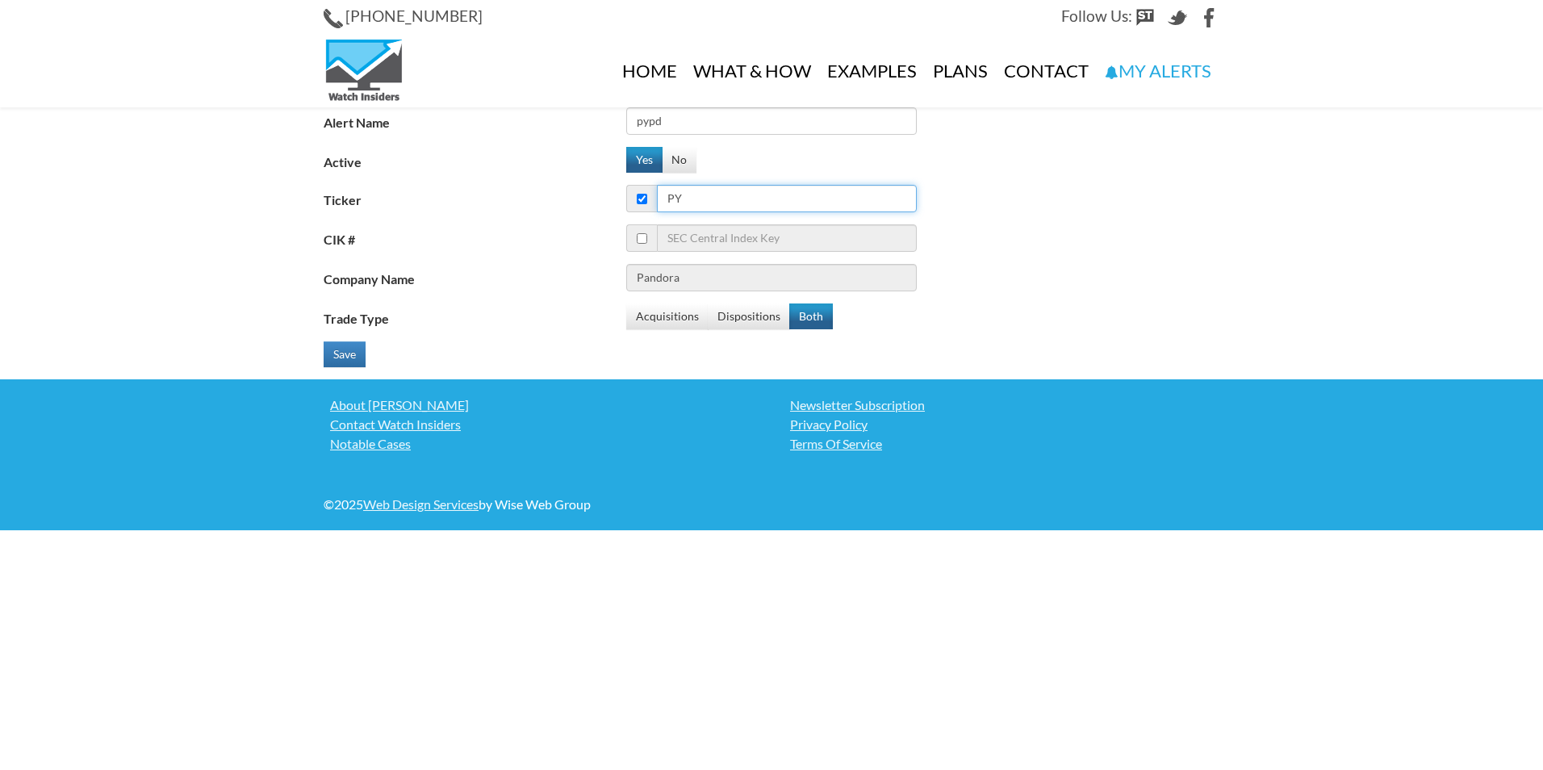
type input "pyp"
type input "Principal Exchange-Traded Funds - Principal Value ETF"
type input "pypd"
type input "Polypid Ltd"
type input "pypd"
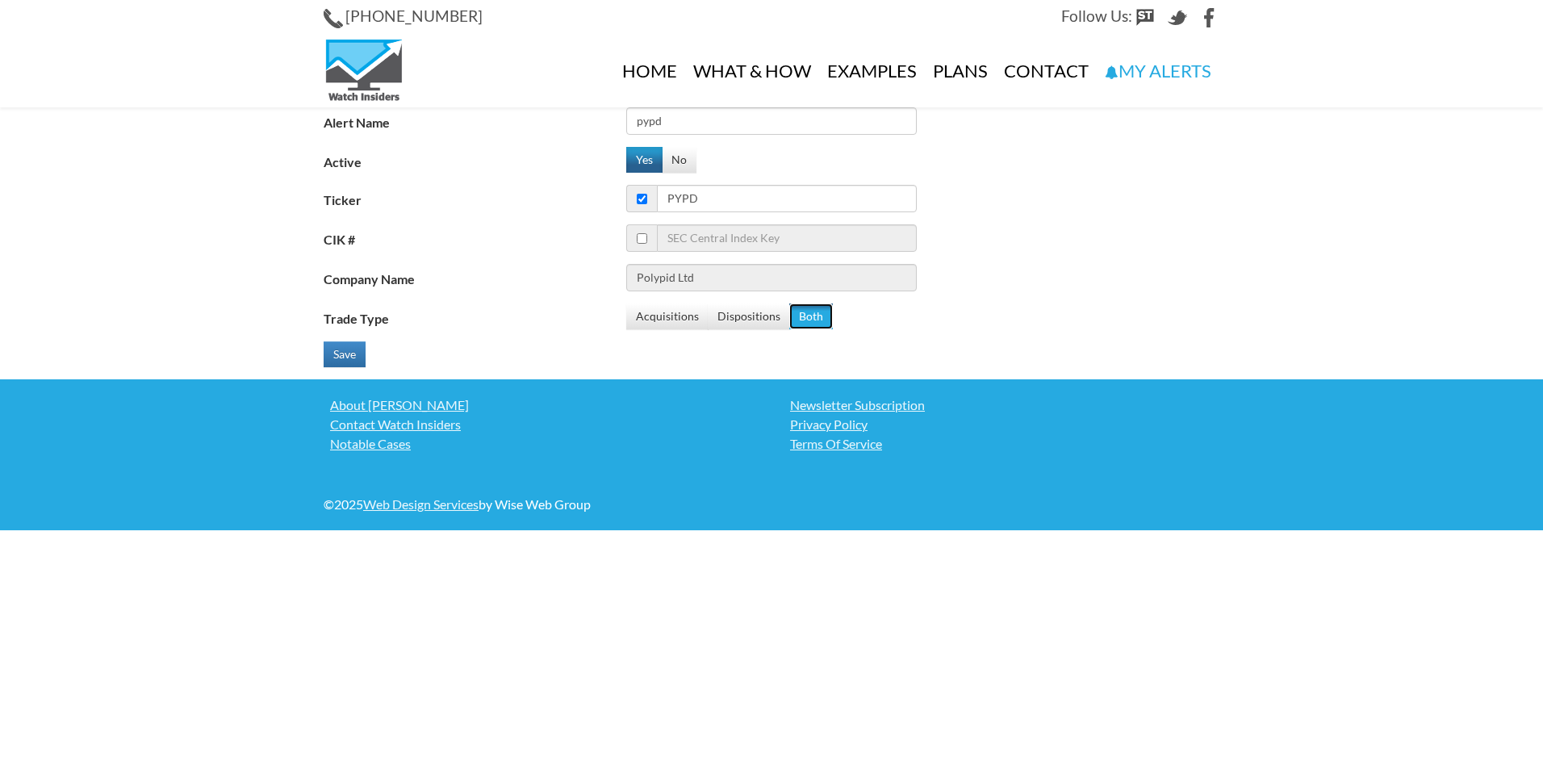
click at [802, 312] on button "Both" at bounding box center [811, 316] width 44 height 26
click at [365, 356] on button "Save" at bounding box center [345, 354] width 42 height 26
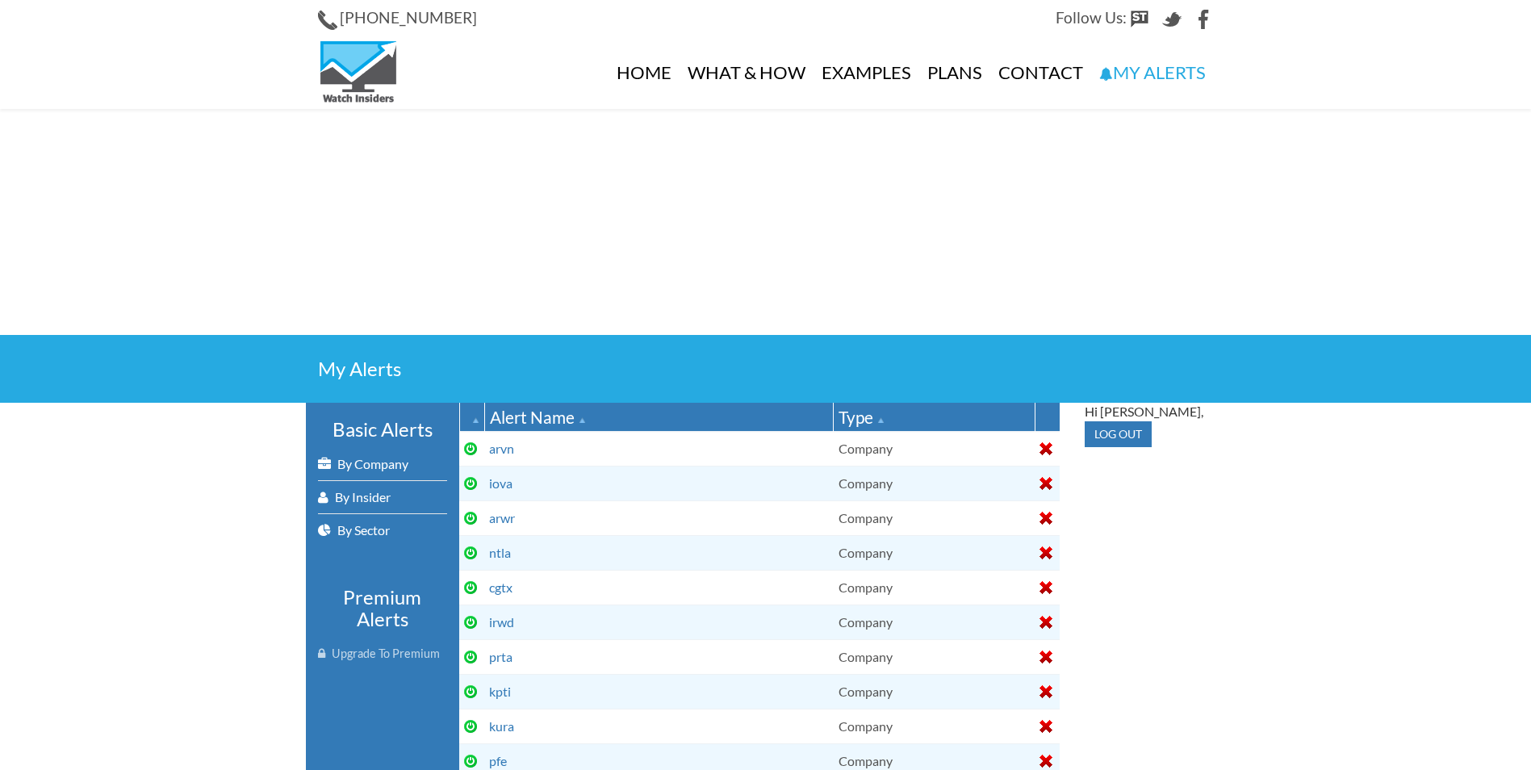
select select
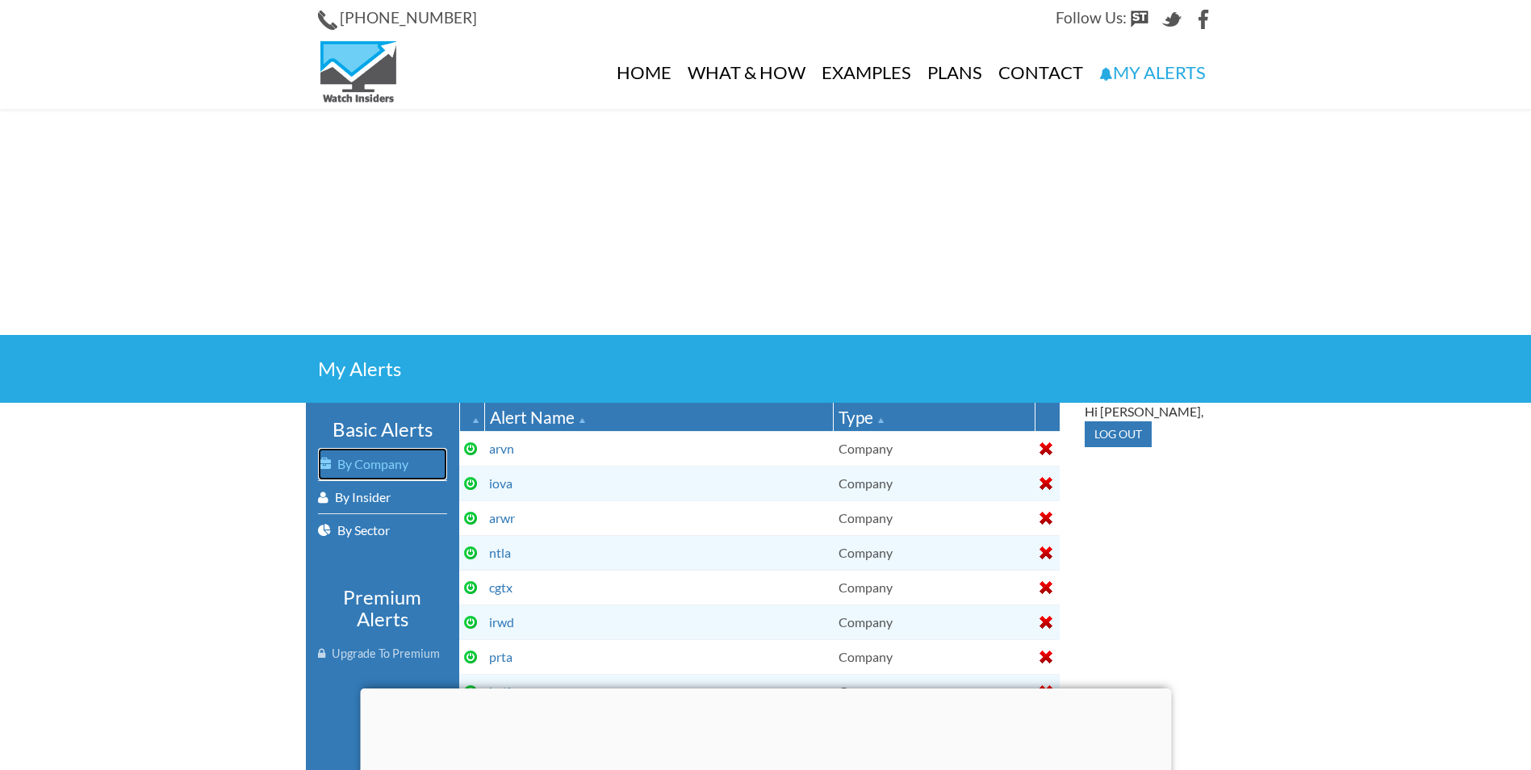
click at [378, 460] on link "By Company" at bounding box center [382, 464] width 129 height 32
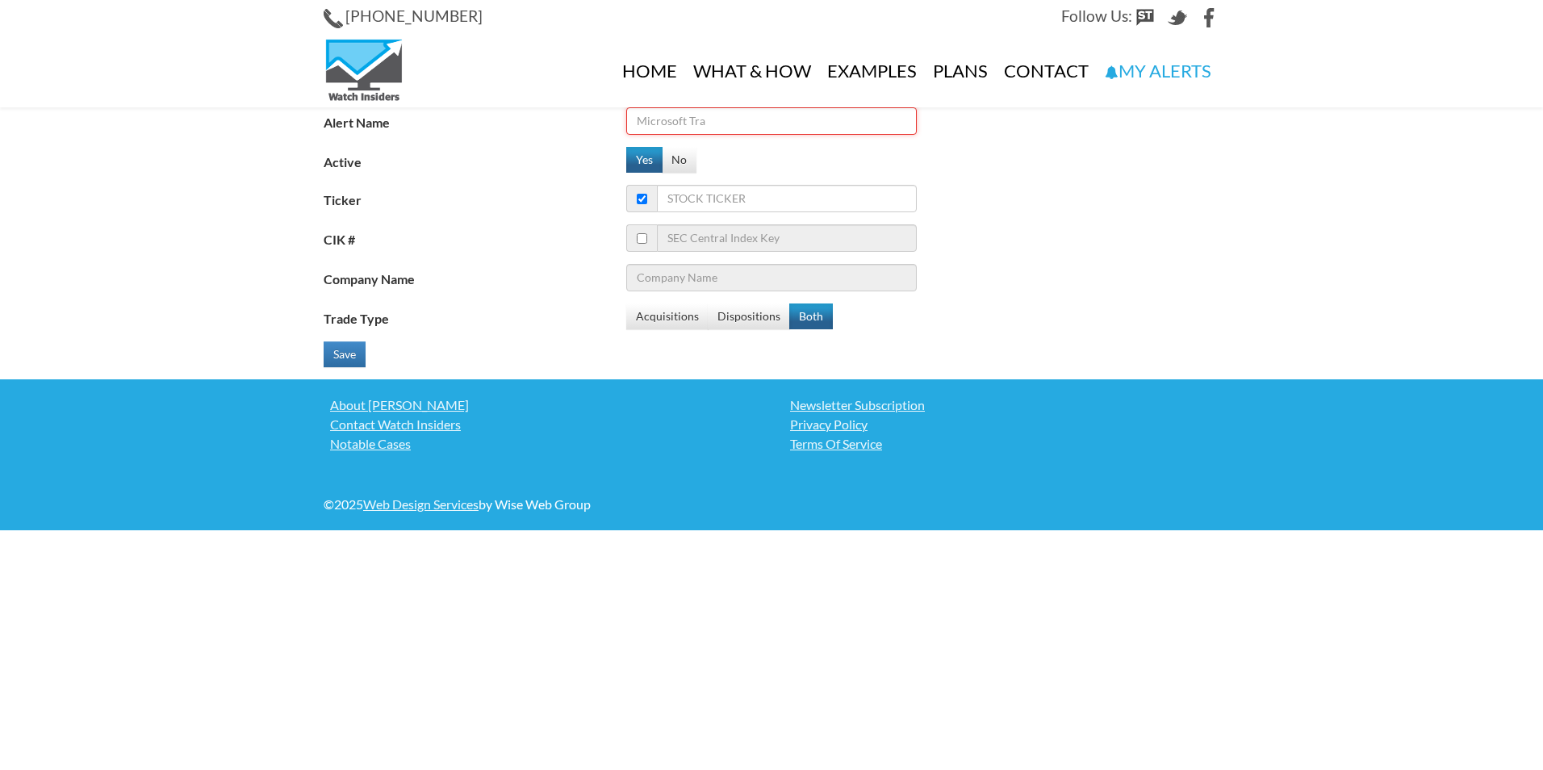
drag, startPoint x: 689, startPoint y: 115, endPoint x: 654, endPoint y: 118, distance: 35.6
click at [681, 114] on input "Alert Name" at bounding box center [771, 120] width 290 height 27
type input "nerv"
click at [734, 185] on fieldset "Alert Name nerv Active Yes No Ticker CIK # Company Name Trade Type Acquisitions…" at bounding box center [772, 243] width 896 height 272
click at [730, 193] on input "Ticker" at bounding box center [787, 198] width 260 height 27
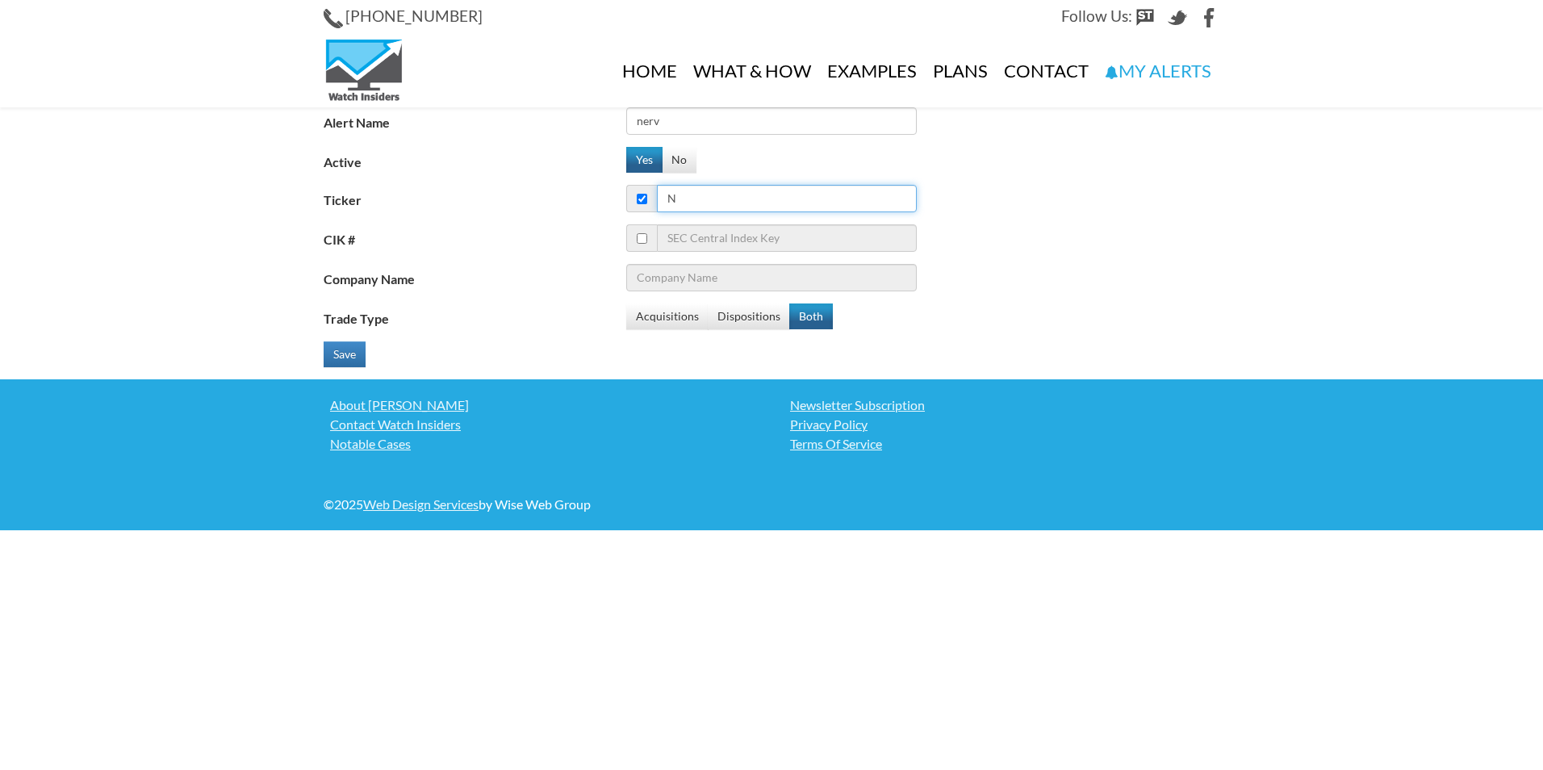
type input "ne"
type input "Noble Corp"
type input "ner"
type input "nerv"
type input "Minerva Neurosciences Inc"
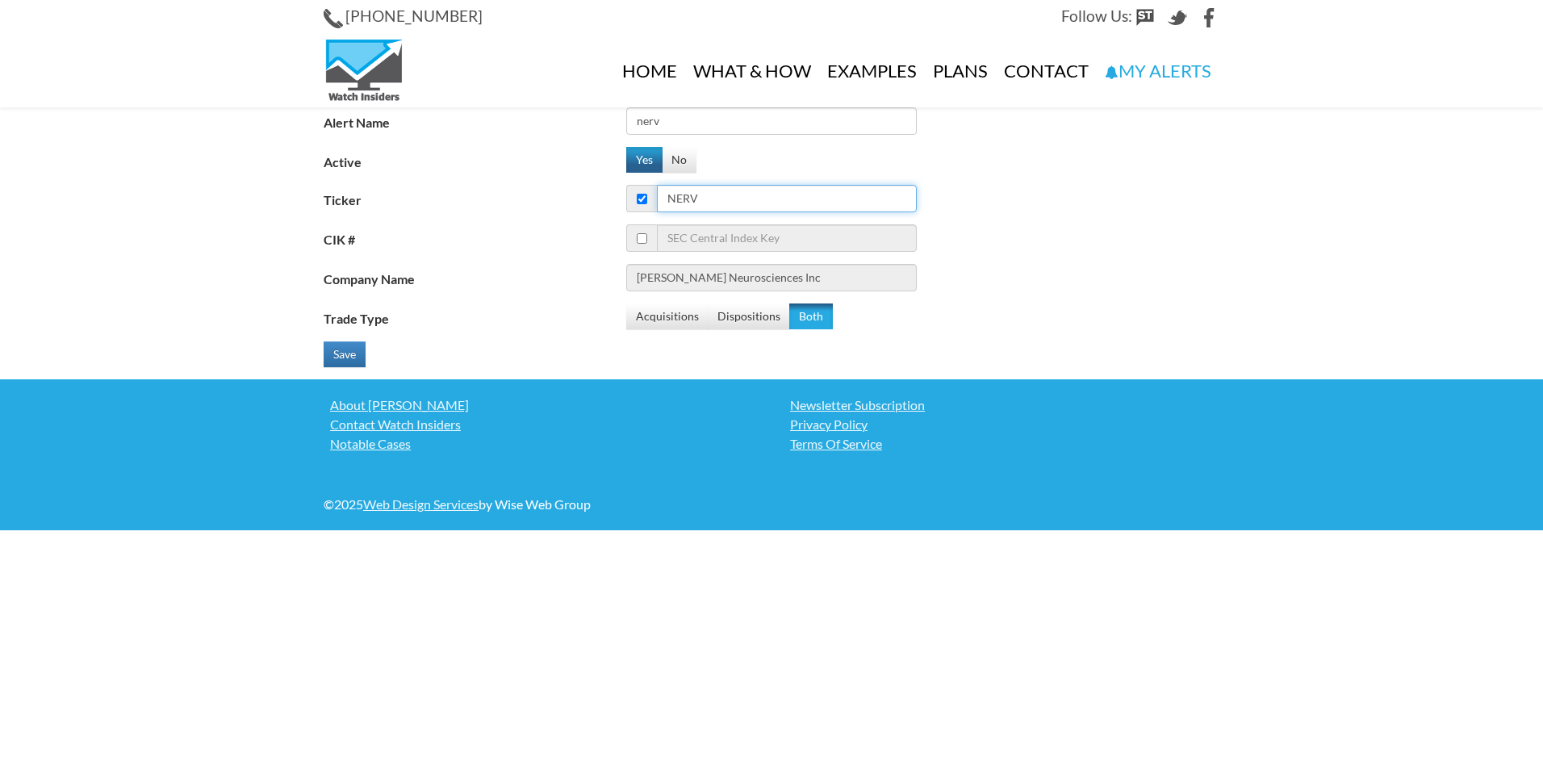
type input "nerv"
click at [810, 311] on button "Both" at bounding box center [811, 316] width 44 height 26
click at [328, 355] on button "Save" at bounding box center [345, 354] width 42 height 26
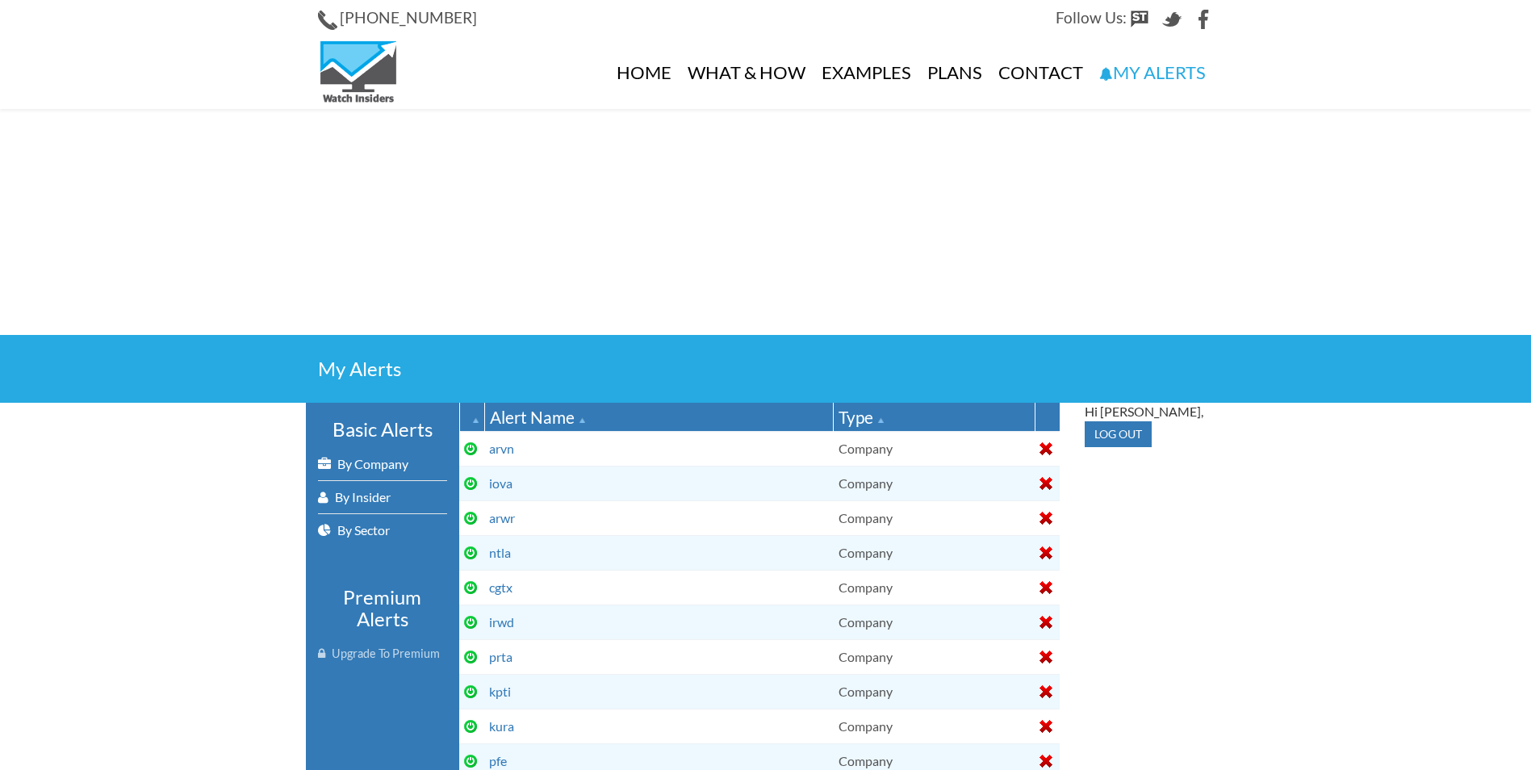
select select
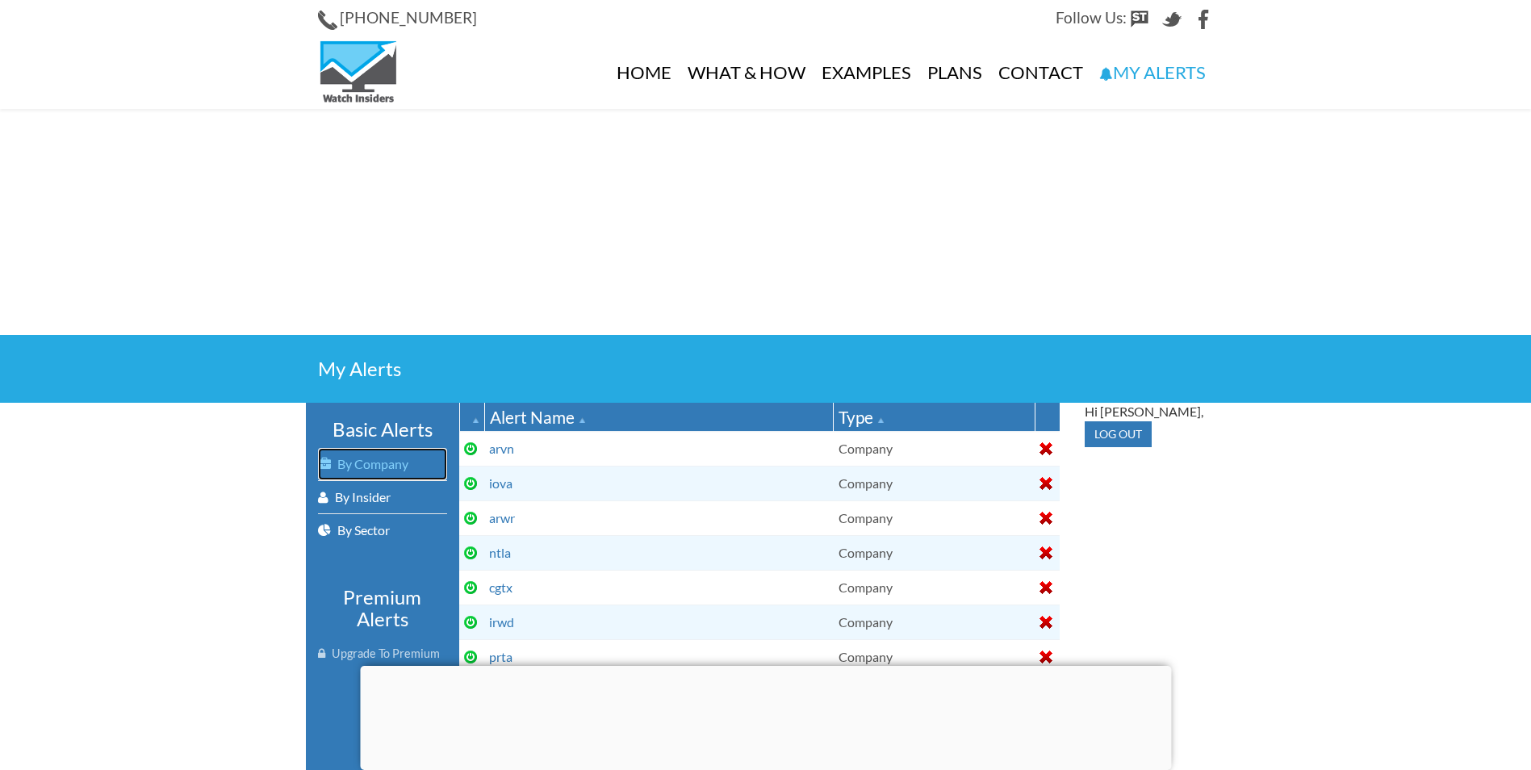
click at [373, 464] on link "By Company" at bounding box center [382, 464] width 129 height 32
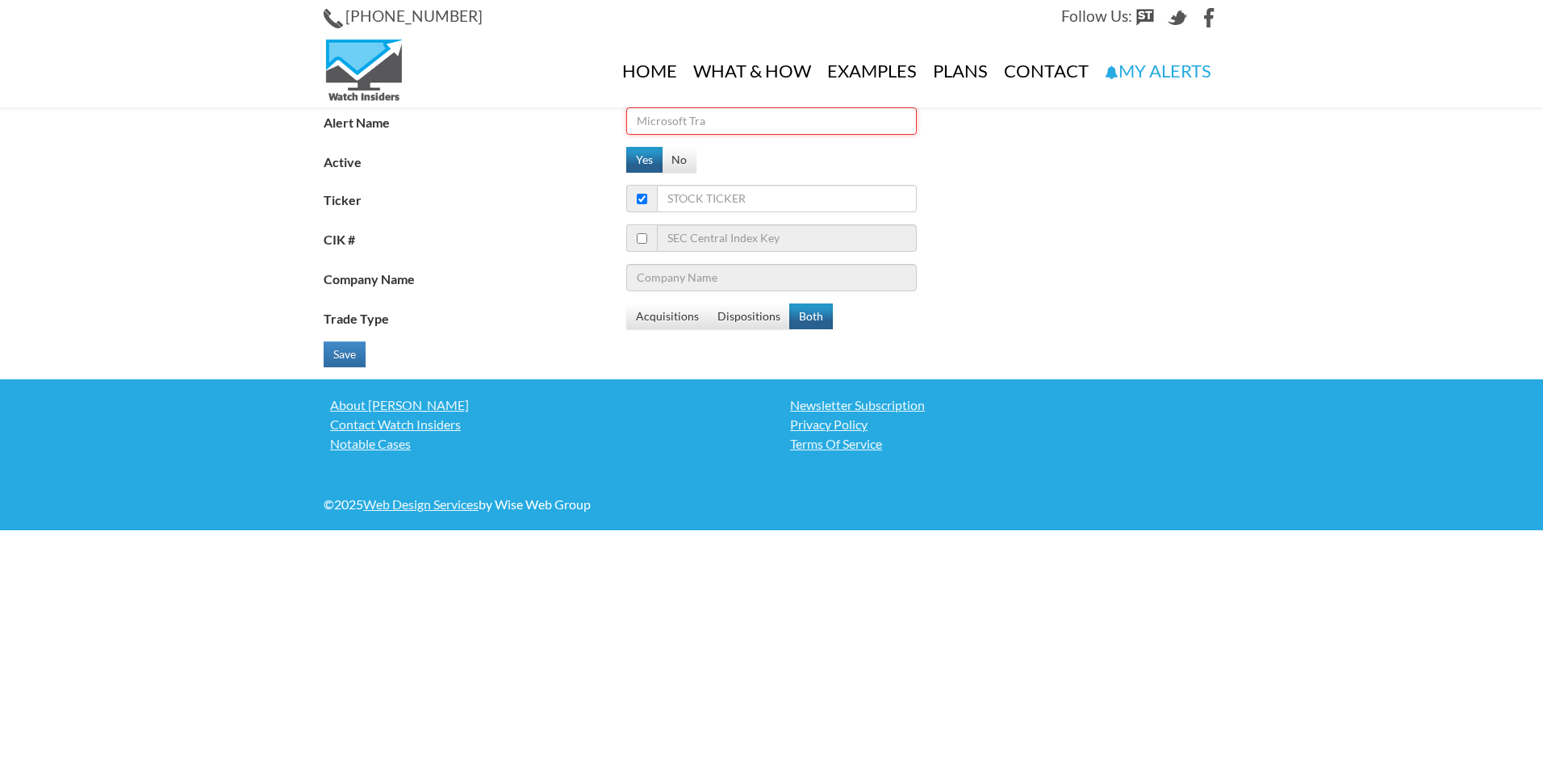
click at [633, 116] on input "Alert Name" at bounding box center [771, 120] width 290 height 27
type input "rckt"
click at [748, 197] on input "Ticker" at bounding box center [787, 198] width 260 height 27
type input "rc"
type input "Ready Capital Corp"
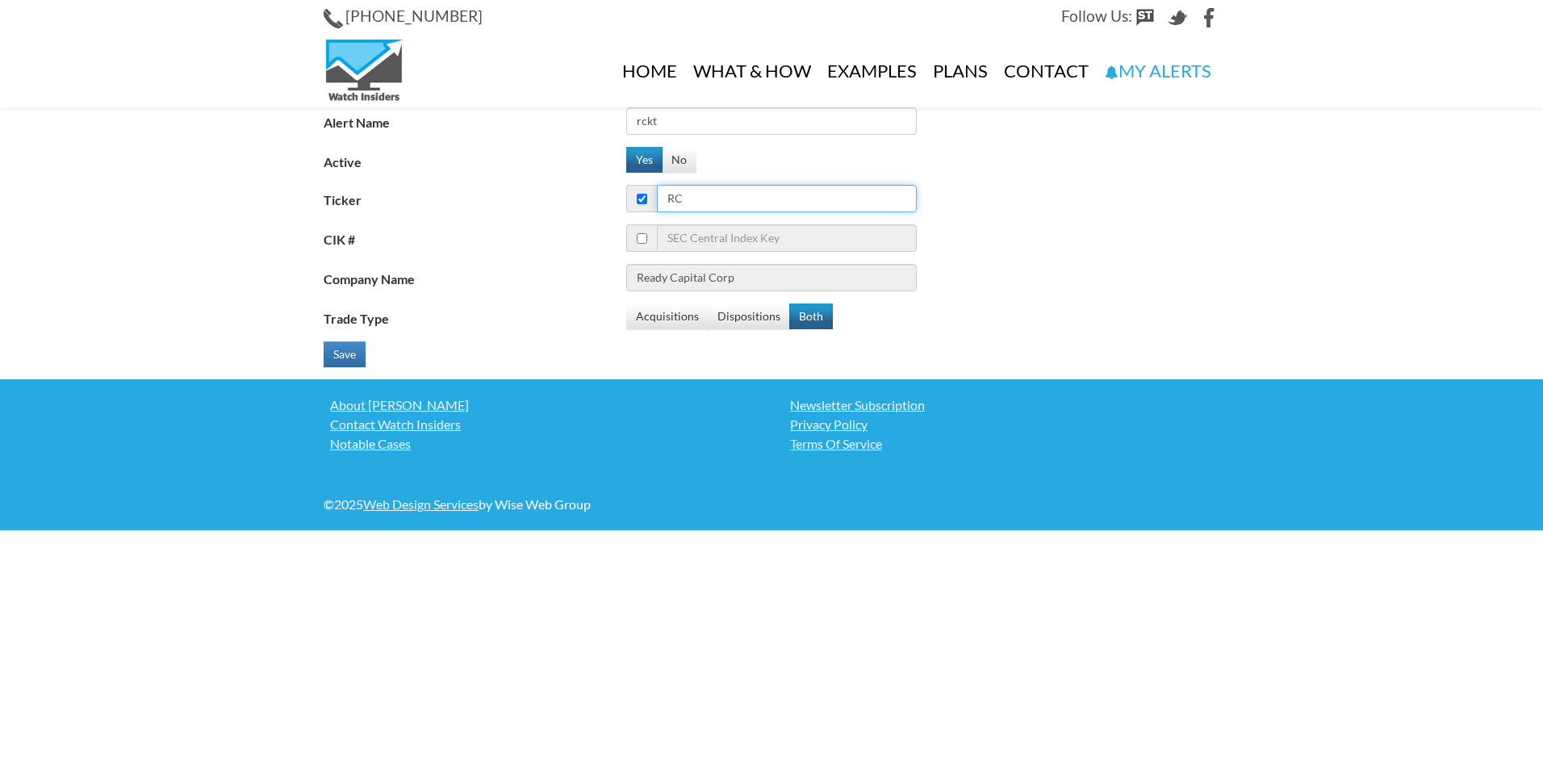
type input "rck"
type input "rckt"
type input "Rocket Pharmaceuticals Inc"
type input "rckt"
click at [805, 316] on button "Both" at bounding box center [811, 316] width 44 height 26
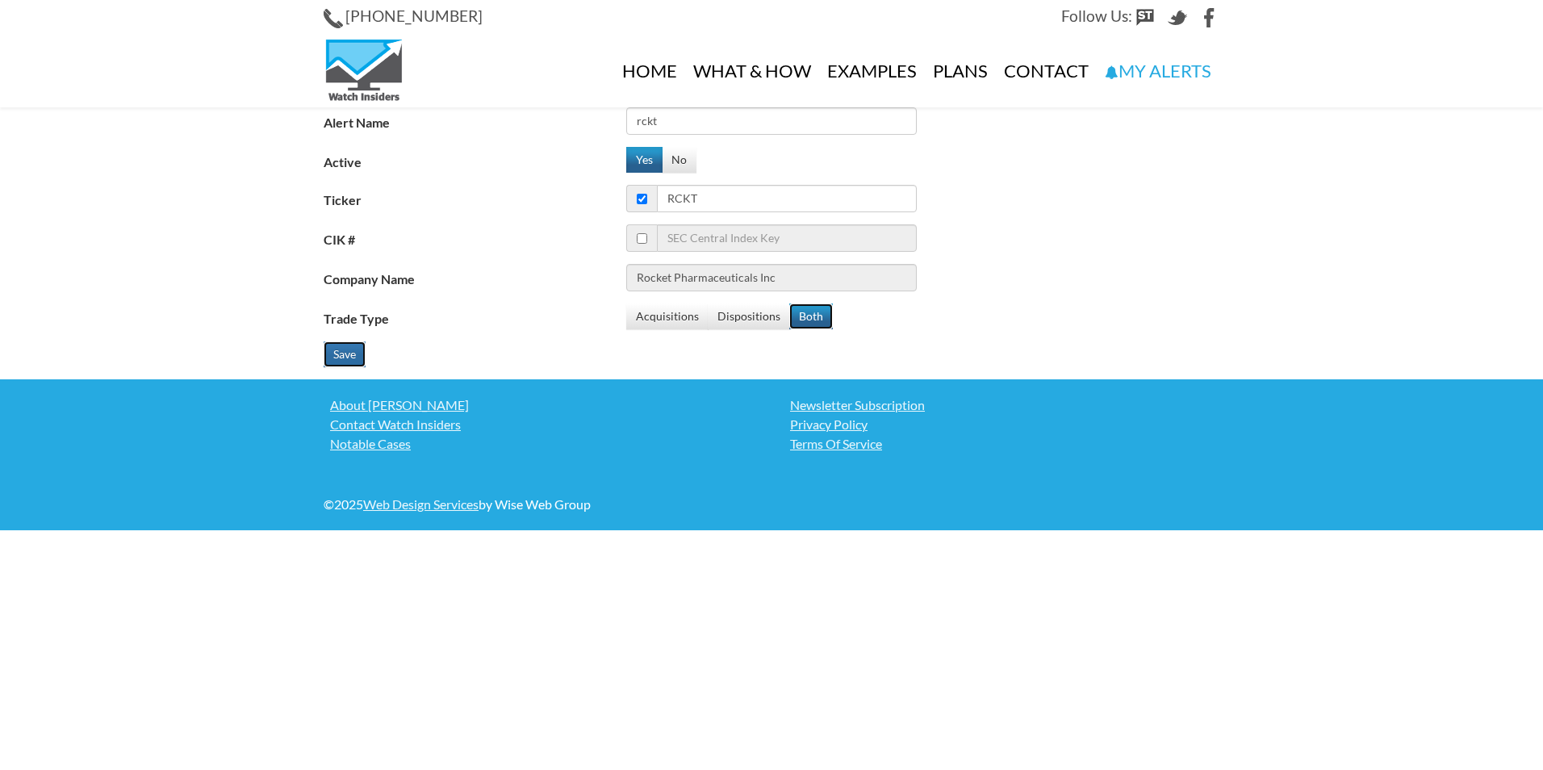
click at [345, 356] on button "Save" at bounding box center [345, 354] width 42 height 26
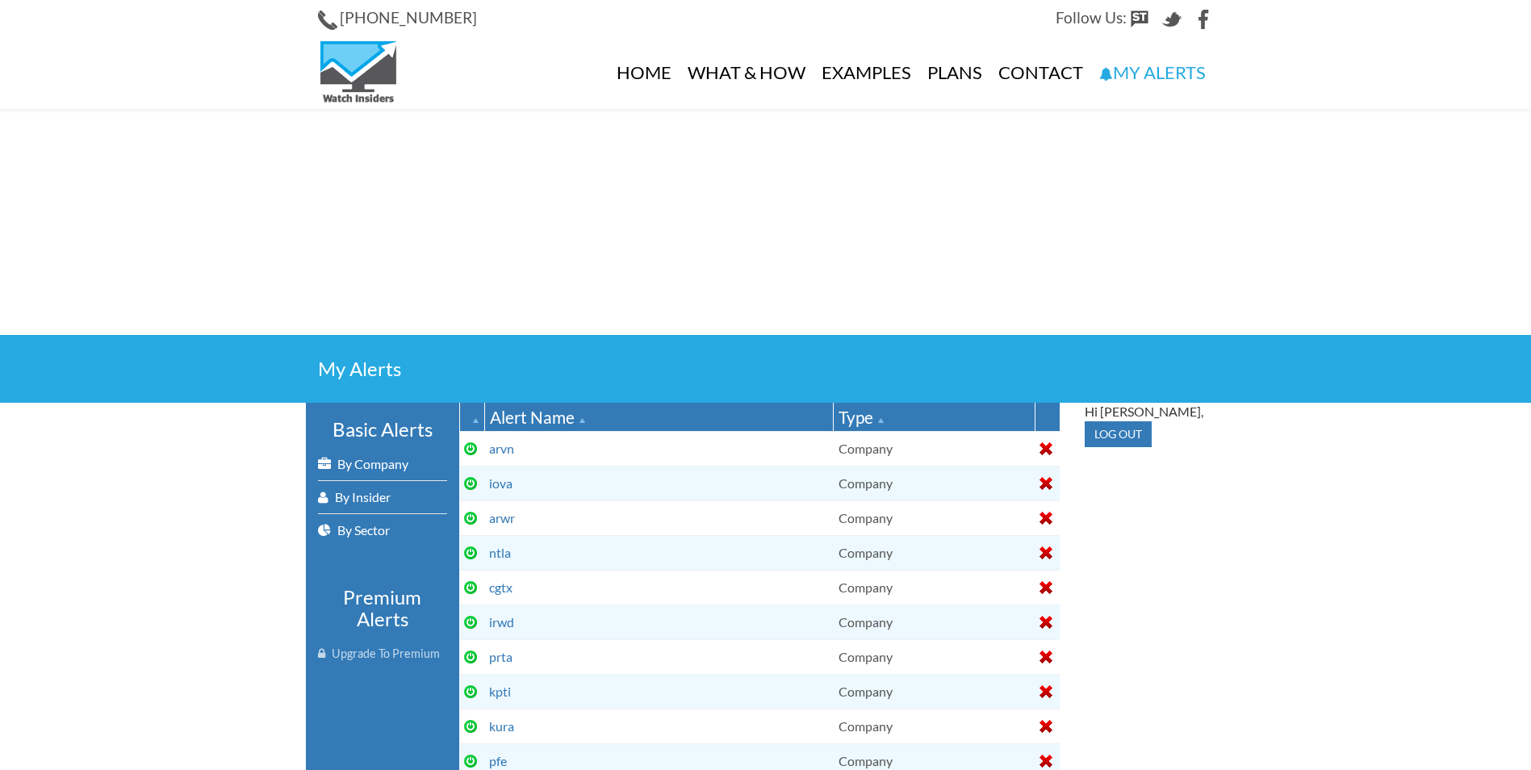
select select
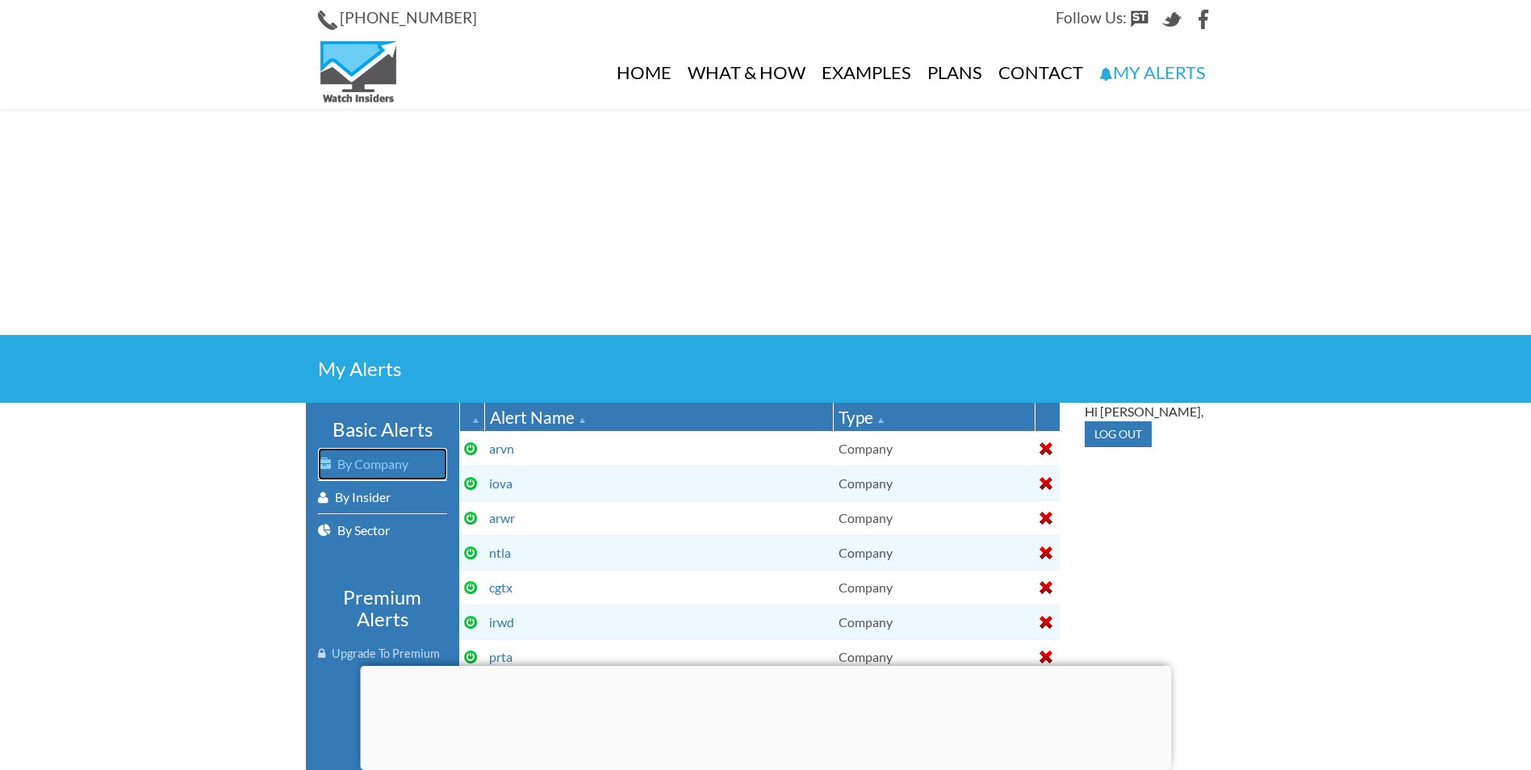
click at [379, 452] on link "By Company" at bounding box center [382, 464] width 129 height 32
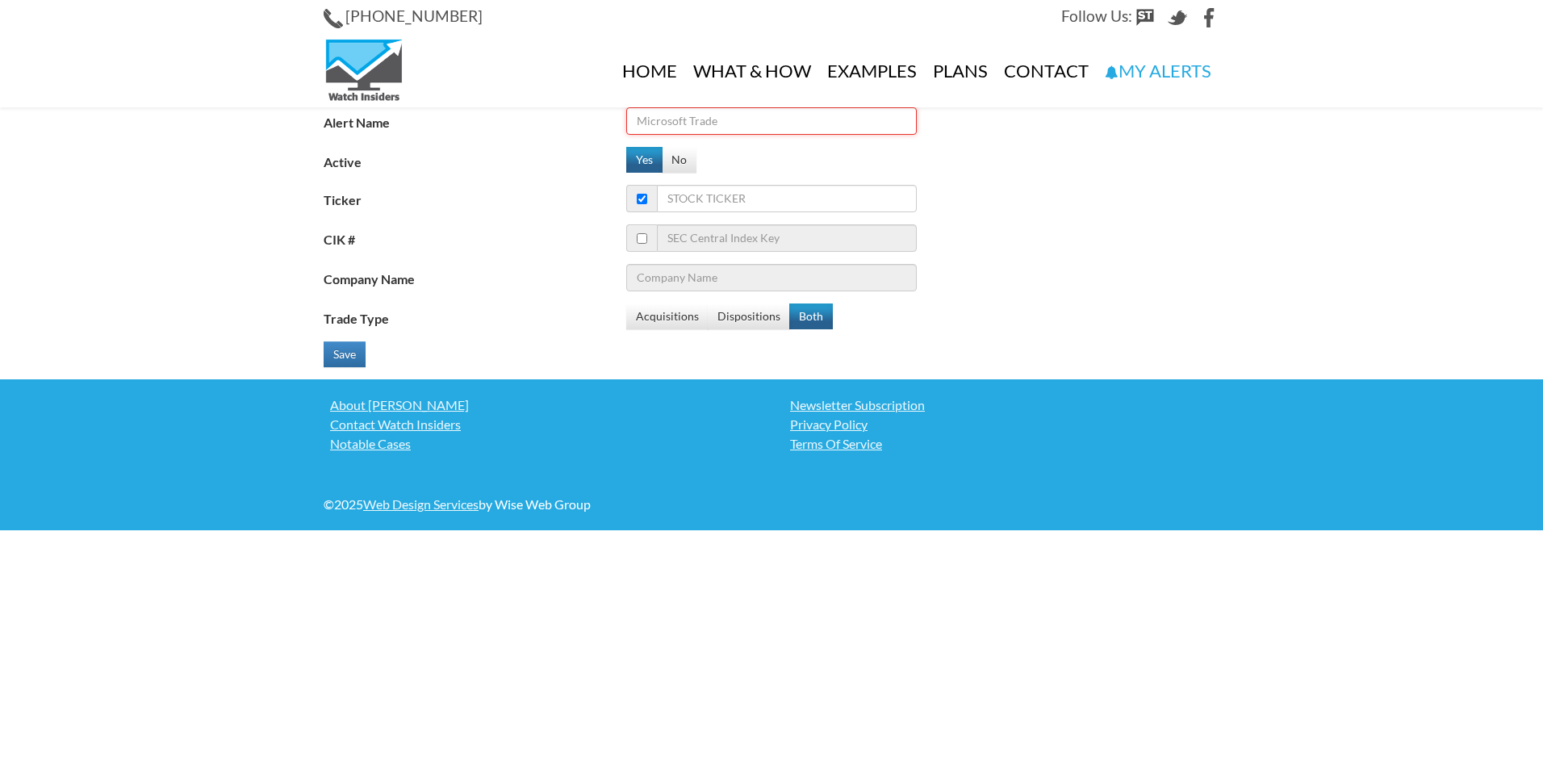
click at [700, 127] on input "Alert Name" at bounding box center [771, 120] width 290 height 27
type input "srpt"
click at [804, 200] on input "Ticker" at bounding box center [787, 198] width 260 height 27
type input "sr"
type input "SentinelOne Inc"
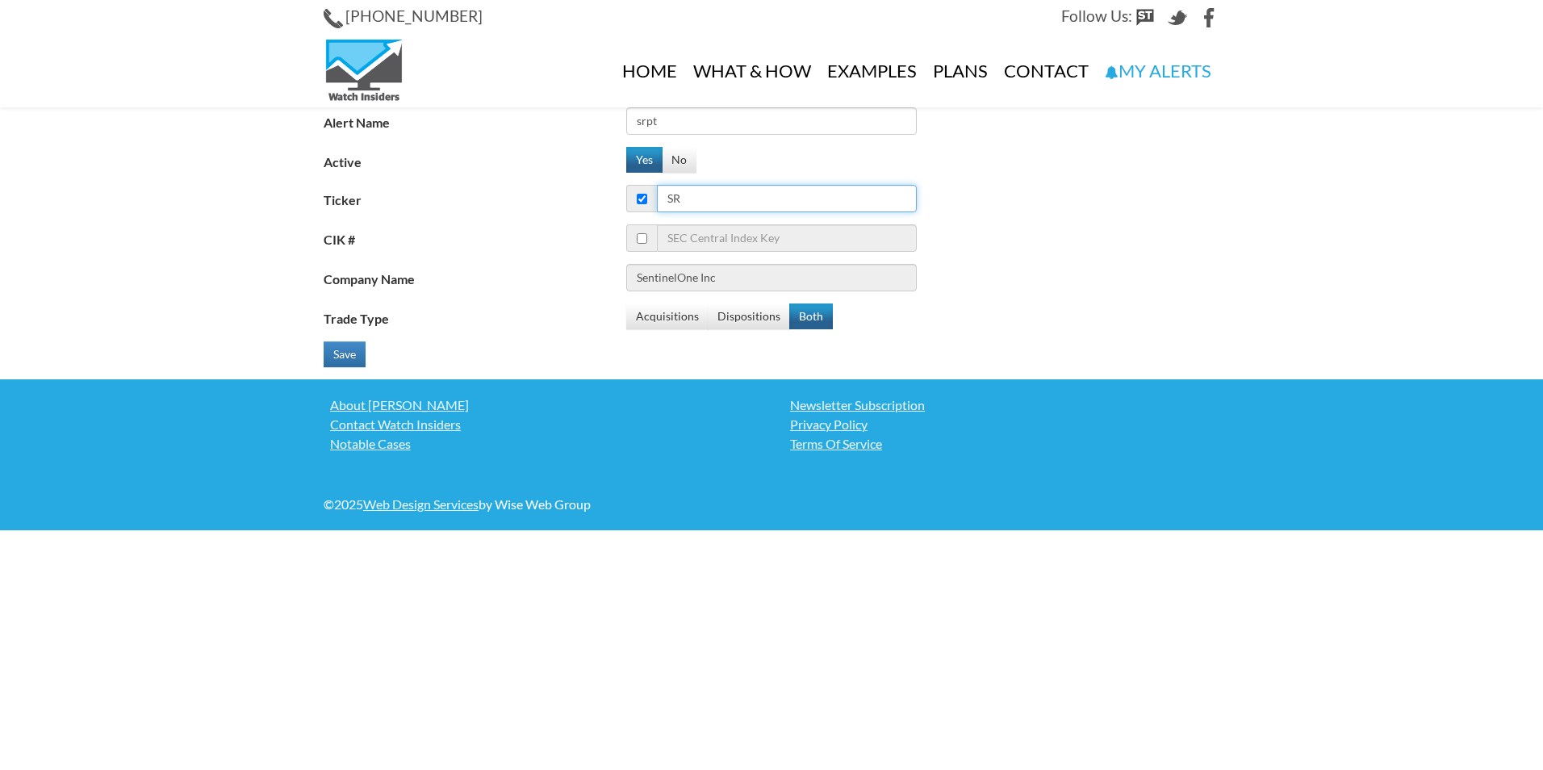
type input "srp"
type input "Spire Inc."
type input "srpt"
type input "Sarepta Therapeutics Inc"
type input "srpt"
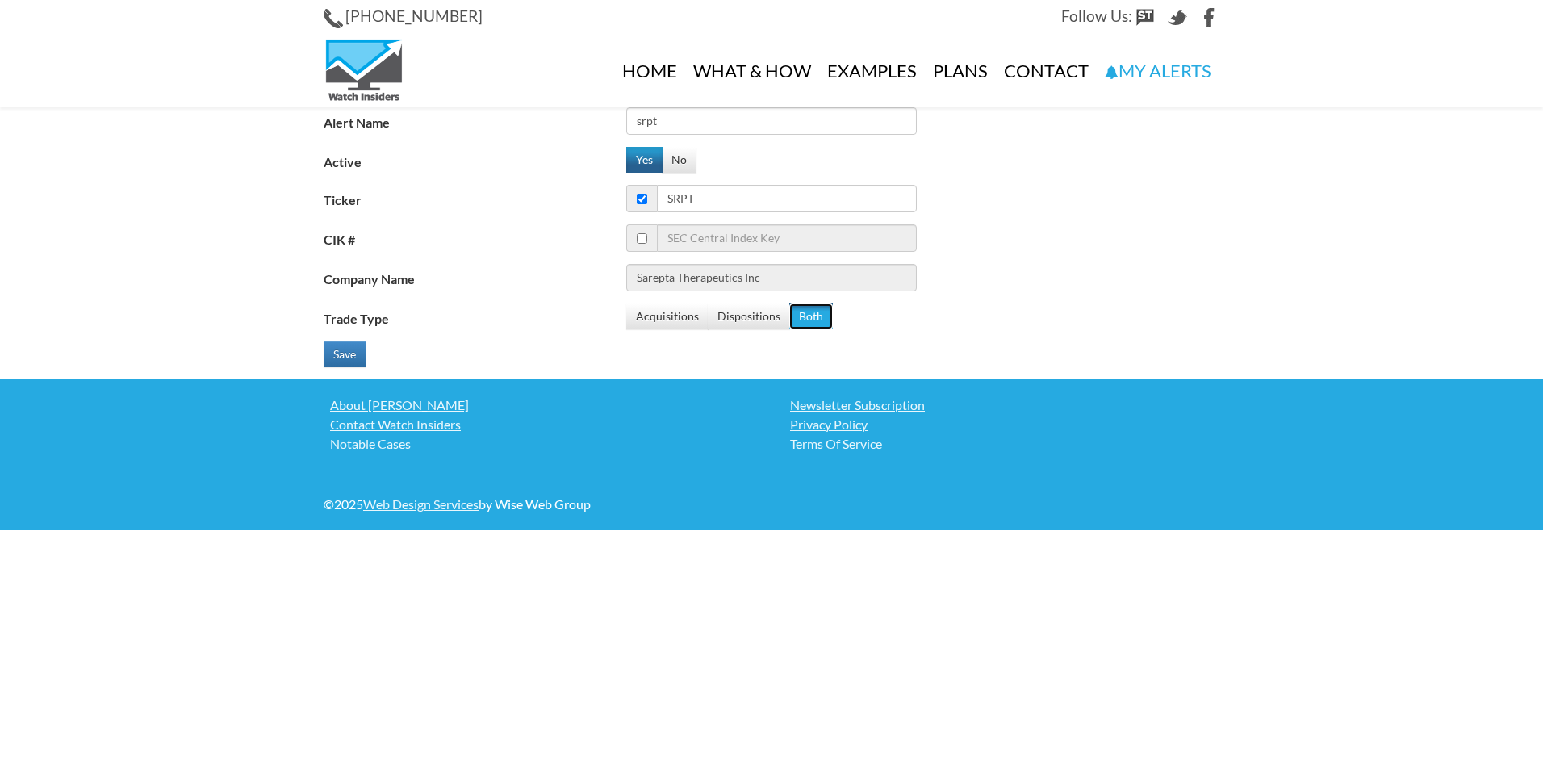
drag, startPoint x: 796, startPoint y: 308, endPoint x: 561, endPoint y: 346, distance: 238.6
click at [796, 309] on button "Both" at bounding box center [811, 316] width 44 height 26
click at [359, 353] on button "Save" at bounding box center [345, 354] width 42 height 26
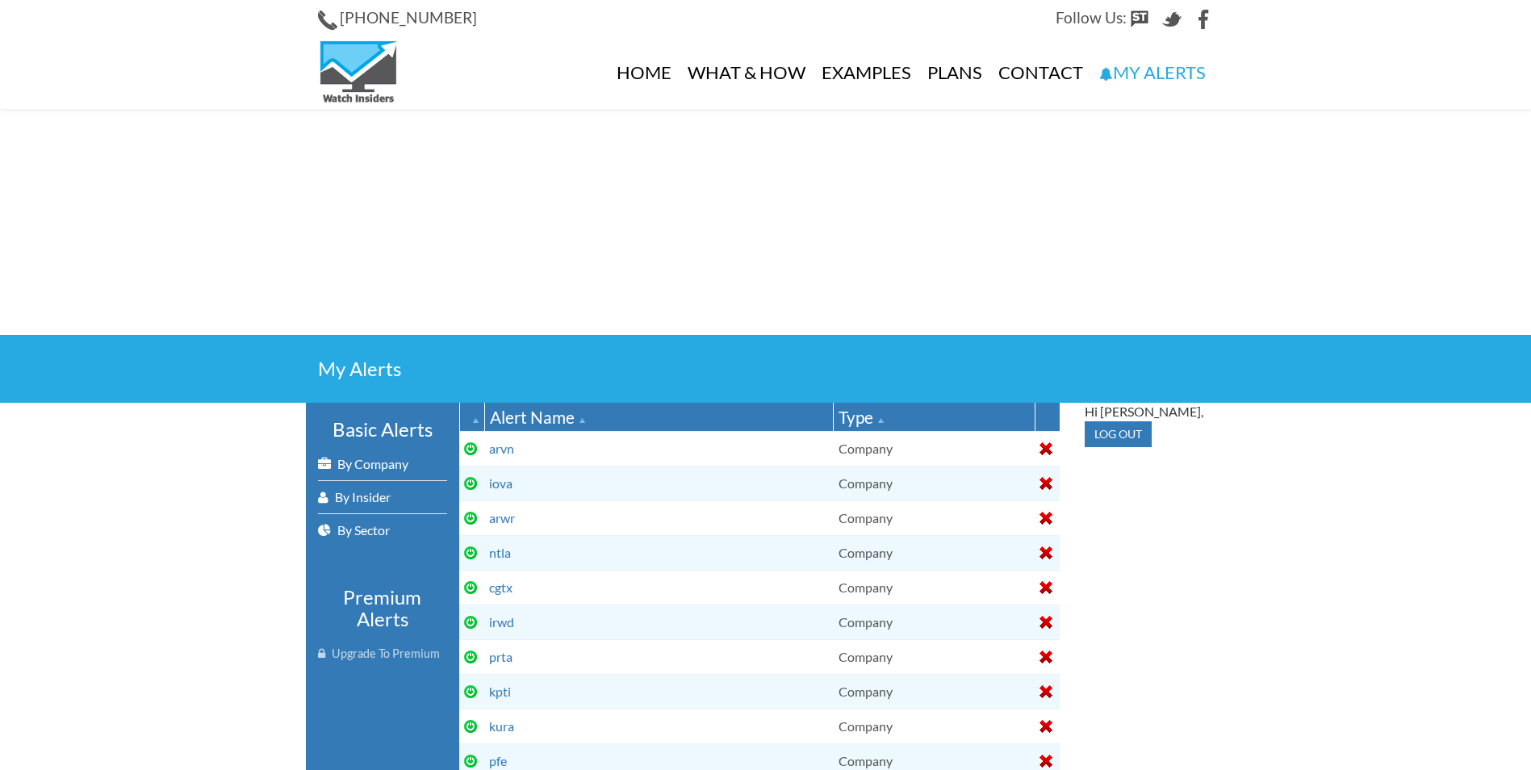
select select
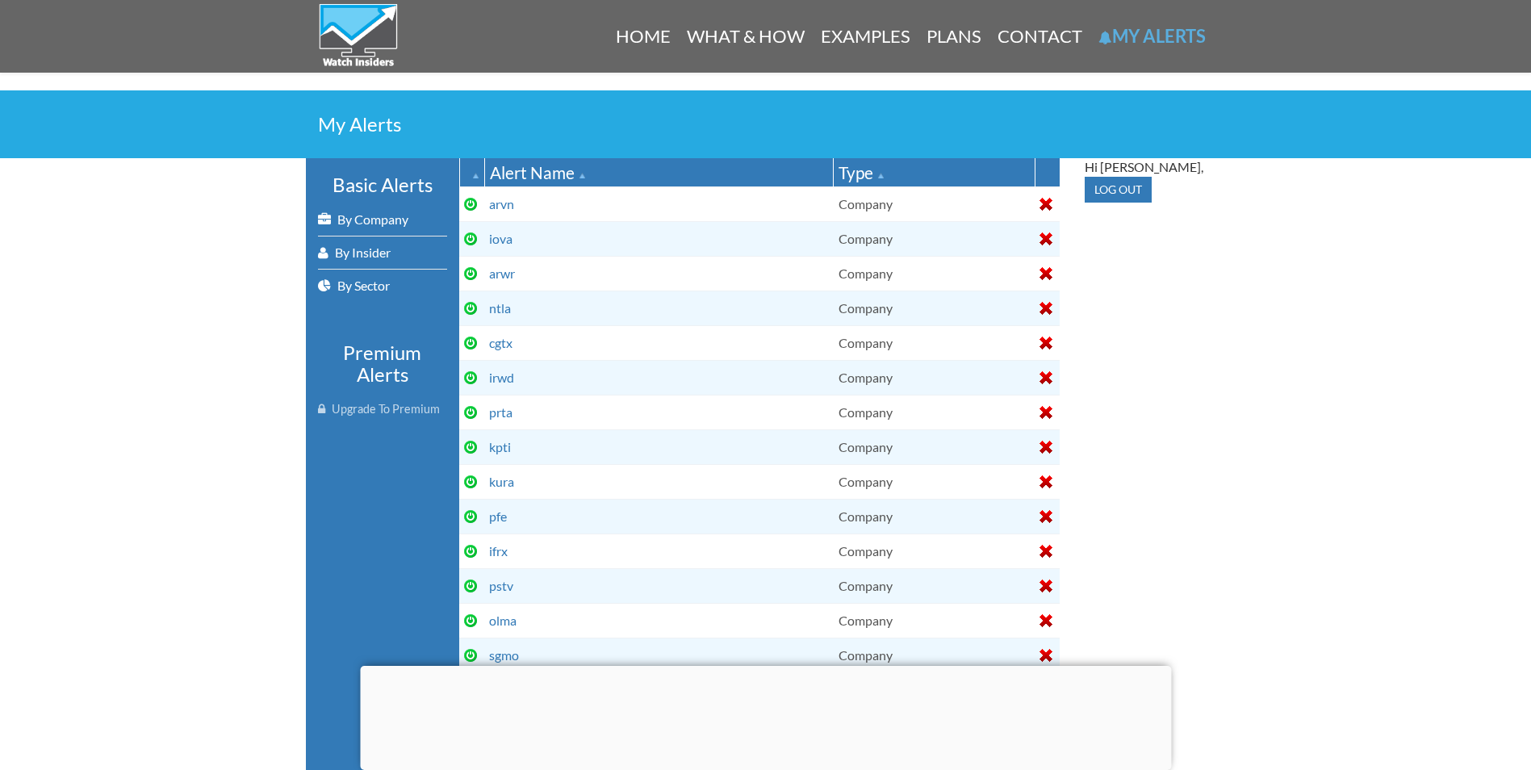
scroll to position [242, 0]
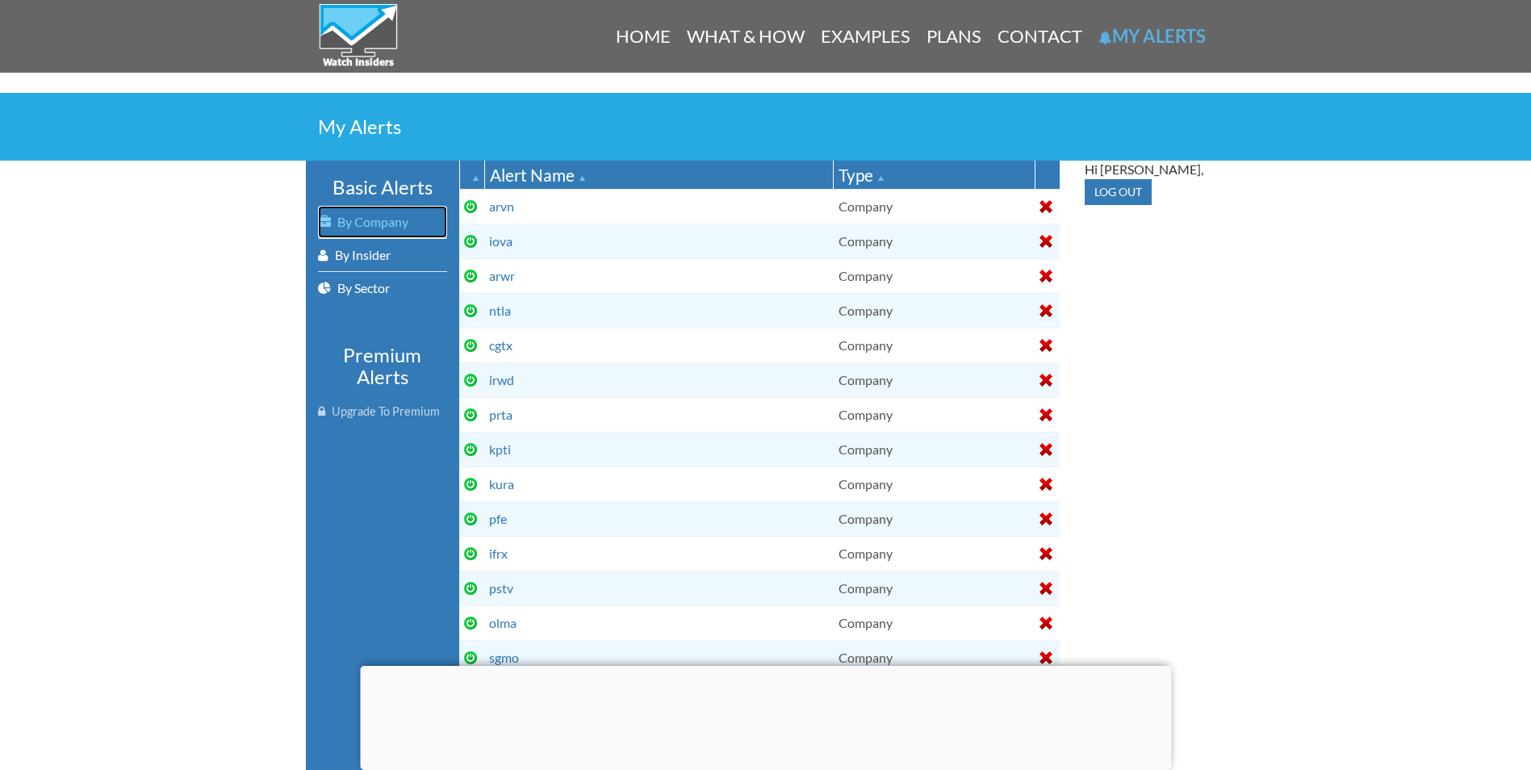
click at [402, 223] on link "By Company" at bounding box center [382, 222] width 129 height 32
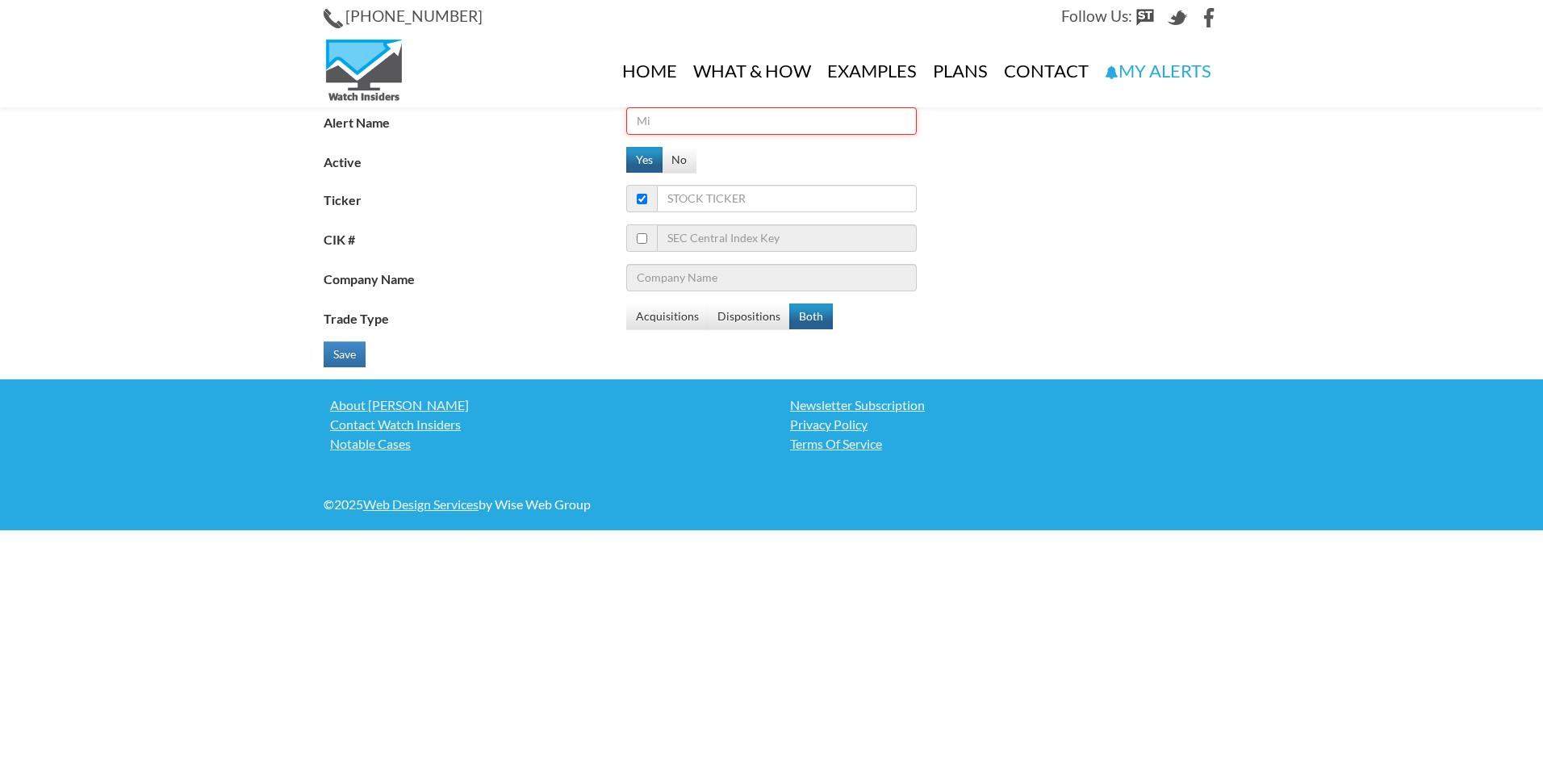
click at [708, 115] on input "Alert Name" at bounding box center [771, 120] width 290 height 27
type input "imcr"
click at [747, 189] on input "Ticker" at bounding box center [787, 198] width 260 height 27
type input "im"
type input "Intelsat S.A"
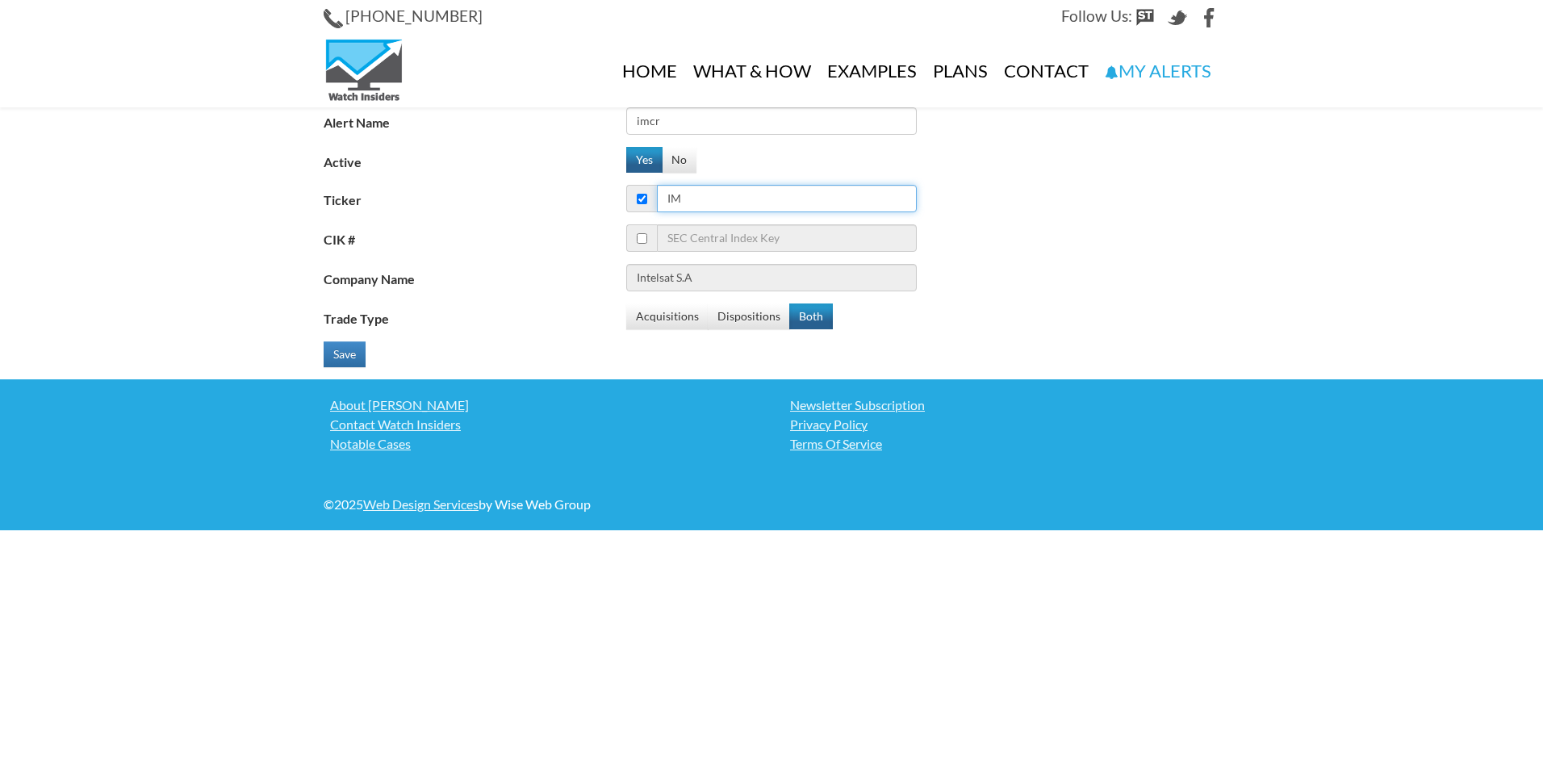
type input "imc"
type input "Invesco Insured Municipal Bond Trust"
type input "imcr"
type input "Immunocore Holdings PLC - ADR"
type input "imcr"
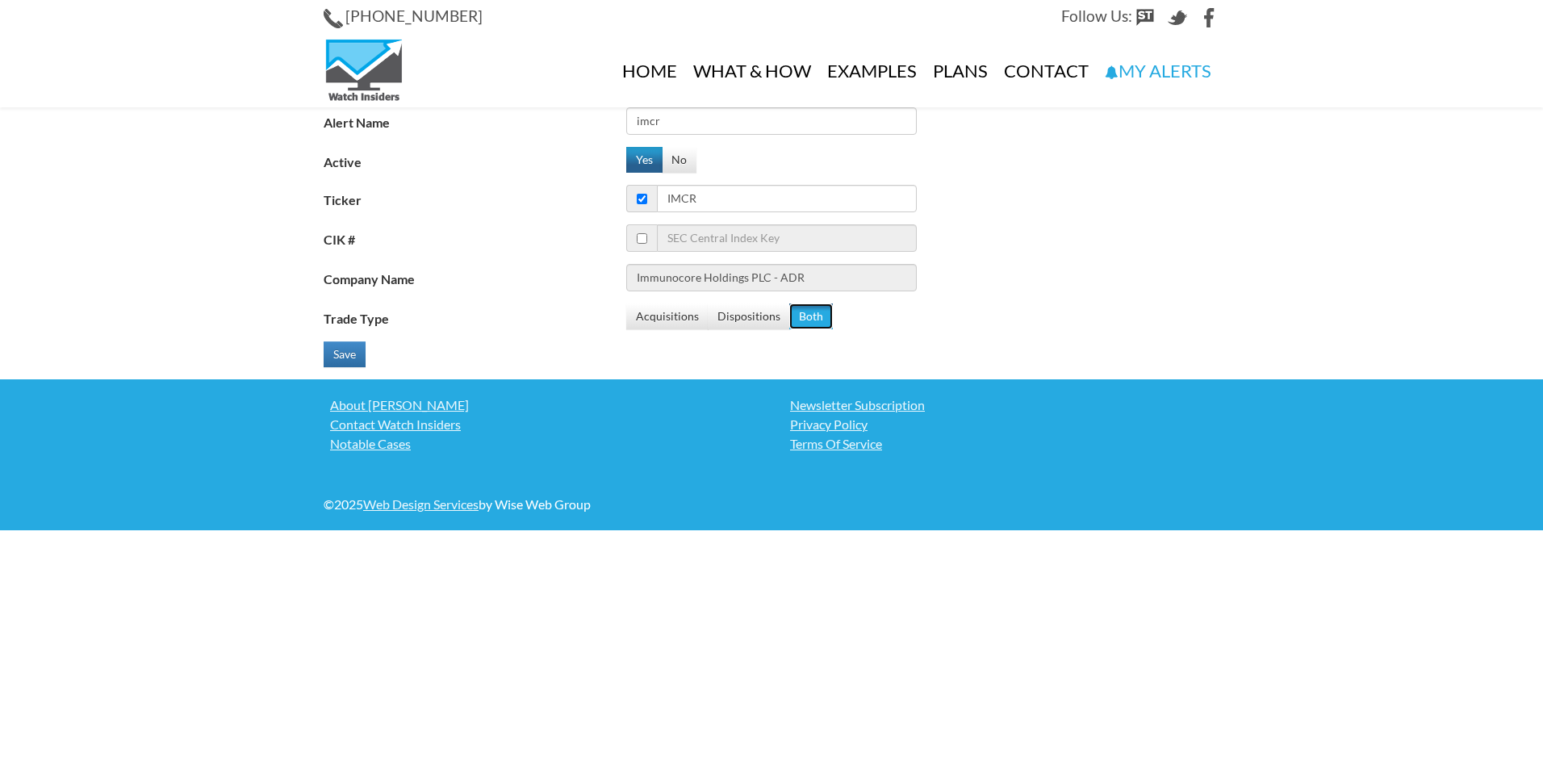
click at [813, 314] on button "Both" at bounding box center [811, 316] width 44 height 26
click at [340, 354] on button "Save" at bounding box center [345, 354] width 42 height 26
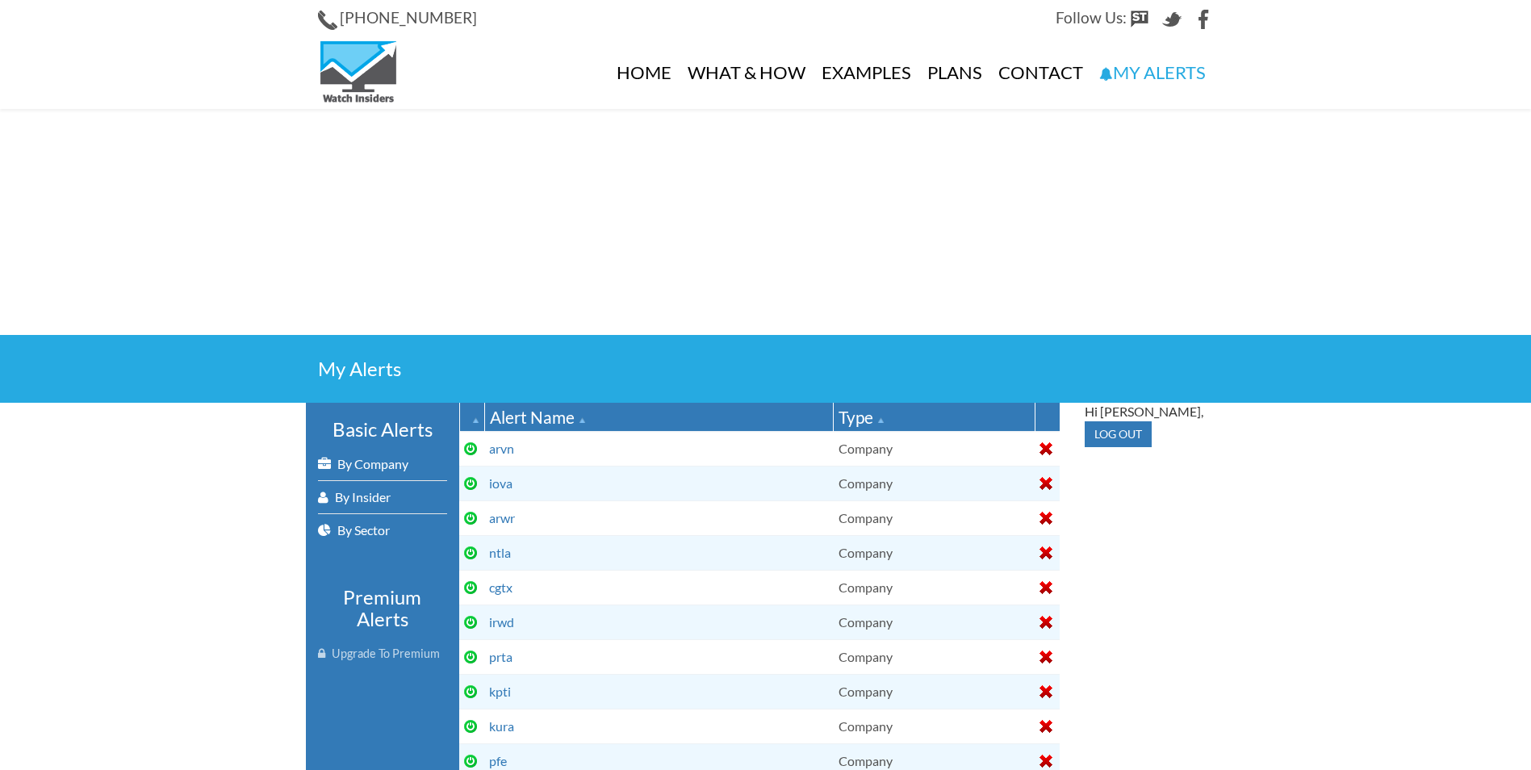
select select
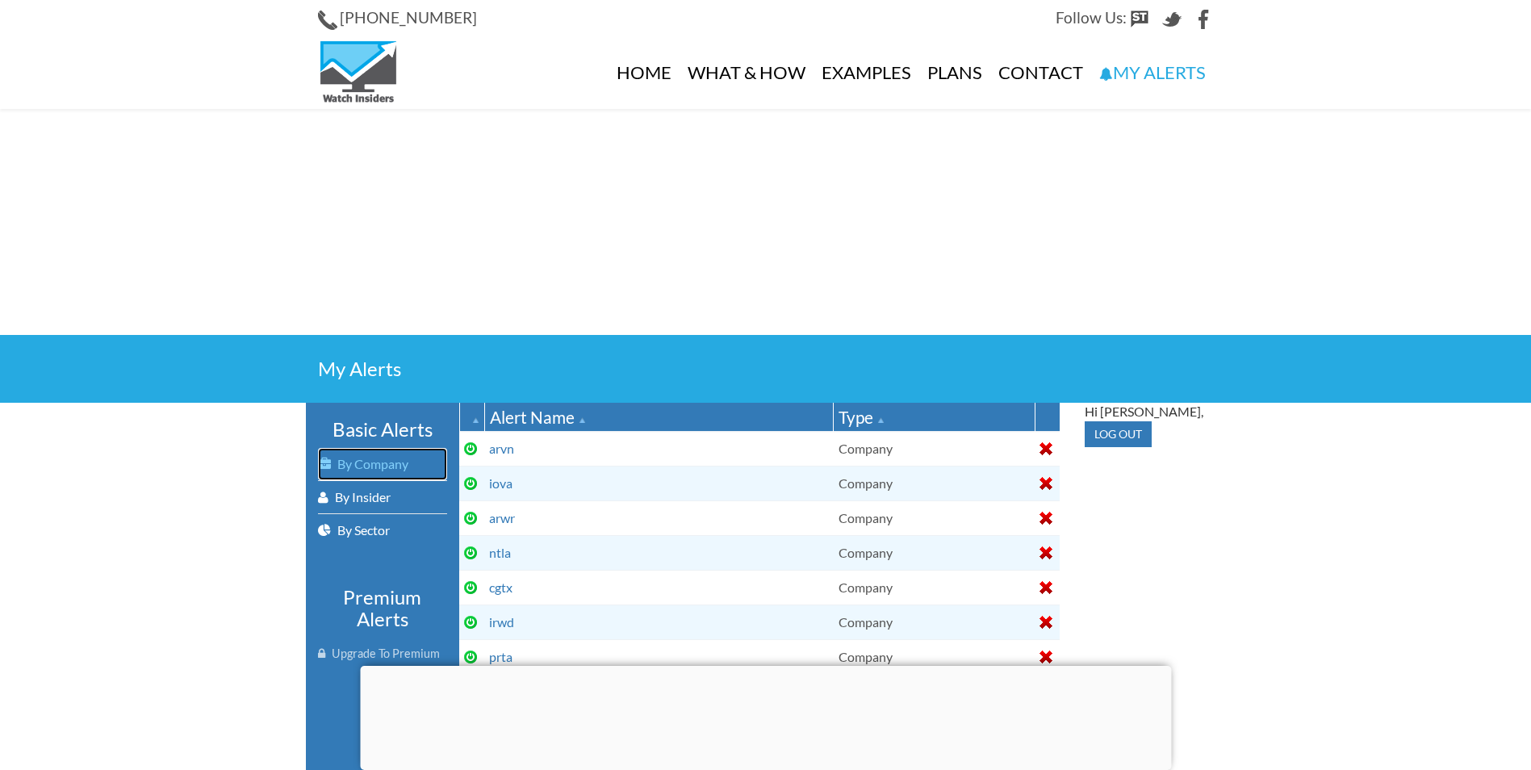
drag, startPoint x: 382, startPoint y: 460, endPoint x: 505, endPoint y: 398, distance: 138.2
click at [381, 460] on link "By Company" at bounding box center [382, 464] width 129 height 32
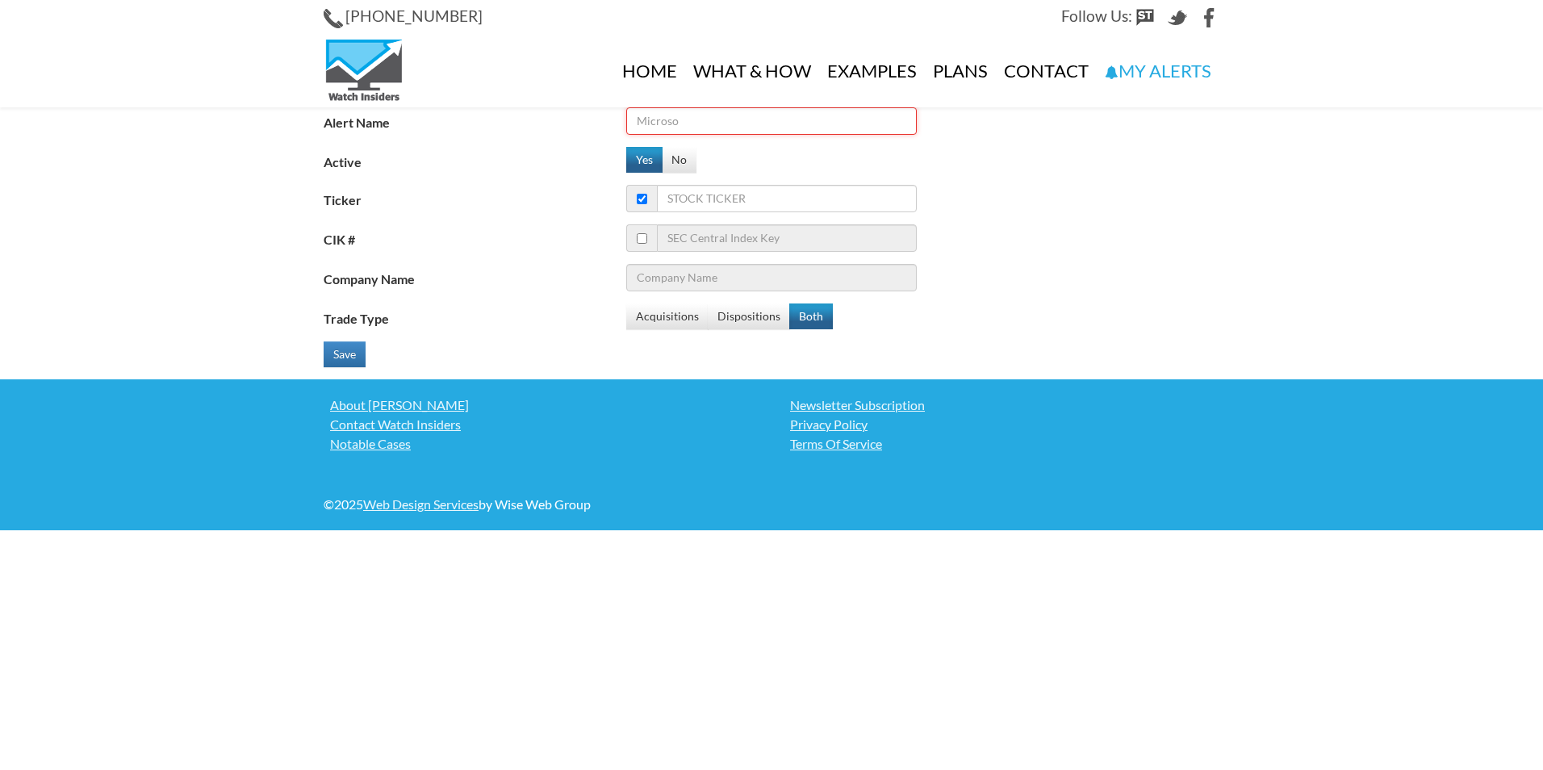
click at [685, 126] on input "Alert Name" at bounding box center [771, 120] width 290 height 27
type input "ipsc"
click at [751, 203] on input "Ticker" at bounding box center [787, 198] width 260 height 27
type input "ip"
type input "Intelsat S.A"
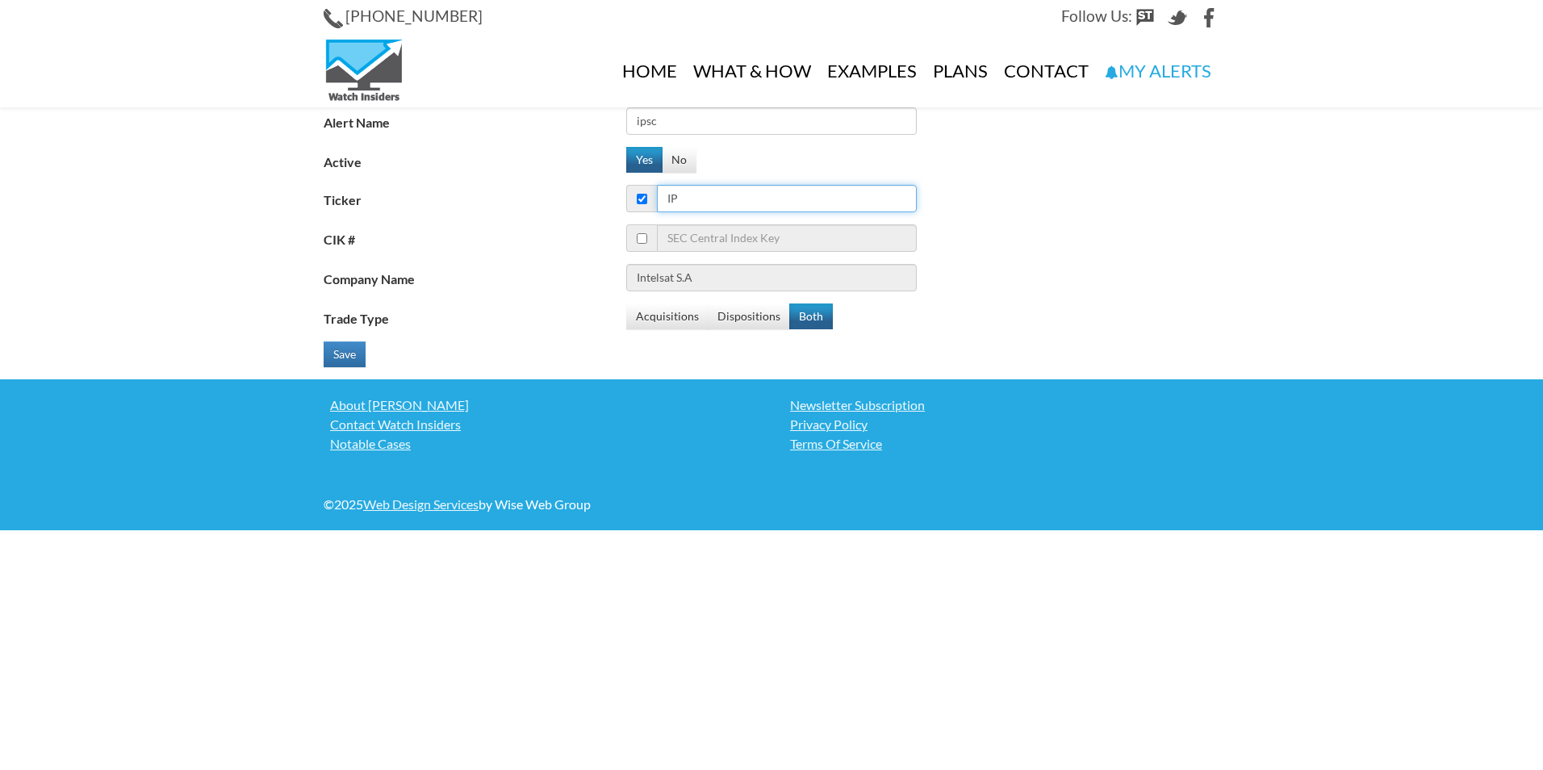
type input "ips"
type input "International Paper Co."
type input "ipsc"
type input "Century Therapeutics Inc"
type input "ipsc"
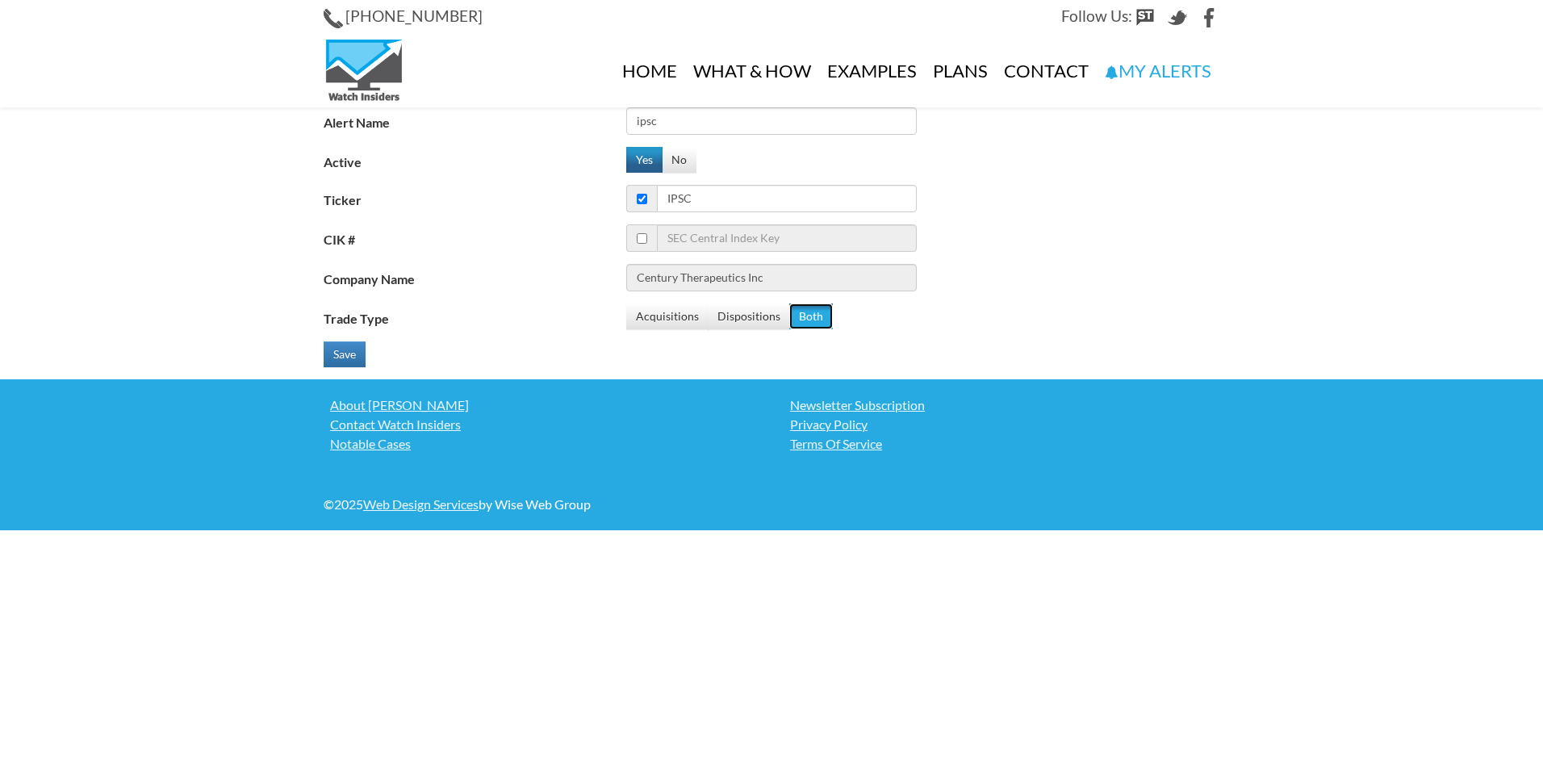
click at [818, 321] on button "Both" at bounding box center [811, 316] width 44 height 26
click at [328, 354] on button "Save" at bounding box center [345, 354] width 42 height 26
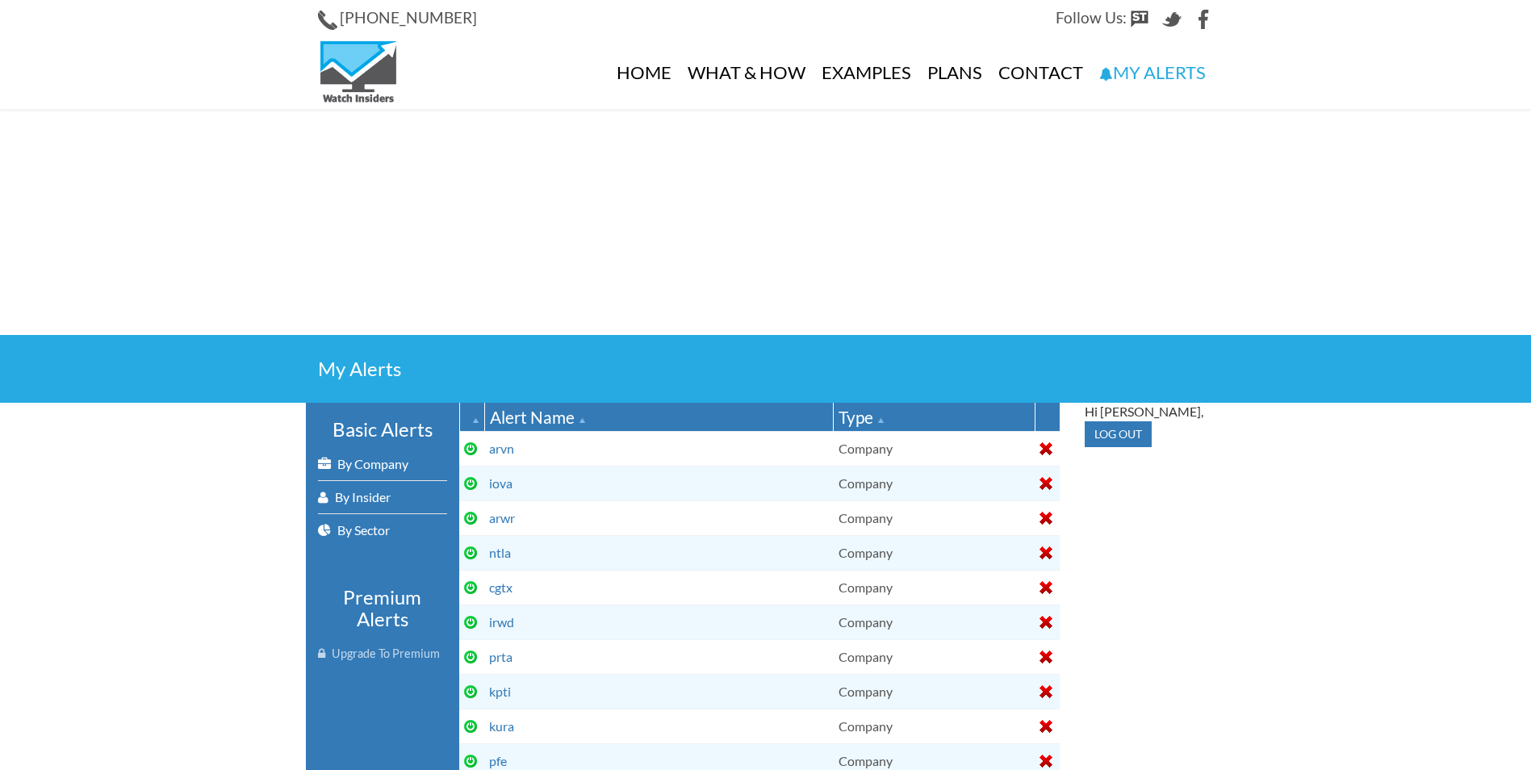
select select
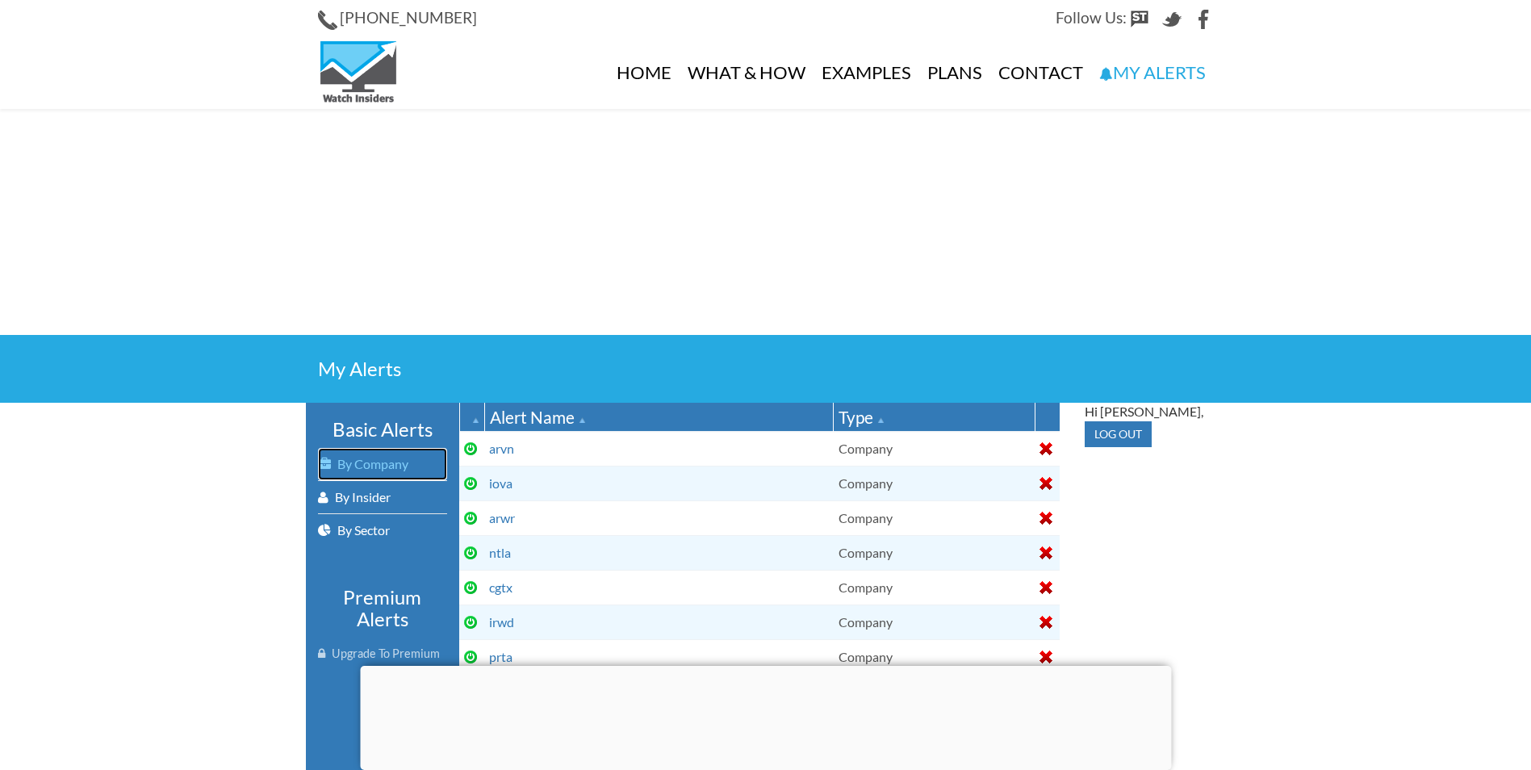
click at [392, 466] on link "By Company" at bounding box center [382, 464] width 129 height 32
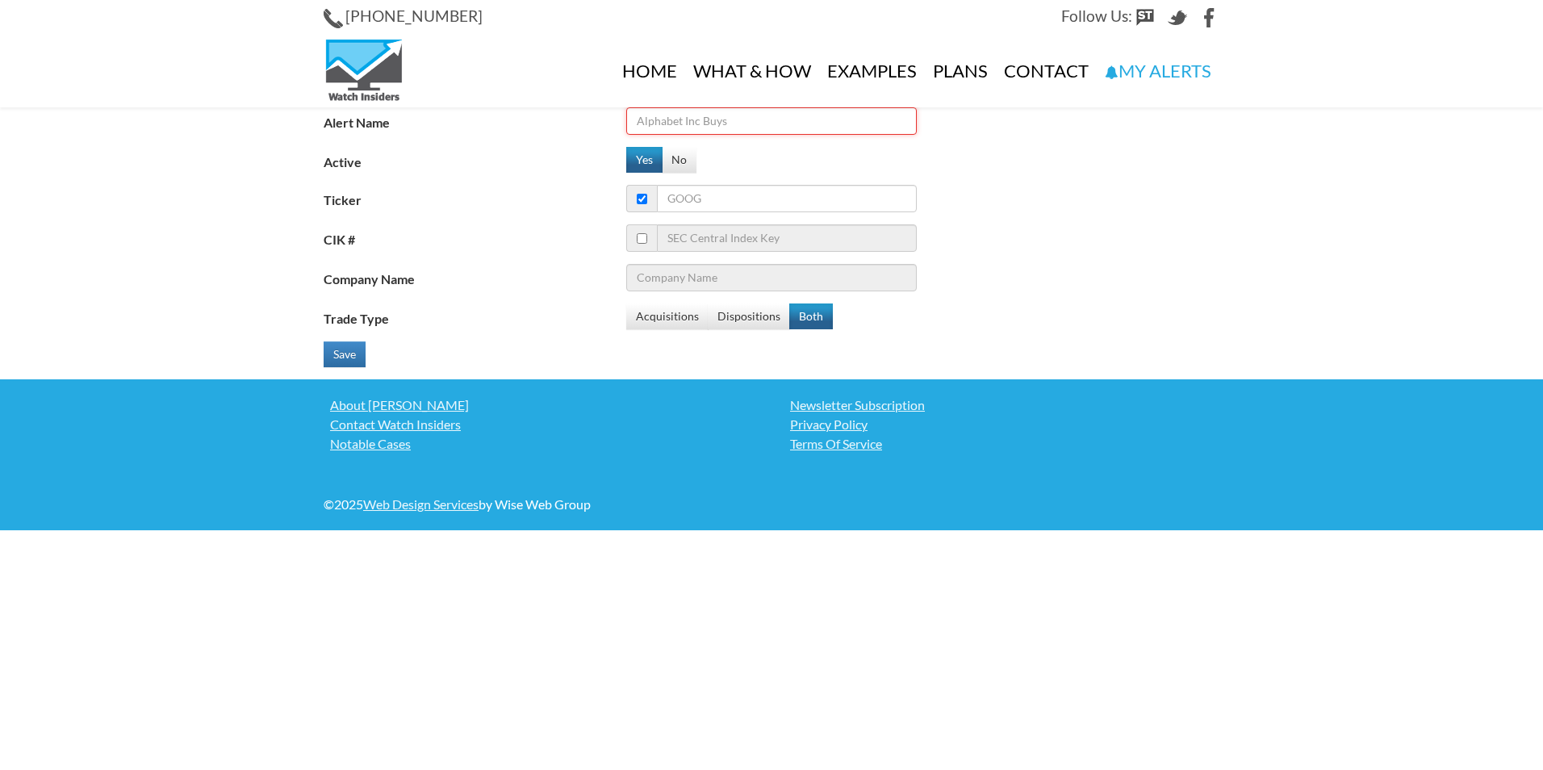
click at [700, 115] on input "Alert Name" at bounding box center [771, 120] width 290 height 27
type input "eras"
click at [716, 203] on input "Ticker" at bounding box center [787, 198] width 260 height 27
type input "era"
type input "Eni SpA"
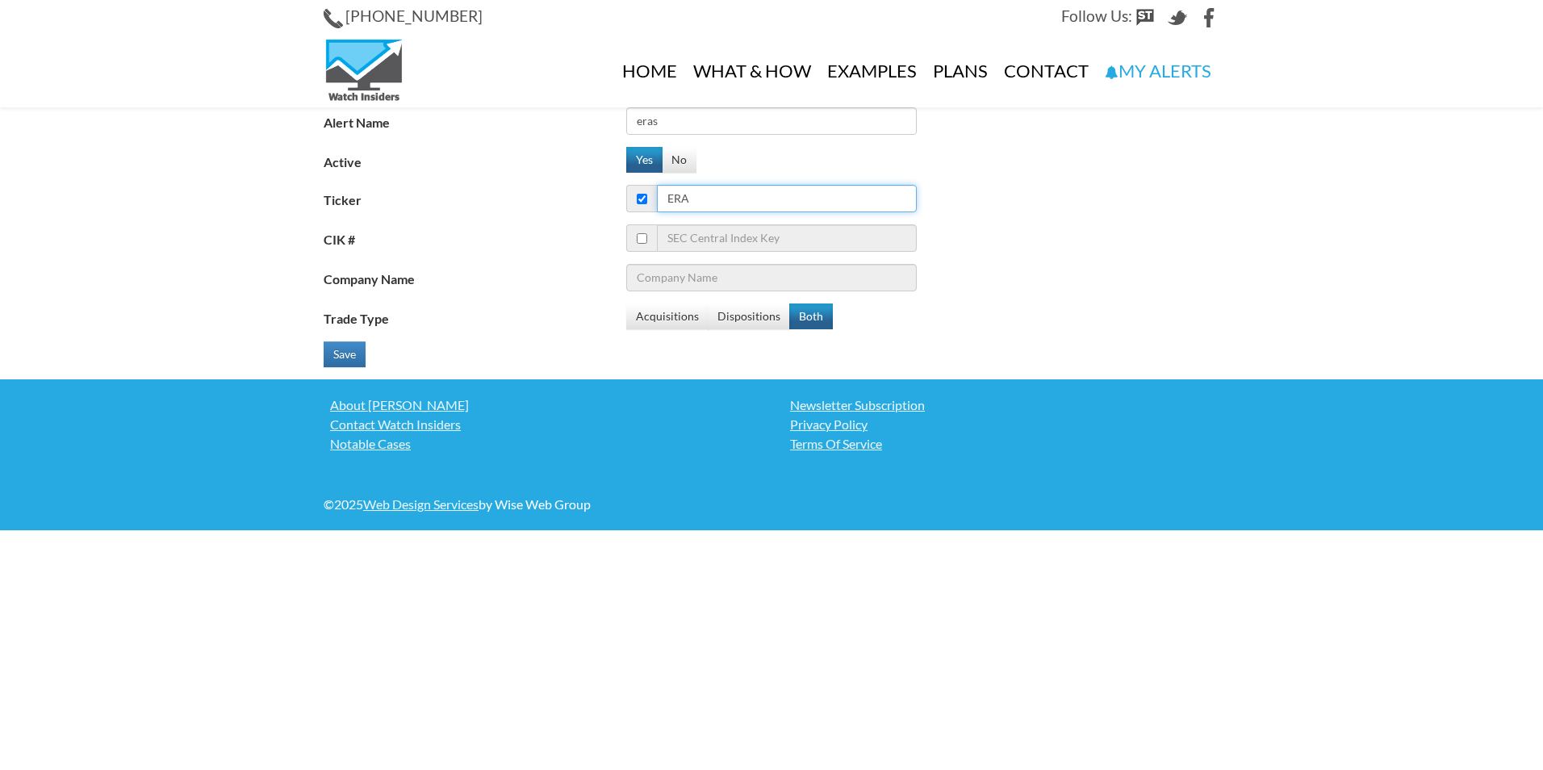
type input "eras"
type input "Era Group Inc"
type input "eras"
click at [797, 312] on button "Both" at bounding box center [811, 316] width 44 height 26
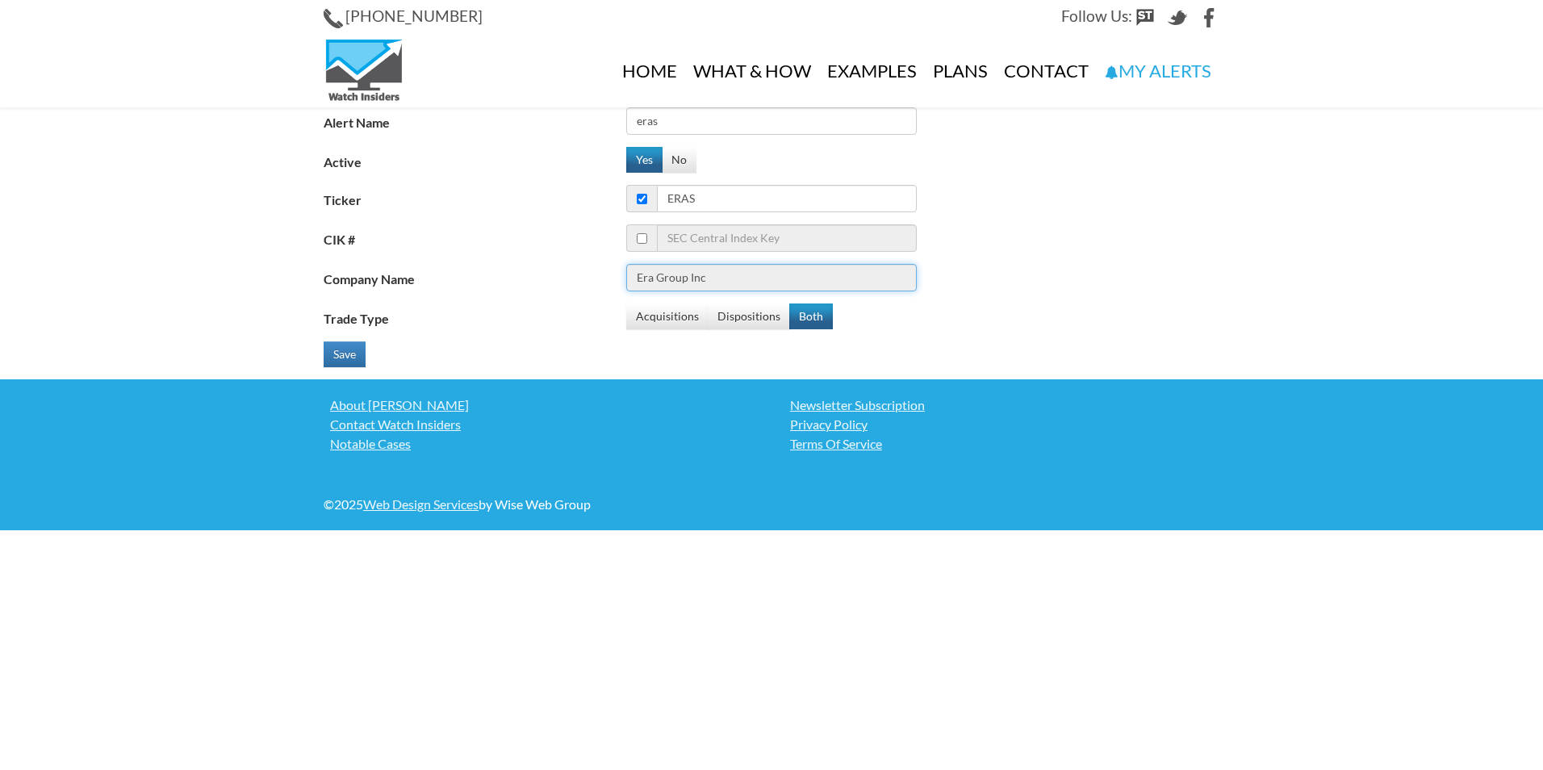
click at [750, 282] on input "Era Group Inc" at bounding box center [771, 277] width 290 height 27
click at [739, 284] on input "Era Group Inc" at bounding box center [771, 277] width 290 height 27
click at [738, 284] on input "Era Group Inc" at bounding box center [771, 277] width 290 height 27
click at [802, 311] on button "Both" at bounding box center [811, 316] width 44 height 26
click at [714, 284] on input "Era Group Inc" at bounding box center [771, 277] width 290 height 27
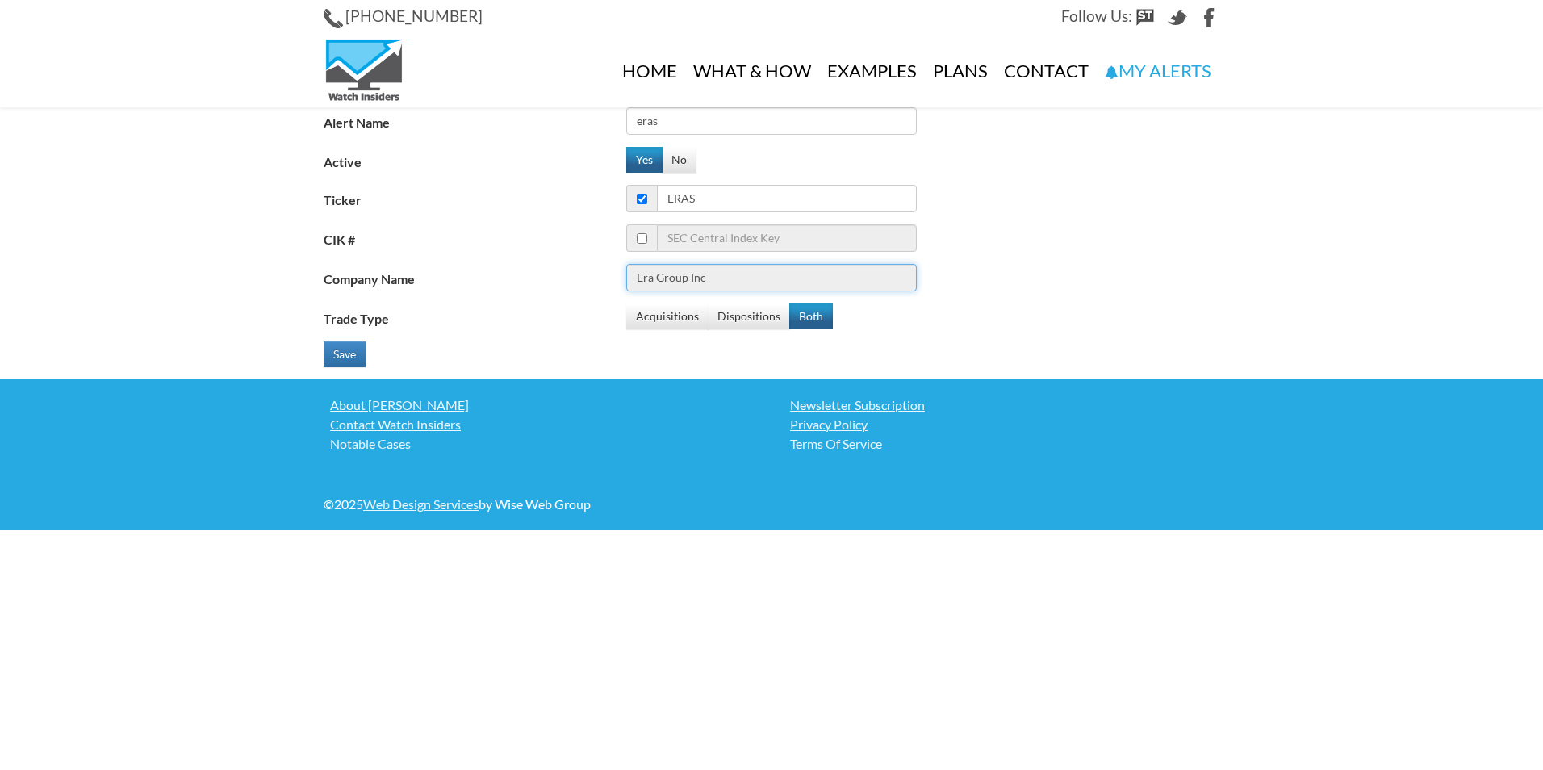
click at [709, 279] on input "Era Group Inc" at bounding box center [771, 277] width 290 height 27
drag, startPoint x: 683, startPoint y: 120, endPoint x: 602, endPoint y: 127, distance: 81.0
click at [602, 127] on div "Alert Name eras" at bounding box center [778, 120] width 908 height 27
type input "vir"
drag, startPoint x: 706, startPoint y: 195, endPoint x: 616, endPoint y: 190, distance: 90.5
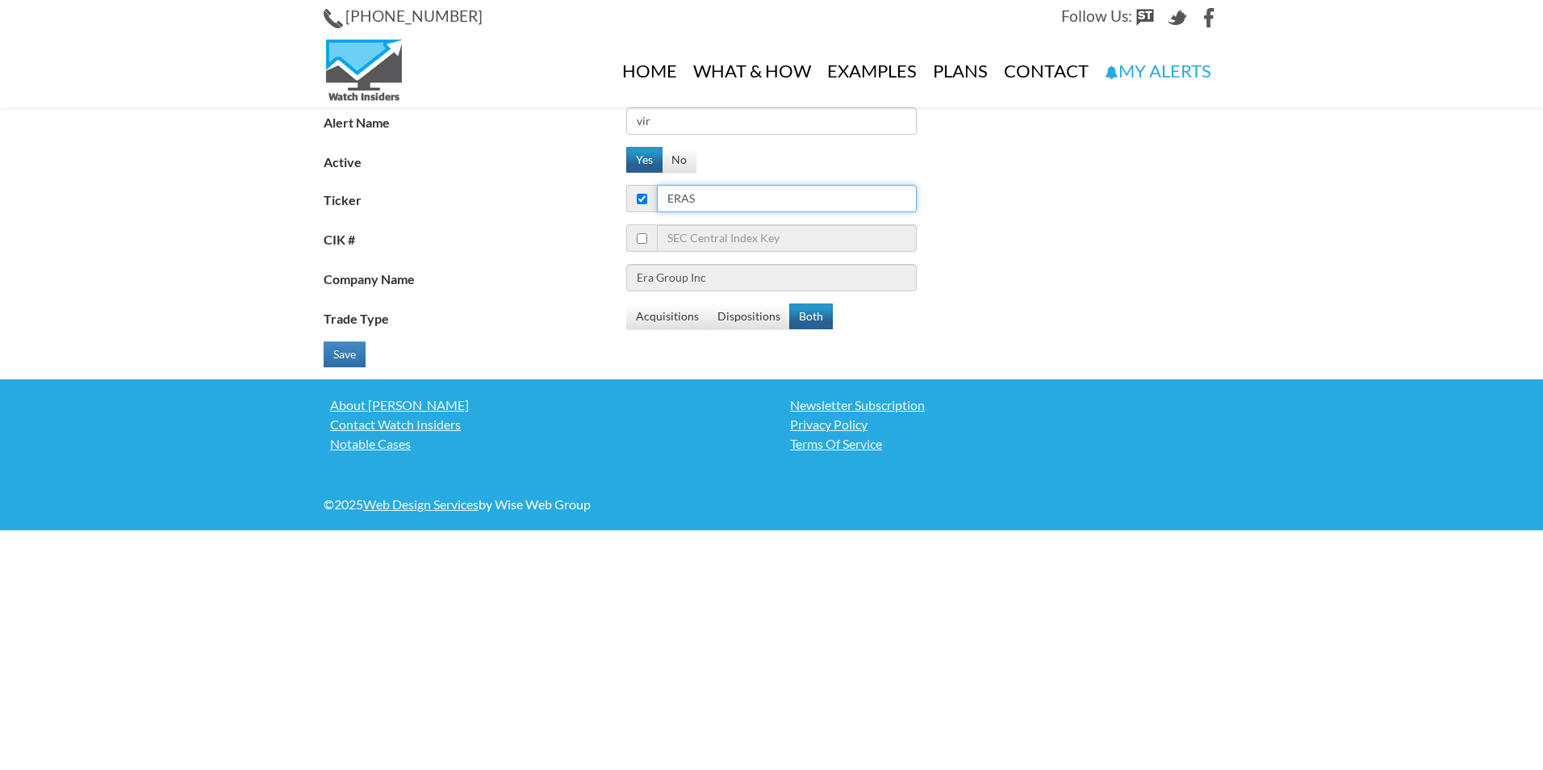
click at [627, 195] on div "eras" at bounding box center [771, 198] width 290 height 27
type input "vi"
type input "Visa Inc"
type input "vir"
type input "Vir Biotechnology Inc"
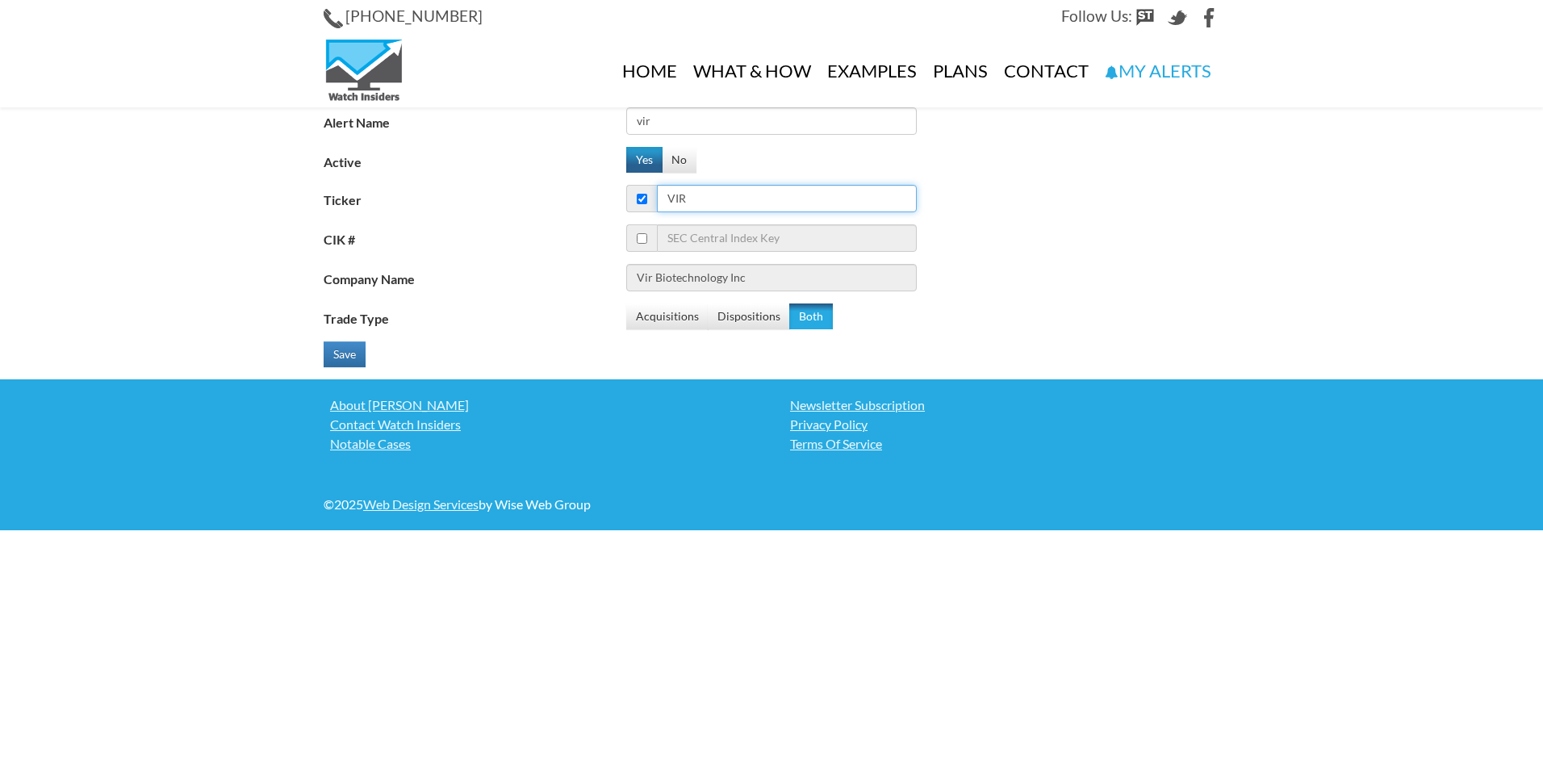
type input "vir"
click at [797, 315] on button "Both" at bounding box center [811, 316] width 44 height 26
click at [346, 358] on button "Save" at bounding box center [345, 354] width 42 height 26
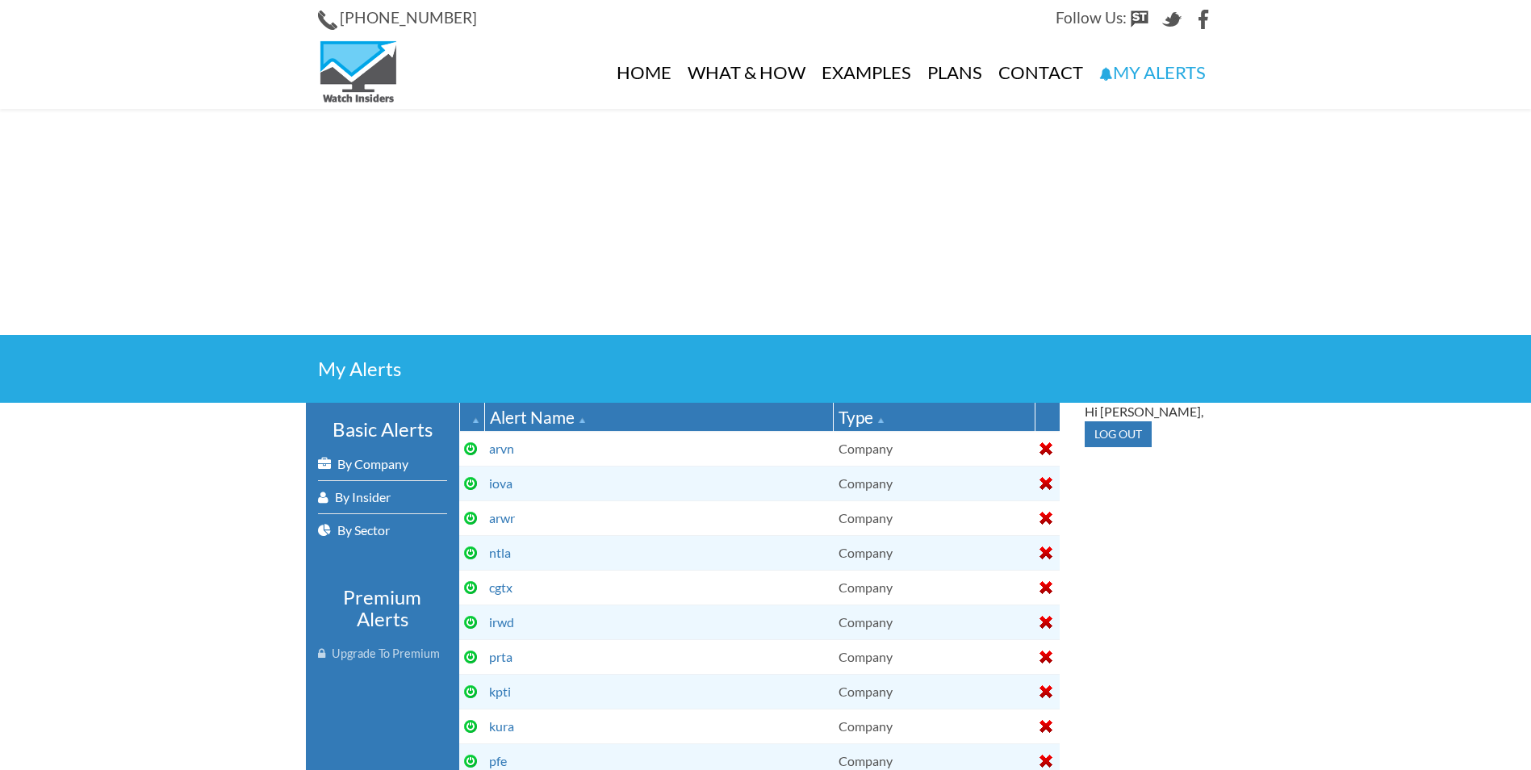
select select
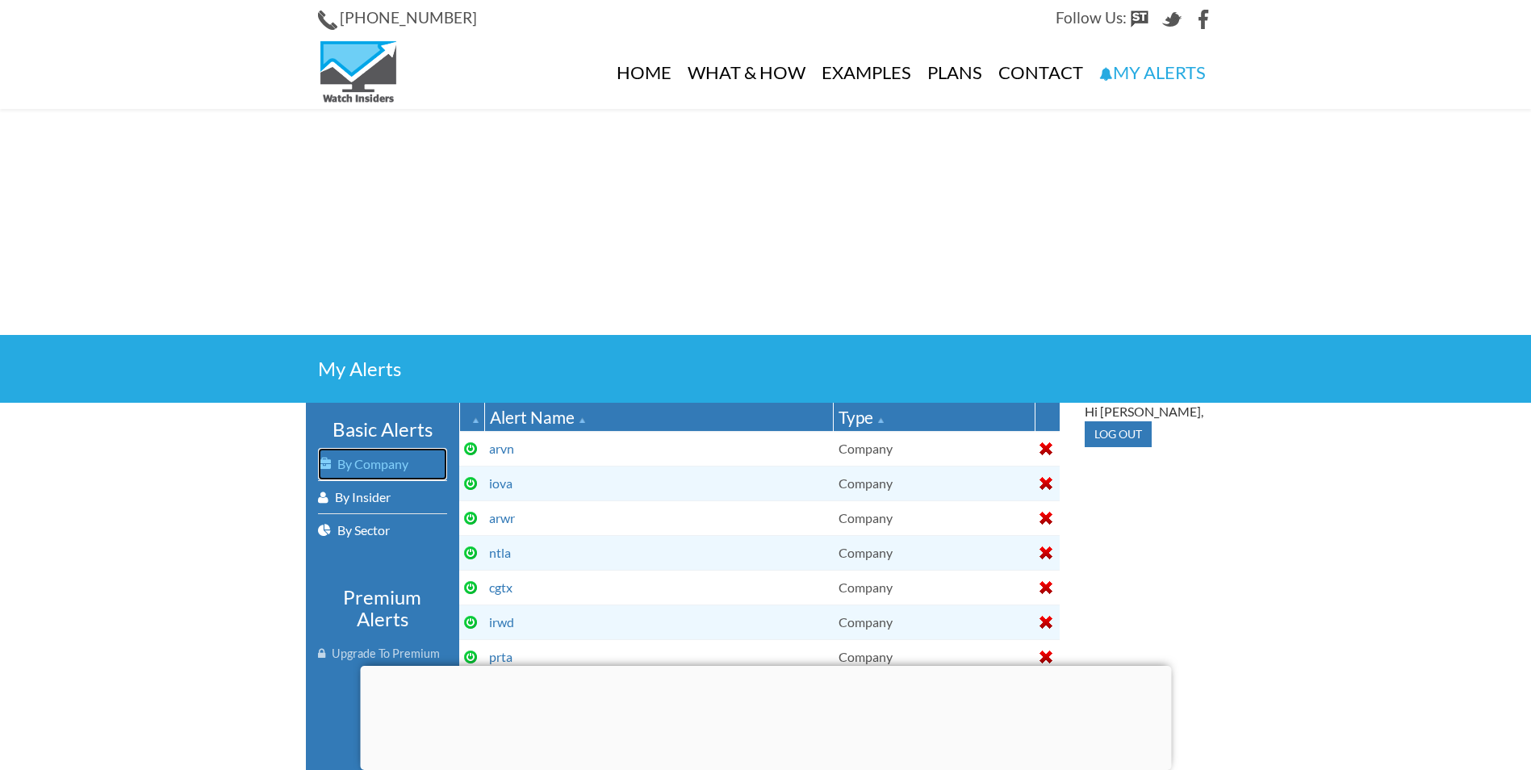
click at [361, 470] on link "By Company" at bounding box center [382, 464] width 129 height 32
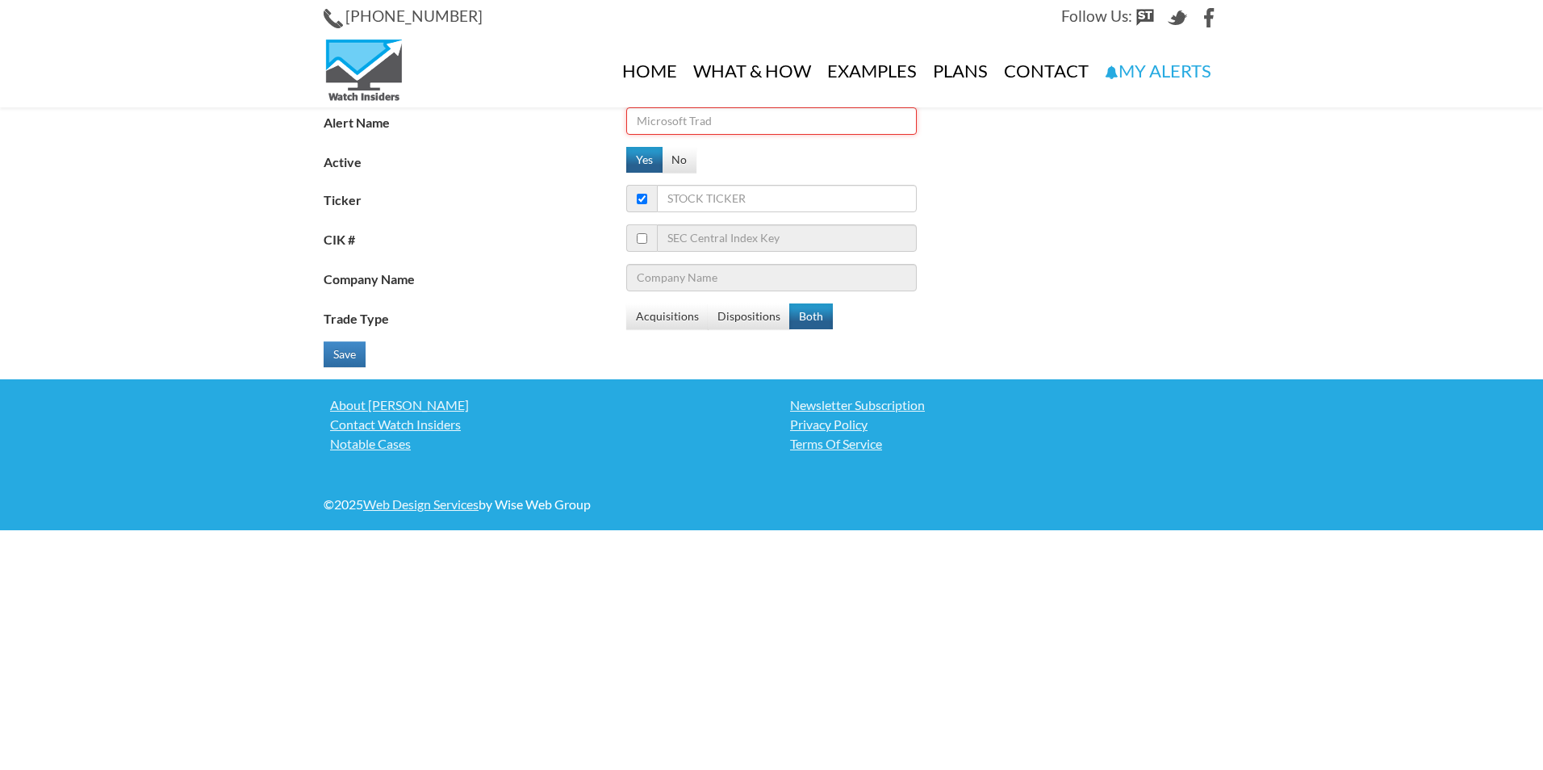
click at [696, 127] on input "Alert Name" at bounding box center [771, 120] width 290 height 27
type input "vor"
click at [792, 194] on input "Ticker" at bounding box center [787, 198] width 260 height 27
type input "vo"
type input "Visa Inc"
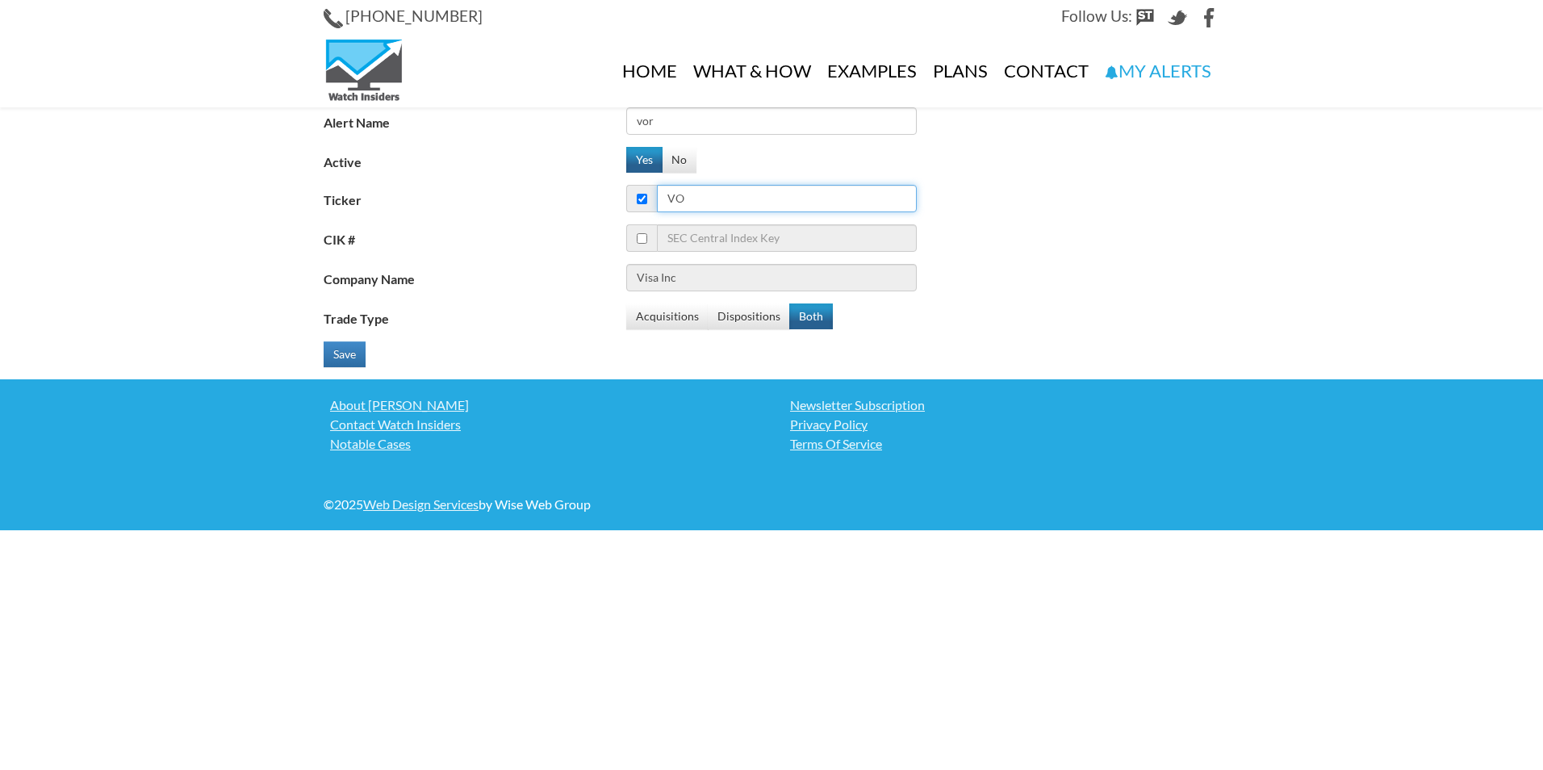
type input "vor"
type input "Vor Biopharma Inc"
type input "vor"
drag, startPoint x: 813, startPoint y: 320, endPoint x: 550, endPoint y: 321, distance: 263.0
click at [813, 320] on button "Both" at bounding box center [811, 316] width 44 height 26
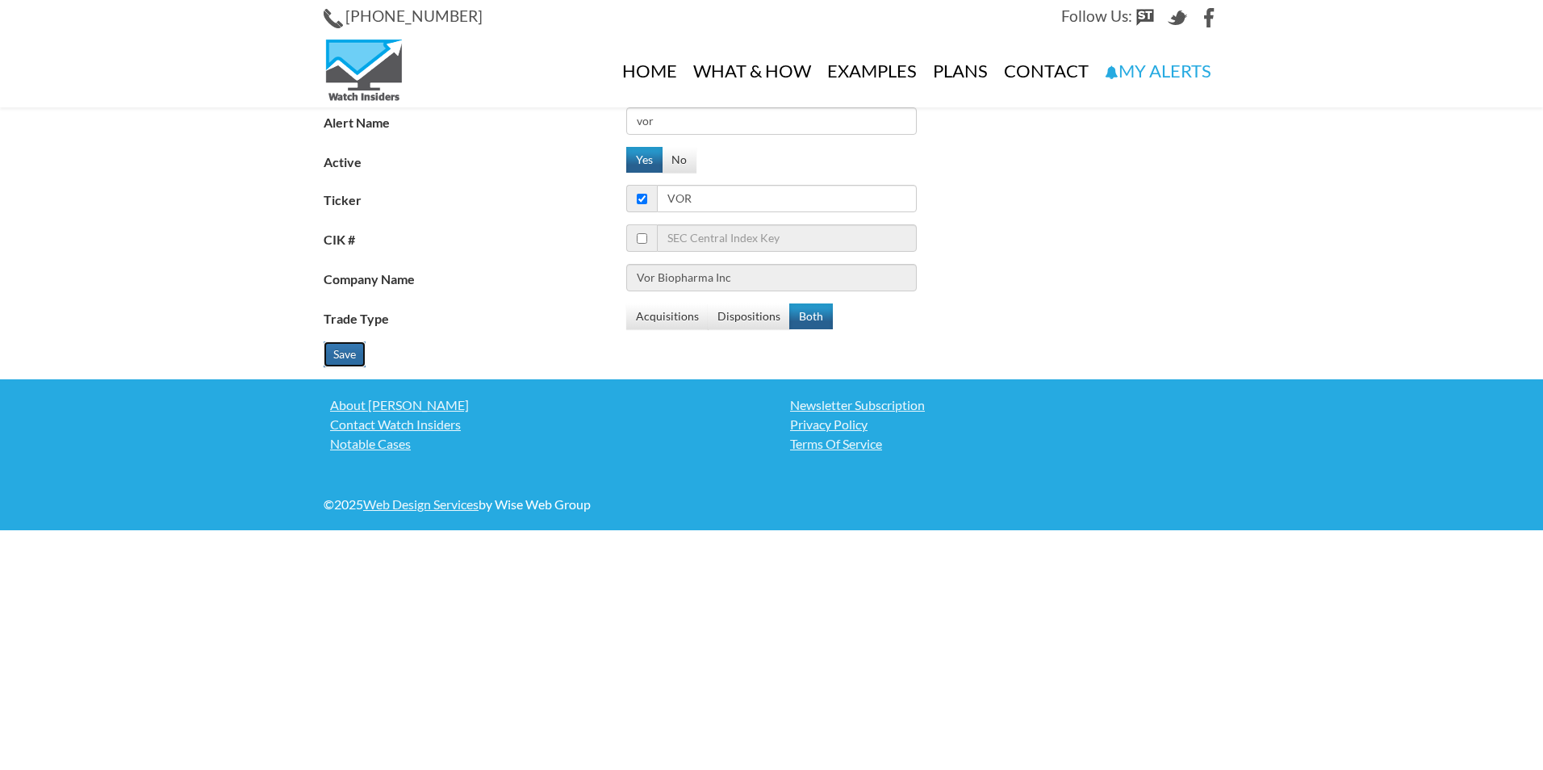
click at [328, 353] on button "Save" at bounding box center [345, 354] width 42 height 26
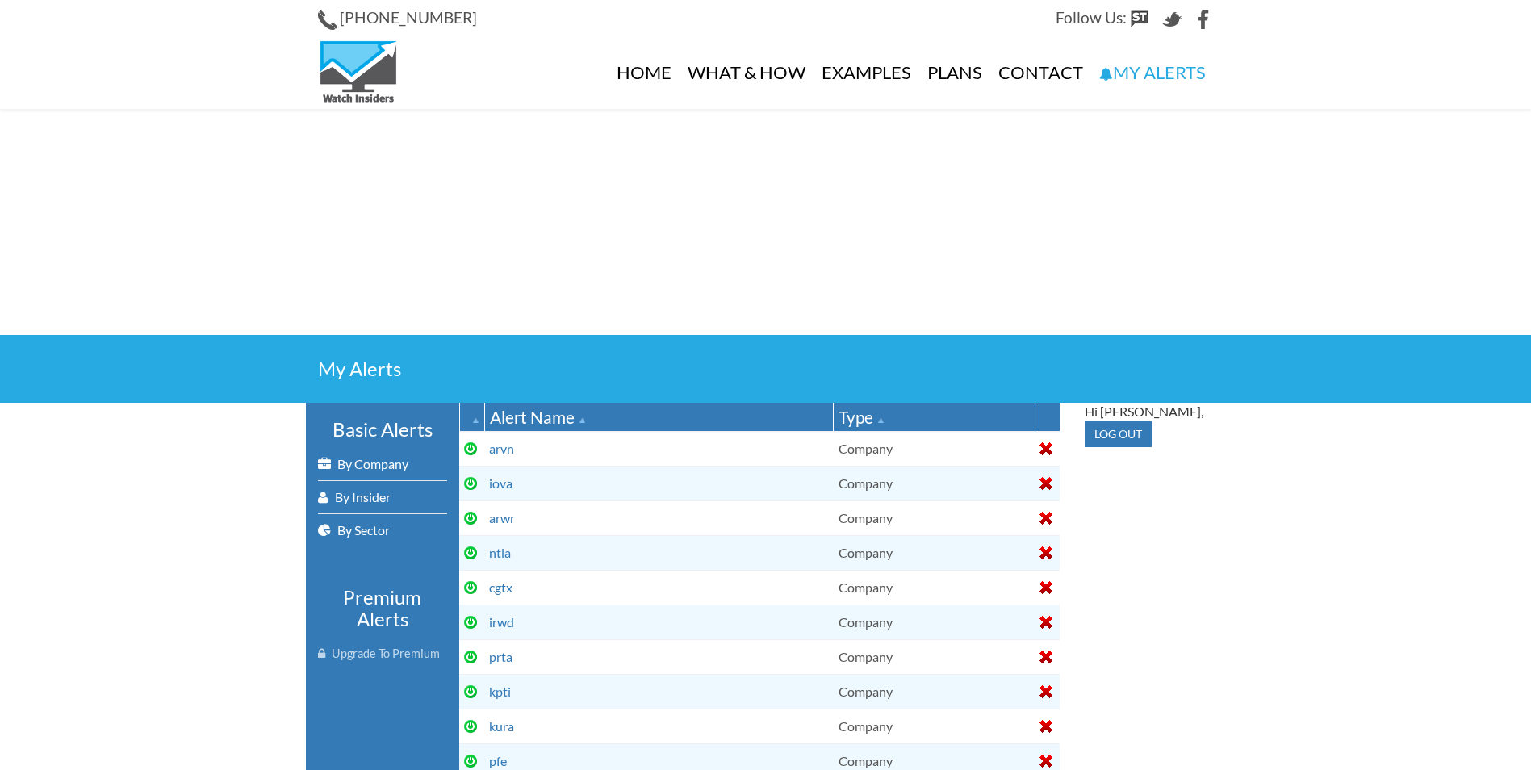
select select
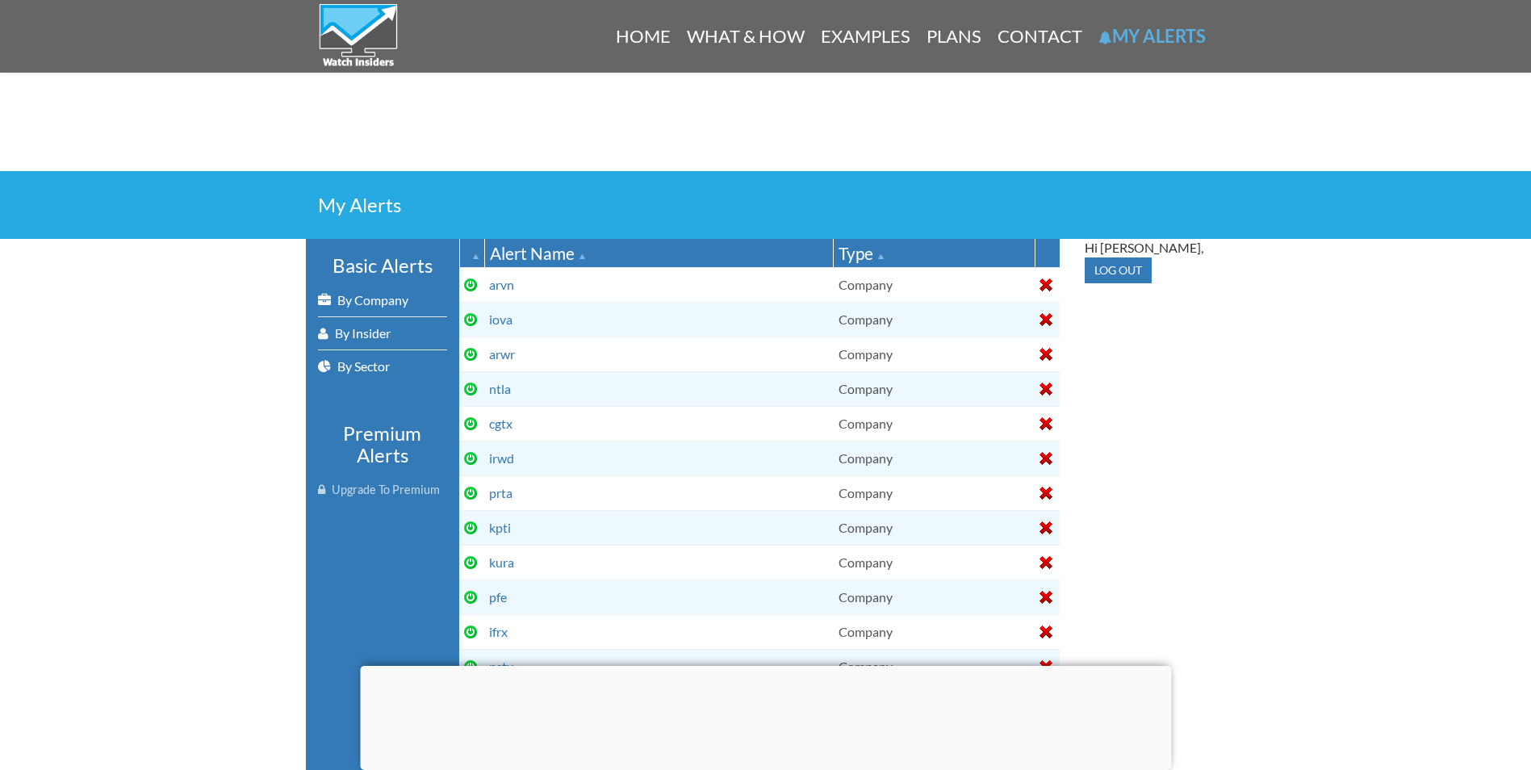
scroll to position [133, 0]
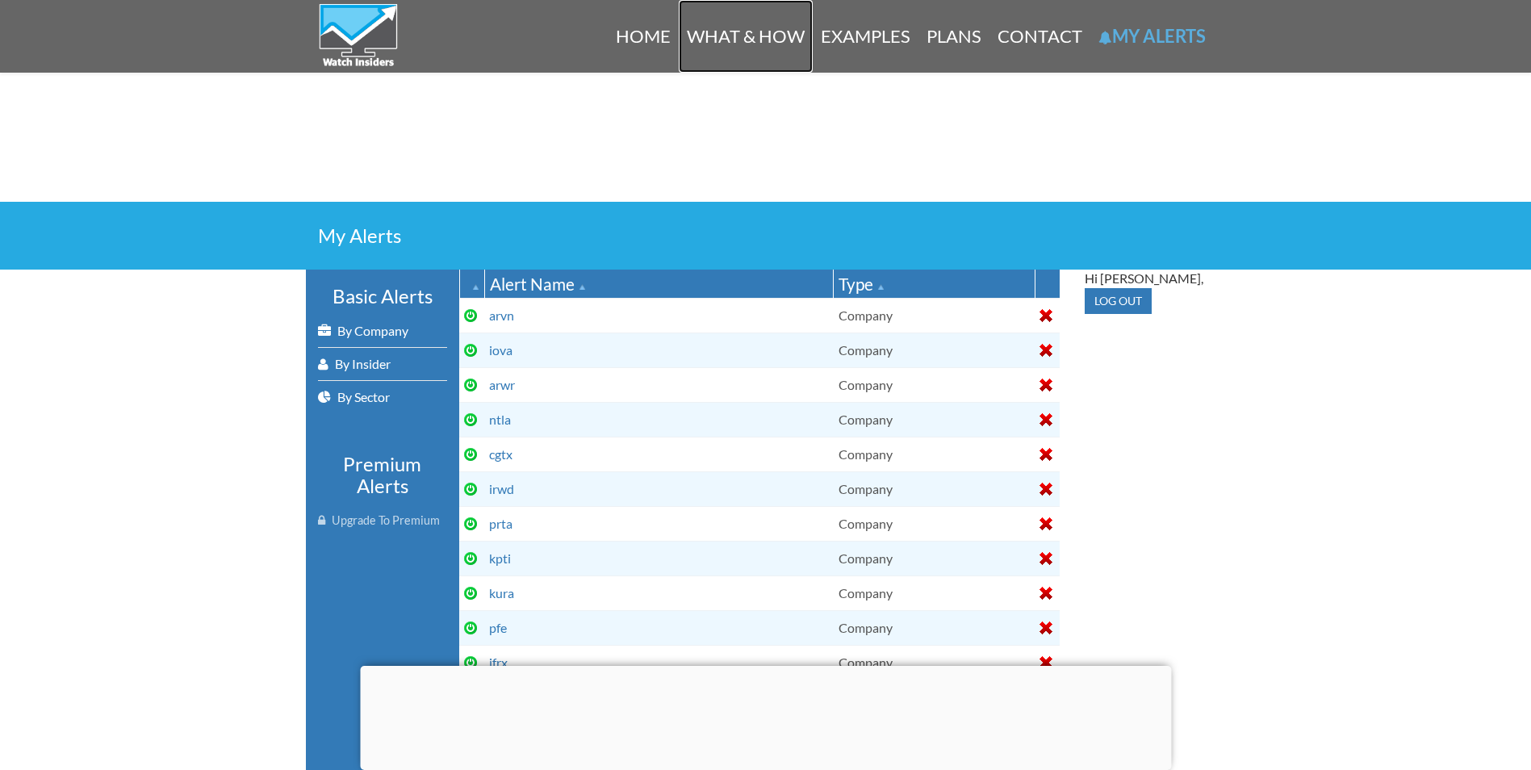
click at [735, 29] on link "What & How" at bounding box center [746, 36] width 134 height 73
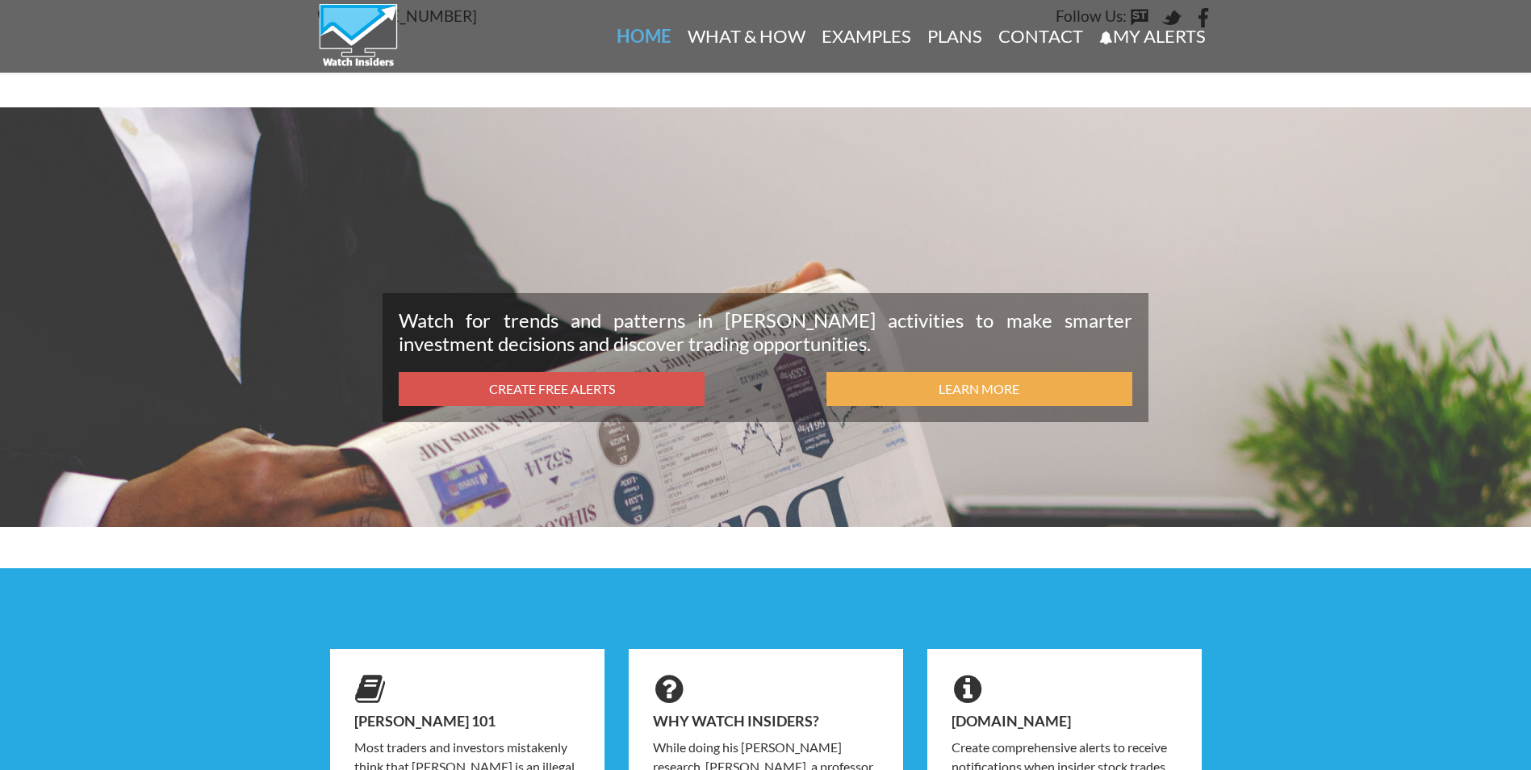
scroll to position [568, 0]
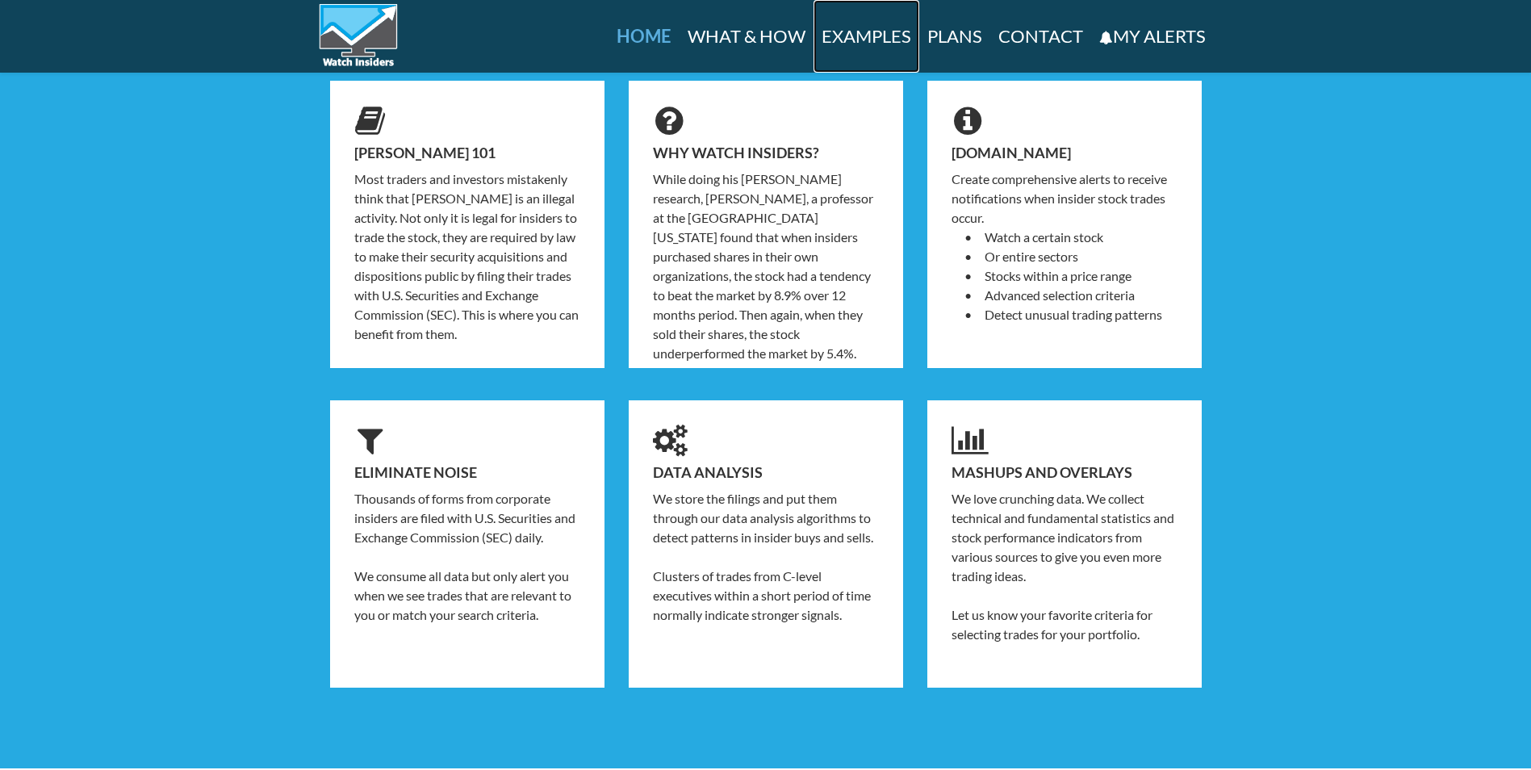
click at [884, 26] on link "Examples" at bounding box center [866, 36] width 106 height 73
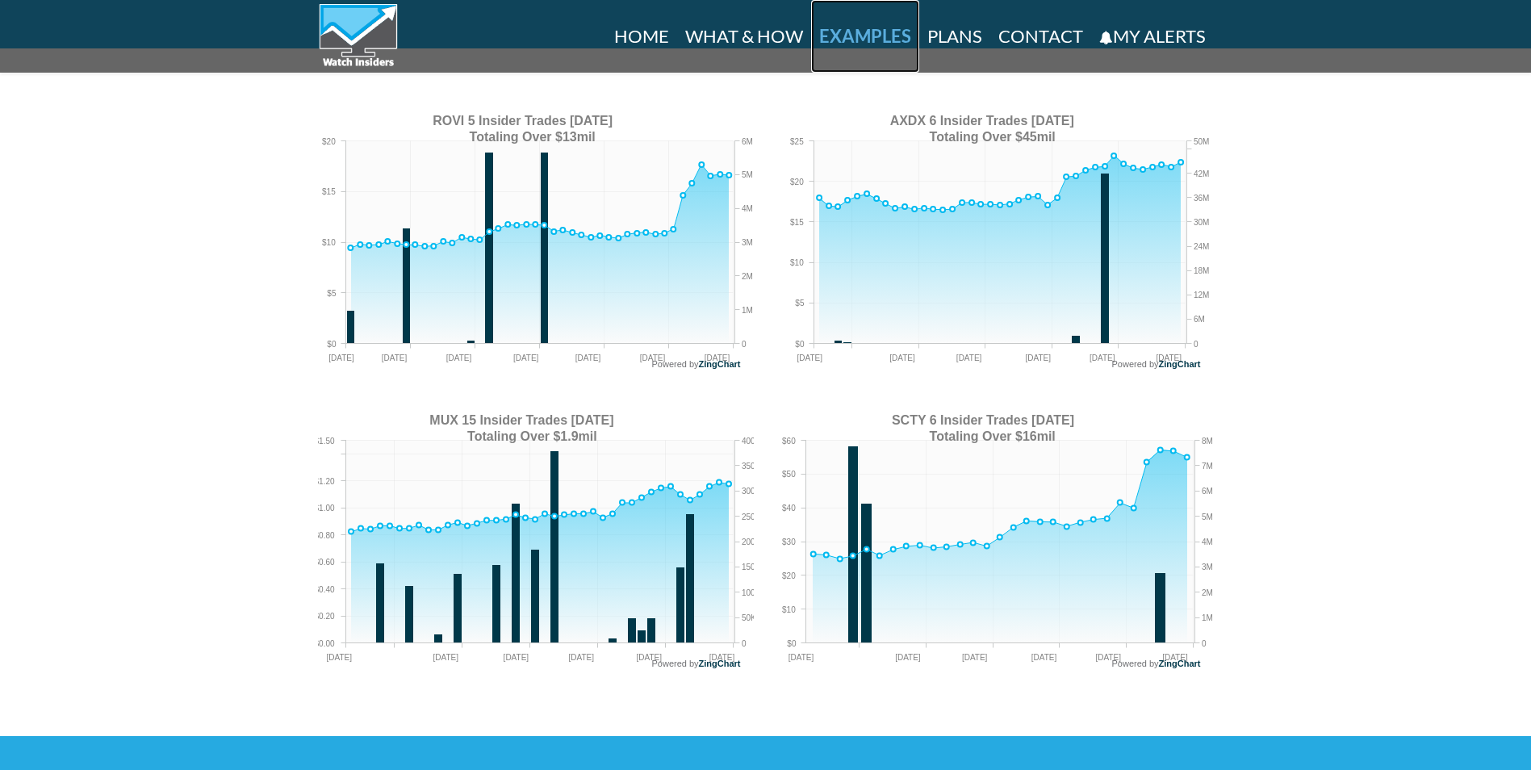
scroll to position [1314, 0]
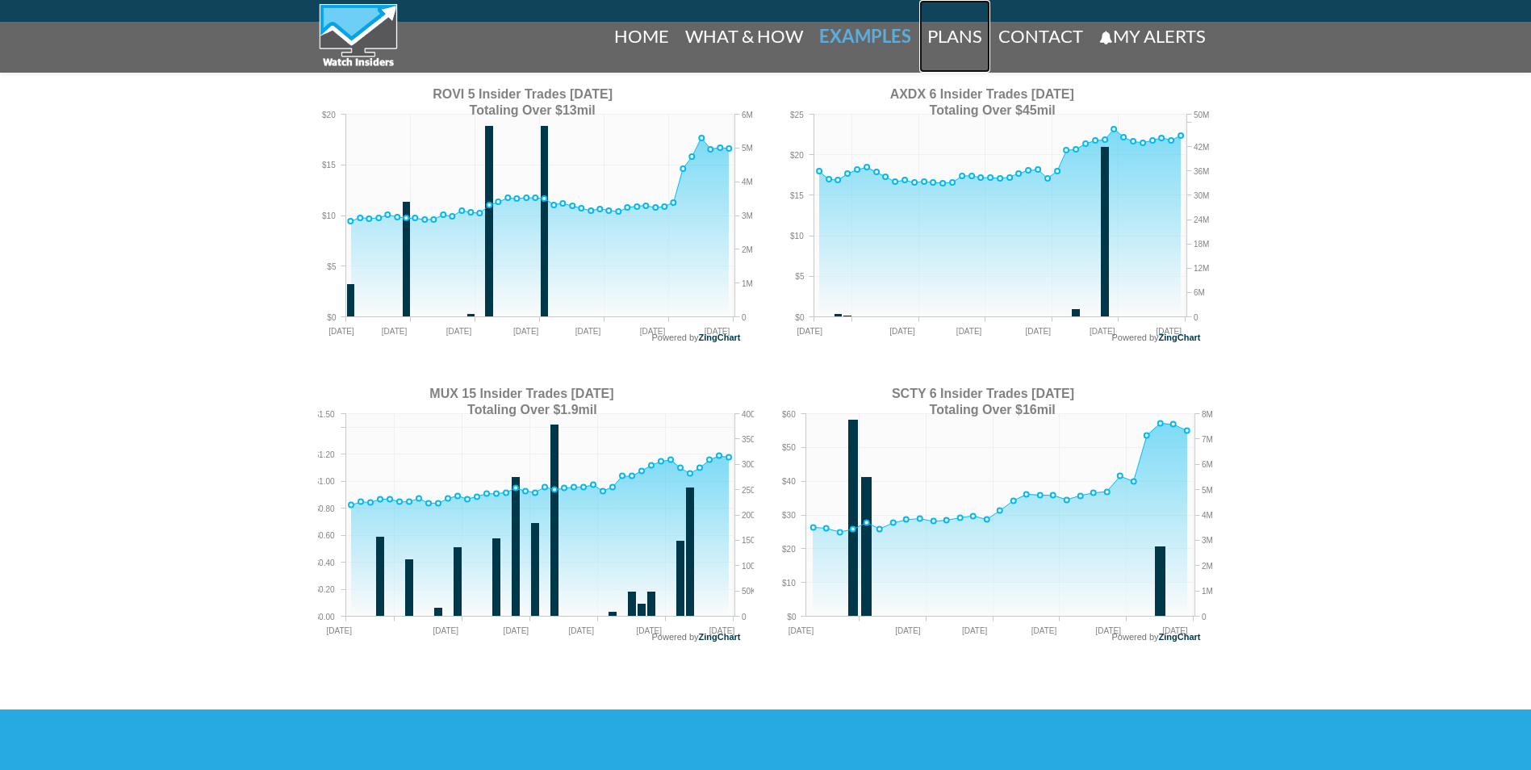
click at [940, 36] on link "Plans" at bounding box center [954, 36] width 71 height 73
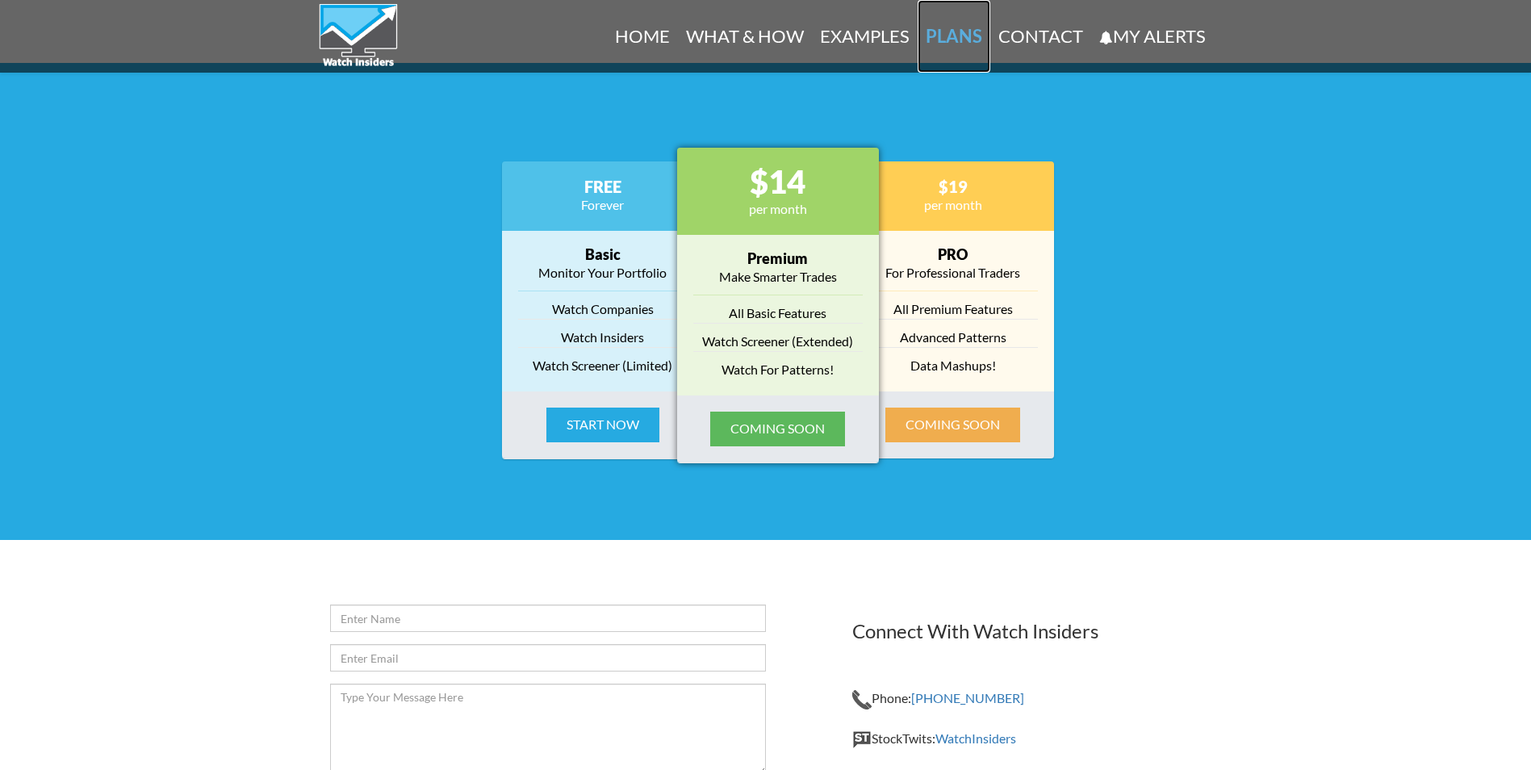
scroll to position [2002, 0]
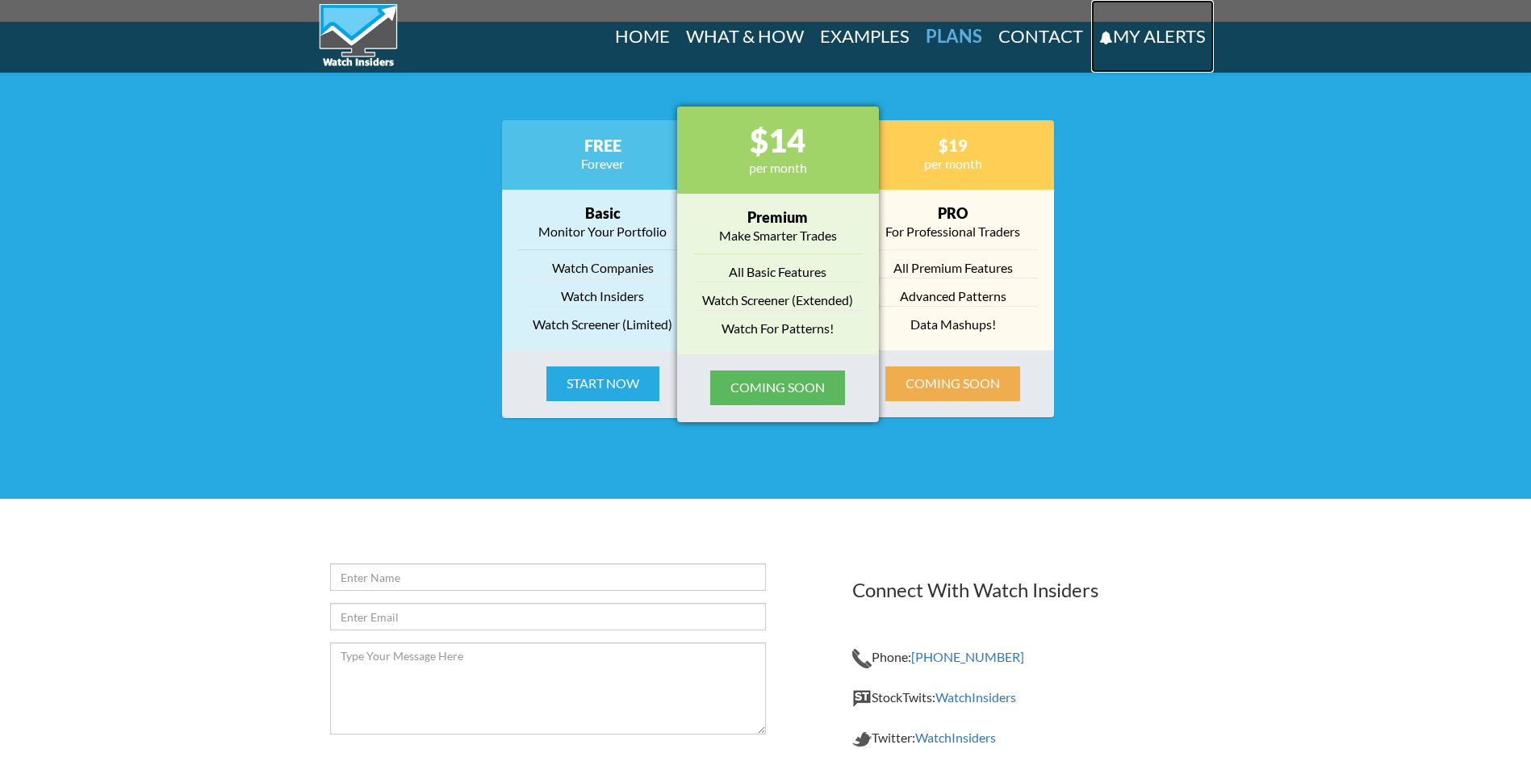
click at [1133, 41] on link "My Alerts" at bounding box center [1152, 36] width 123 height 73
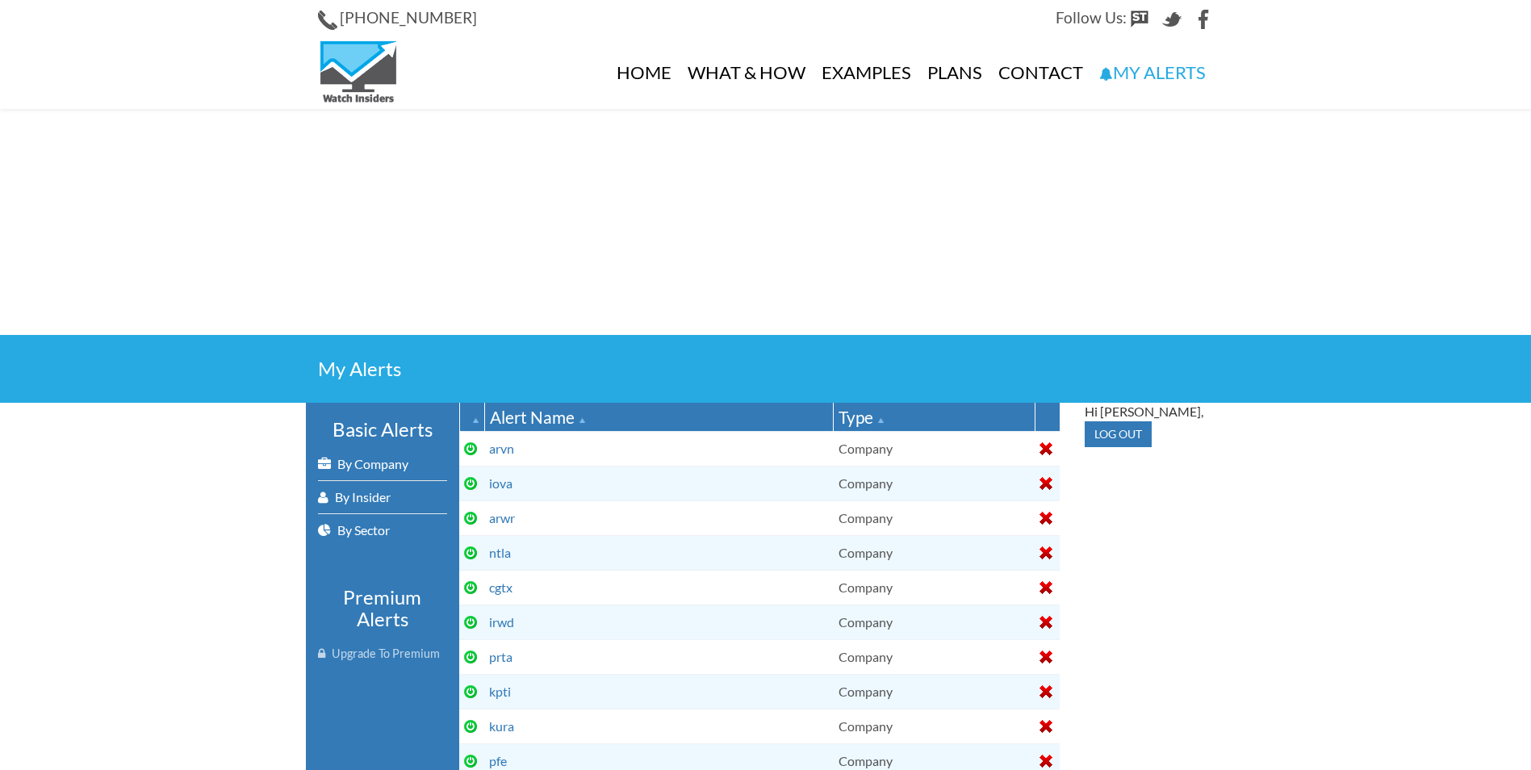
select select
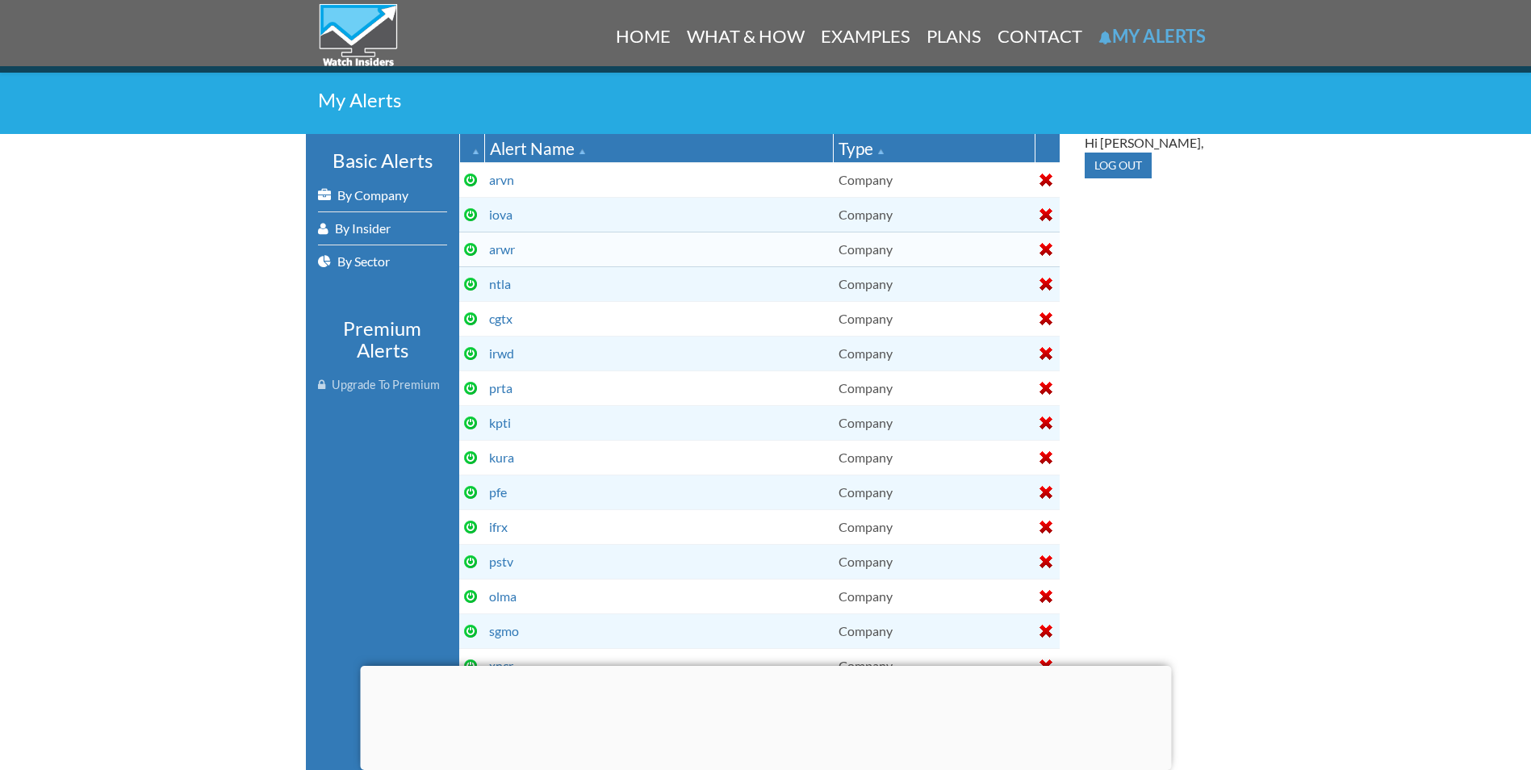
scroll to position [242, 0]
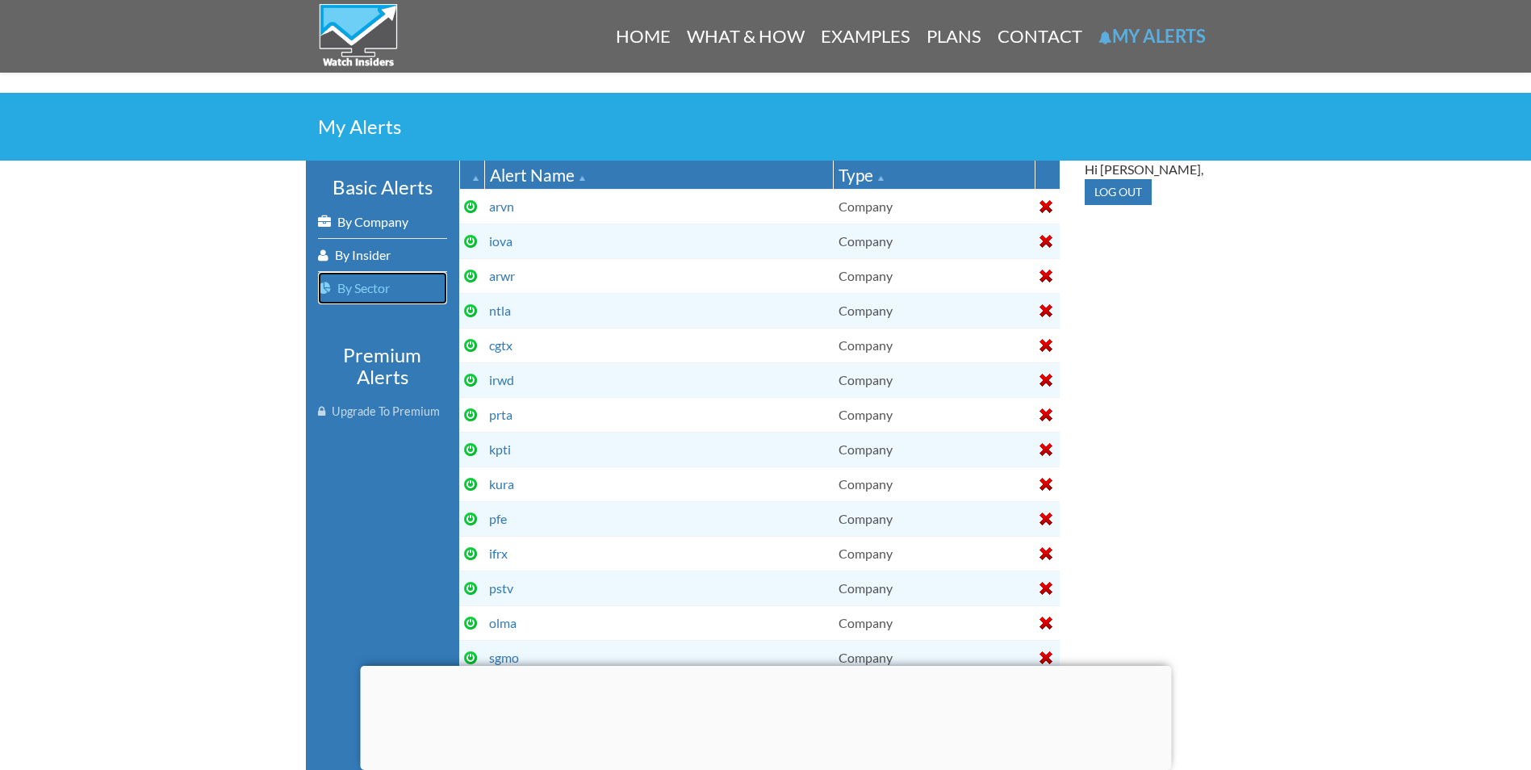
click at [351, 277] on link "By Sector" at bounding box center [382, 288] width 129 height 32
